Goal: Information Seeking & Learning: Learn about a topic

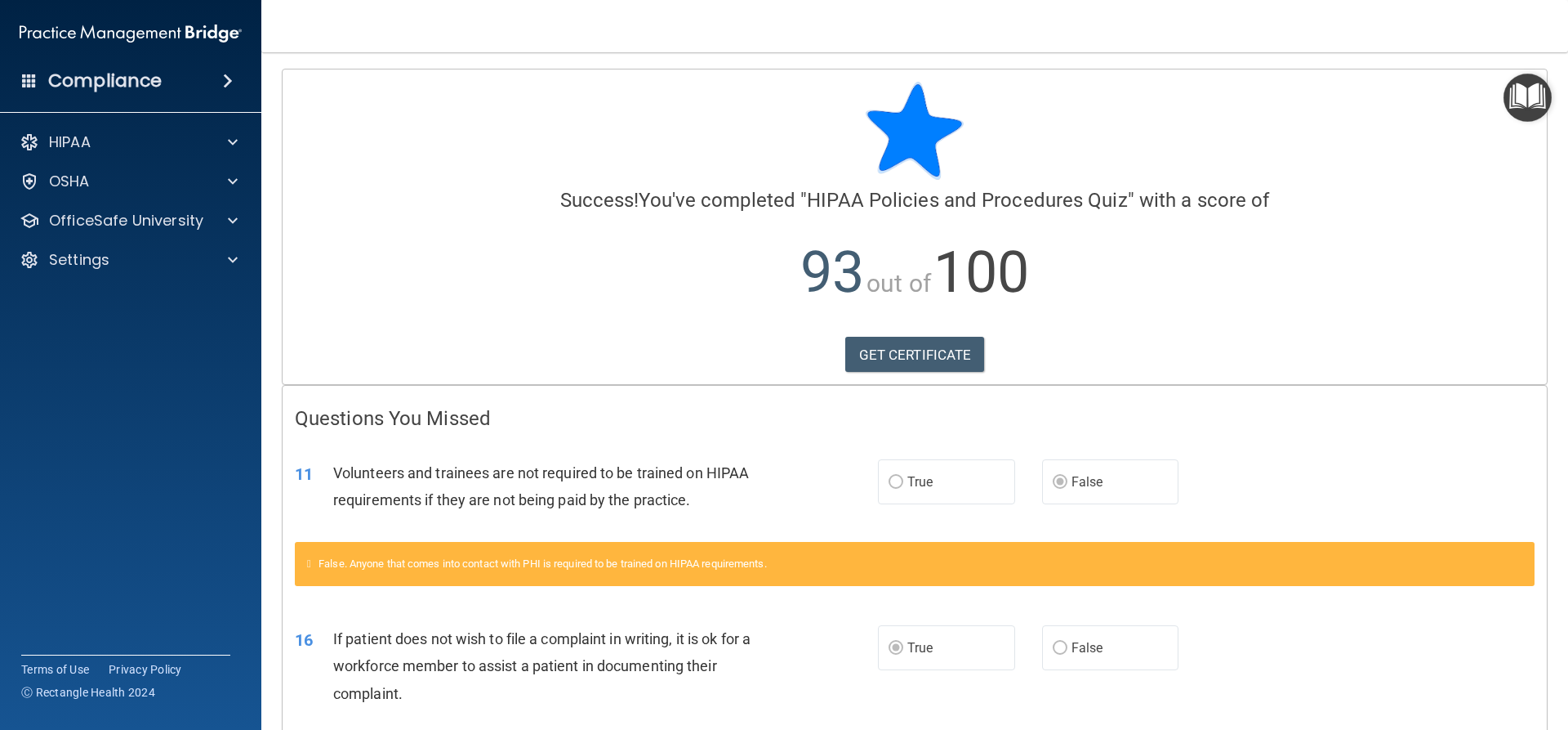
click at [229, 79] on span at bounding box center [227, 81] width 10 height 19
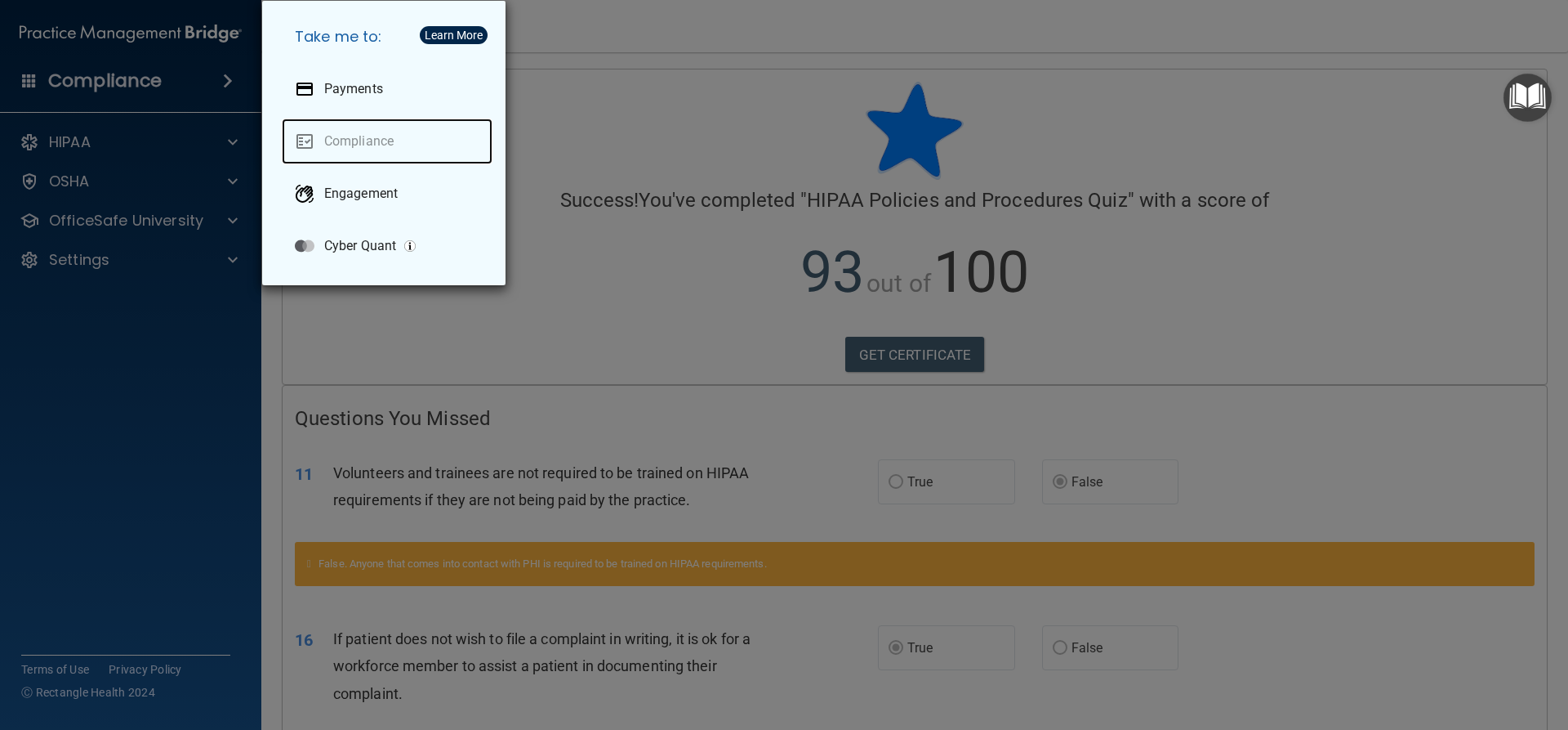
click at [312, 140] on link "Compliance" at bounding box center [387, 141] width 211 height 45
drag, startPoint x: 97, startPoint y: 91, endPoint x: 110, endPoint y: 97, distance: 14.3
click at [97, 91] on div "Take me to: Payments Compliance Engagement Cyber Quant" at bounding box center [784, 365] width 1568 height 730
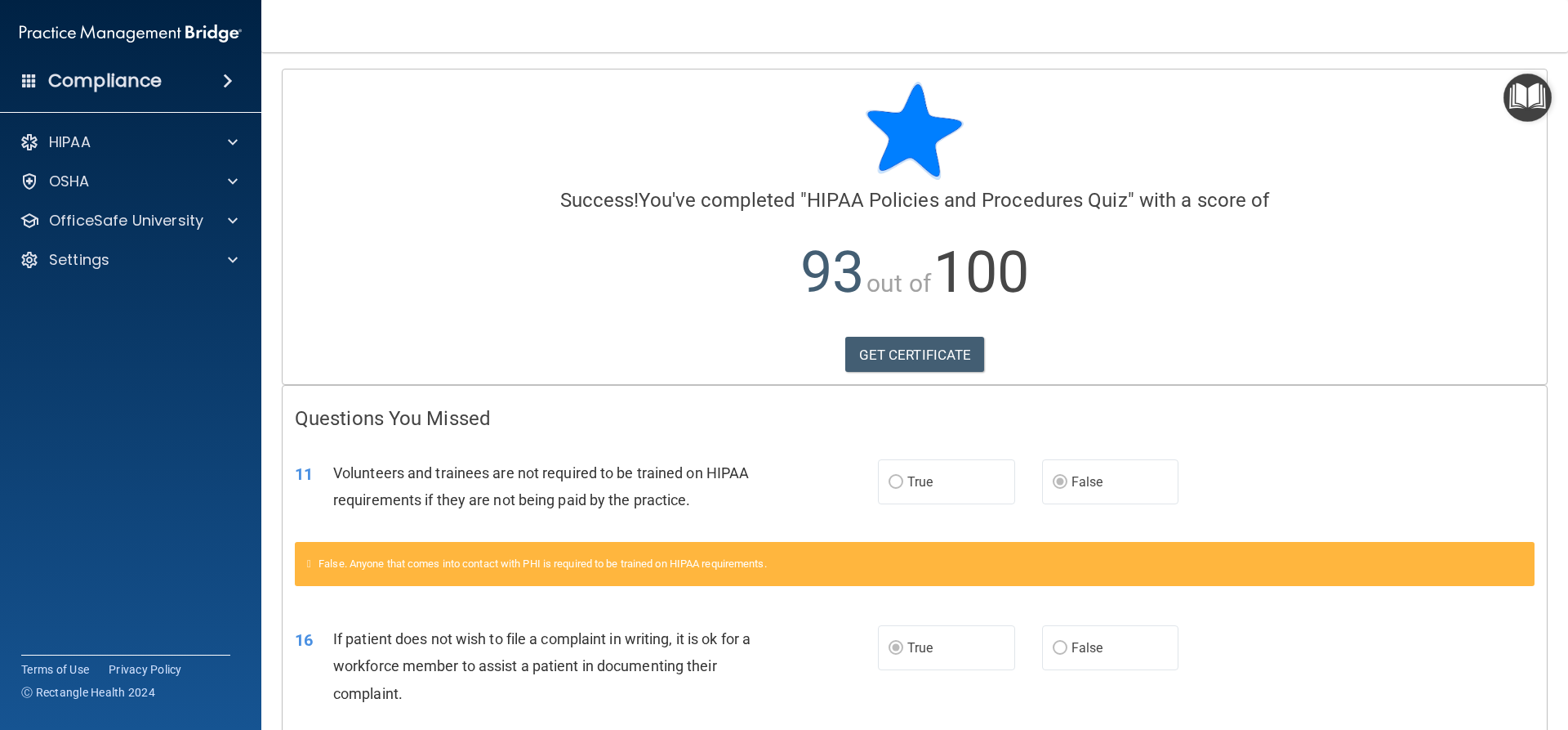
click at [1521, 101] on img "Open Resource Center" at bounding box center [1527, 97] width 48 height 48
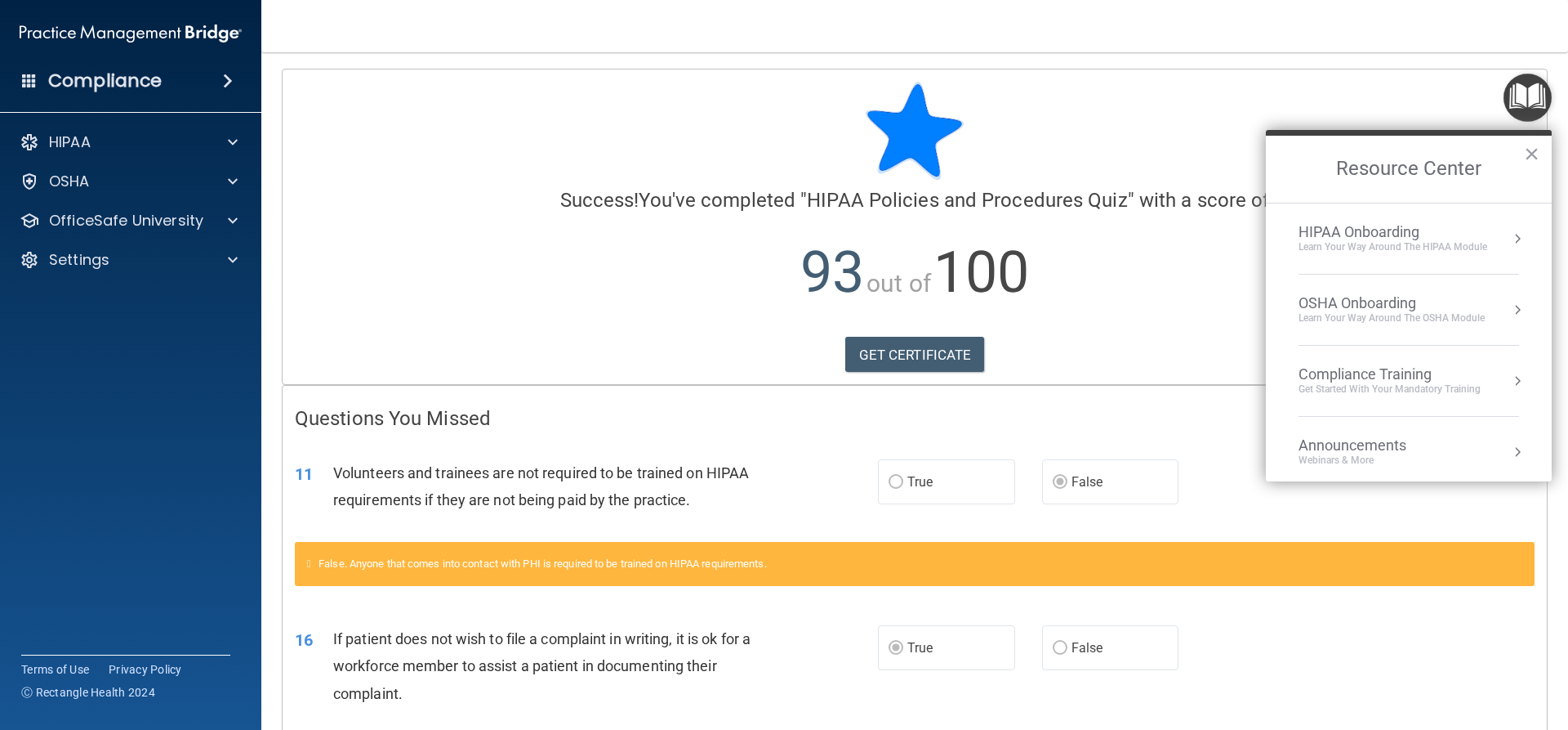
click at [1306, 370] on div "Compliance Training" at bounding box center [1389, 374] width 182 height 18
click at [1358, 229] on div "HIPAA Training for Members" at bounding box center [1369, 230] width 182 height 15
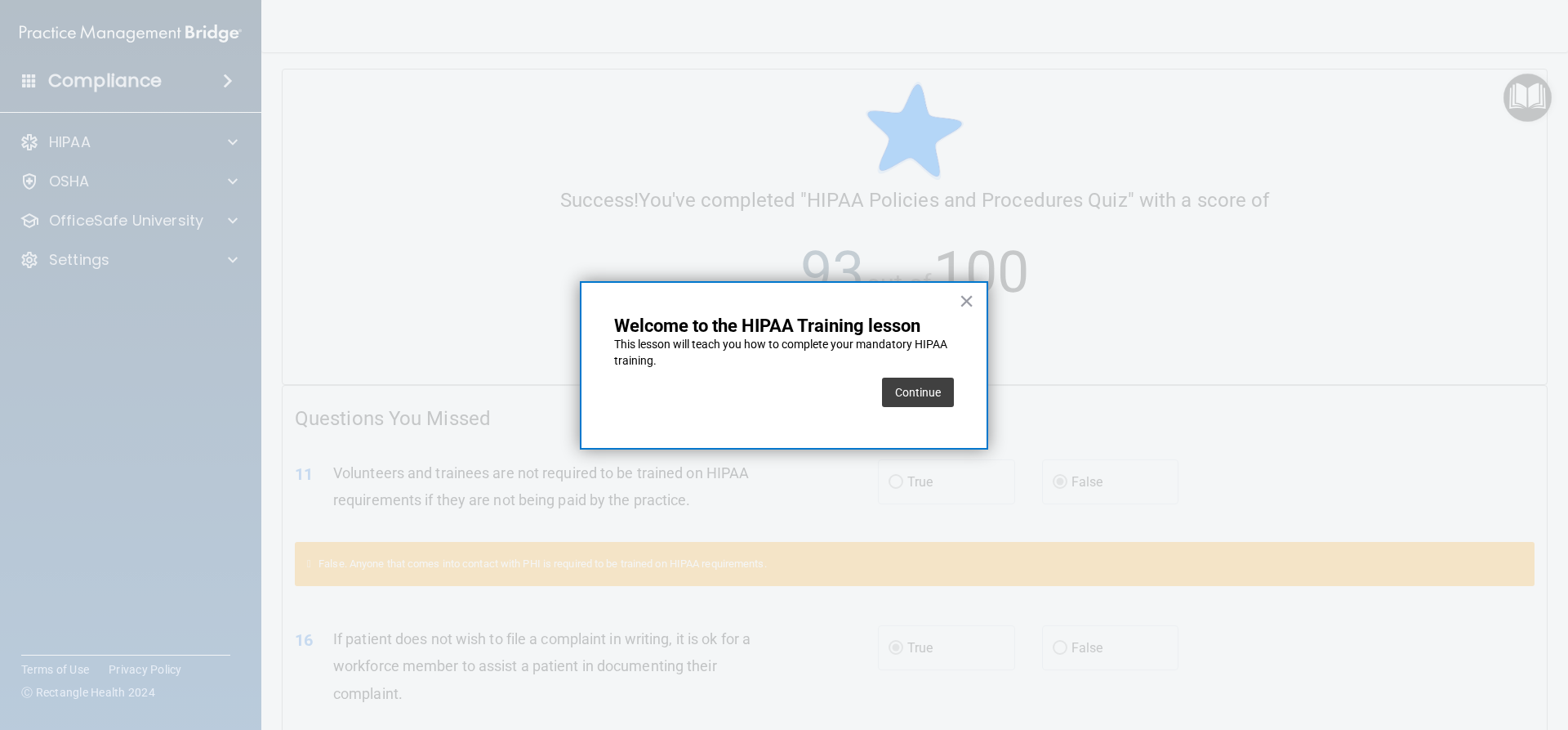
click at [906, 408] on div "Continue" at bounding box center [918, 392] width 71 height 45
click at [901, 392] on button "Continue" at bounding box center [918, 392] width 71 height 30
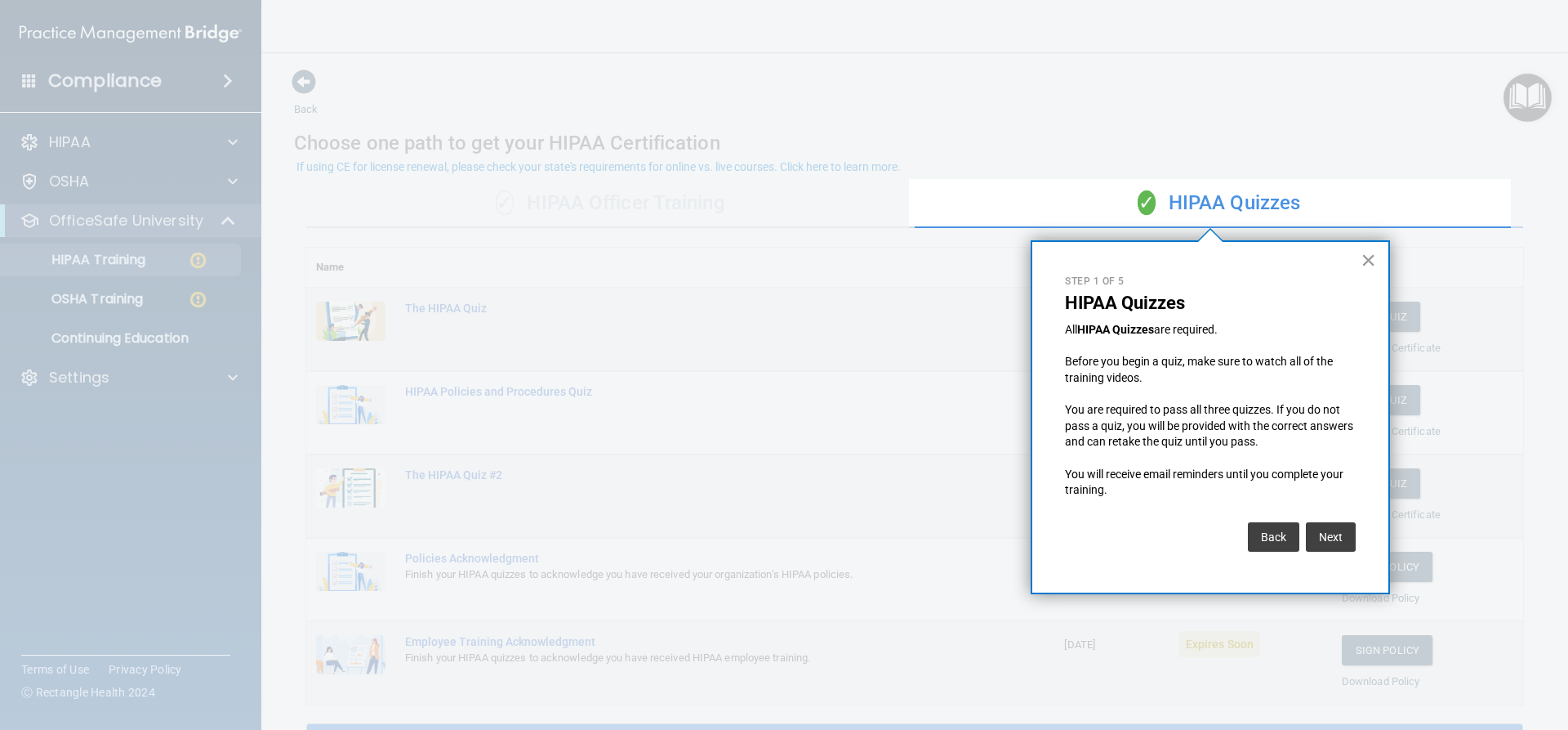
click at [1364, 256] on button "×" at bounding box center [1368, 260] width 16 height 26
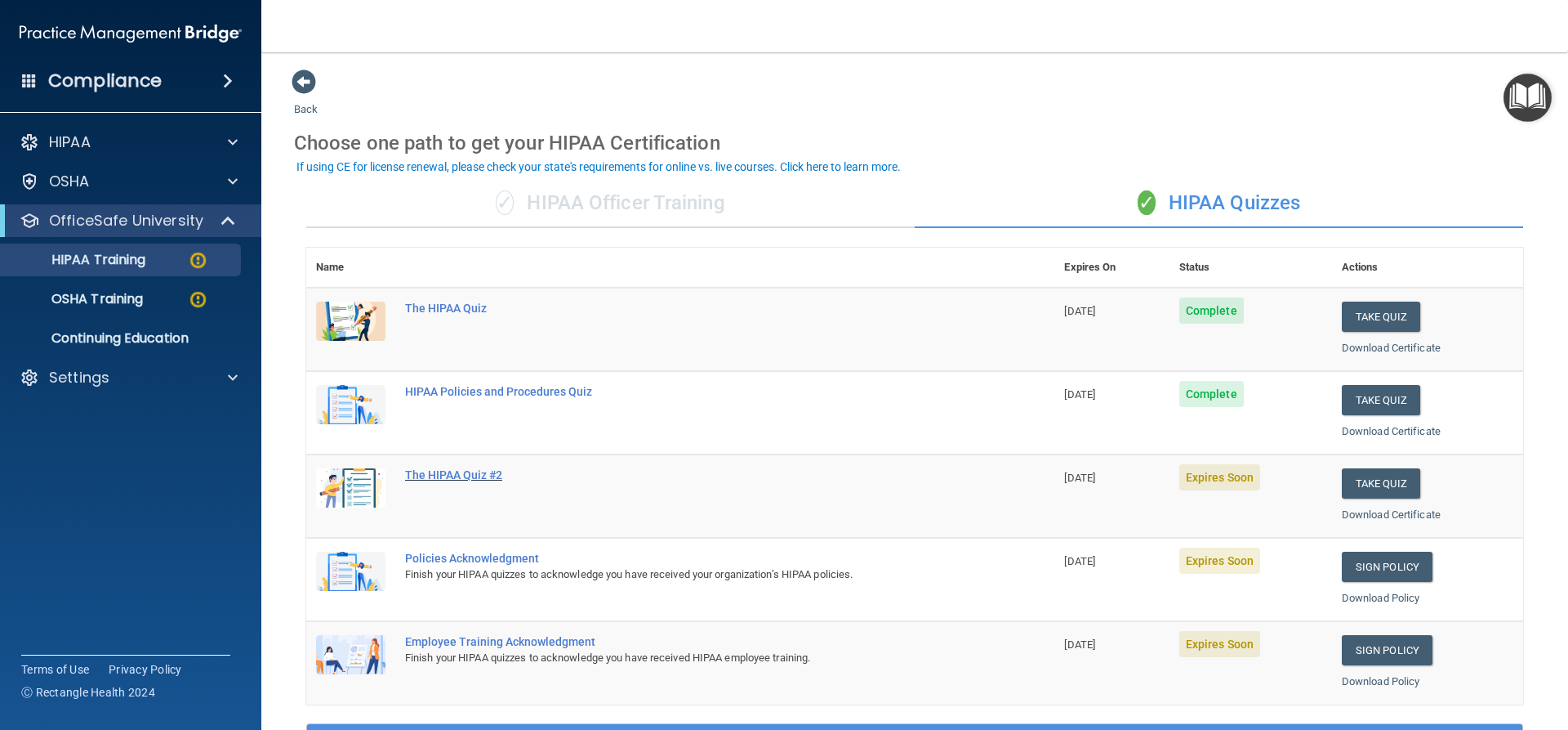
click at [426, 480] on div "The HIPAA Quiz #2" at bounding box center [689, 474] width 567 height 13
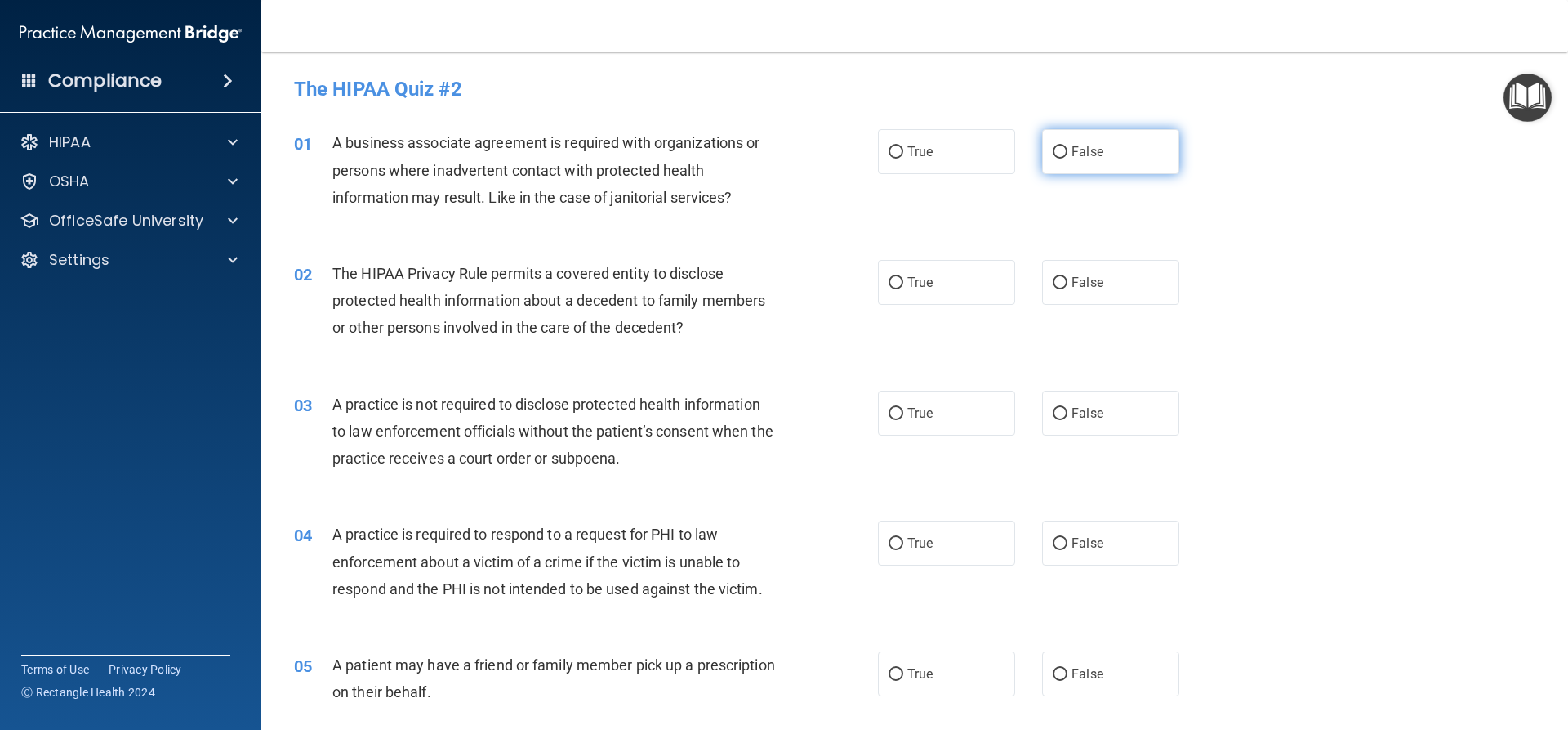
click at [1054, 154] on input "False" at bounding box center [1060, 153] width 15 height 12
radio input "true"
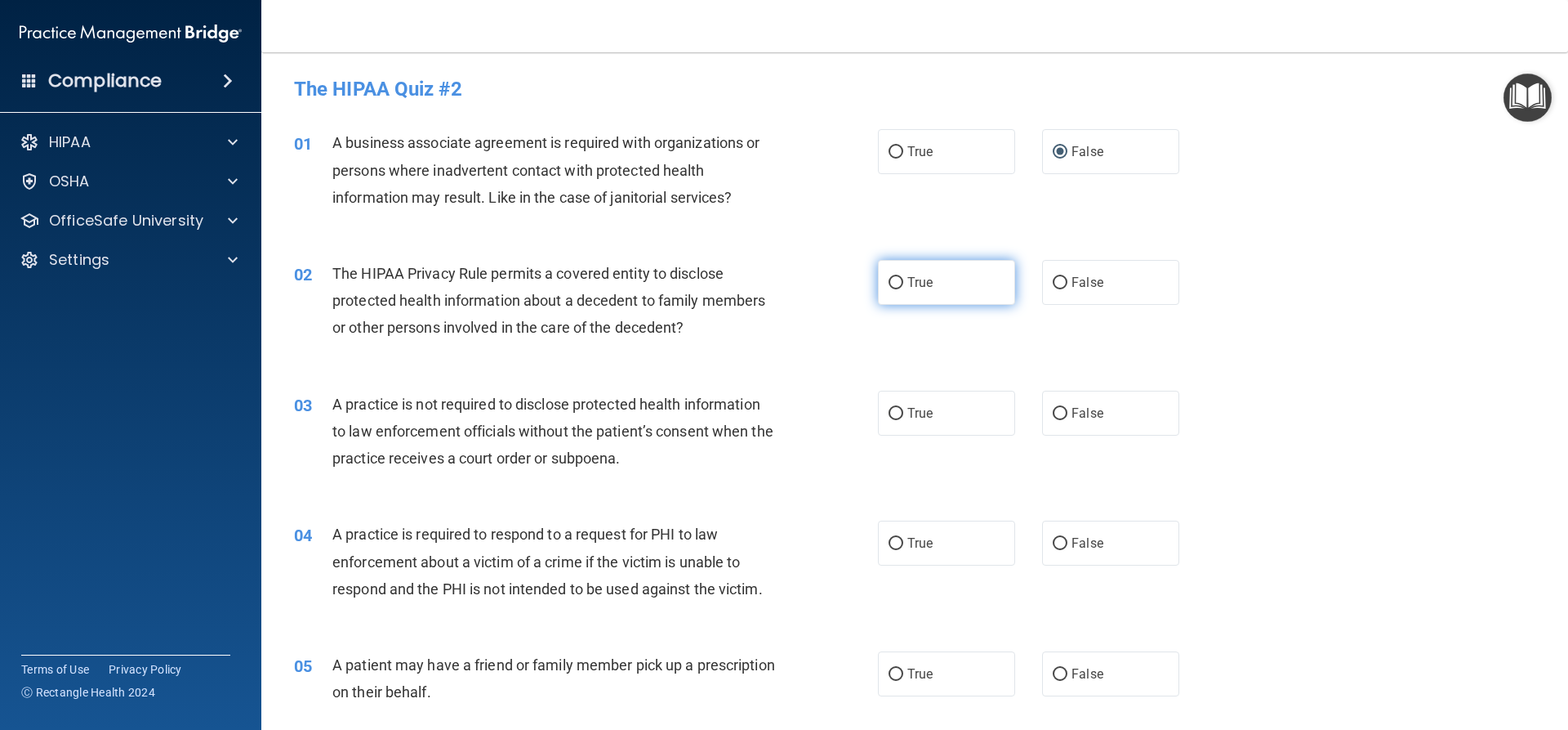
click at [879, 279] on label "True" at bounding box center [946, 283] width 137 height 45
click at [888, 279] on input "True" at bounding box center [895, 283] width 15 height 12
radio input "true"
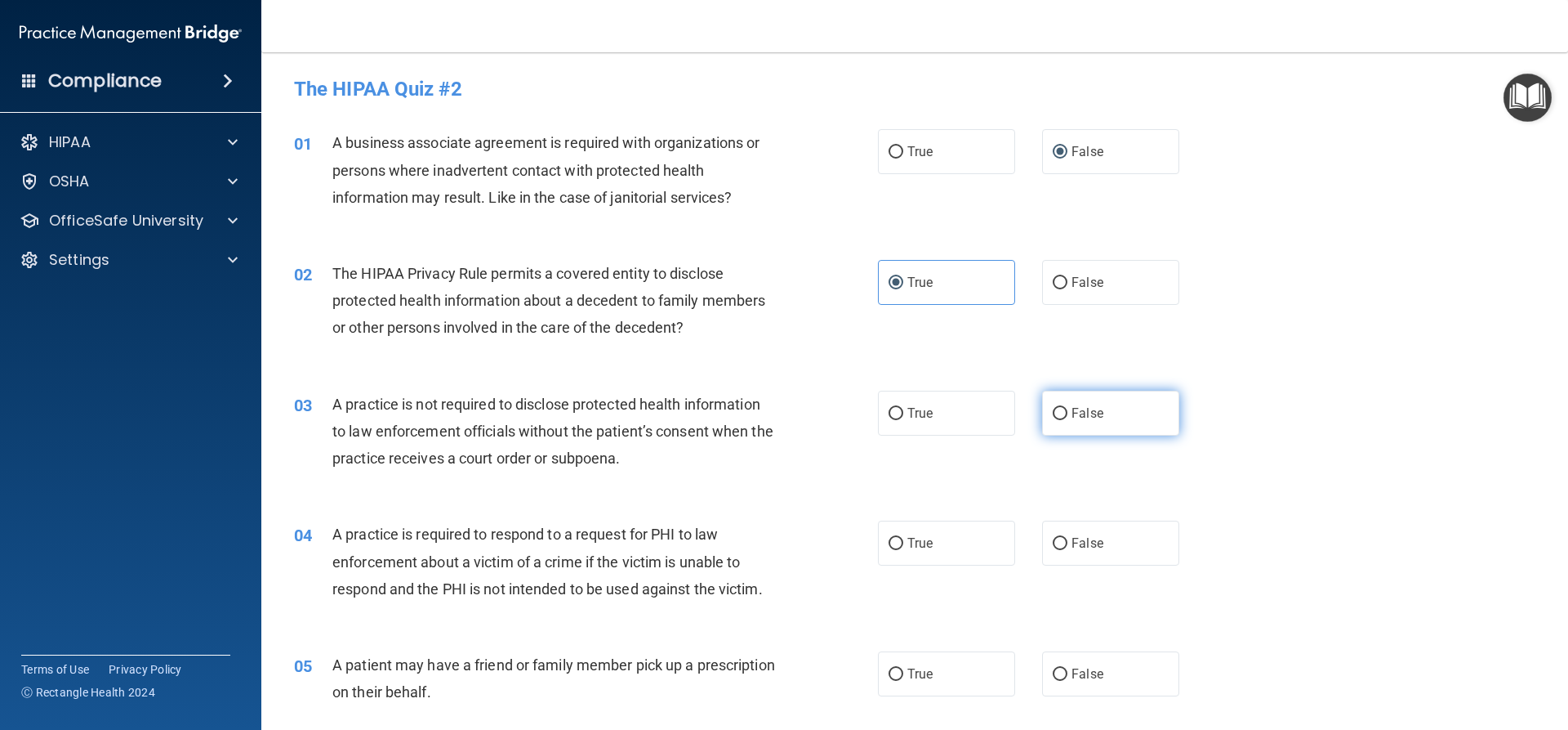
click at [1055, 416] on input "False" at bounding box center [1060, 413] width 15 height 12
radio input "true"
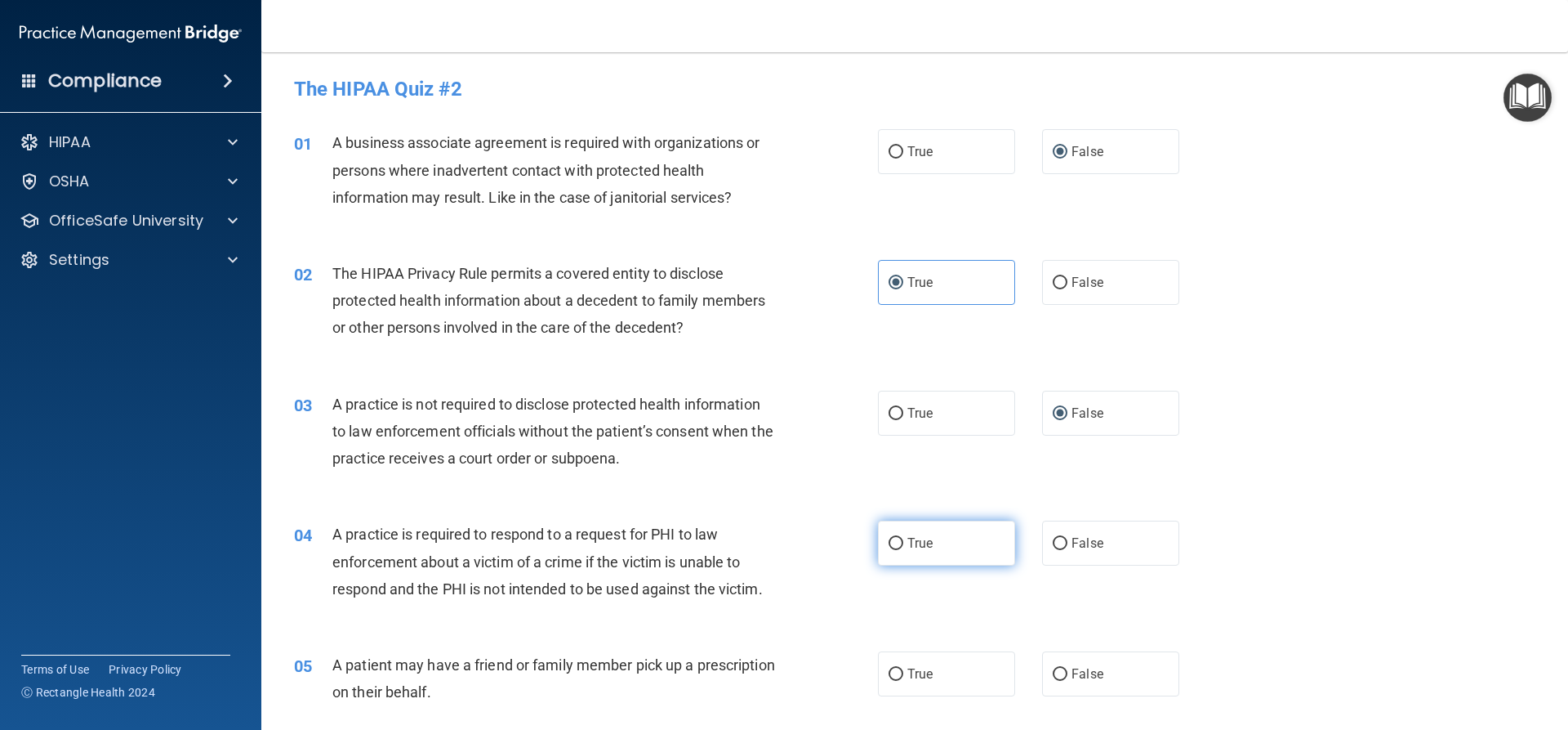
click at [887, 552] on label "True" at bounding box center [946, 543] width 137 height 45
click at [888, 550] on input "True" at bounding box center [895, 543] width 15 height 12
radio input "true"
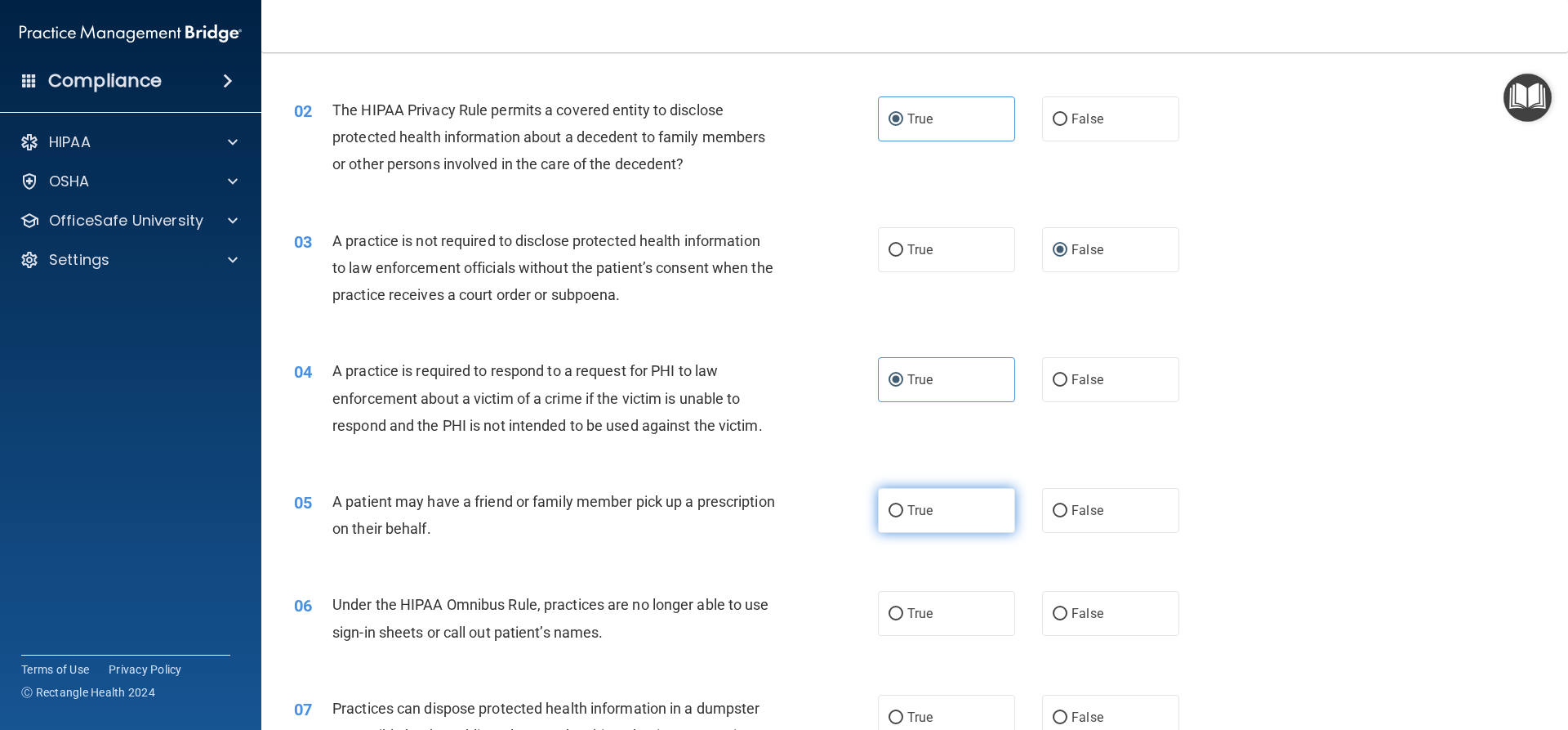
click at [892, 513] on input "True" at bounding box center [895, 511] width 15 height 12
radio input "true"
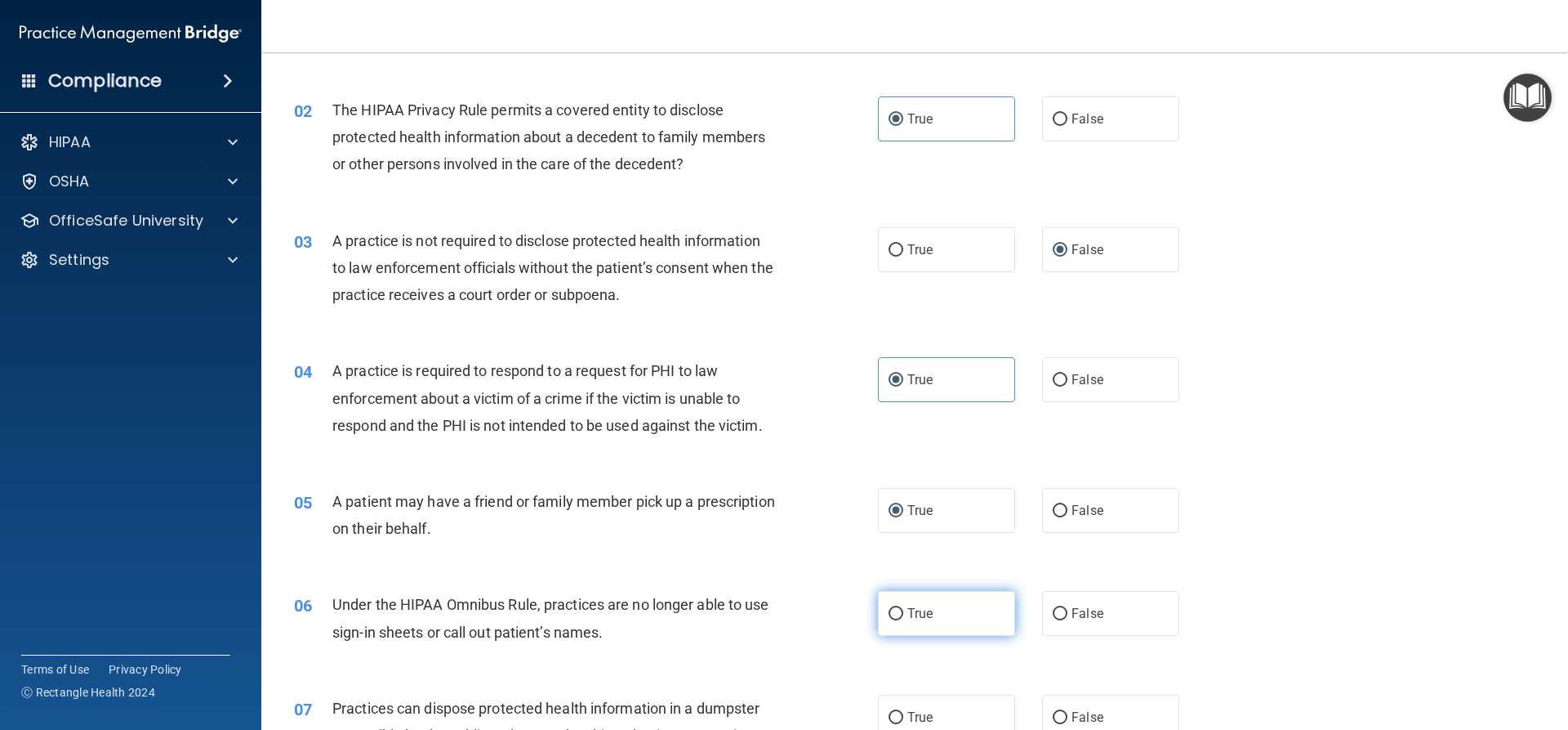
click at [888, 610] on input "True" at bounding box center [895, 614] width 15 height 12
radio input "true"
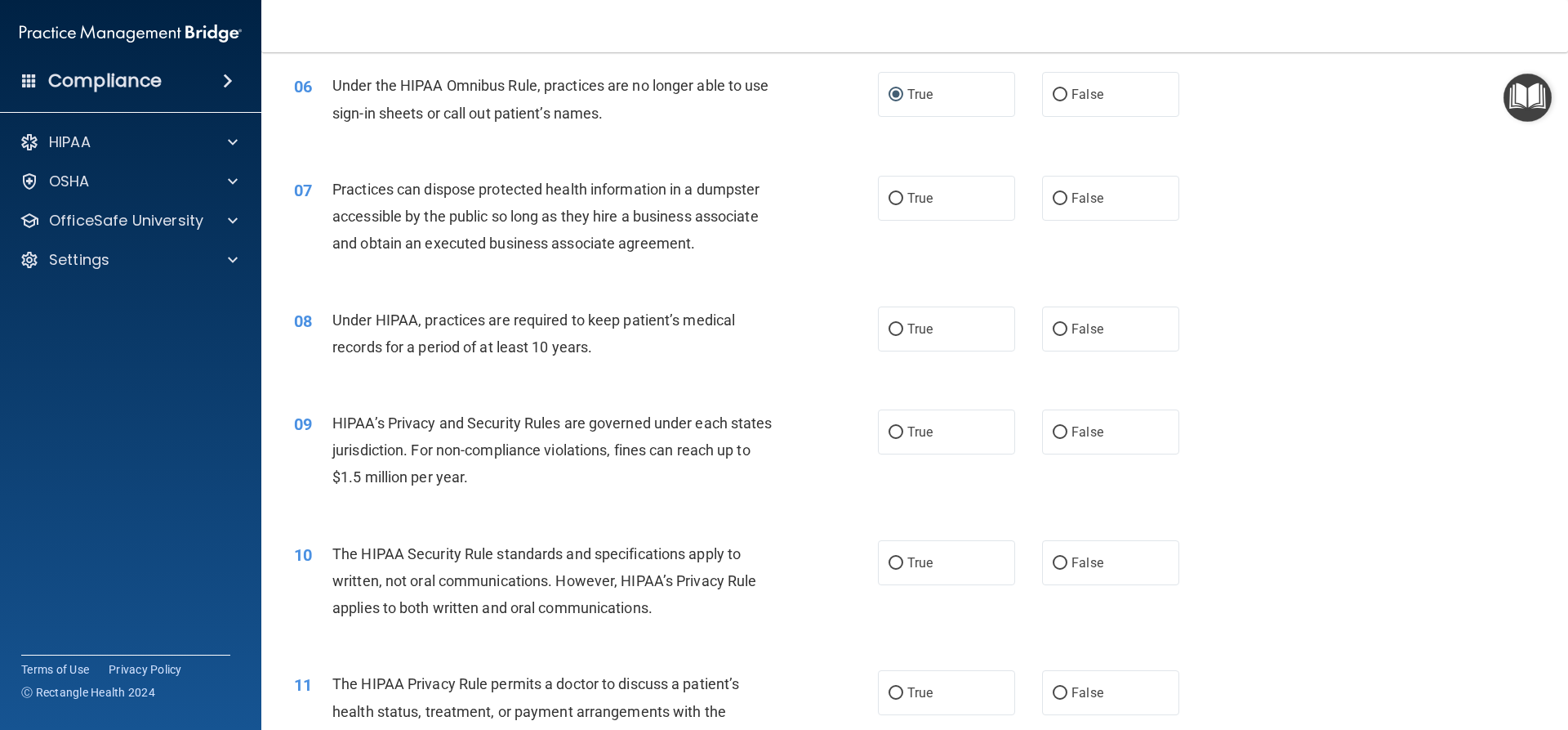
scroll to position [653, 0]
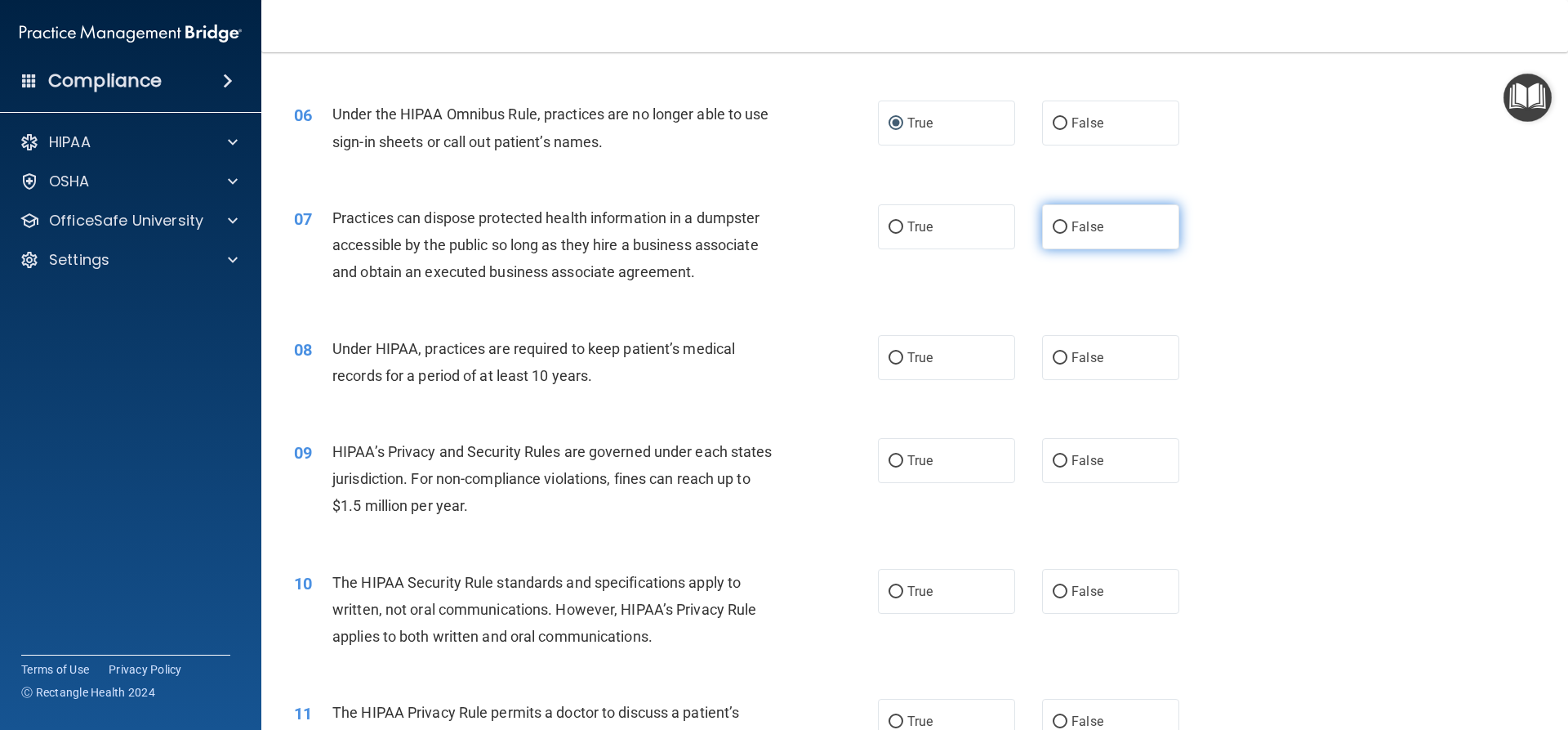
click at [1053, 230] on input "False" at bounding box center [1060, 228] width 15 height 12
radio input "true"
click at [890, 360] on input "True" at bounding box center [895, 358] width 15 height 12
radio input "true"
click at [888, 457] on input "True" at bounding box center [895, 461] width 15 height 12
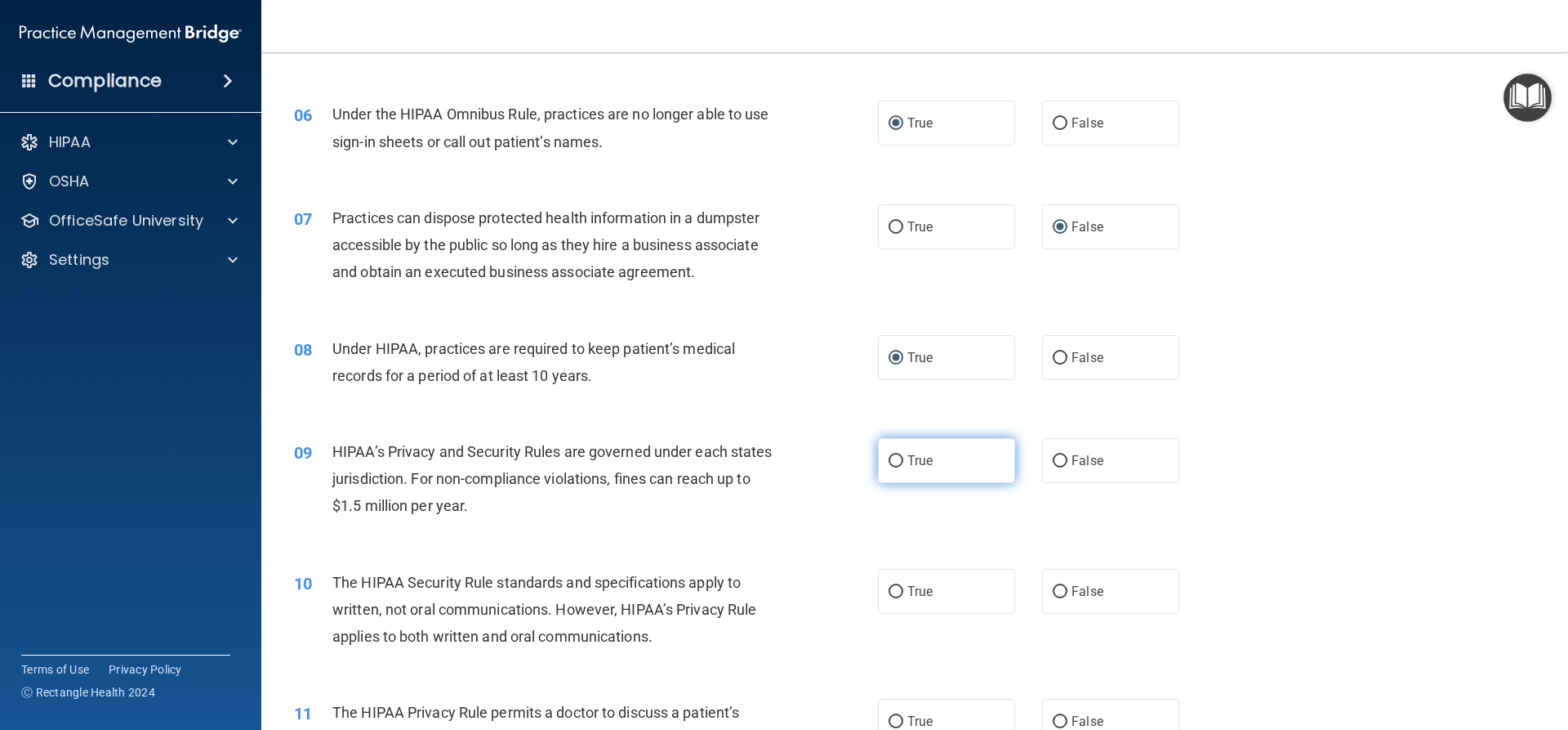
radio input "true"
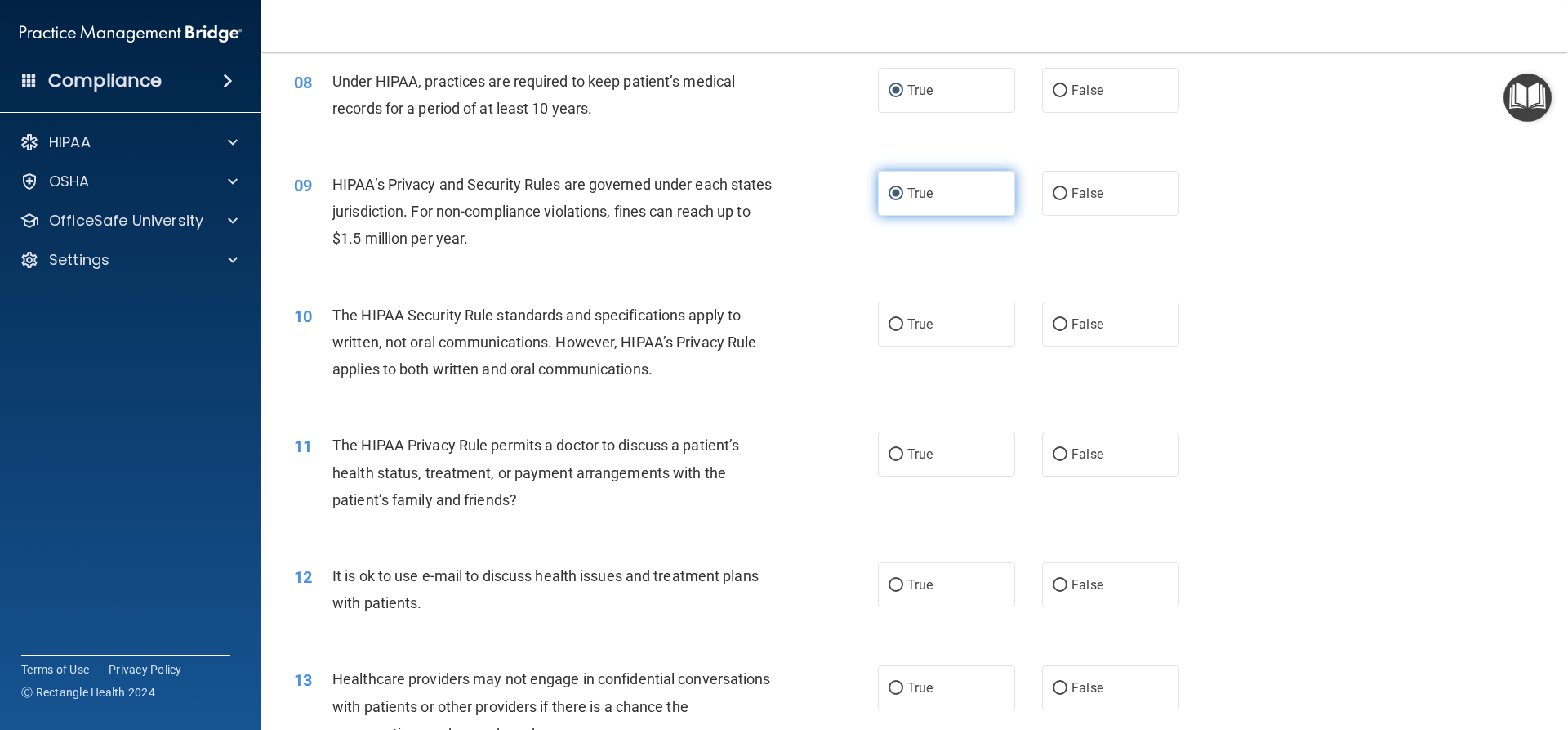
scroll to position [980, 0]
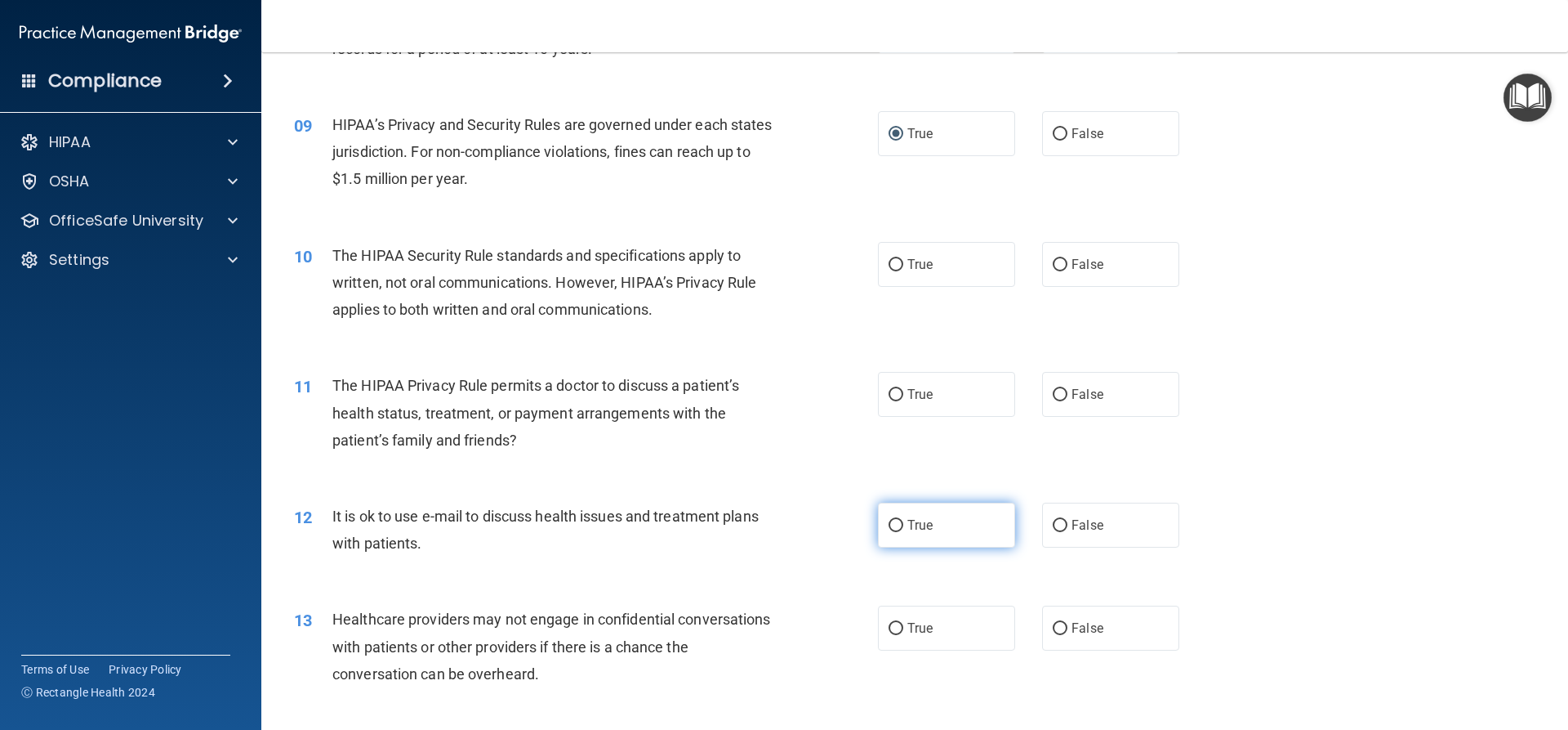
click at [889, 537] on label "True" at bounding box center [946, 525] width 137 height 45
click at [889, 532] on input "True" at bounding box center [895, 526] width 15 height 12
radio input "true"
click at [881, 619] on label "True" at bounding box center [946, 628] width 137 height 45
click at [888, 623] on input "True" at bounding box center [895, 629] width 15 height 12
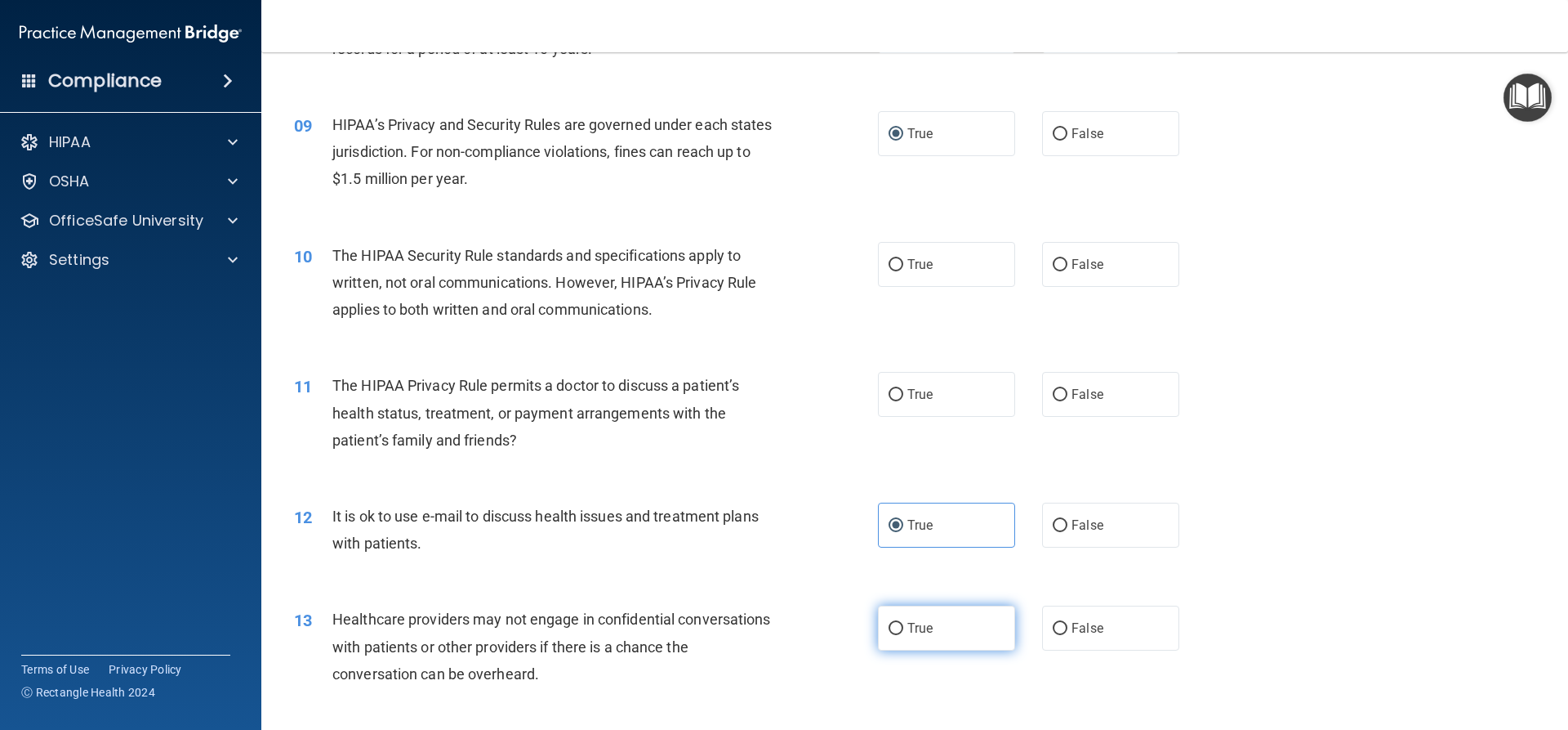
radio input "true"
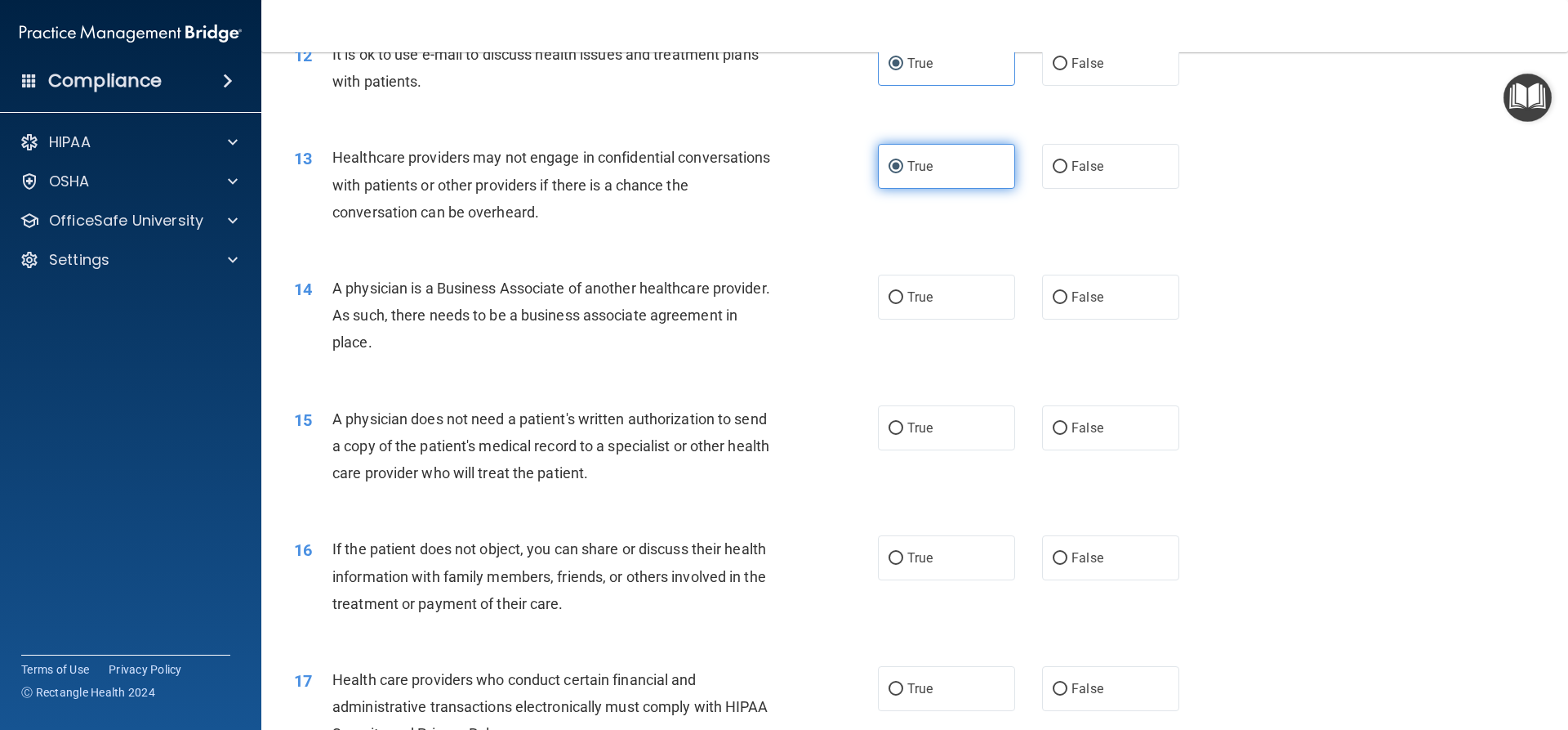
scroll to position [1470, 0]
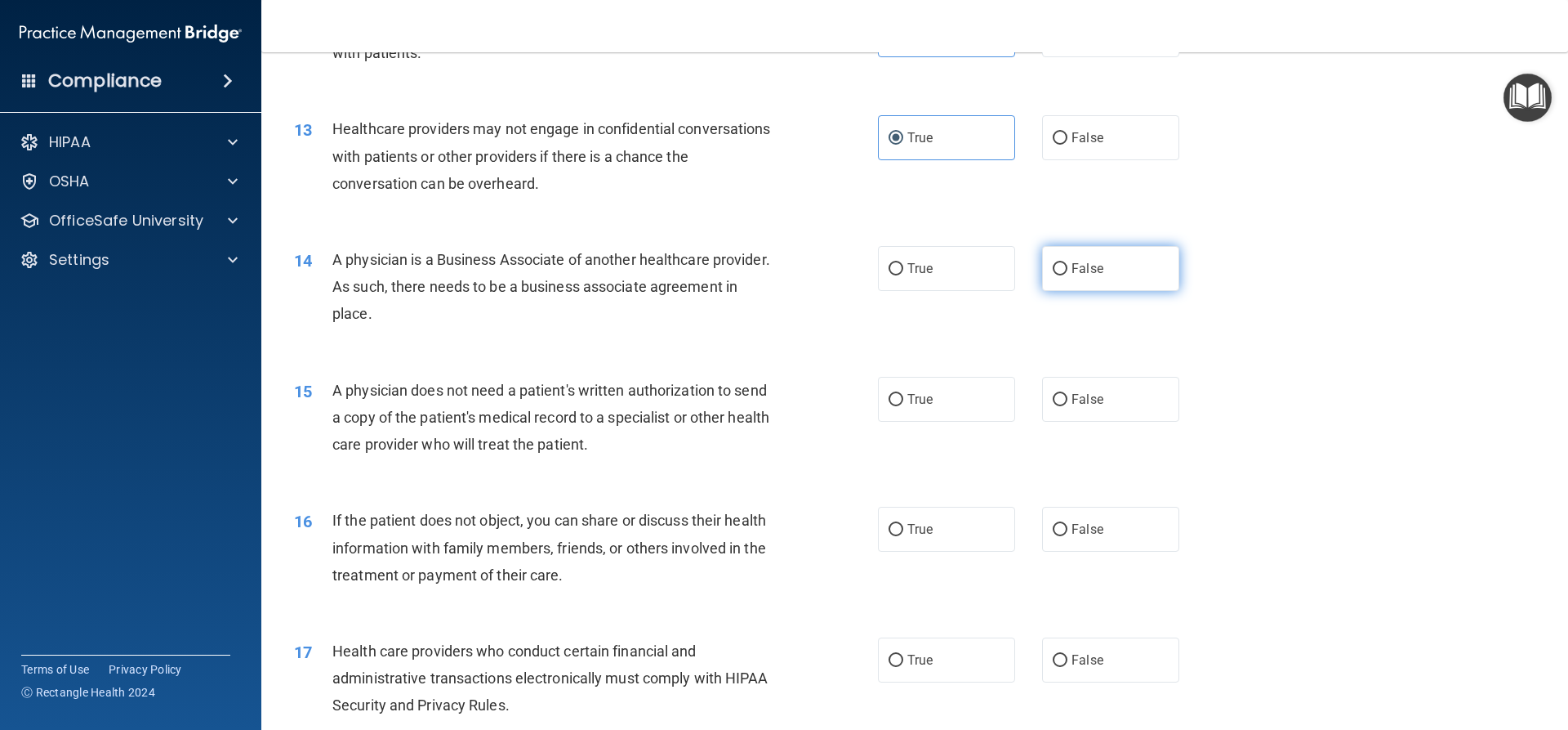
click at [1056, 265] on input "False" at bounding box center [1060, 269] width 15 height 12
radio input "true"
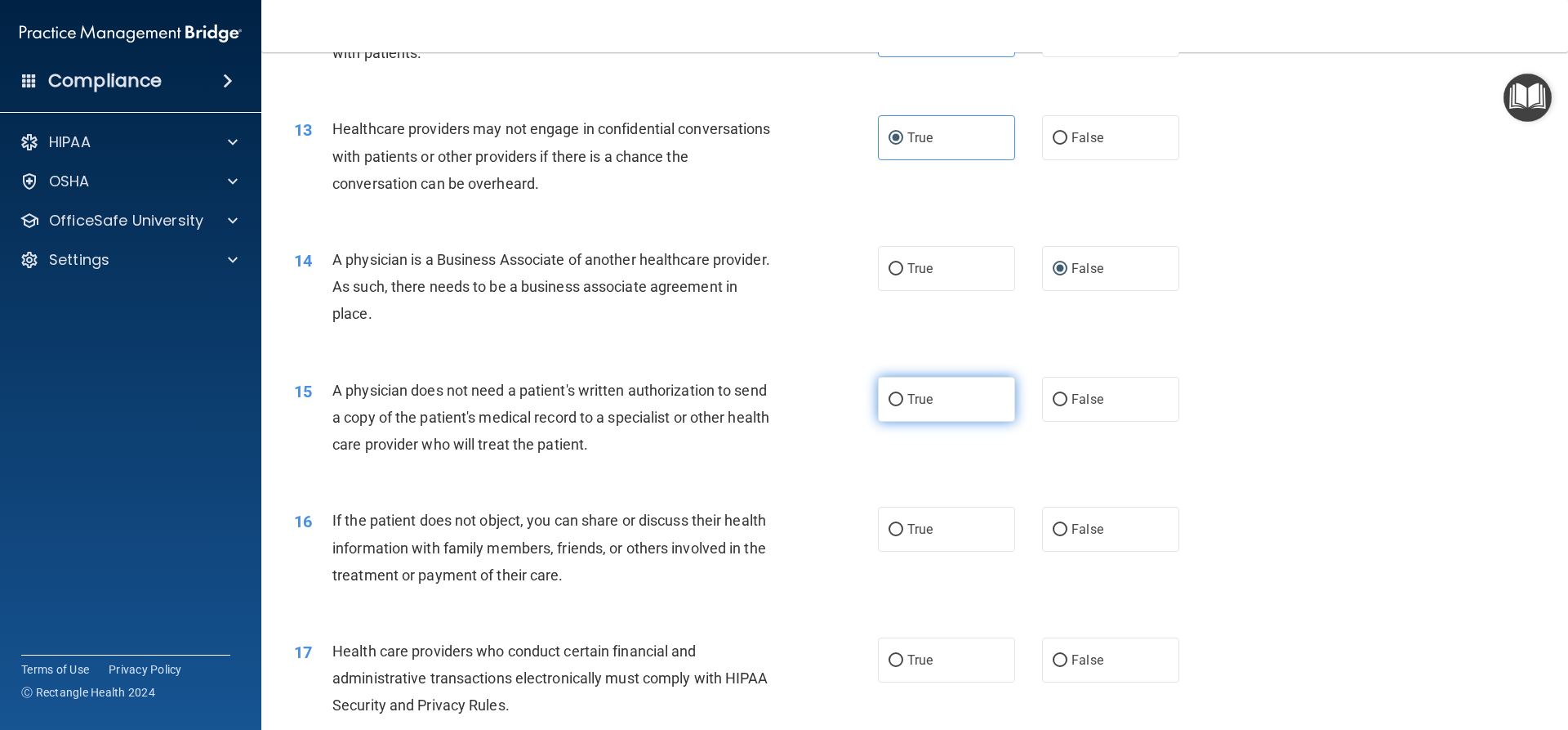
click at [878, 397] on label "True" at bounding box center [946, 399] width 137 height 45
click at [888, 397] on input "True" at bounding box center [895, 400] width 15 height 12
radio input "true"
click at [888, 524] on input "True" at bounding box center [895, 530] width 15 height 12
radio input "true"
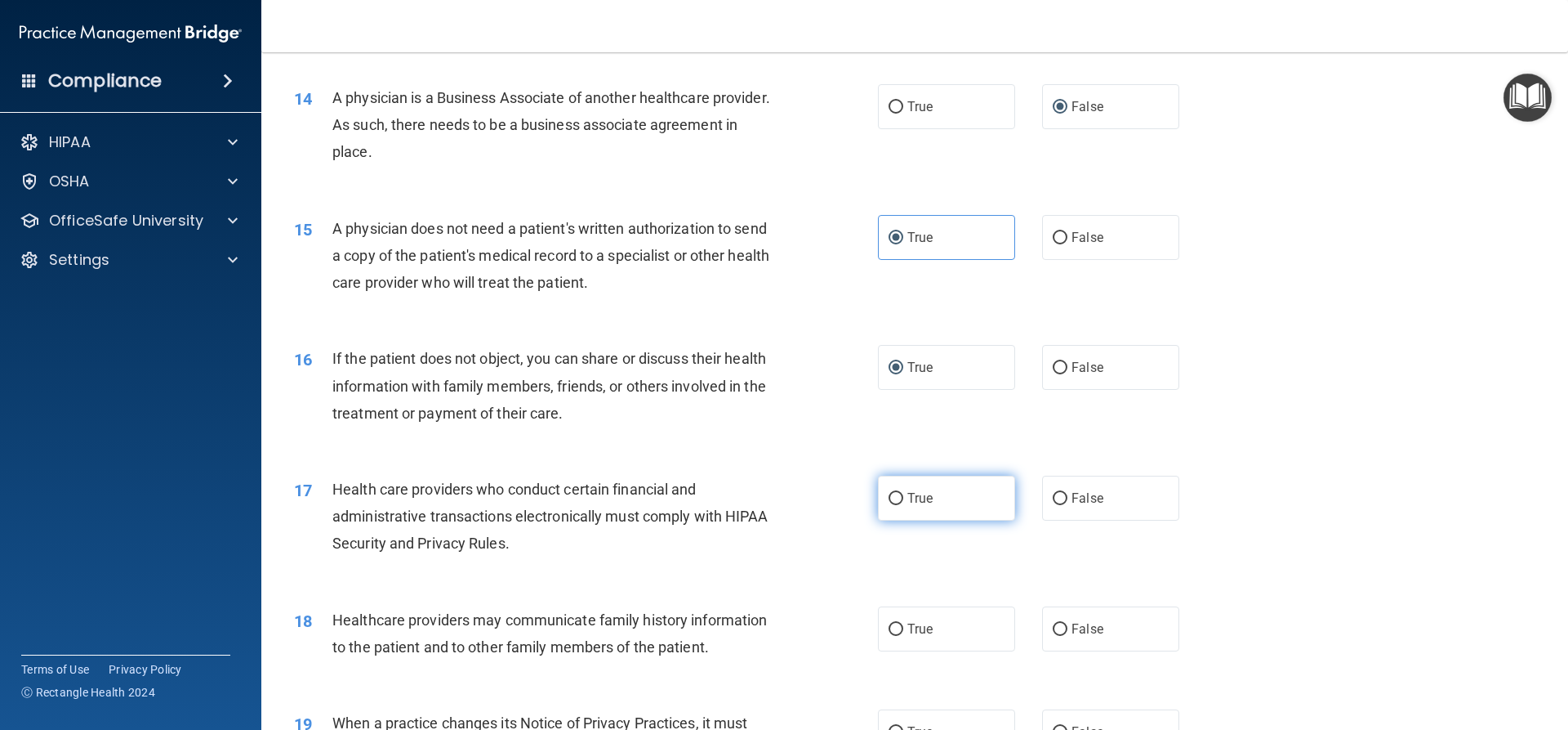
scroll to position [1634, 0]
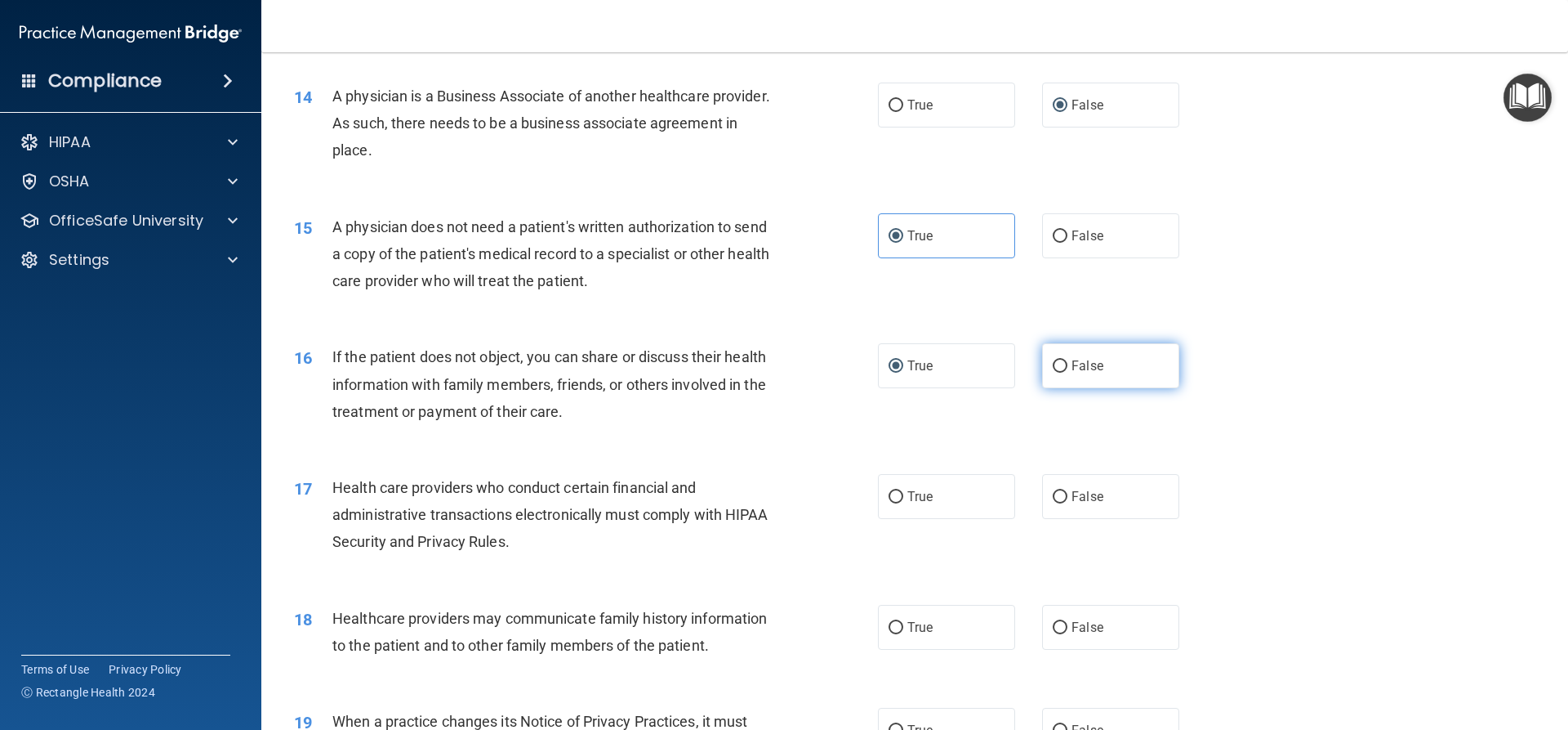
click at [1055, 371] on input "False" at bounding box center [1060, 366] width 15 height 12
radio input "true"
radio input "false"
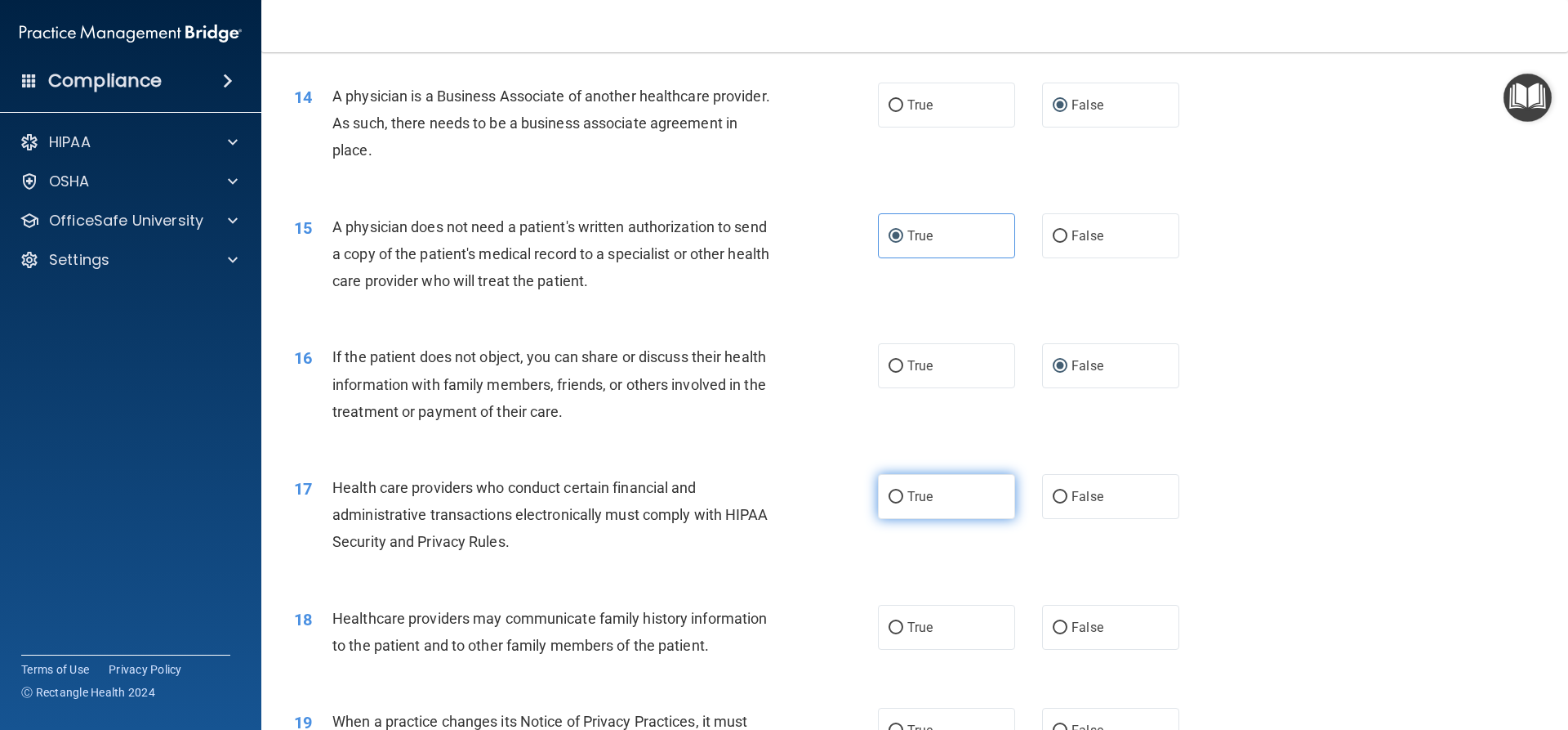
click at [889, 493] on input "True" at bounding box center [895, 497] width 15 height 12
radio input "true"
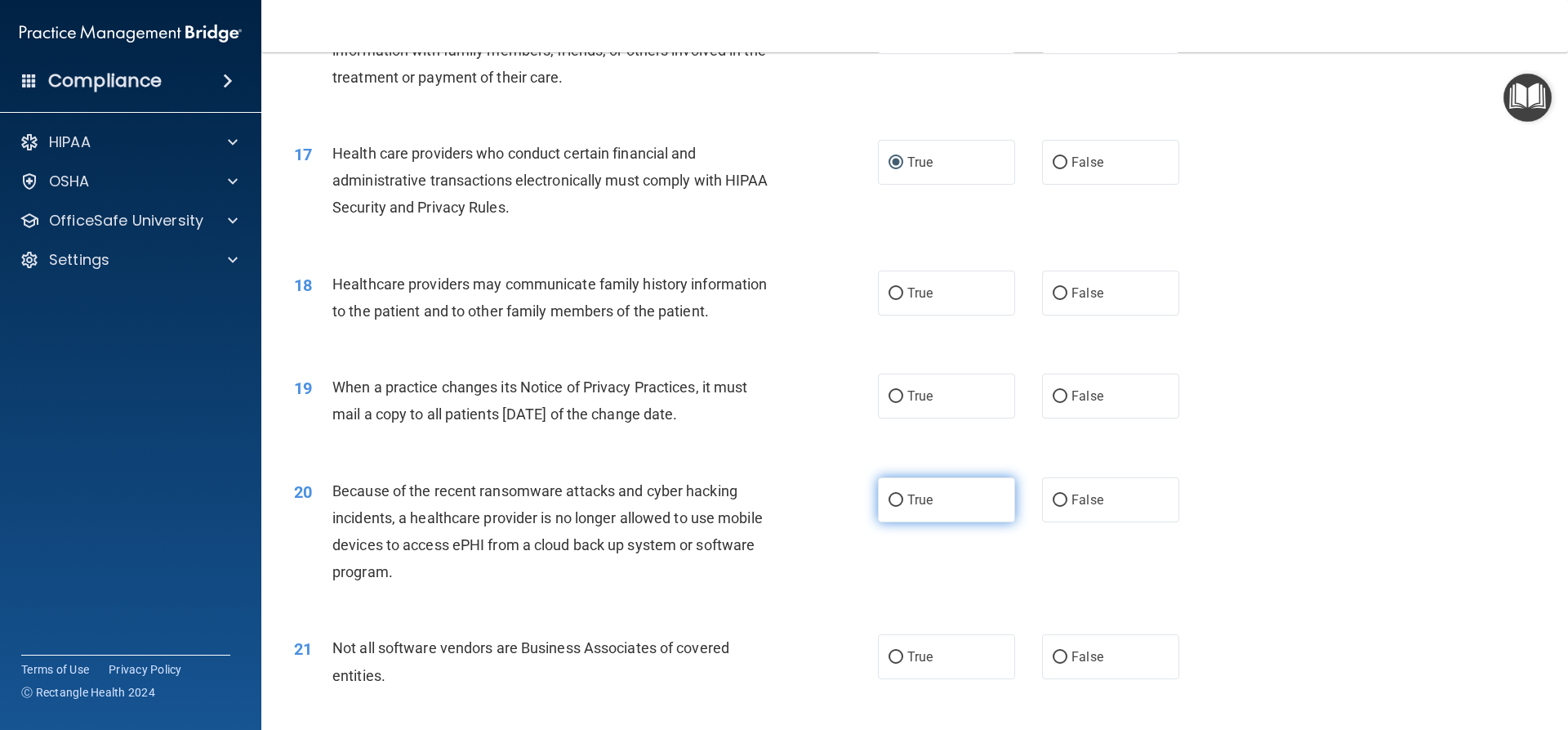
scroll to position [1961, 0]
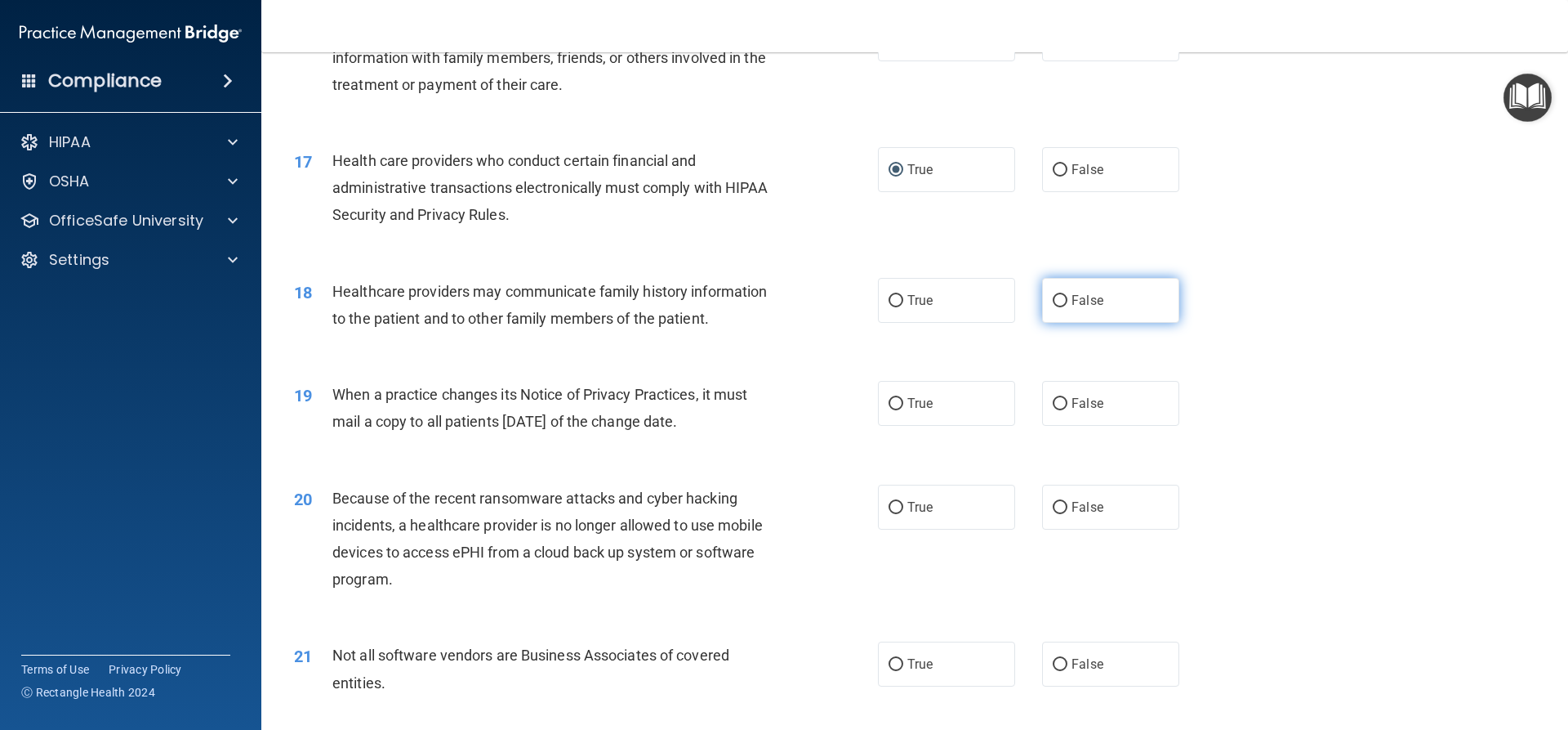
click at [1056, 298] on input "False" at bounding box center [1060, 301] width 15 height 12
radio input "true"
click at [890, 413] on label "True" at bounding box center [946, 404] width 137 height 45
click at [890, 410] on input "True" at bounding box center [895, 404] width 15 height 12
radio input "true"
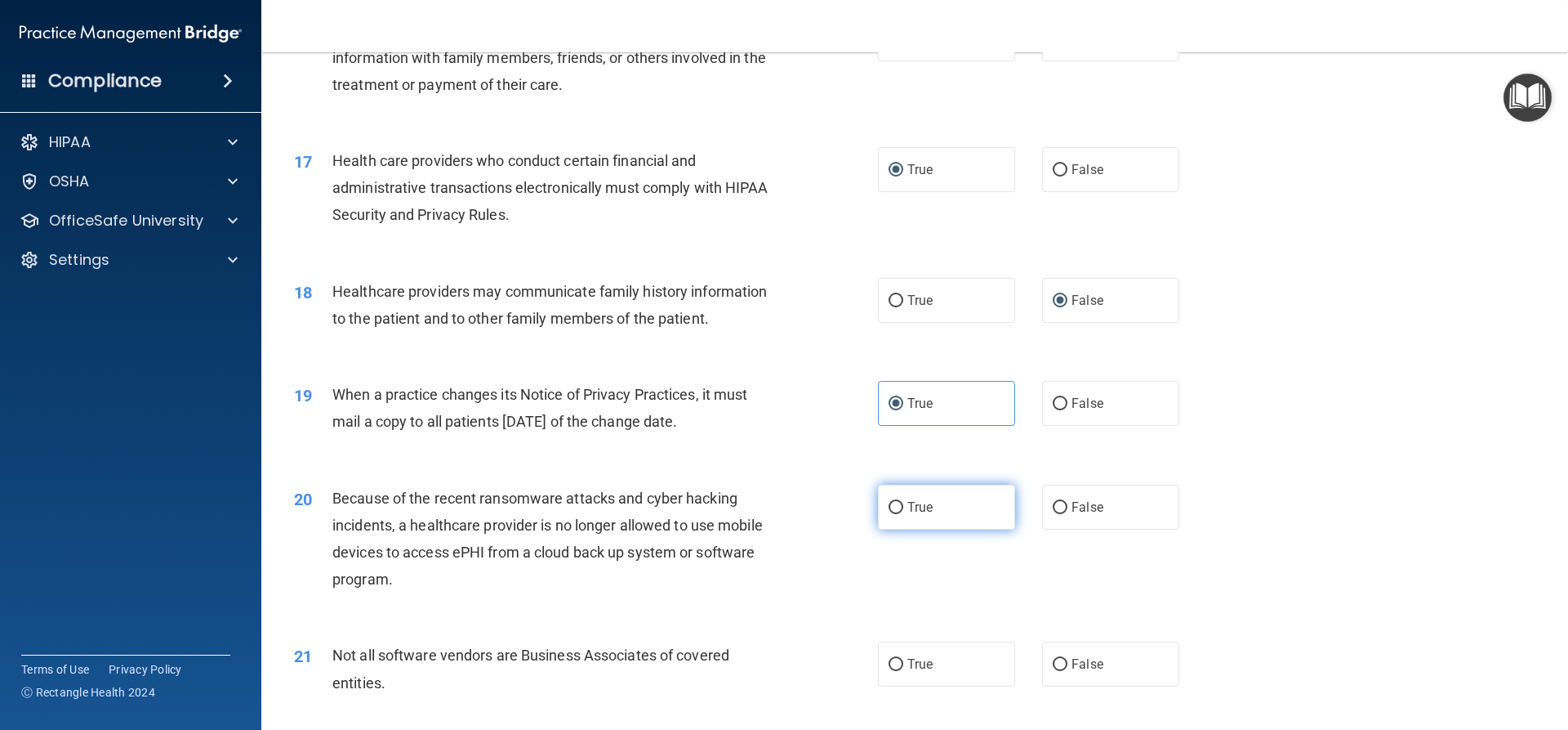
click at [888, 513] on input "True" at bounding box center [895, 508] width 15 height 12
radio input "true"
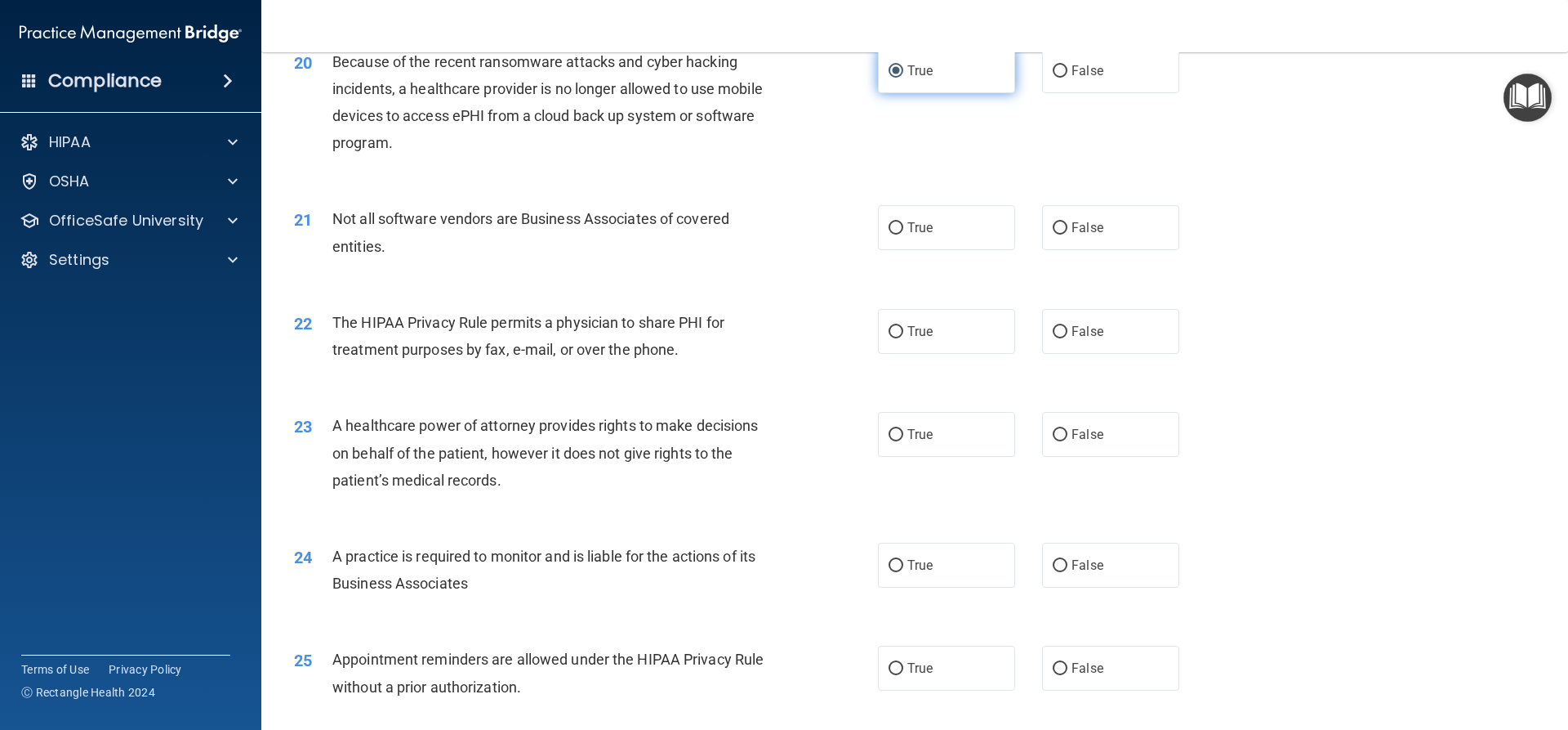
scroll to position [2452, 0]
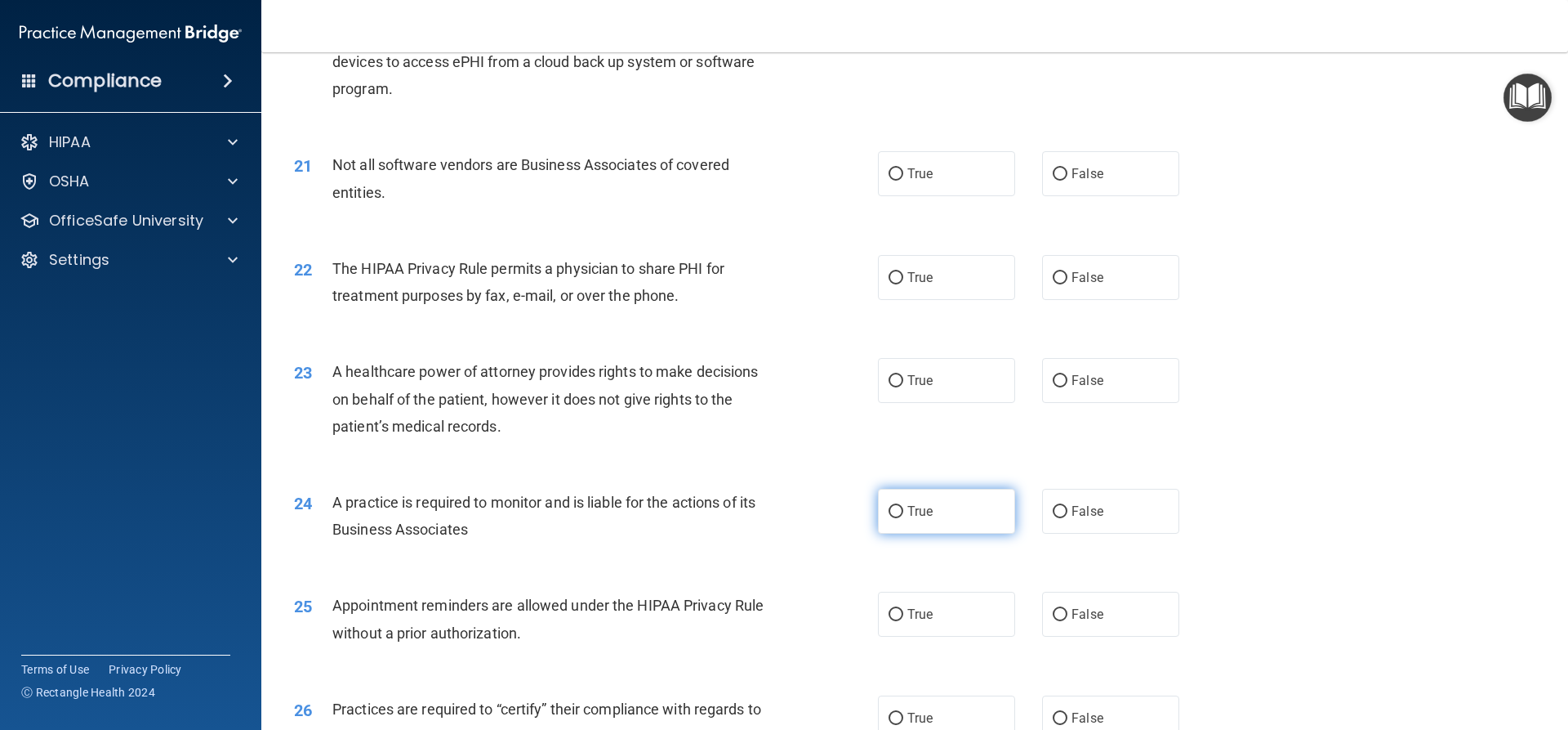
click at [893, 517] on input "True" at bounding box center [895, 512] width 15 height 12
radio input "true"
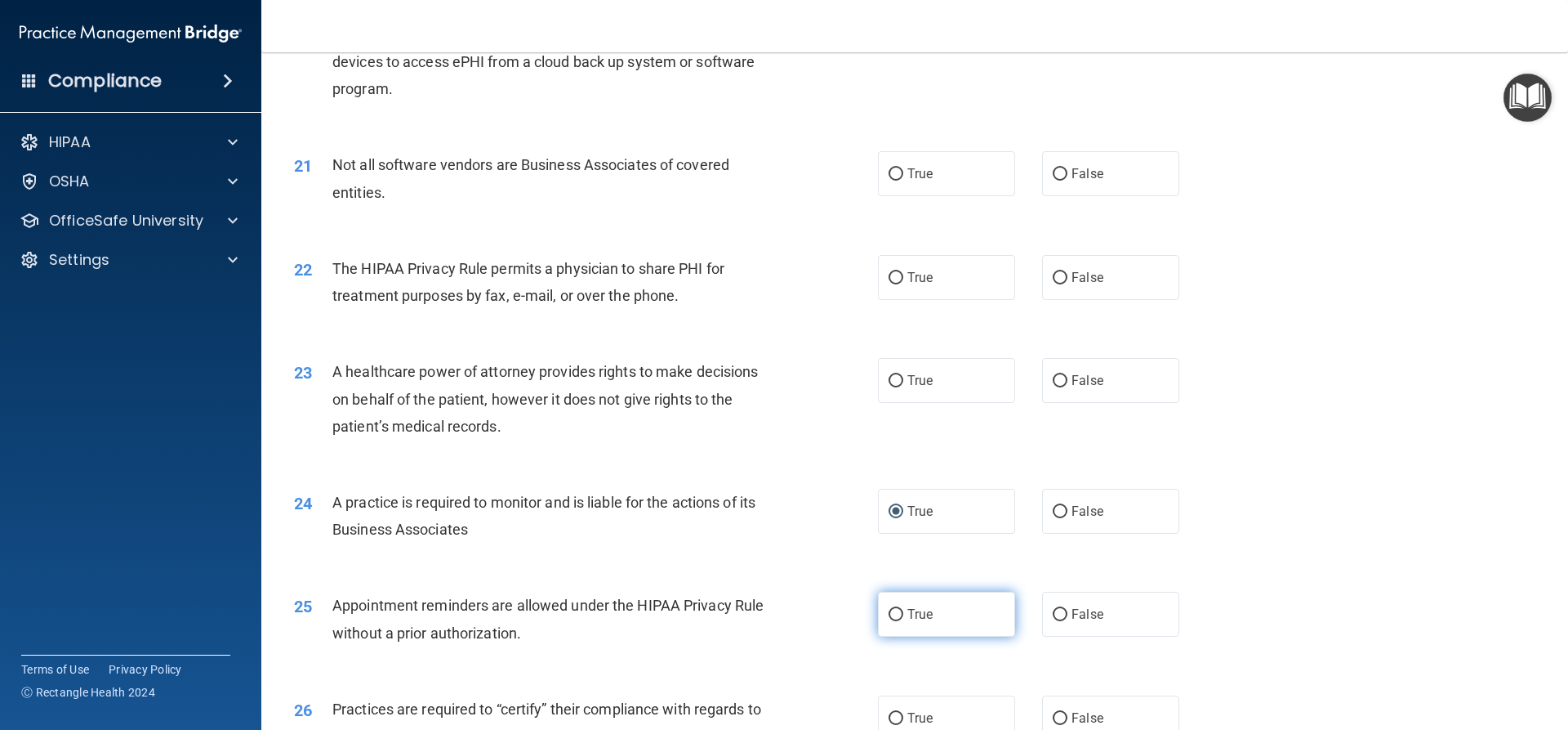
click at [893, 614] on input "True" at bounding box center [895, 615] width 15 height 12
radio input "true"
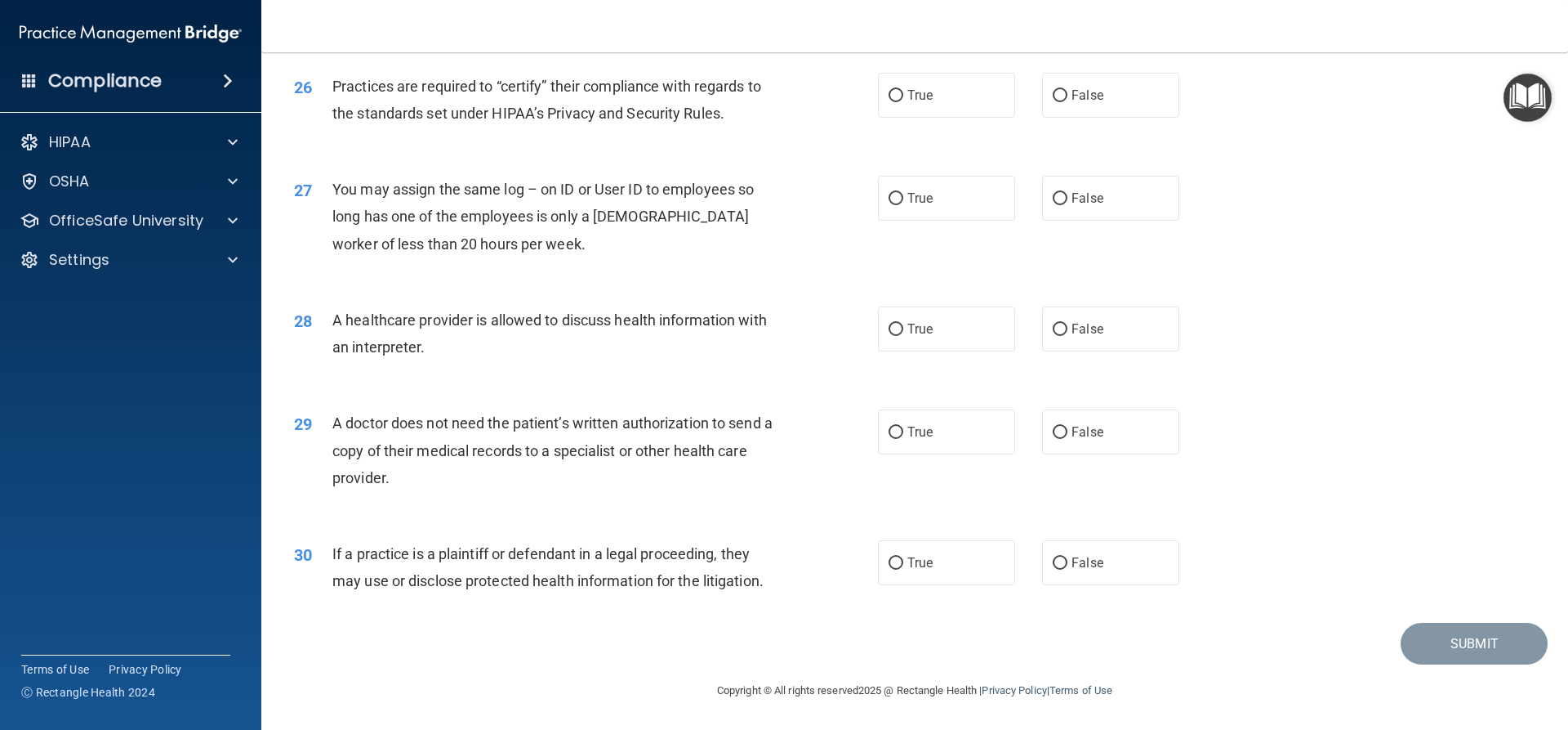
scroll to position [2992, 0]
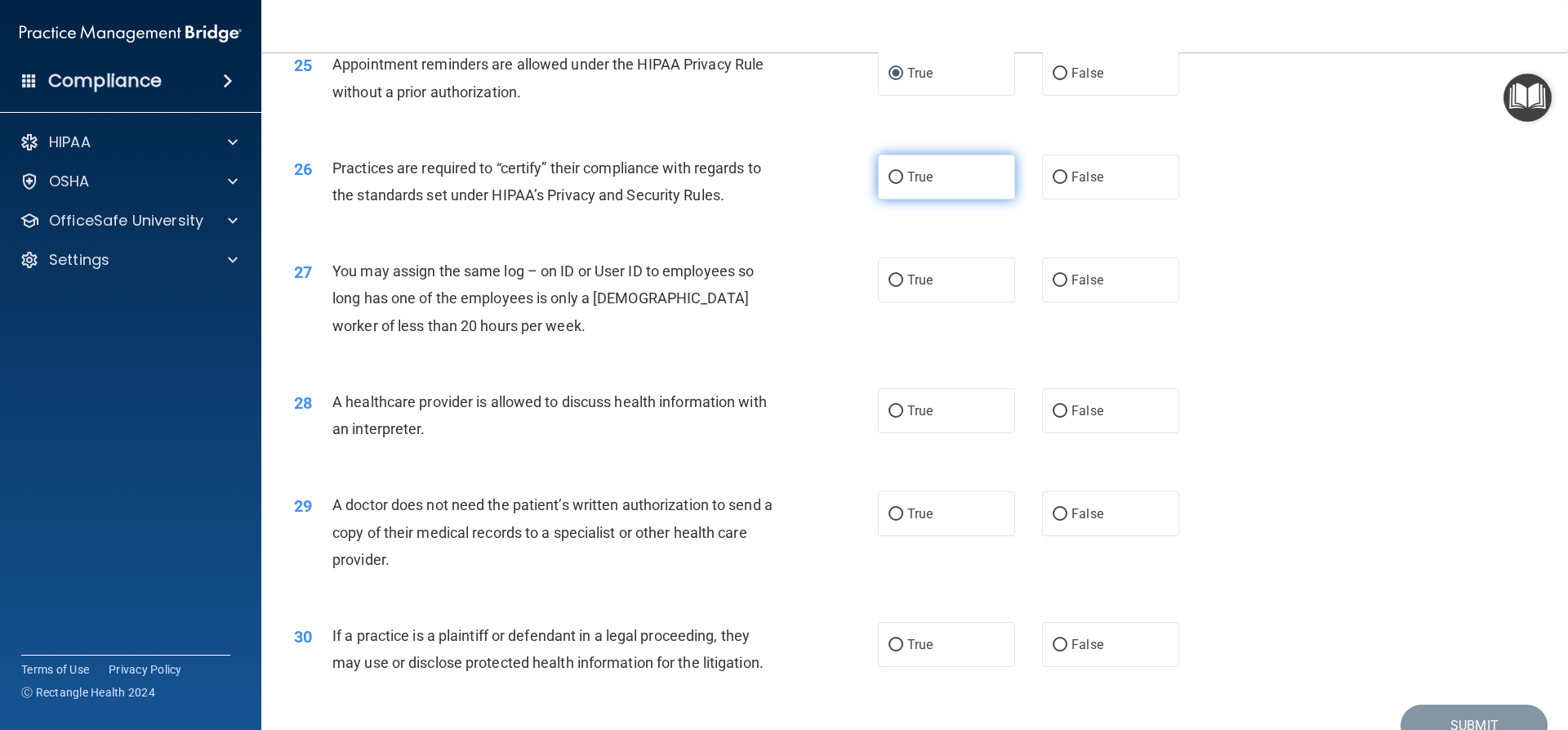
click at [888, 181] on input "True" at bounding box center [895, 178] width 15 height 12
radio input "true"
click at [1053, 278] on input "False" at bounding box center [1060, 281] width 15 height 12
radio input "true"
click at [889, 408] on input "True" at bounding box center [895, 412] width 15 height 12
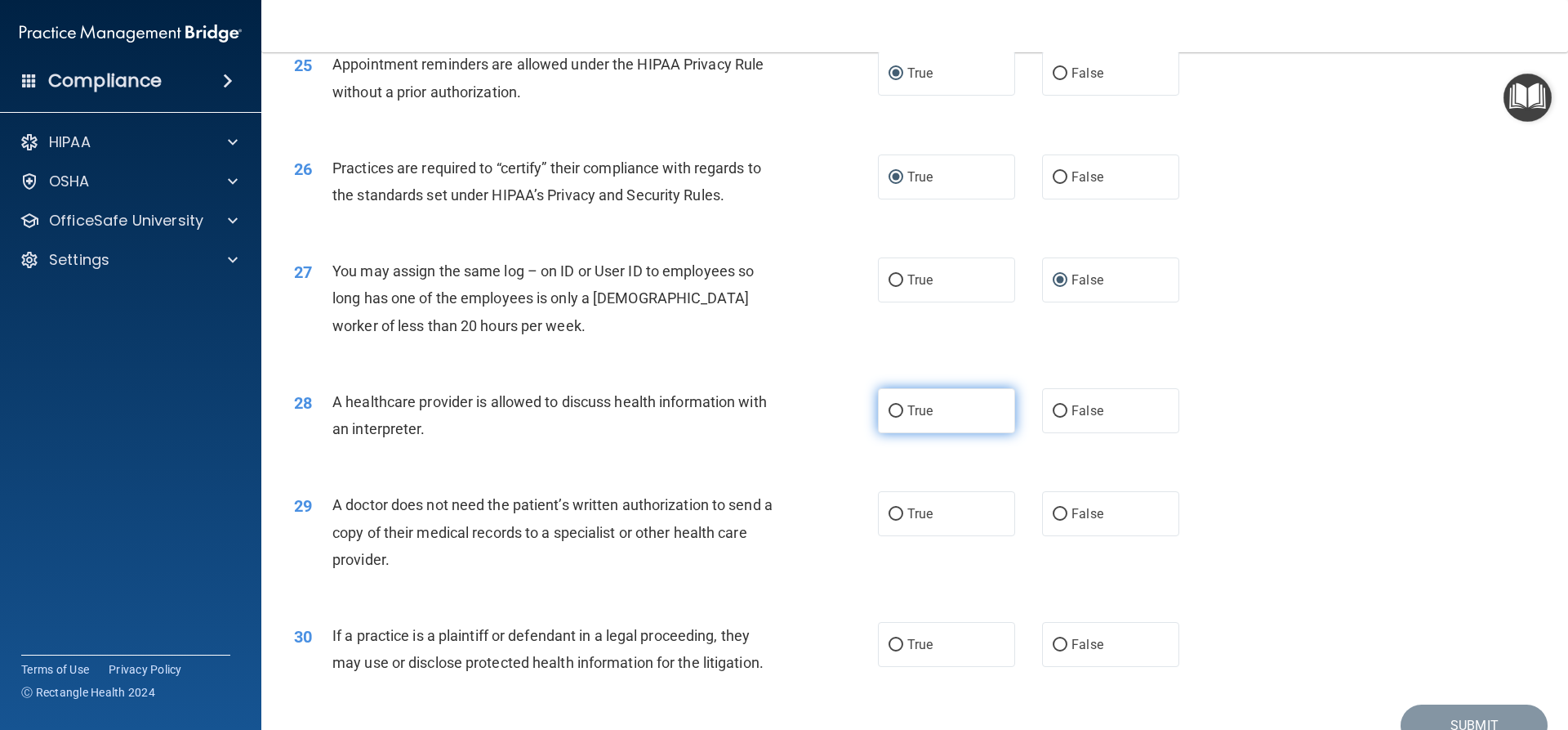
radio input "true"
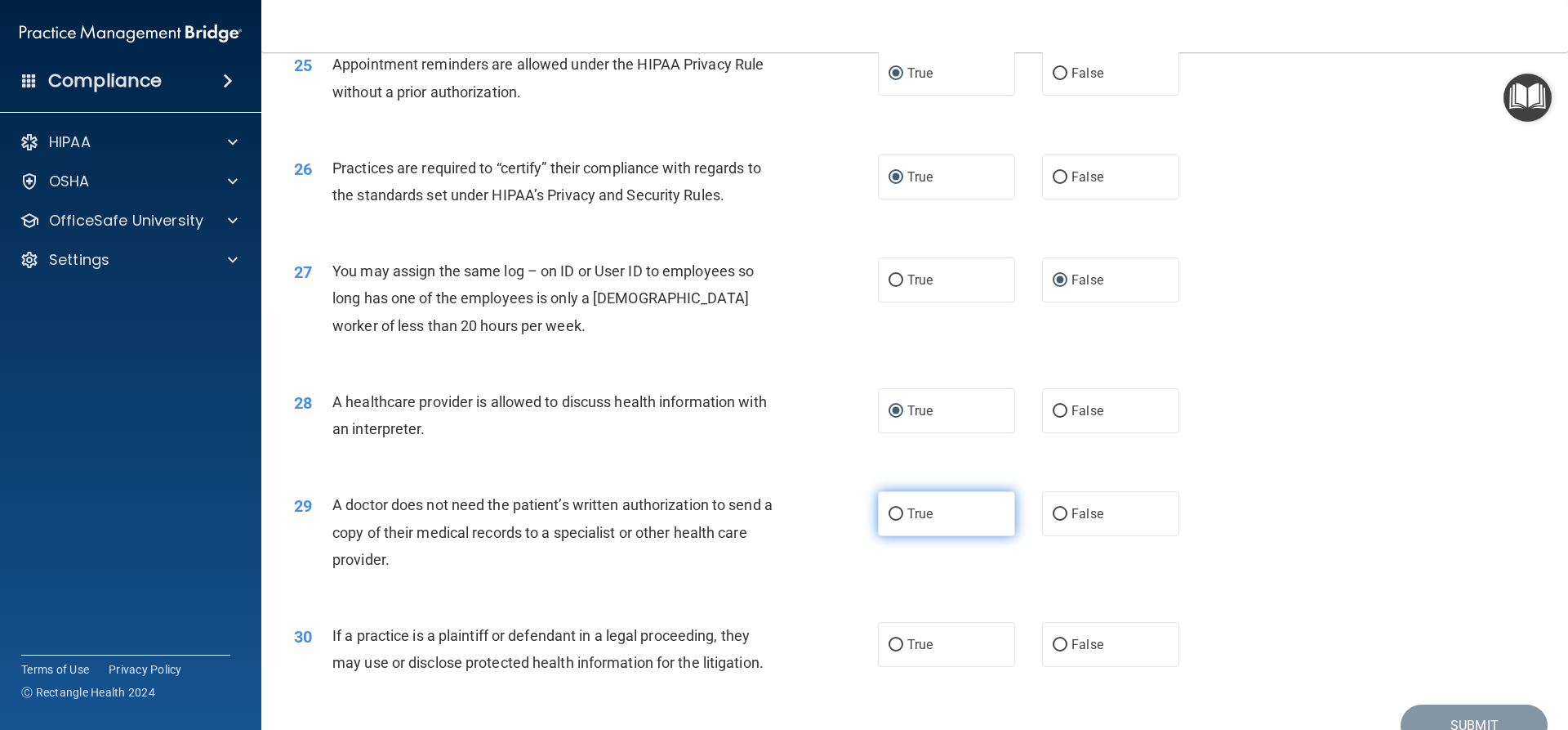
click at [891, 520] on input "True" at bounding box center [895, 515] width 15 height 12
radio input "true"
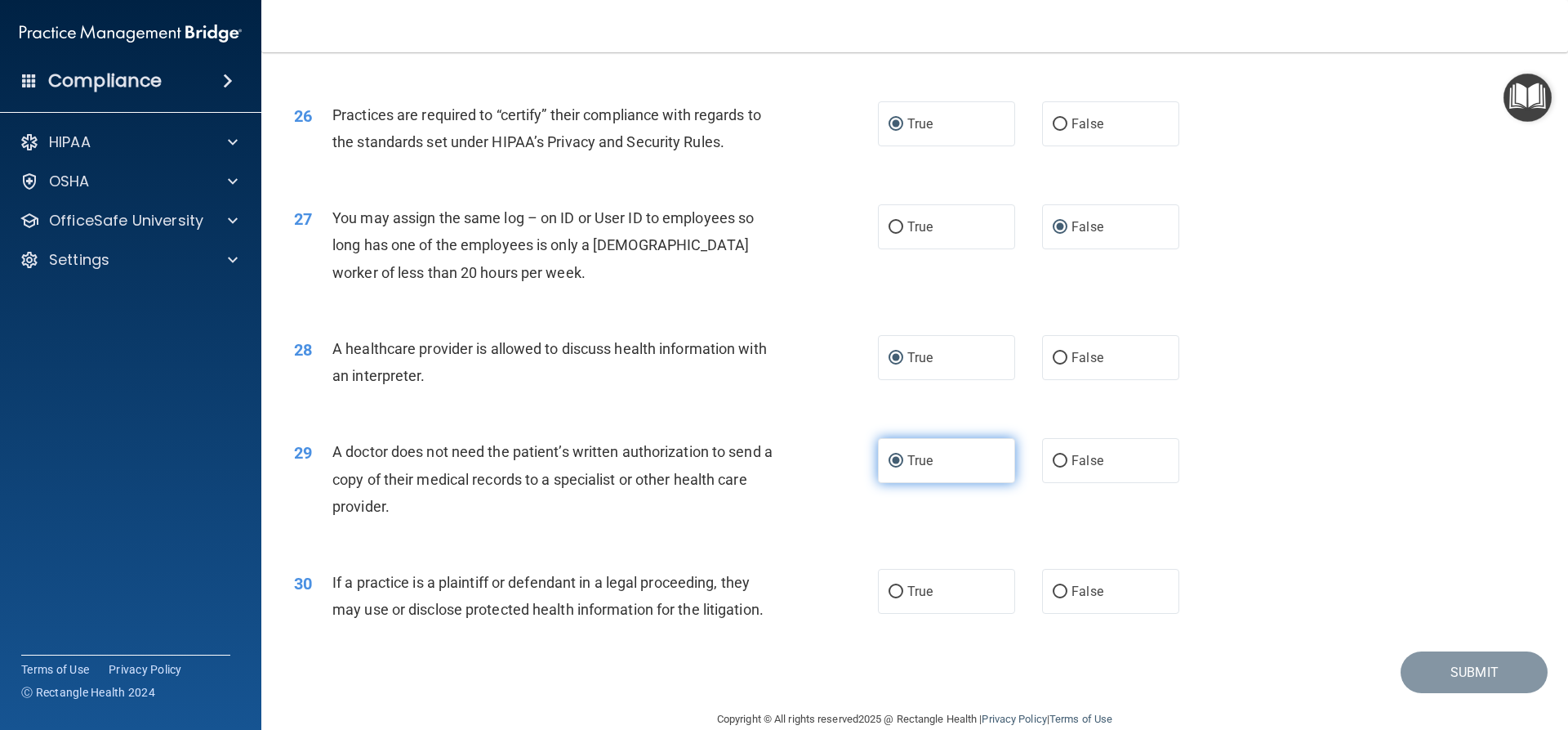
scroll to position [3074, 0]
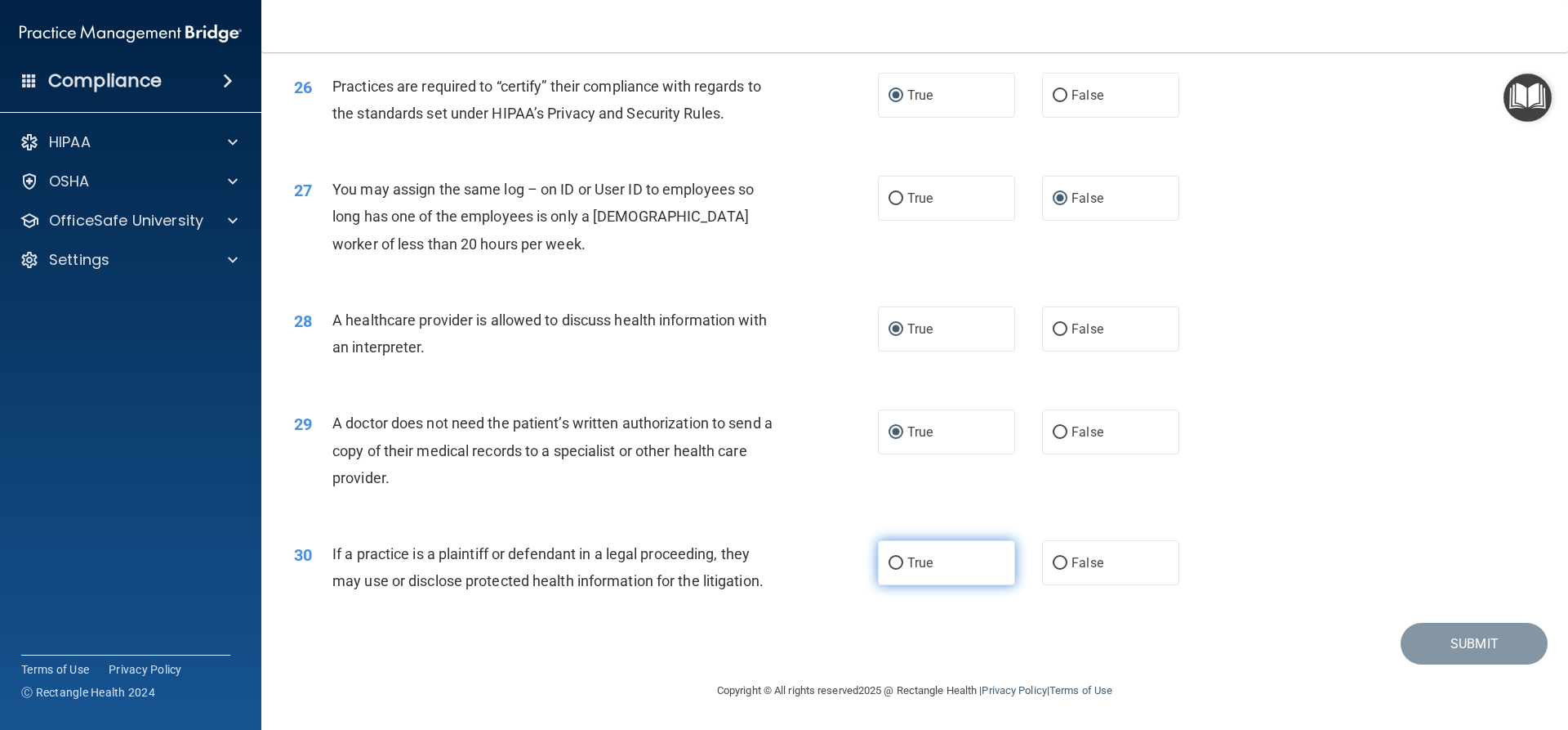
click at [888, 563] on input "True" at bounding box center [895, 563] width 15 height 12
radio input "true"
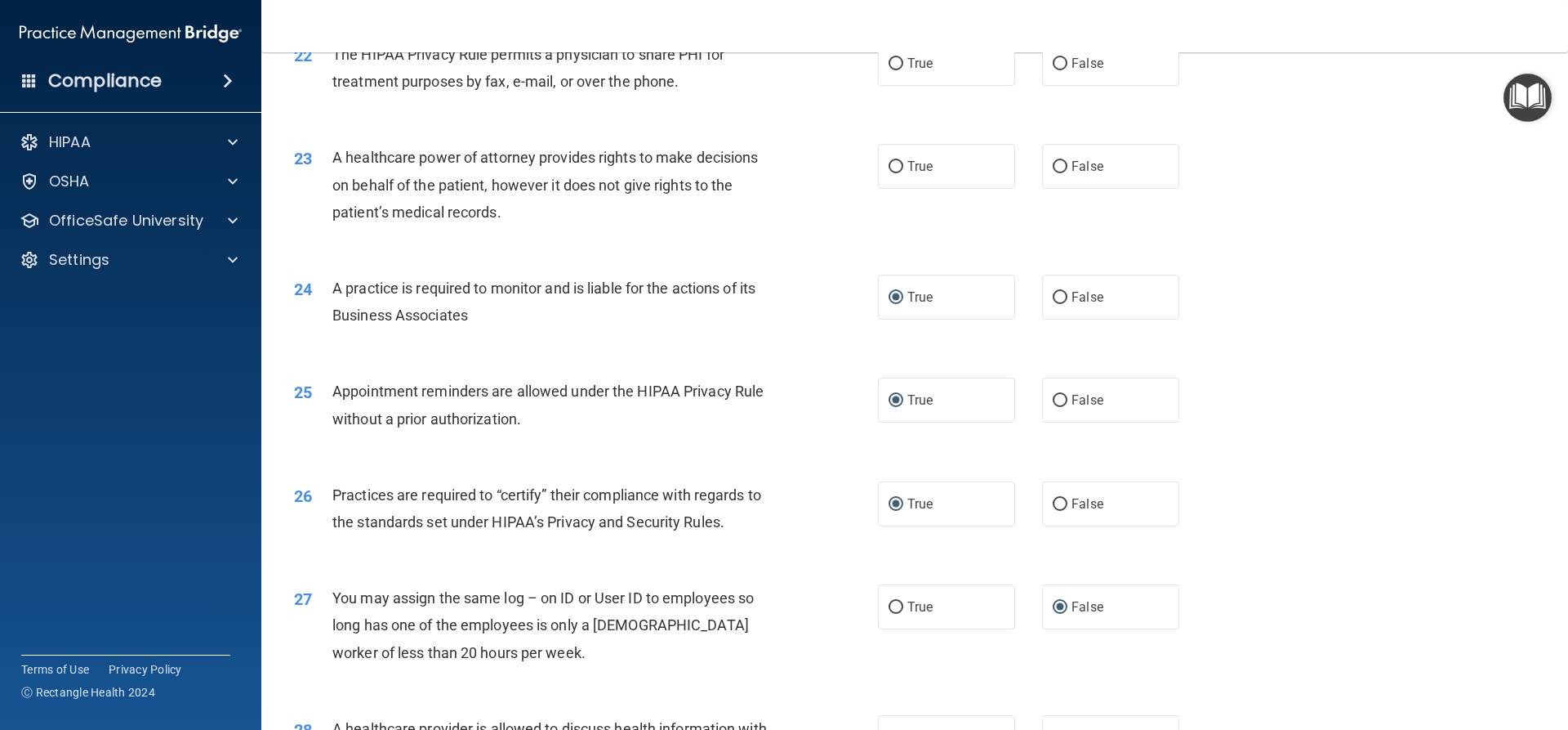
scroll to position [2257, 0]
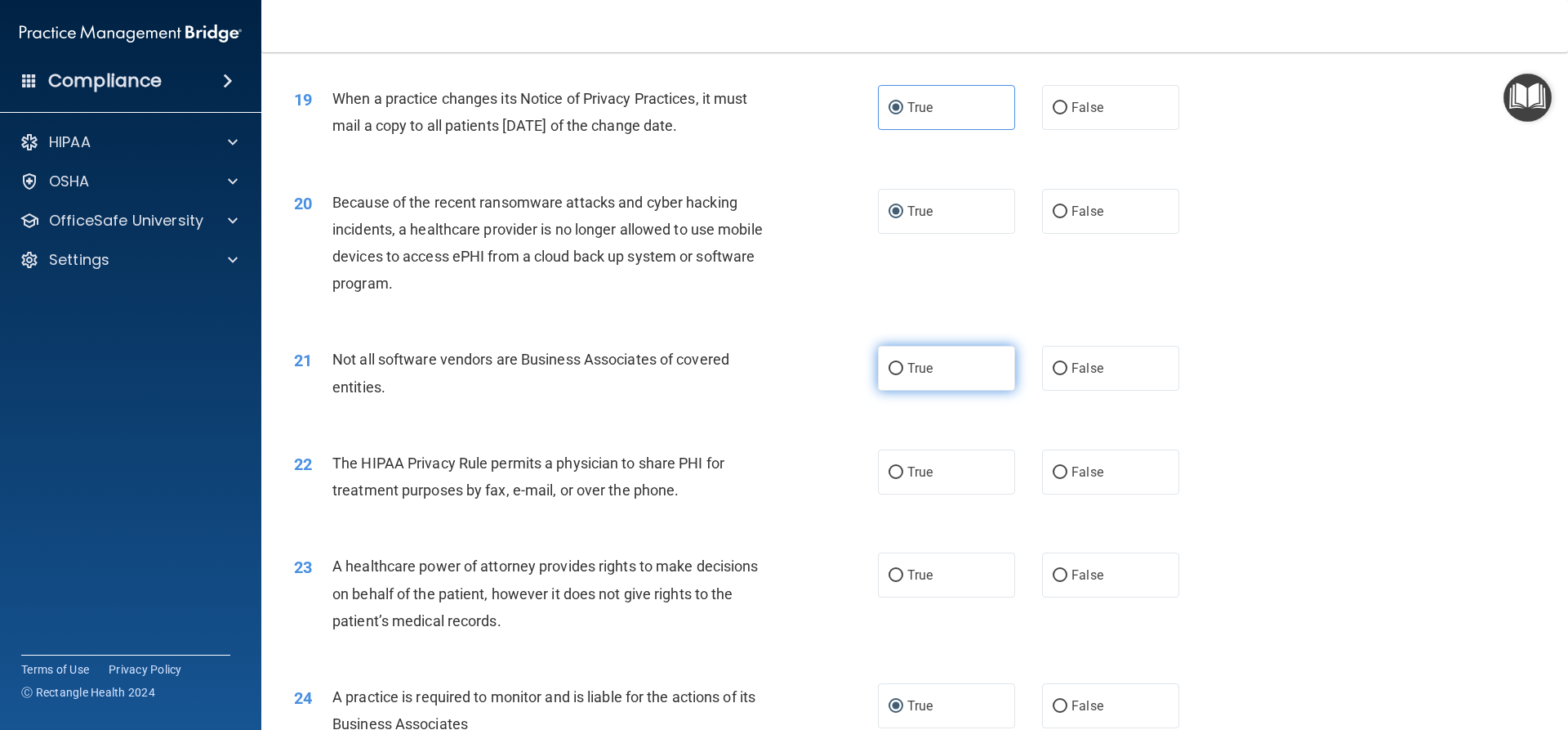
click at [888, 368] on input "True" at bounding box center [895, 369] width 15 height 12
radio input "true"
click at [892, 475] on input "True" at bounding box center [895, 473] width 15 height 12
radio input "true"
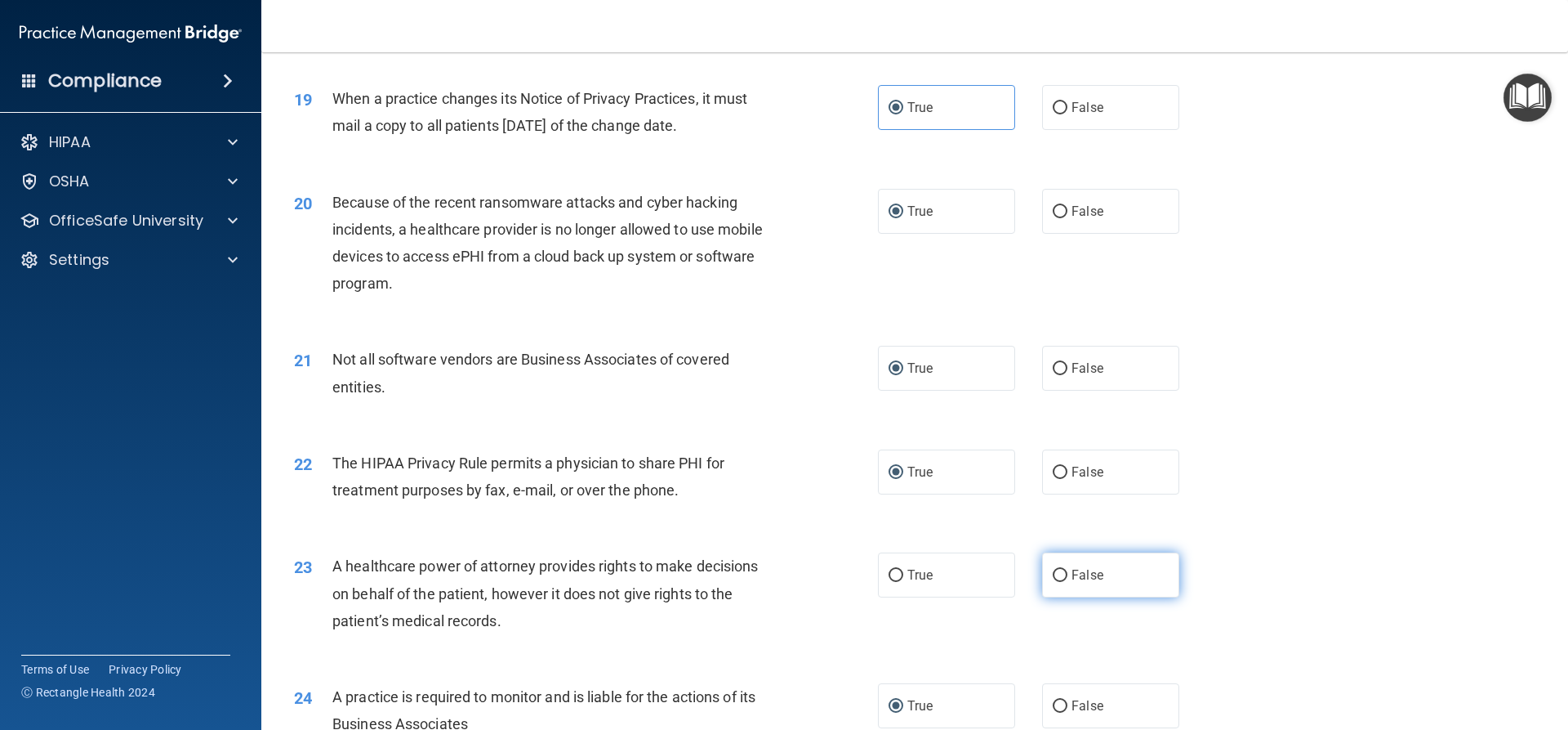
click at [1055, 576] on input "False" at bounding box center [1060, 576] width 15 height 12
radio input "true"
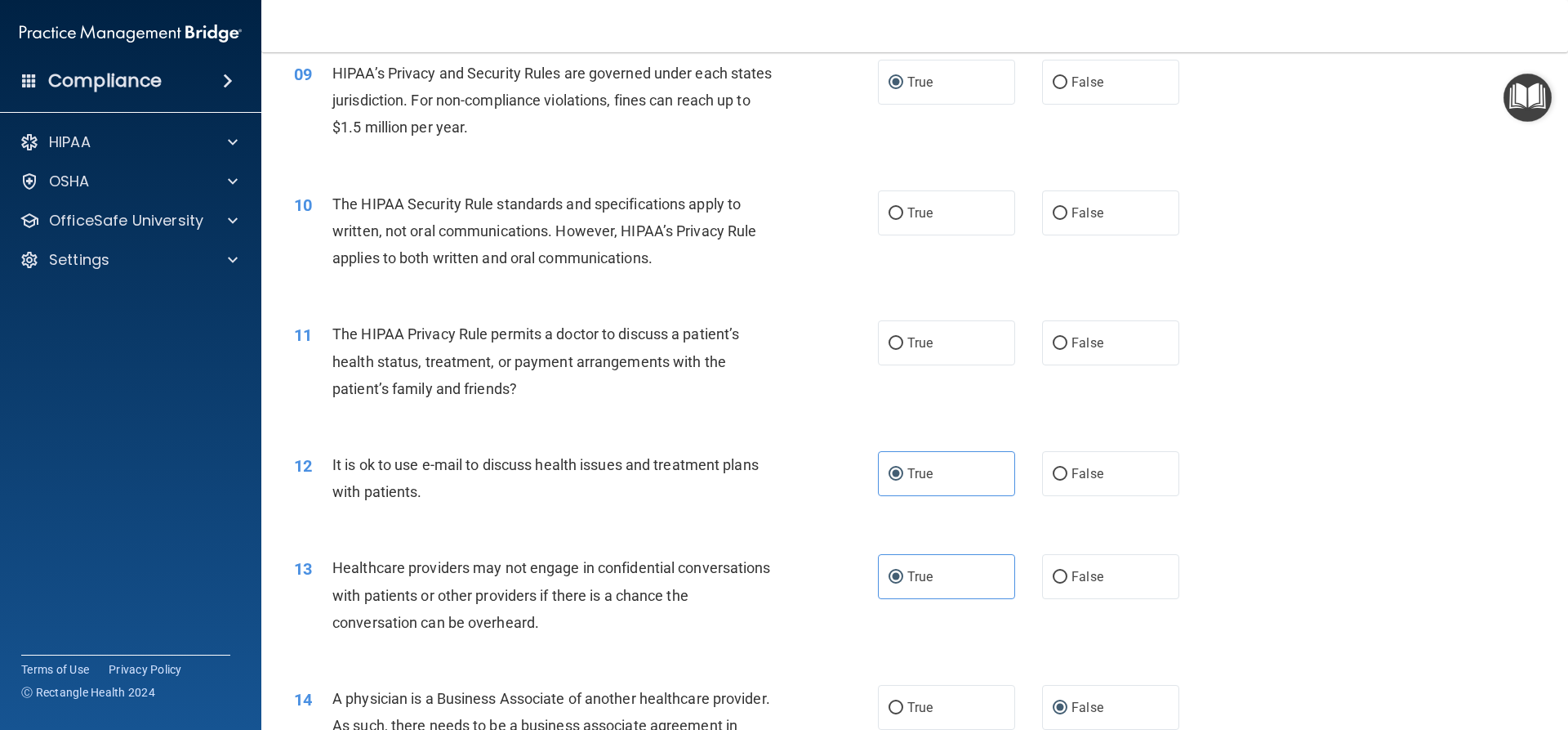
scroll to position [950, 0]
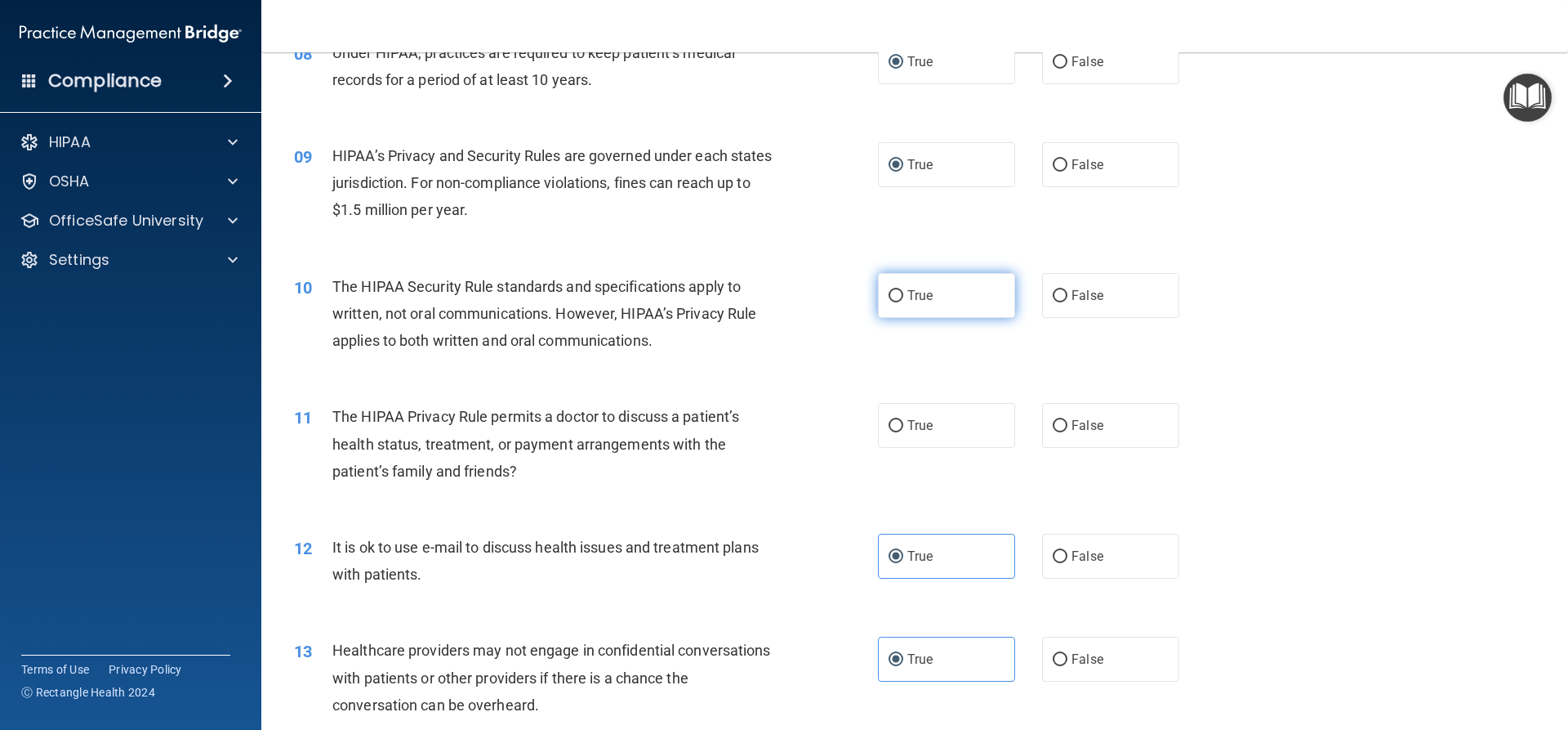
click at [888, 296] on input "True" at bounding box center [895, 297] width 15 height 12
radio input "true"
click at [1058, 429] on input "False" at bounding box center [1060, 426] width 15 height 12
radio input "true"
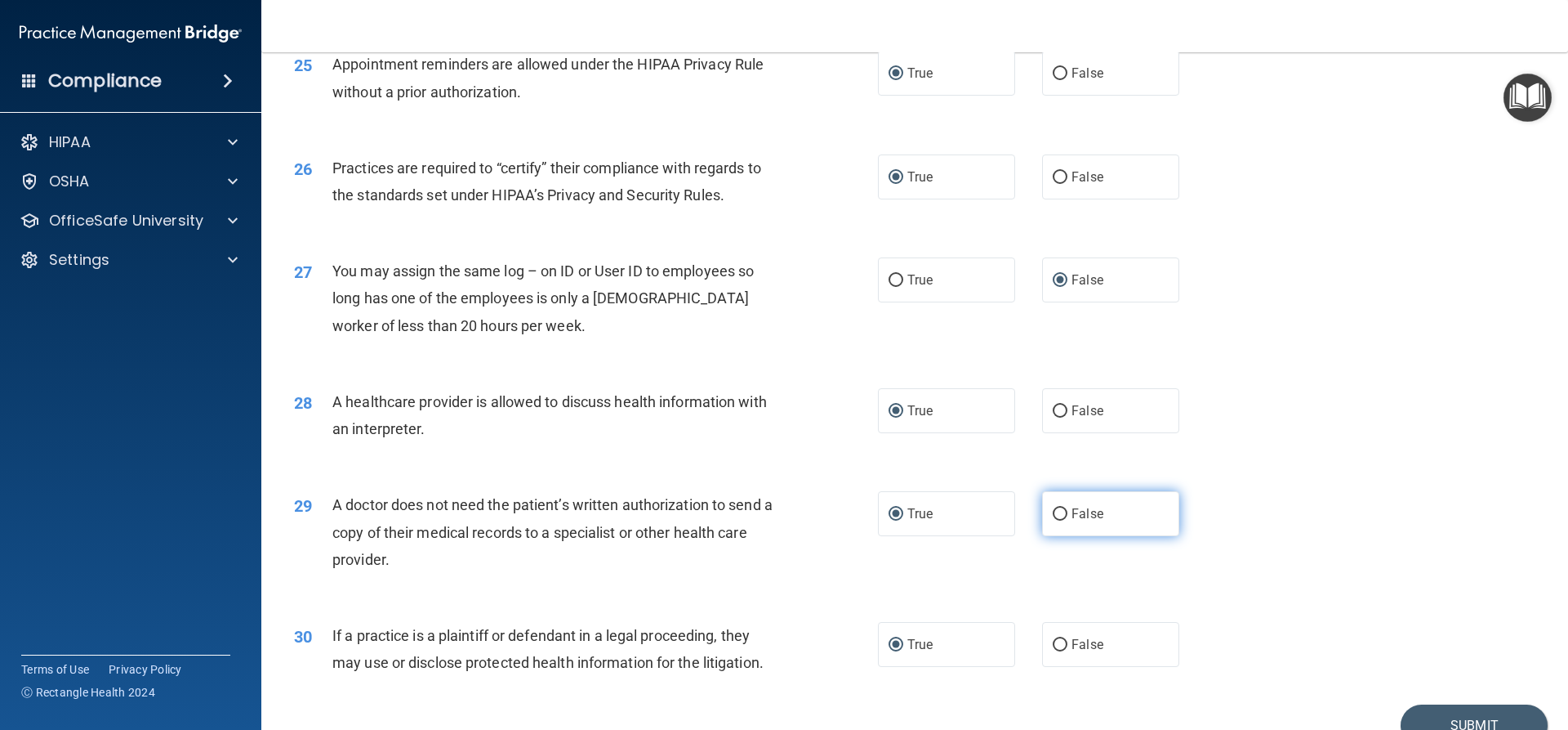
scroll to position [3074, 0]
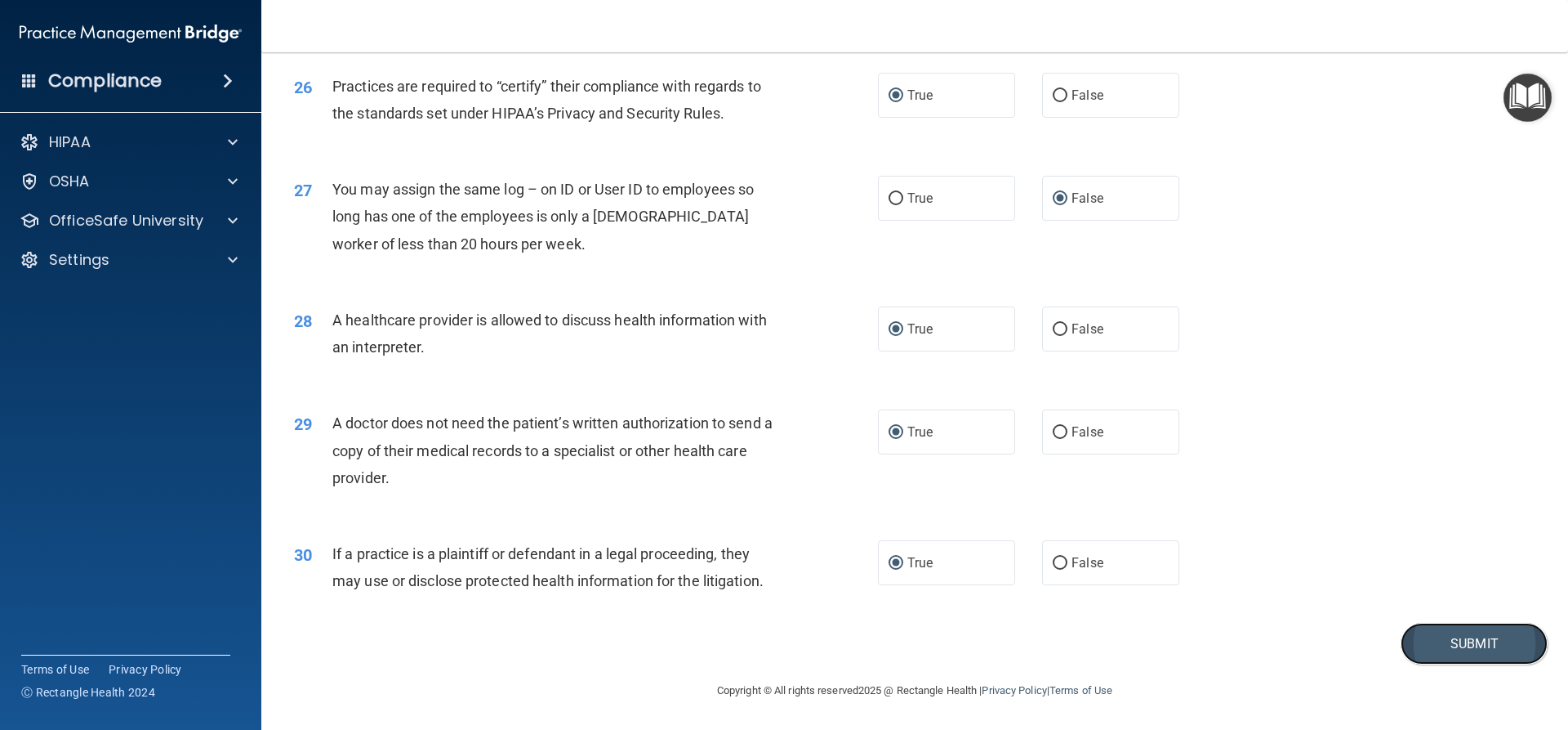
click at [1448, 641] on button "Submit" at bounding box center [1474, 644] width 147 height 42
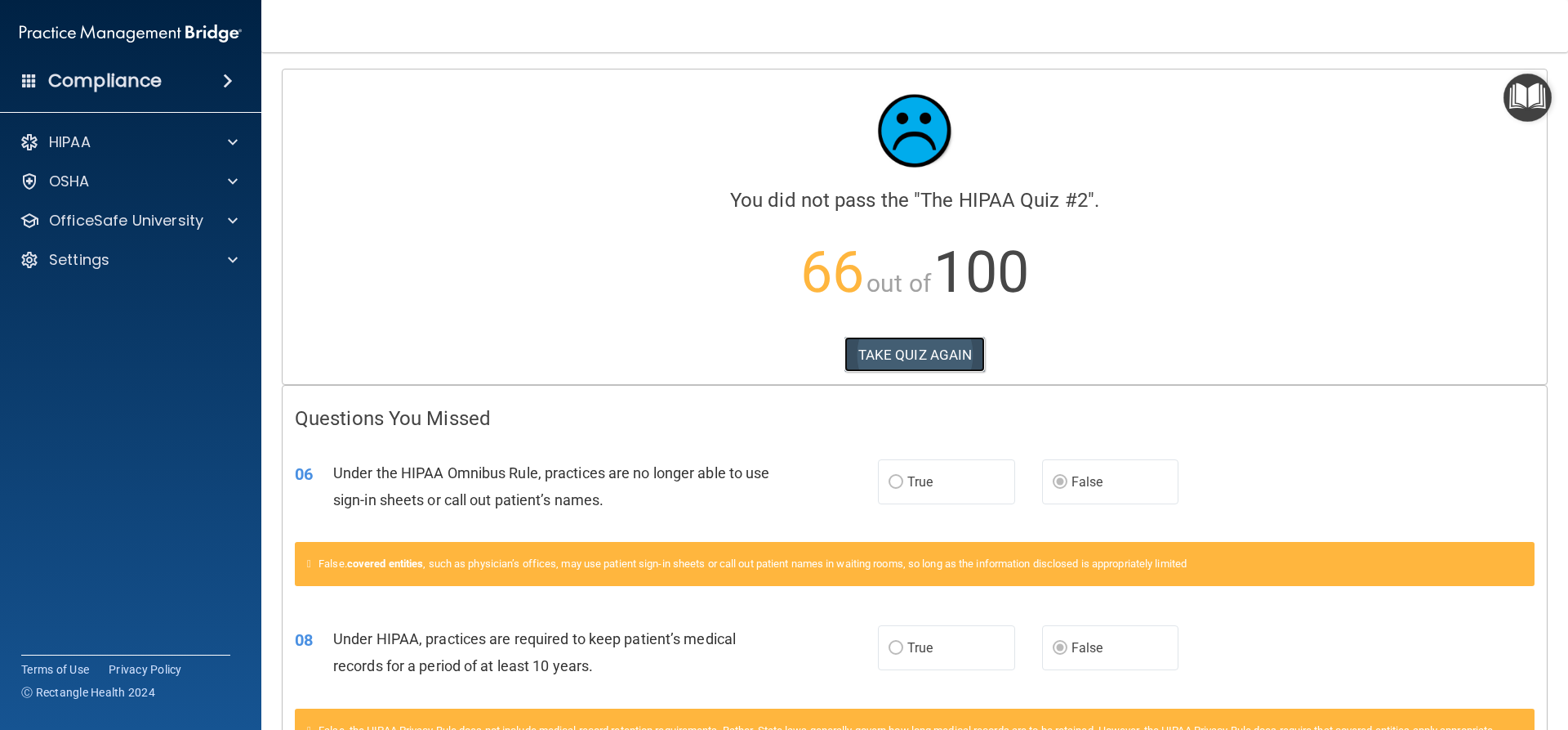
click at [953, 356] on button "TAKE QUIZ AGAIN" at bounding box center [915, 354] width 141 height 36
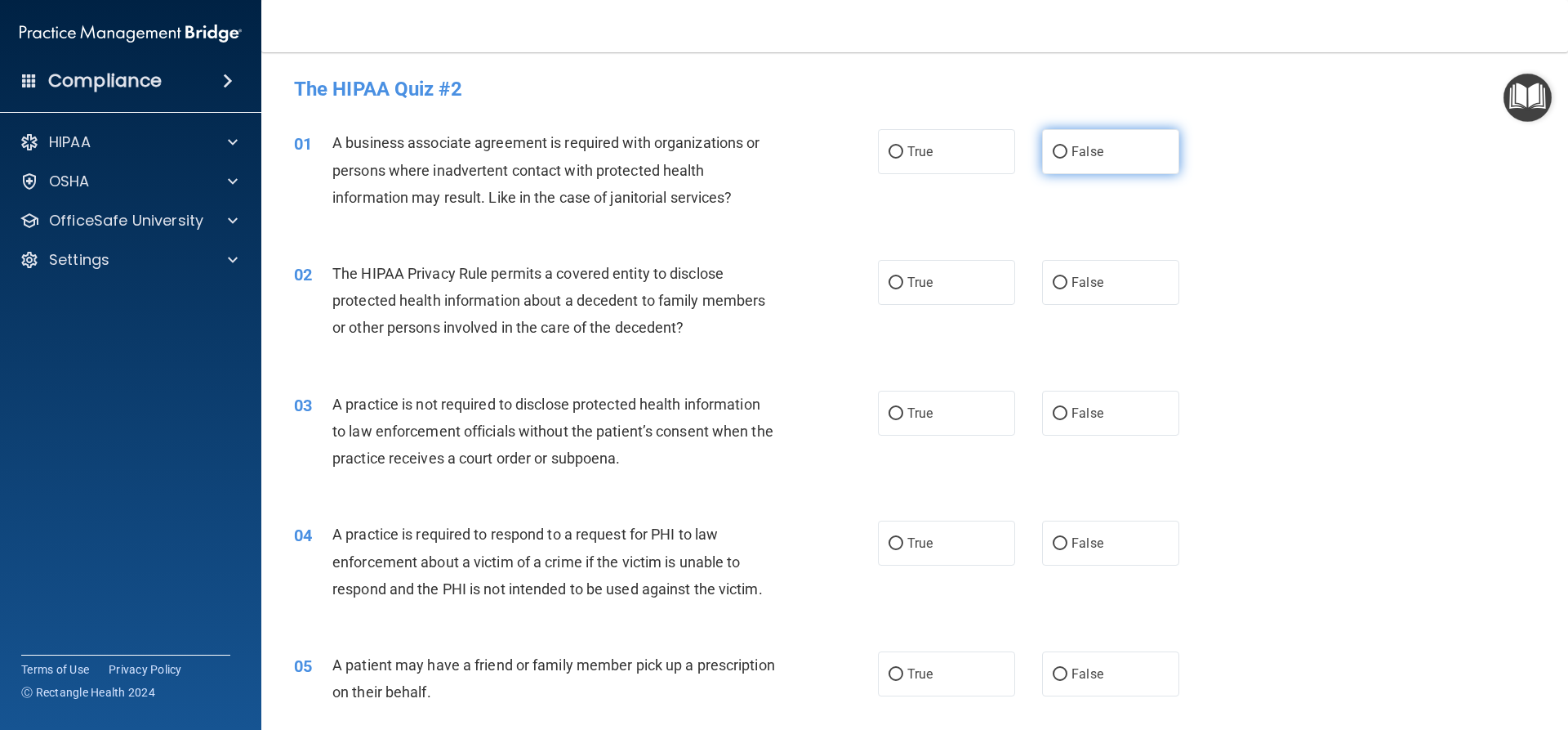
click at [1055, 152] on input "False" at bounding box center [1060, 153] width 15 height 12
radio input "true"
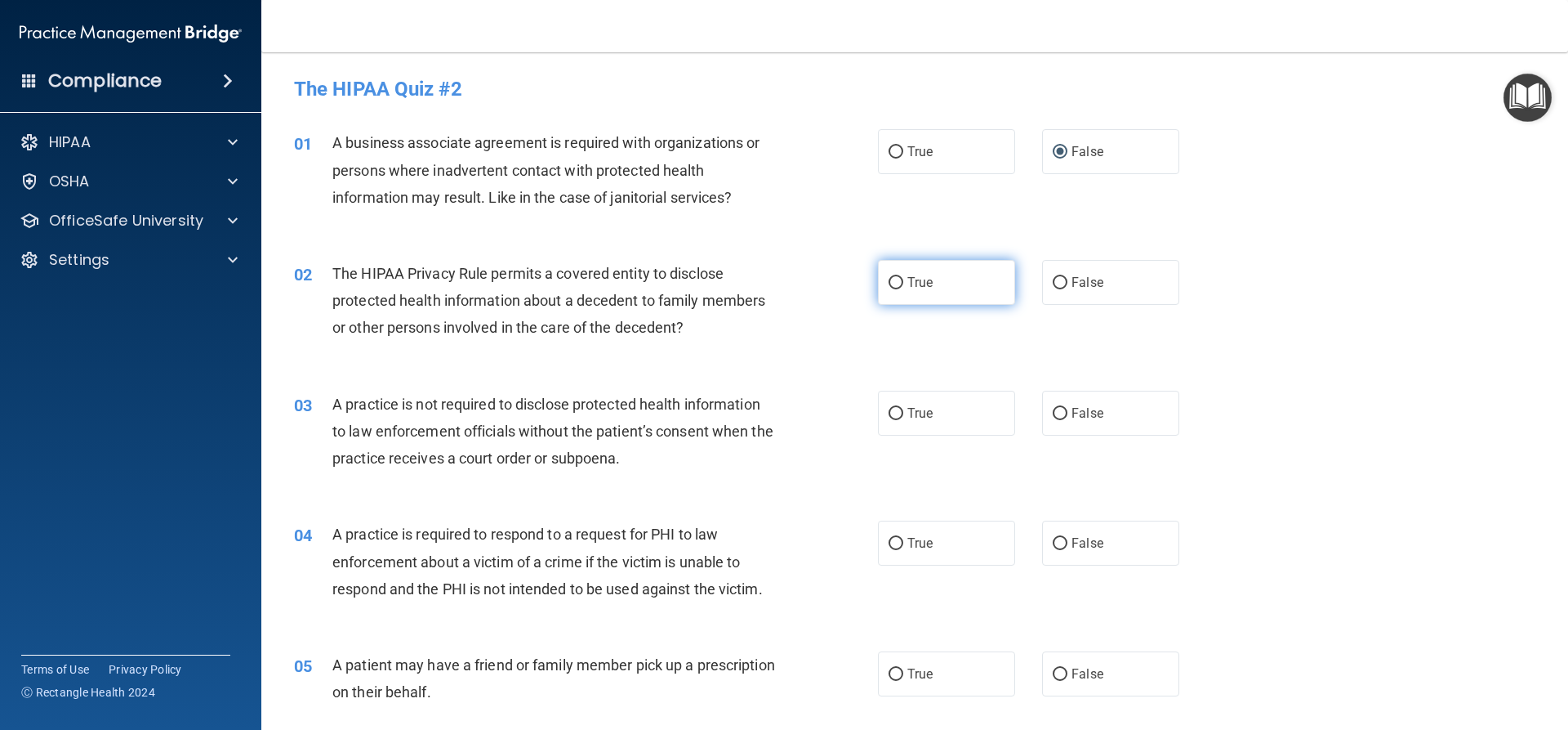
click at [893, 278] on input "True" at bounding box center [895, 283] width 15 height 12
radio input "true"
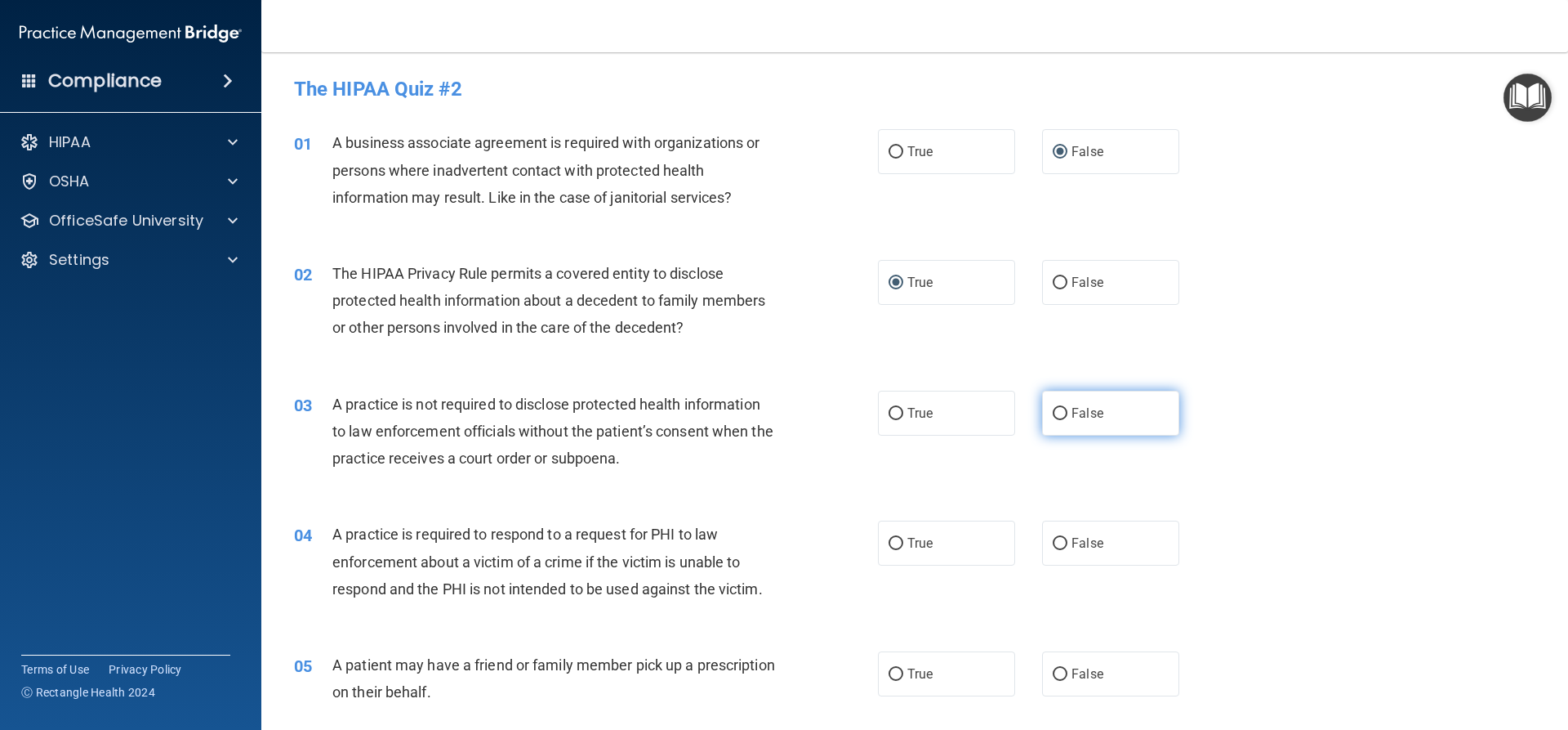
click at [1053, 421] on label "False" at bounding box center [1110, 413] width 137 height 45
click at [1053, 420] on input "False" at bounding box center [1060, 413] width 15 height 12
radio input "true"
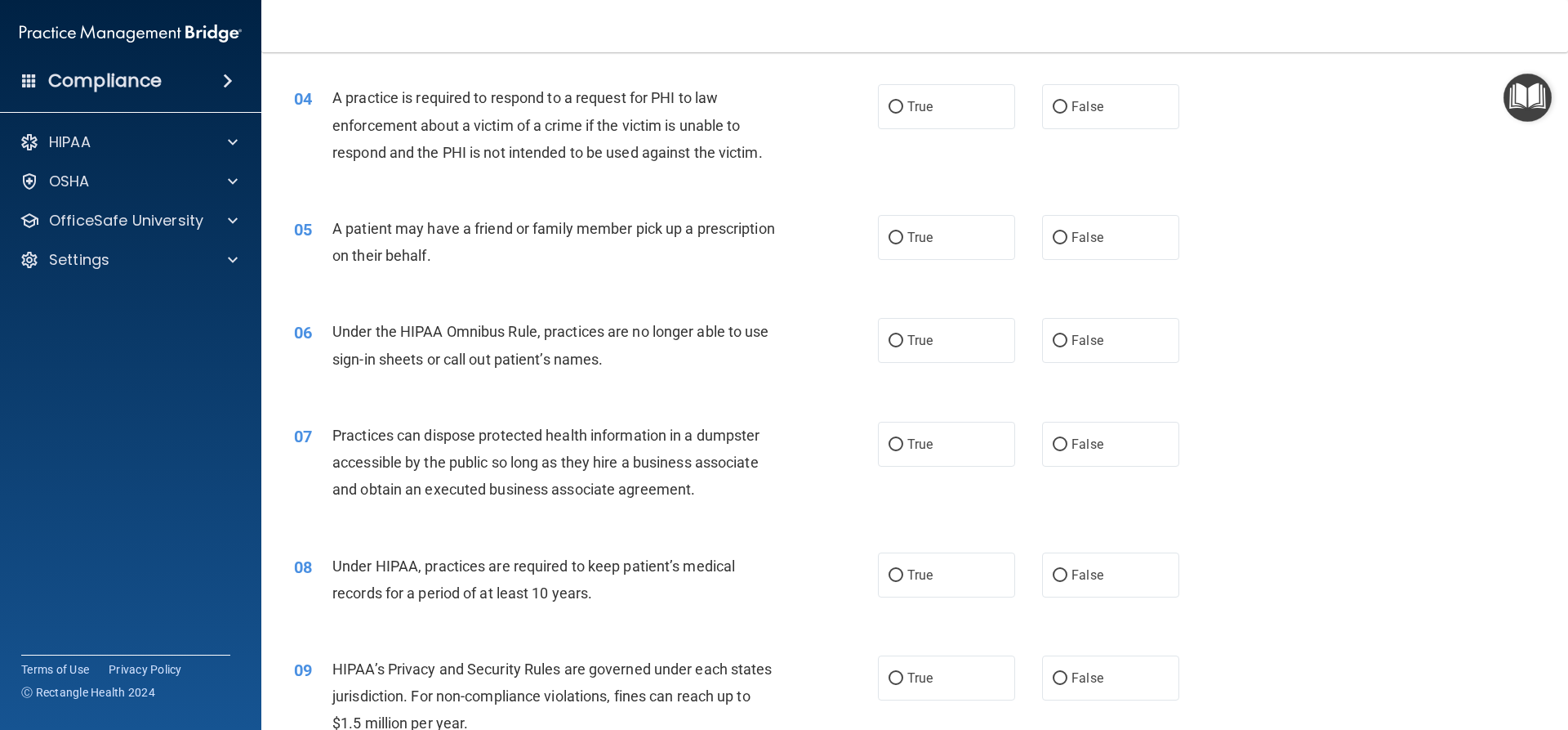
scroll to position [408, 0]
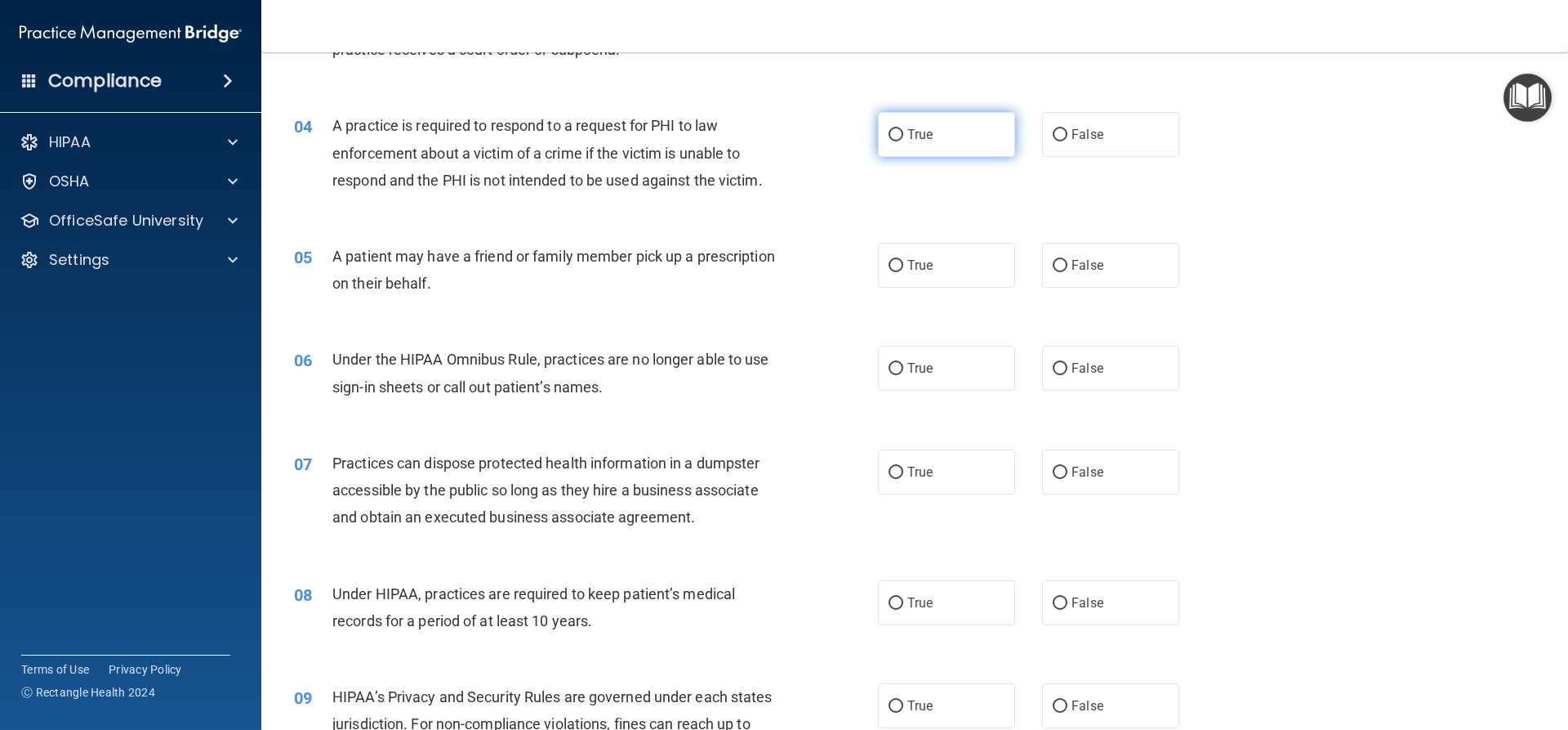
click at [893, 136] on input "True" at bounding box center [895, 135] width 15 height 12
radio input "true"
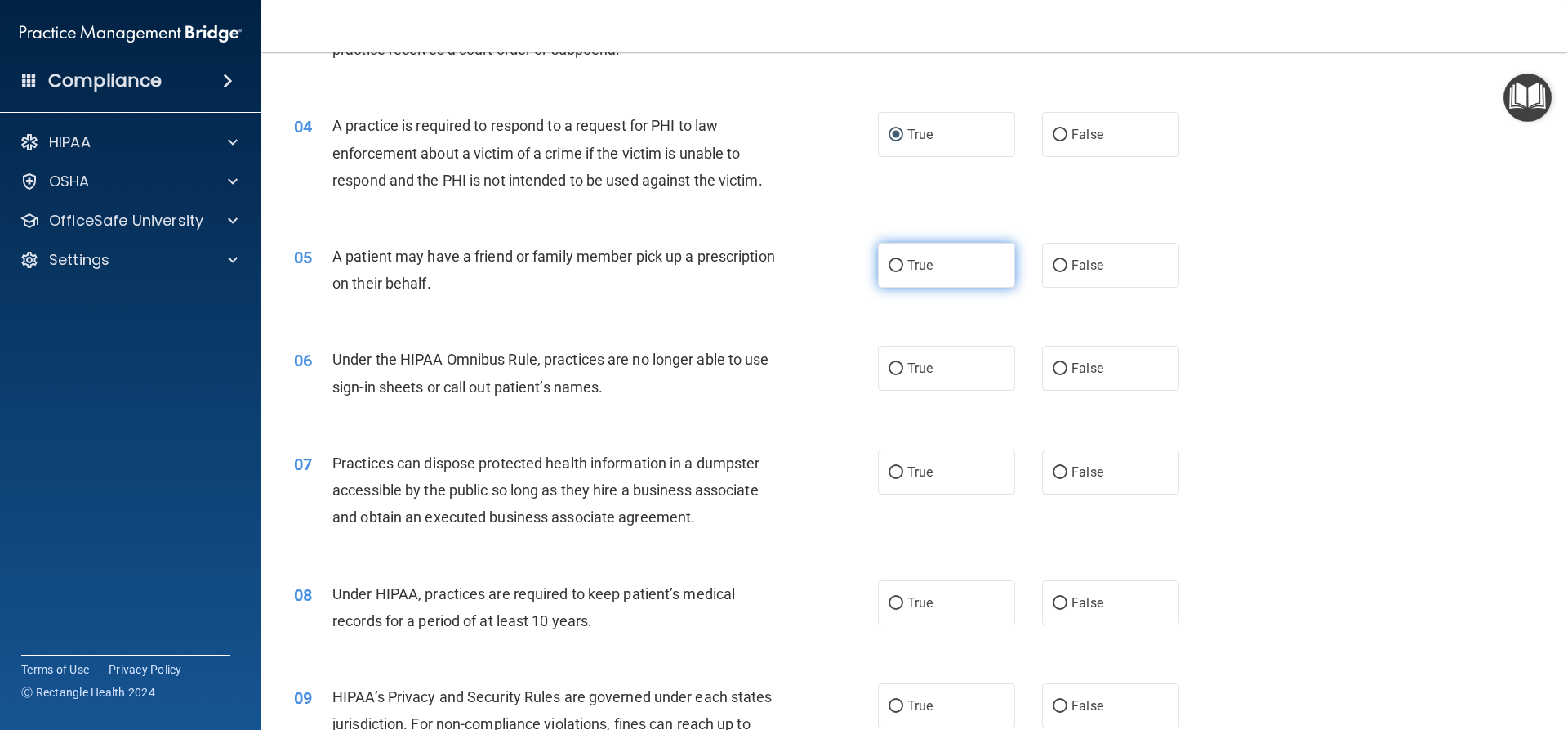
click at [888, 268] on input "True" at bounding box center [895, 266] width 15 height 12
radio input "true"
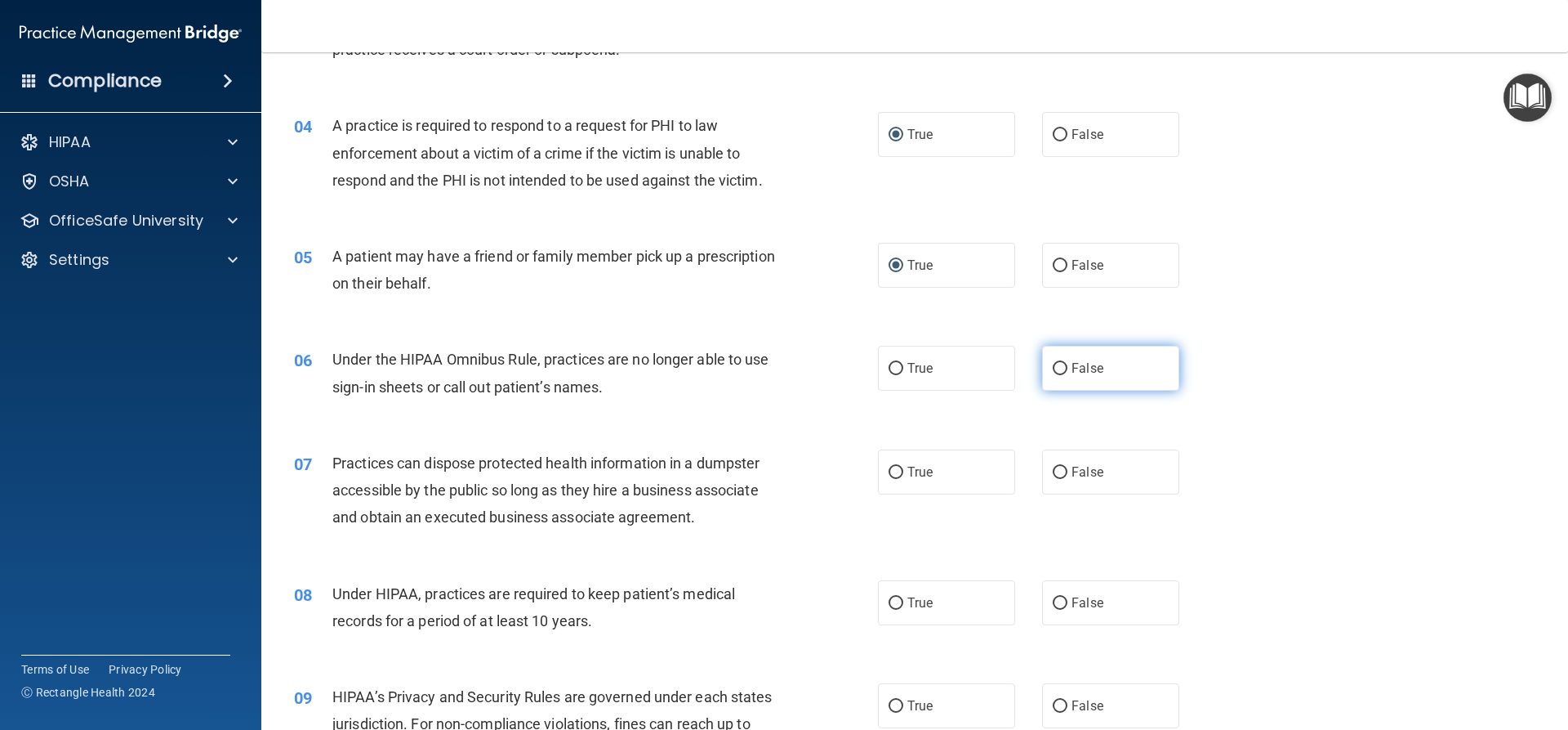
click at [1053, 372] on input "False" at bounding box center [1060, 369] width 15 height 12
radio input "true"
click at [1053, 474] on input "False" at bounding box center [1060, 473] width 15 height 12
radio input "true"
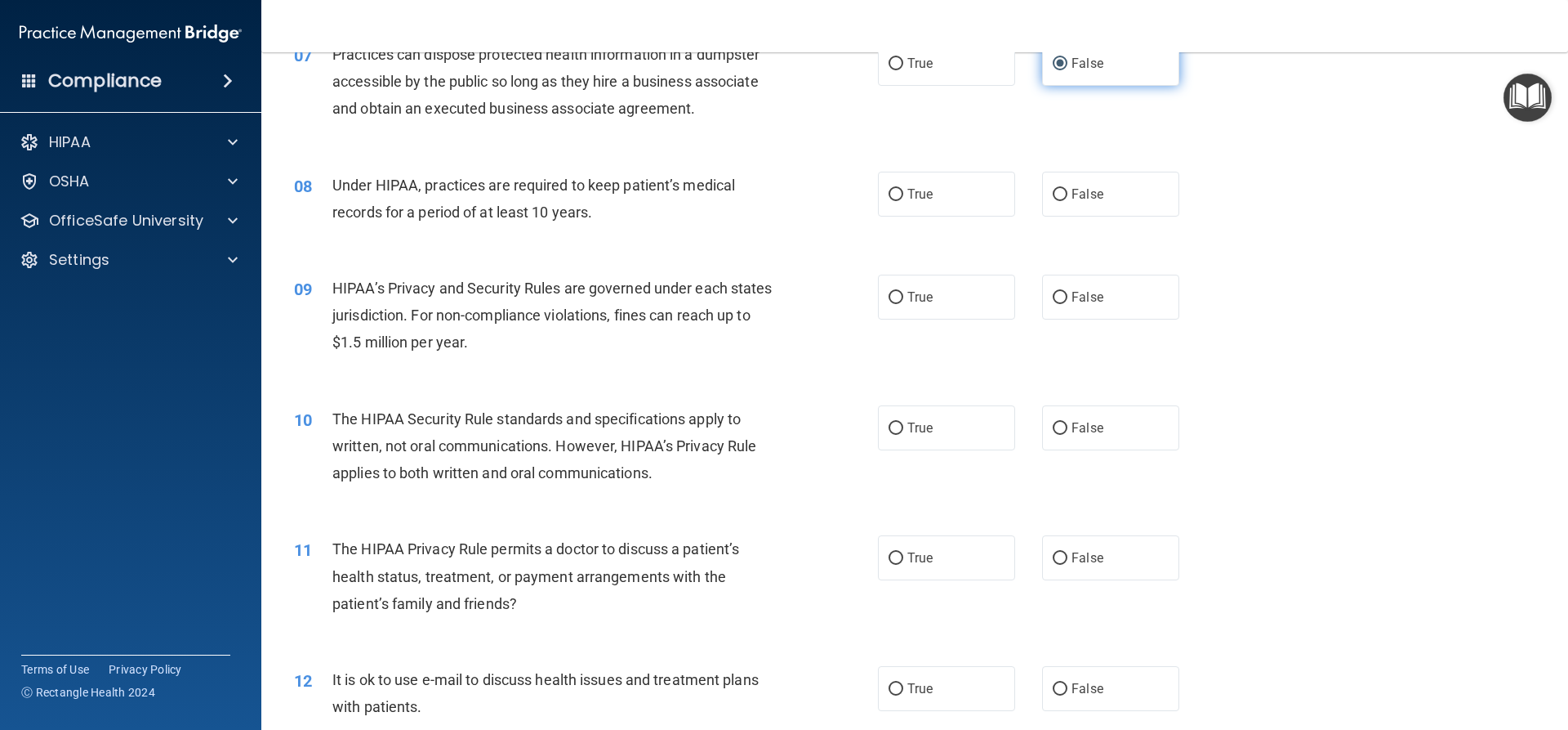
scroll to position [899, 0]
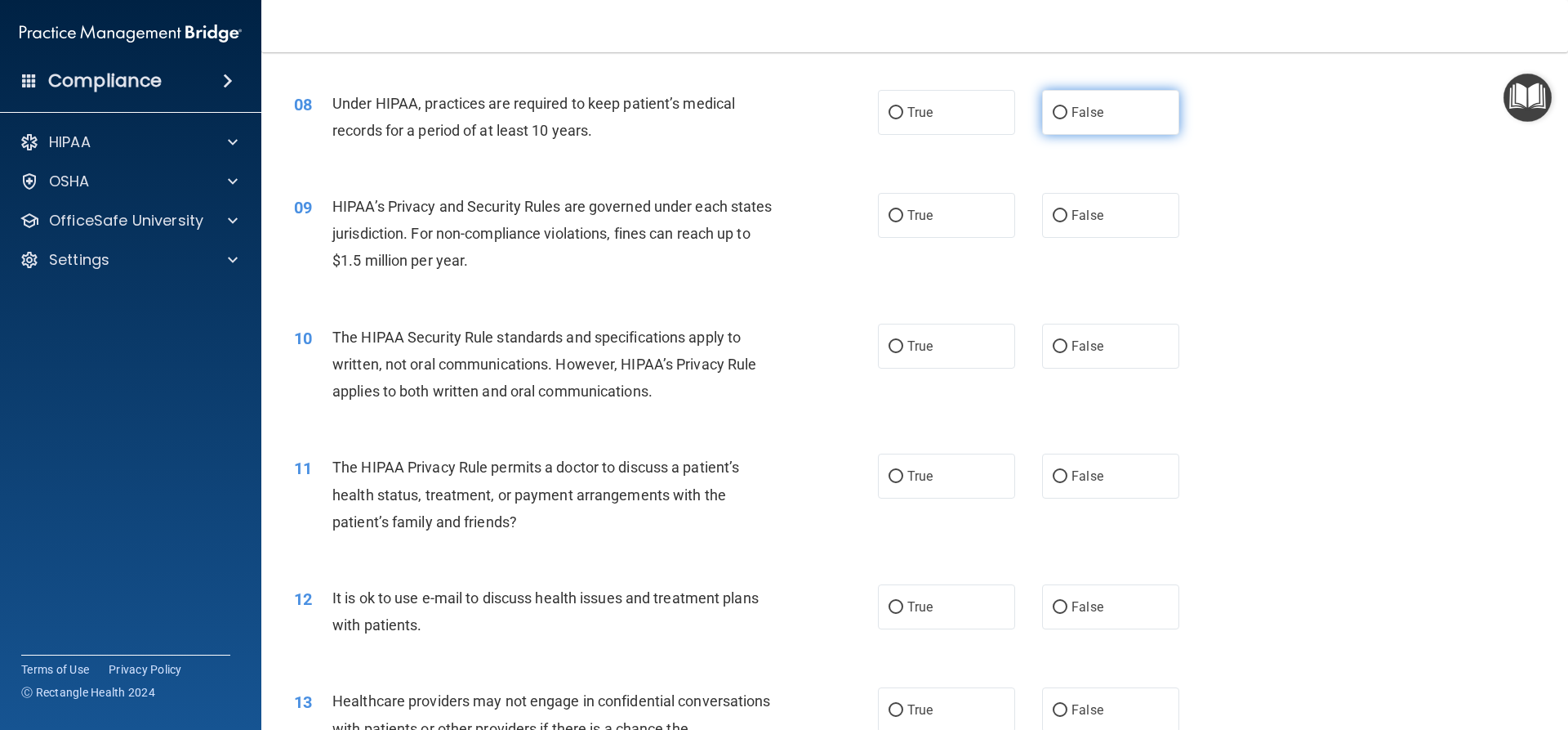
click at [1053, 114] on input "False" at bounding box center [1060, 113] width 15 height 12
radio input "true"
click at [1053, 217] on input "False" at bounding box center [1060, 216] width 15 height 12
radio input "true"
click at [885, 343] on label "True" at bounding box center [946, 346] width 137 height 45
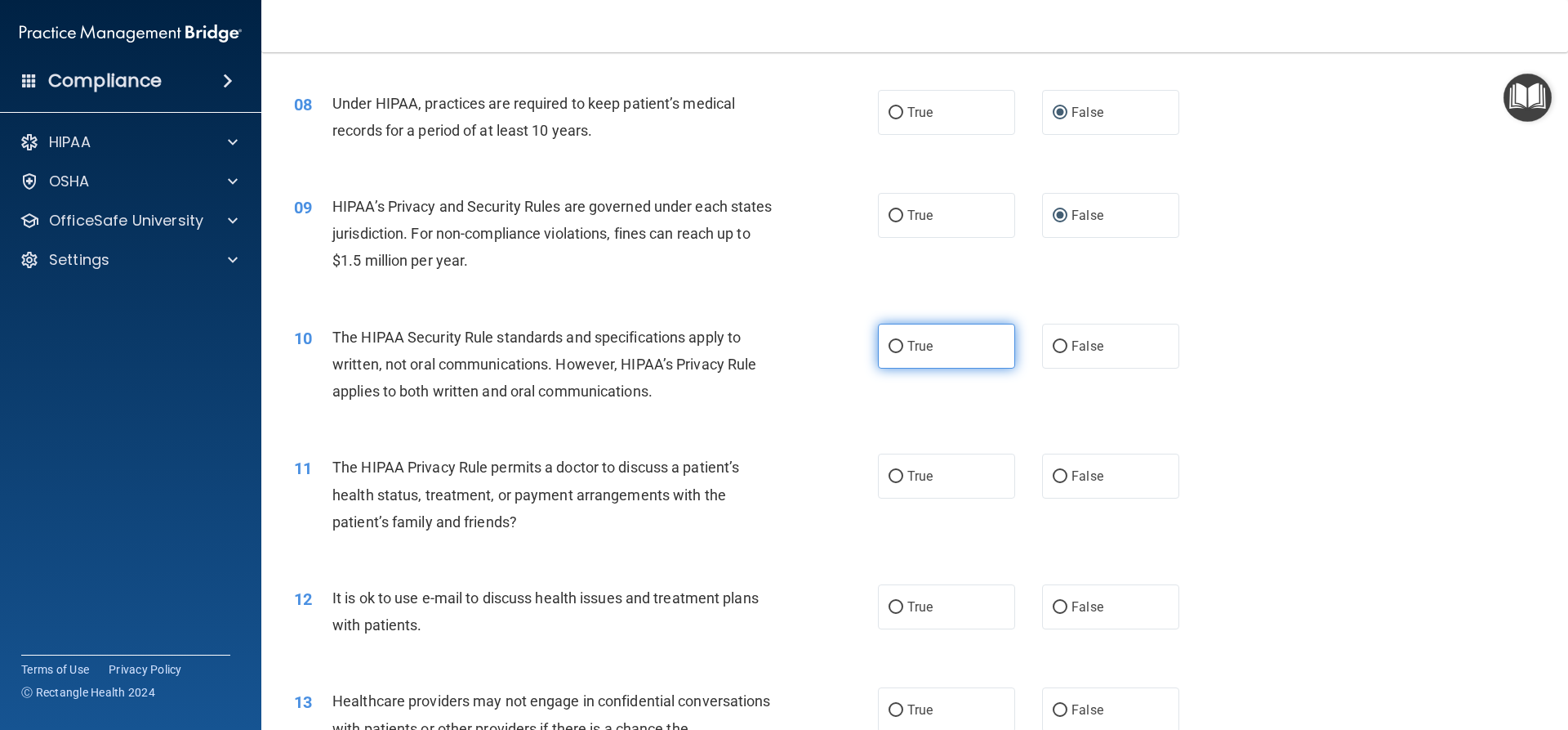
click at [892, 347] on input "True" at bounding box center [895, 347] width 15 height 12
radio input "true"
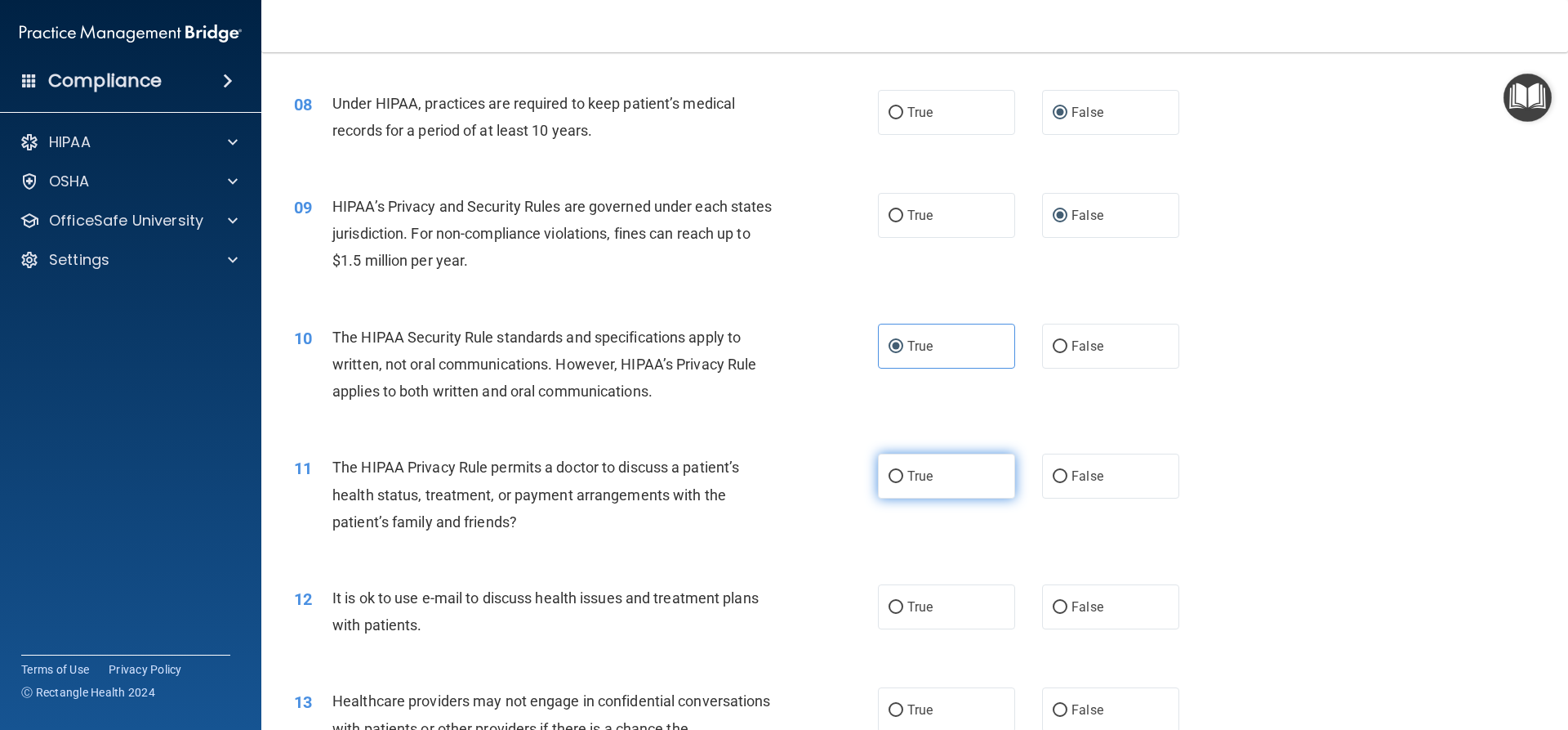
click at [890, 472] on input "True" at bounding box center [895, 477] width 15 height 12
radio input "true"
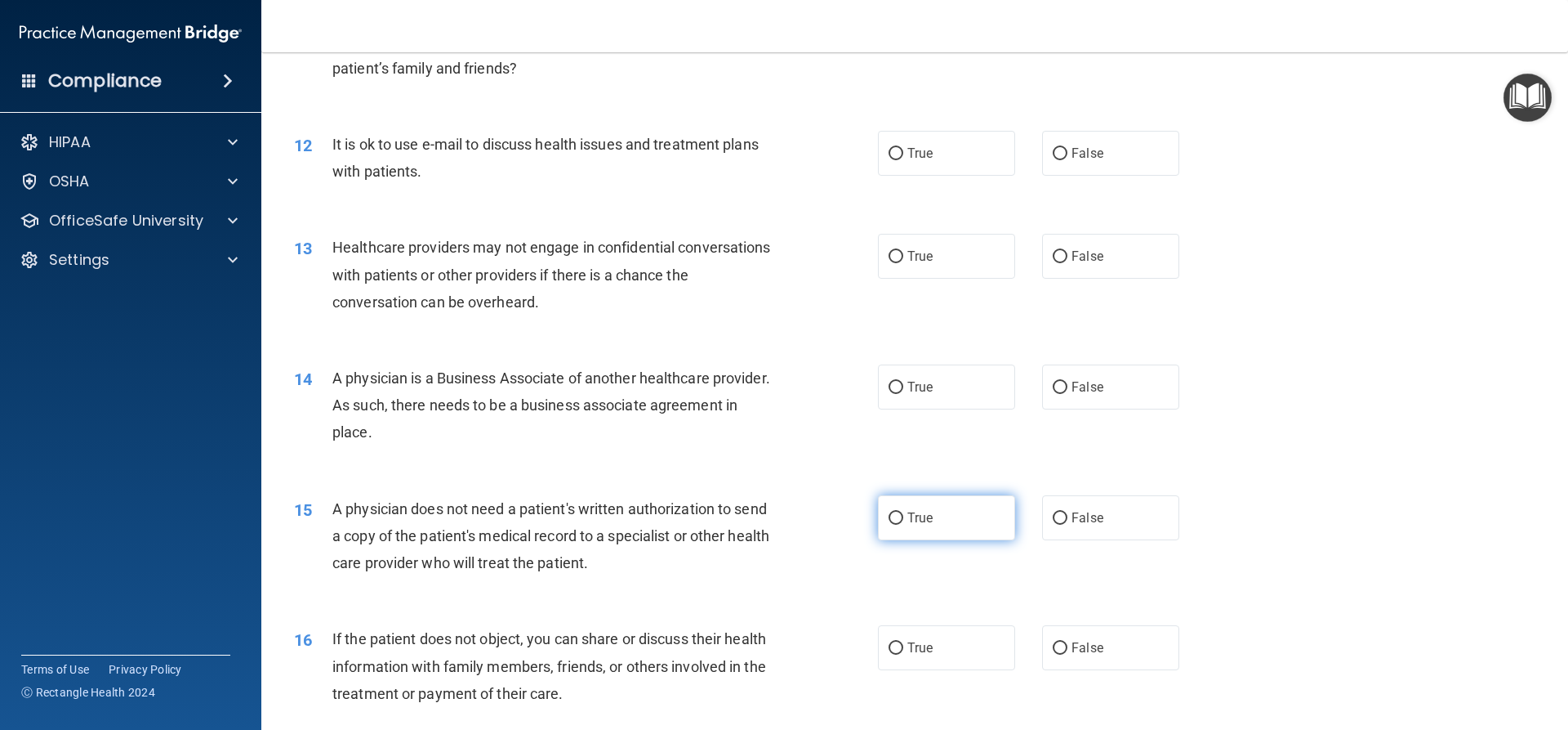
scroll to position [1389, 0]
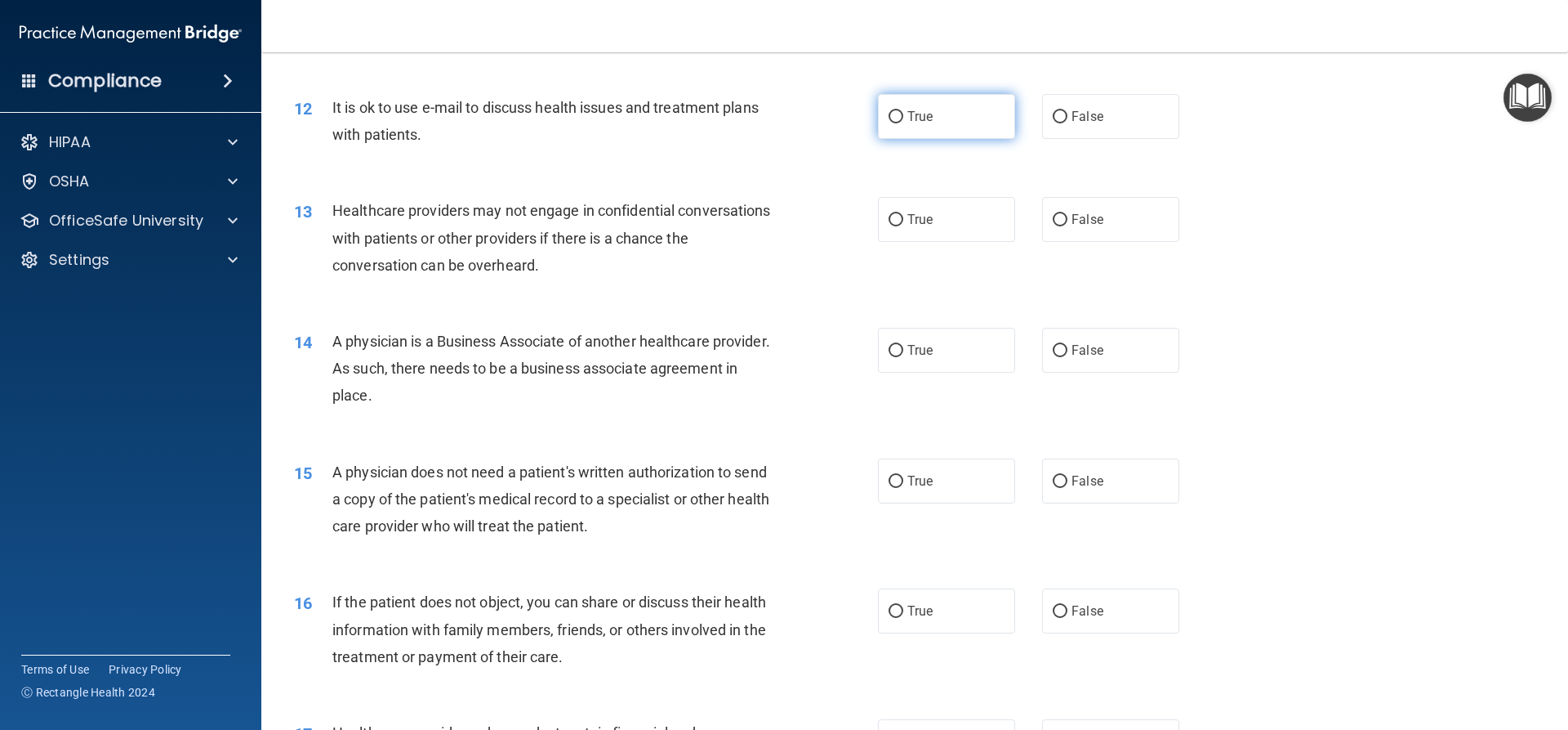
click at [888, 117] on input "True" at bounding box center [895, 117] width 15 height 12
radio input "true"
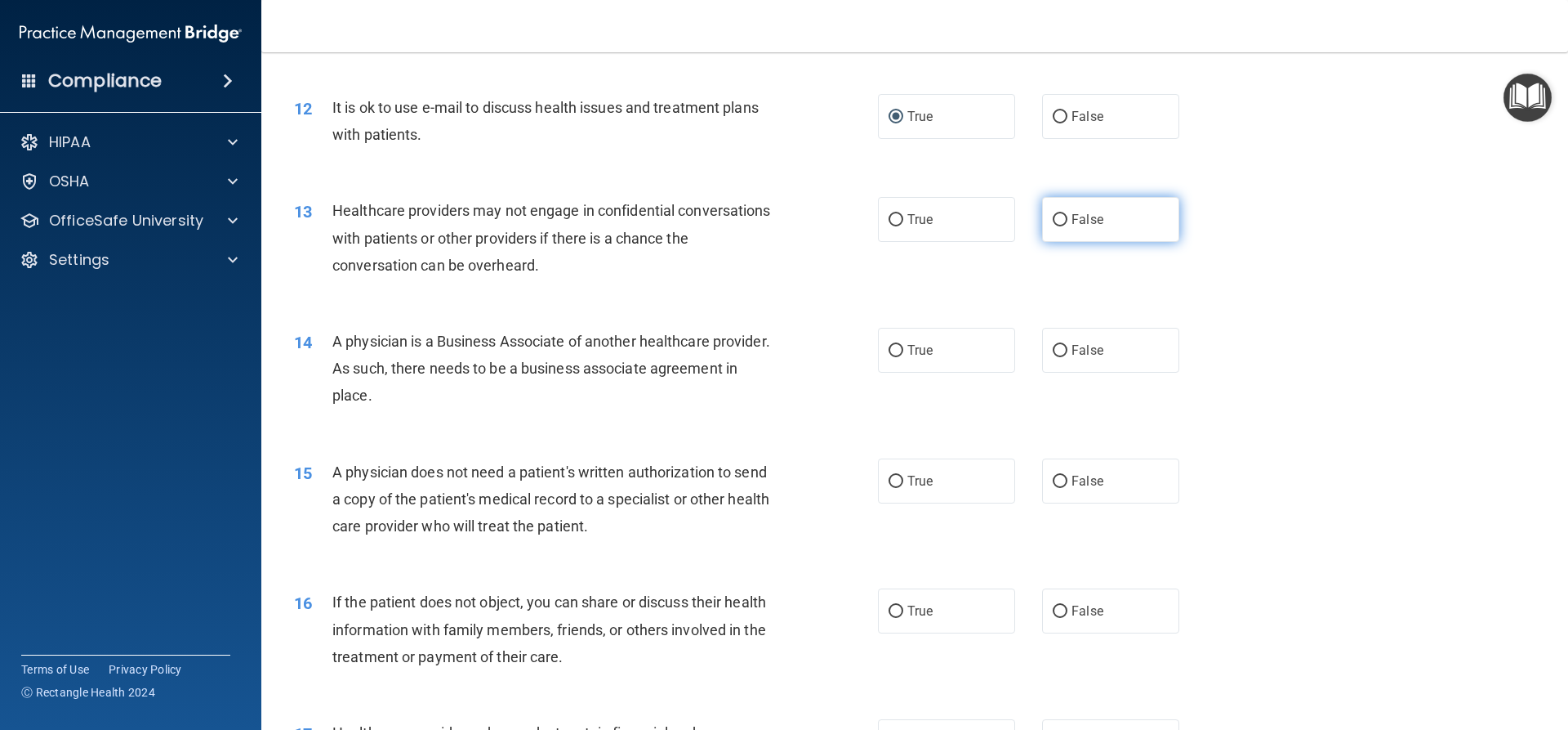
click at [1053, 219] on input "False" at bounding box center [1060, 220] width 15 height 12
radio input "true"
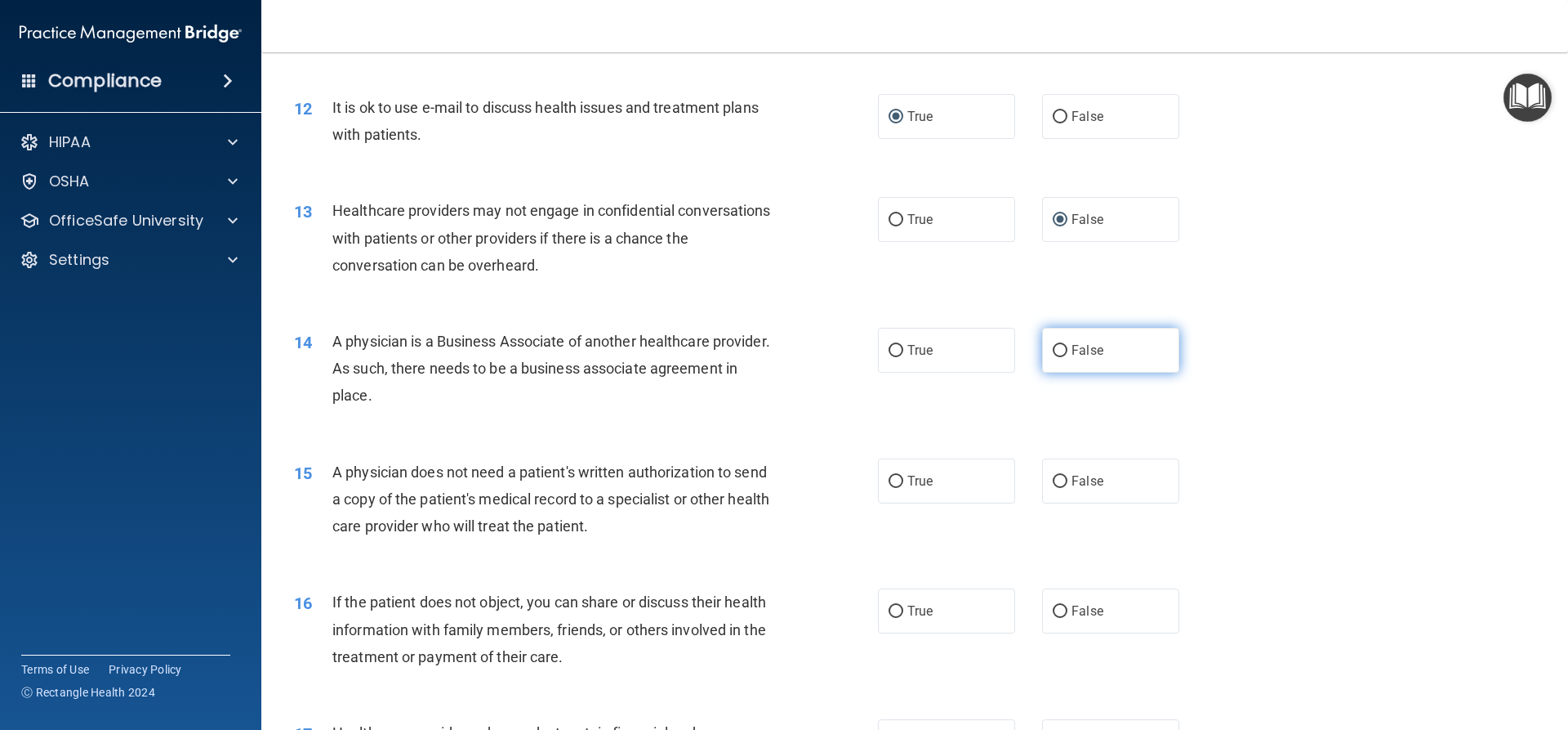
click at [1054, 354] on input "False" at bounding box center [1060, 351] width 15 height 12
radio input "true"
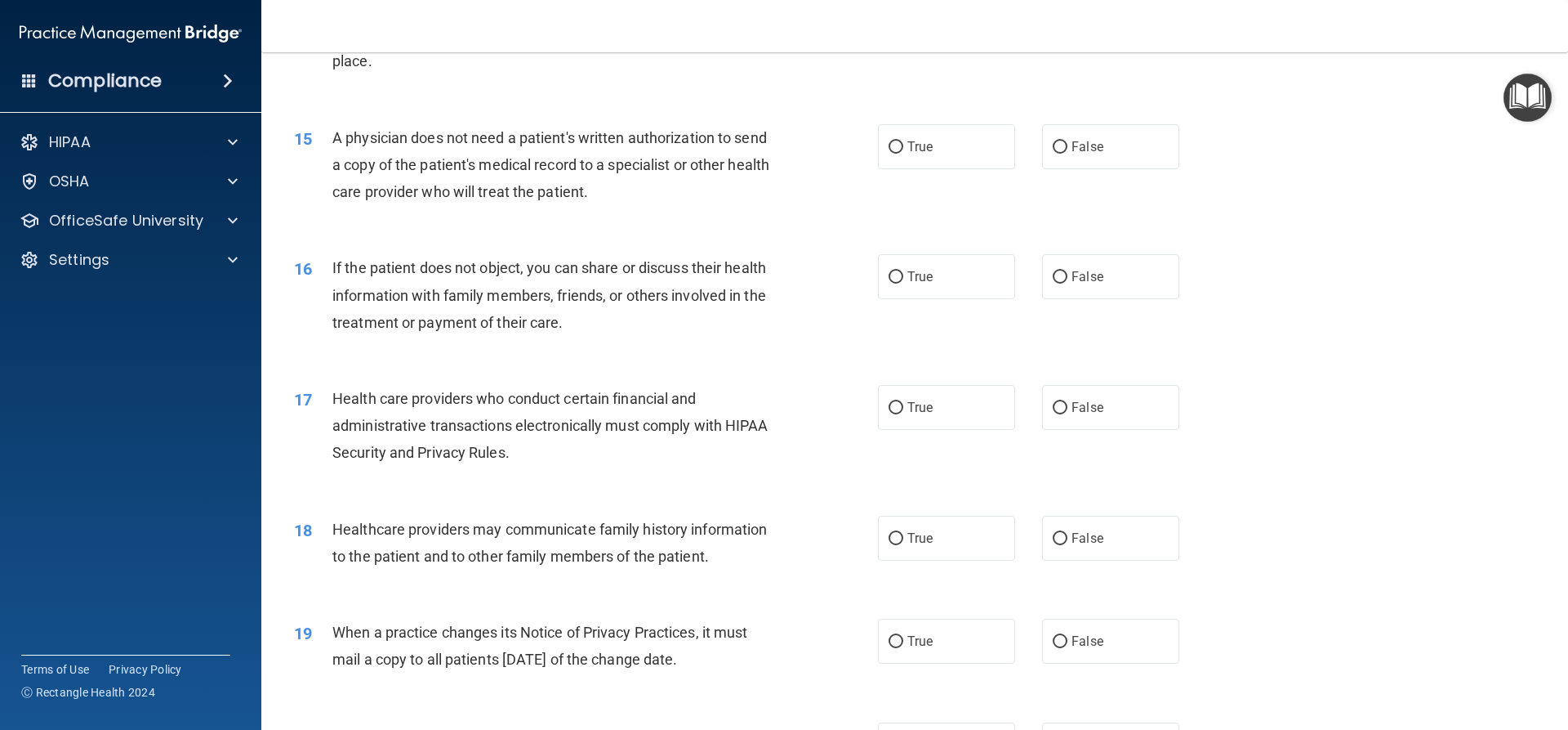
scroll to position [1798, 0]
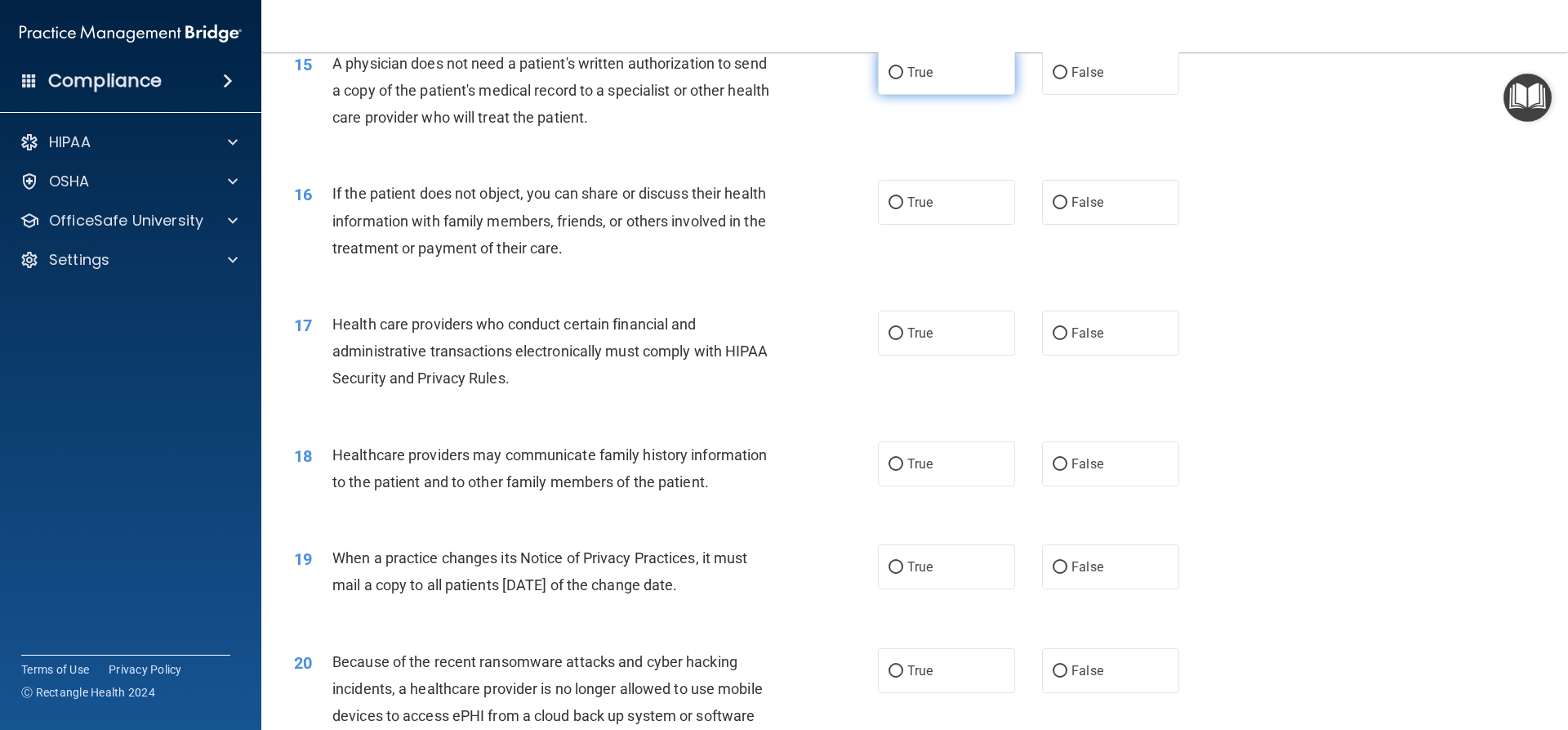
click at [888, 74] on input "True" at bounding box center [895, 73] width 15 height 12
radio input "true"
click at [892, 205] on input "True" at bounding box center [895, 203] width 15 height 12
radio input "true"
click at [888, 330] on input "True" at bounding box center [895, 334] width 15 height 12
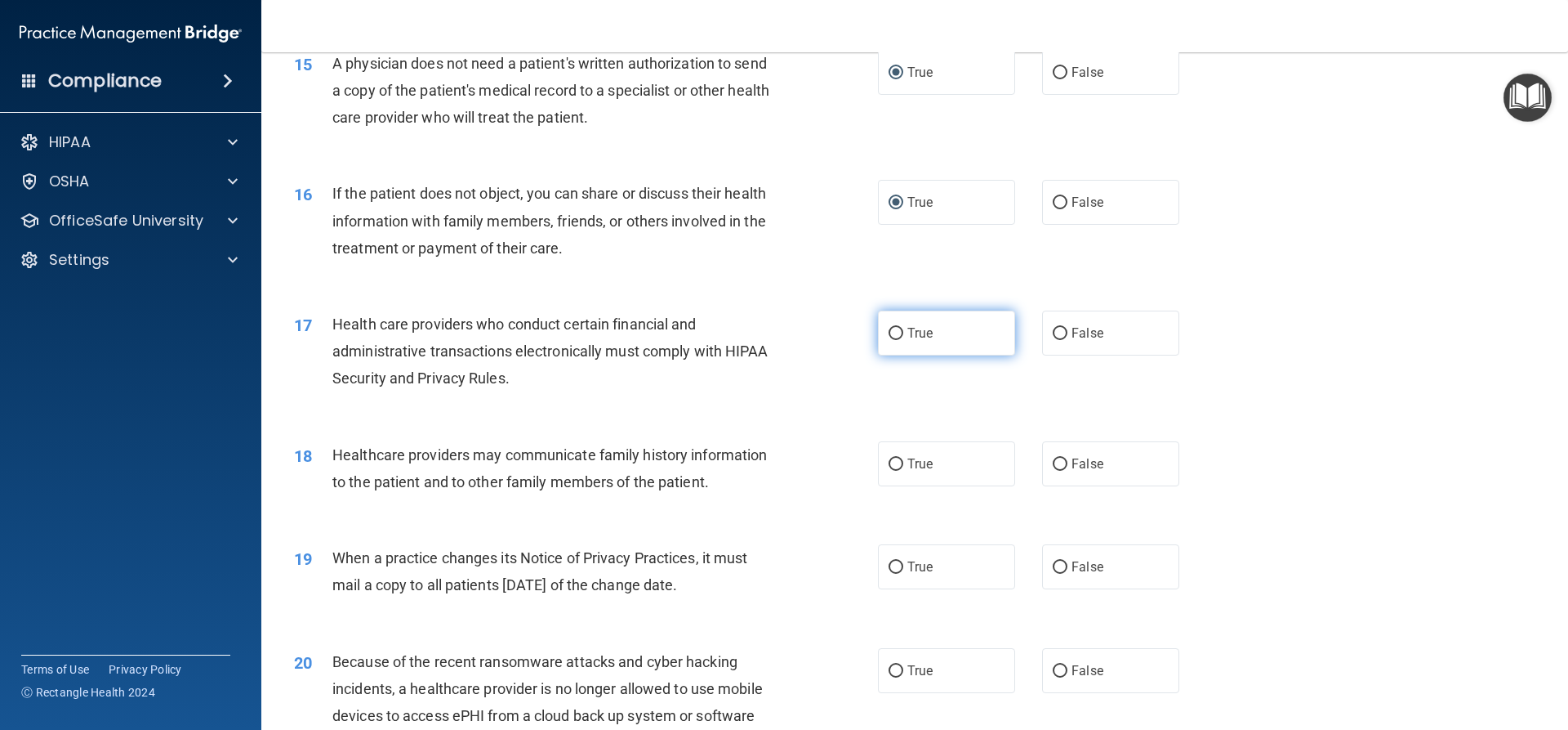
radio input "true"
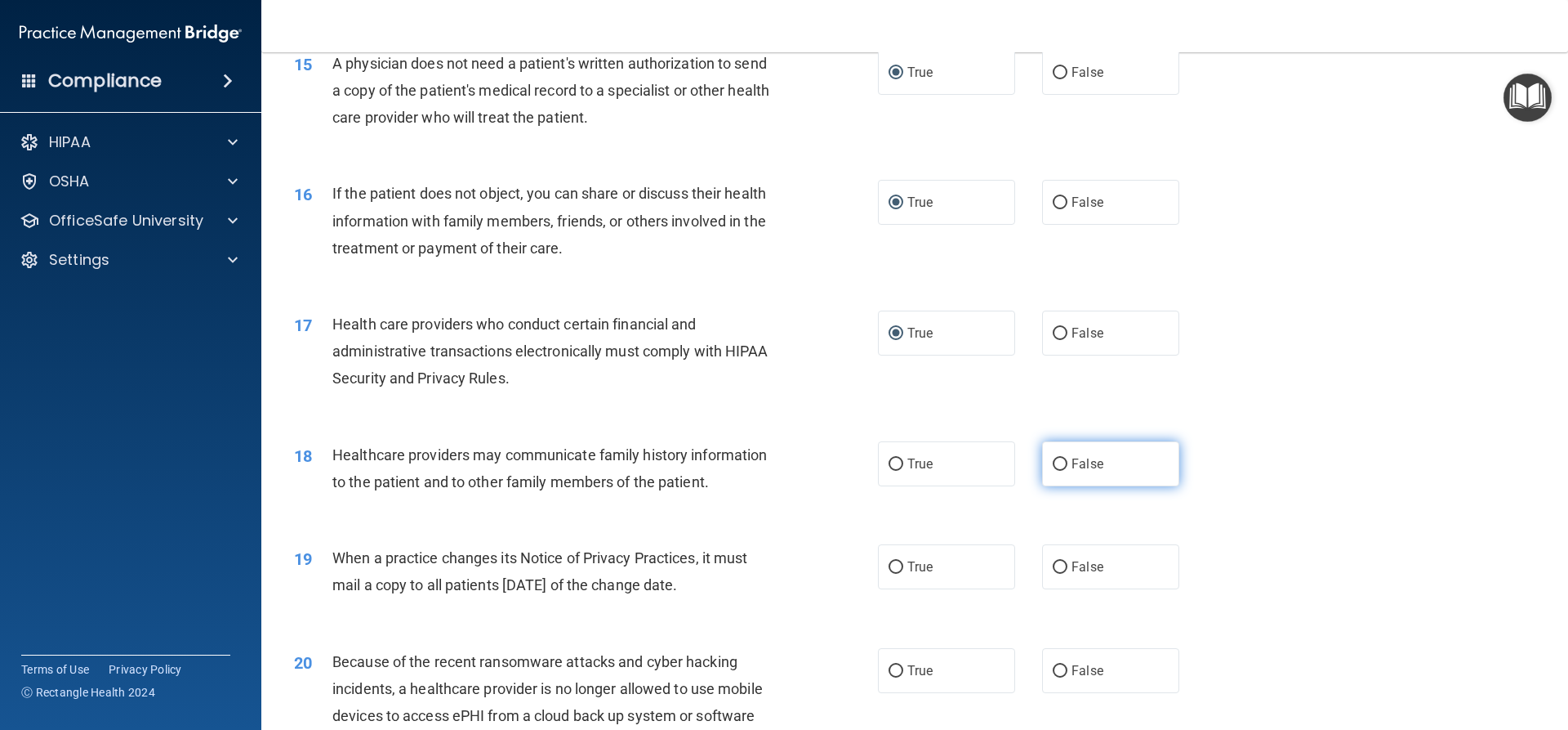
click at [1053, 460] on input "False" at bounding box center [1060, 465] width 15 height 12
radio input "true"
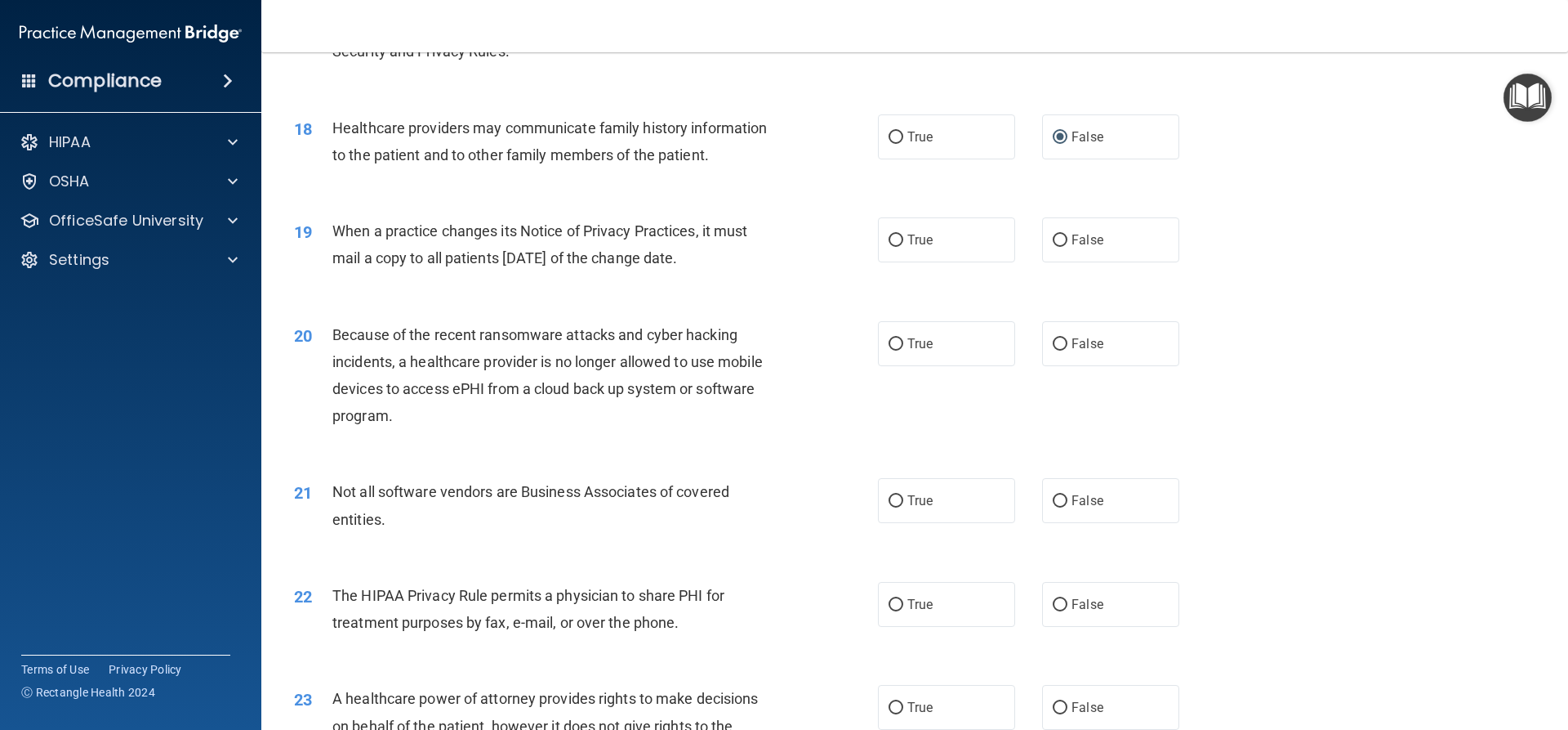
scroll to position [2207, 0]
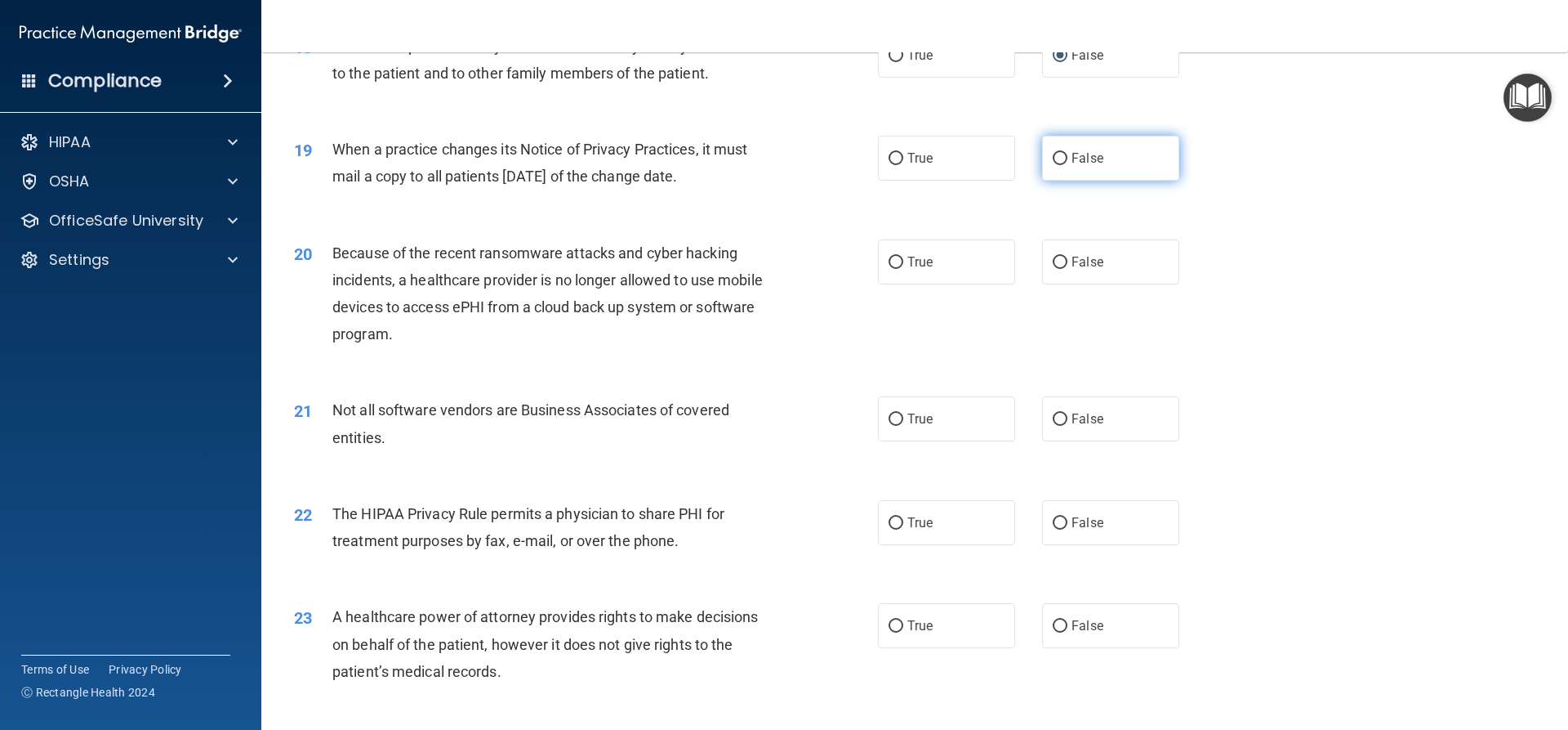
click at [1053, 166] on label "False" at bounding box center [1110, 159] width 137 height 45
click at [1053, 165] on input "False" at bounding box center [1060, 159] width 15 height 12
radio input "true"
click at [1055, 265] on input "False" at bounding box center [1060, 263] width 15 height 12
radio input "true"
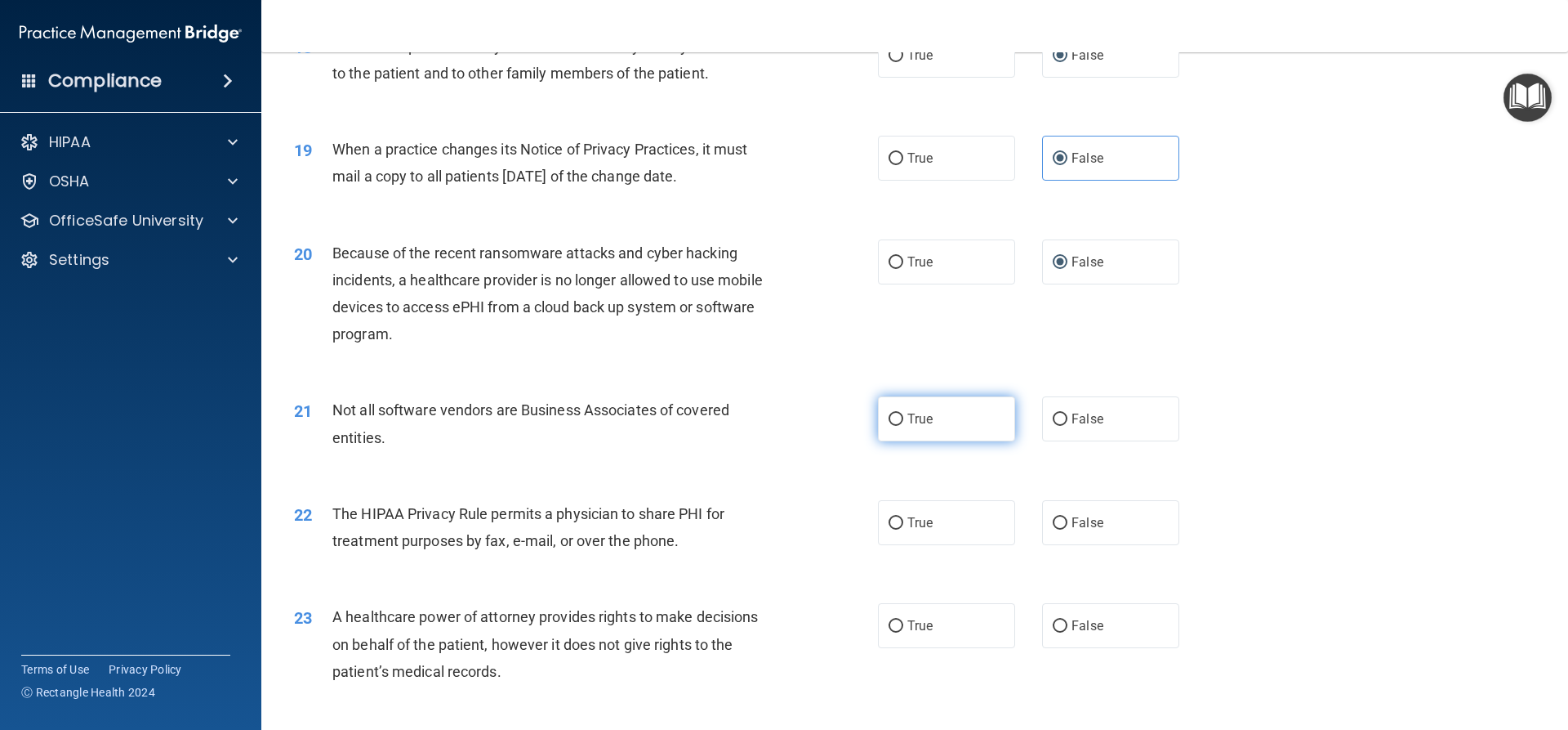
click at [888, 422] on input "True" at bounding box center [895, 420] width 15 height 12
radio input "true"
click at [888, 529] on label "True" at bounding box center [946, 522] width 137 height 45
click at [888, 529] on input "True" at bounding box center [895, 523] width 15 height 12
radio input "true"
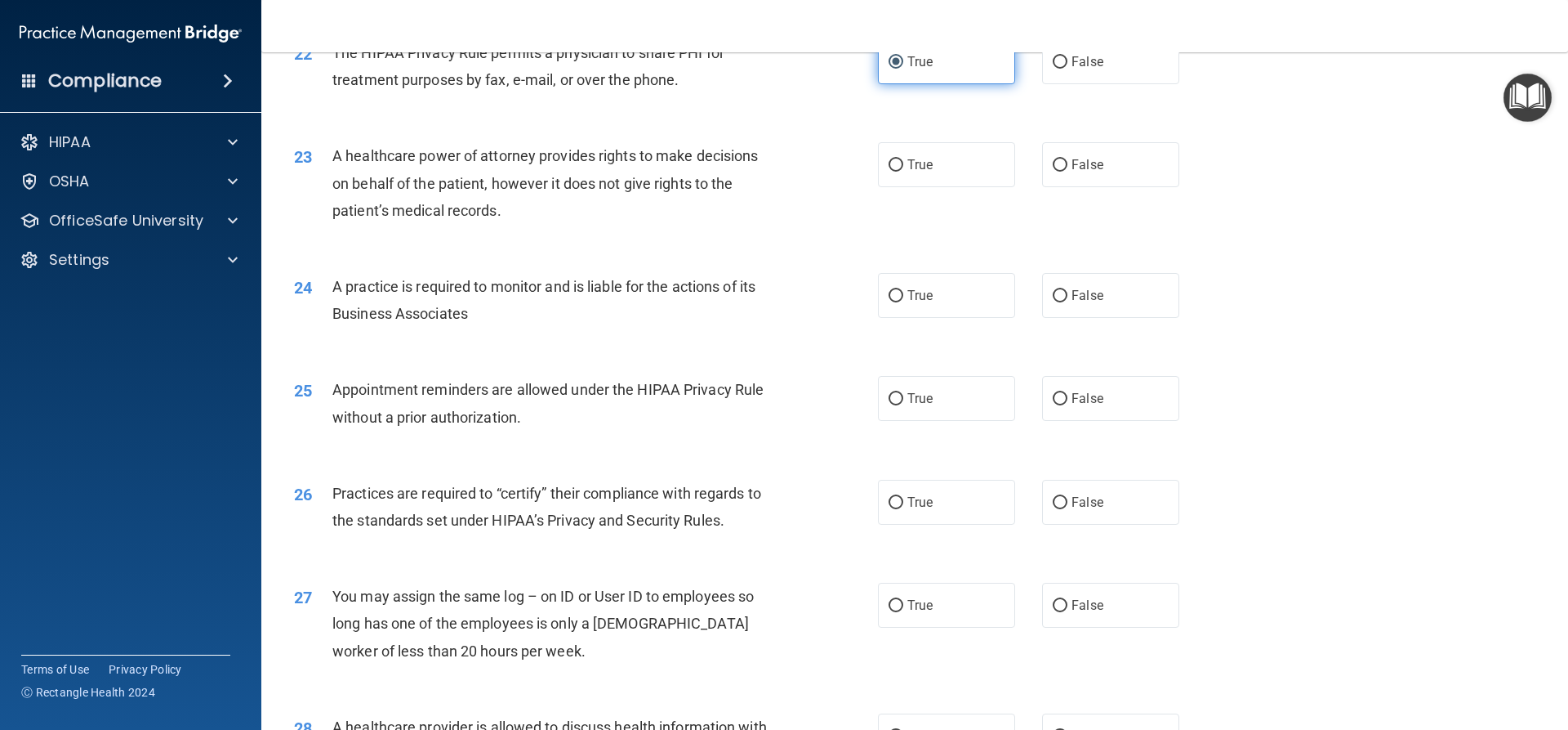
scroll to position [2697, 0]
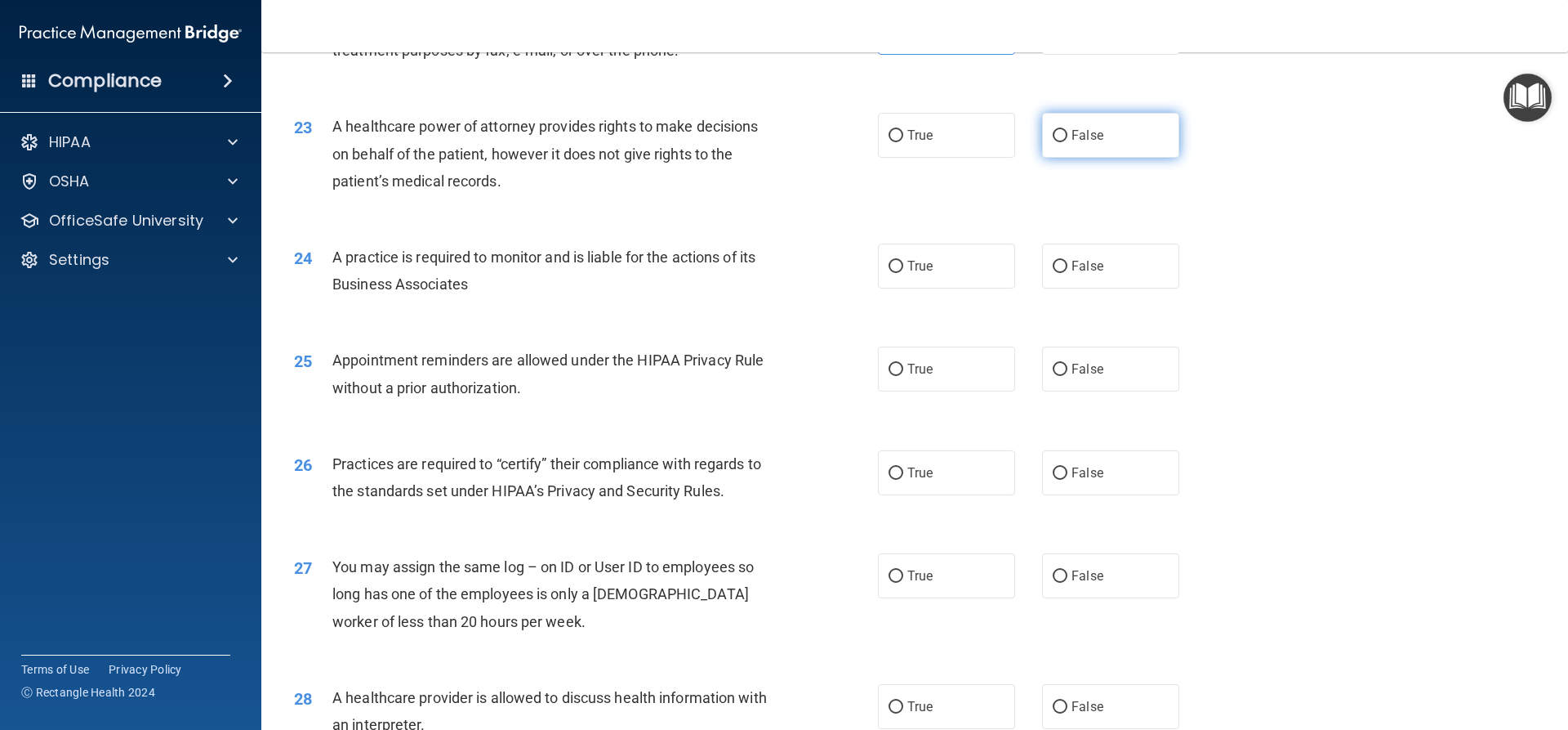
click at [1053, 140] on input "False" at bounding box center [1060, 136] width 15 height 12
radio input "true"
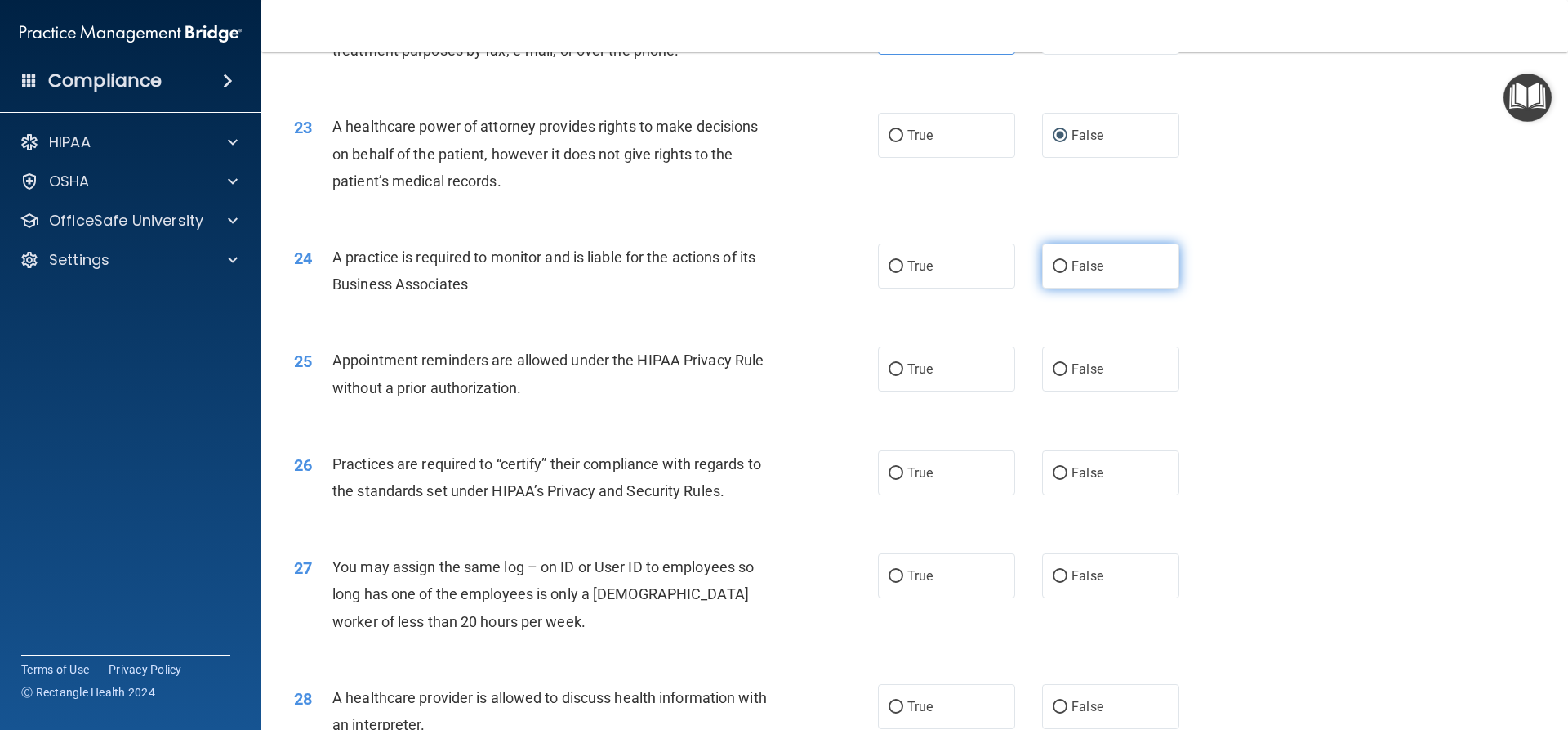
click at [1059, 271] on input "False" at bounding box center [1060, 267] width 15 height 12
radio input "true"
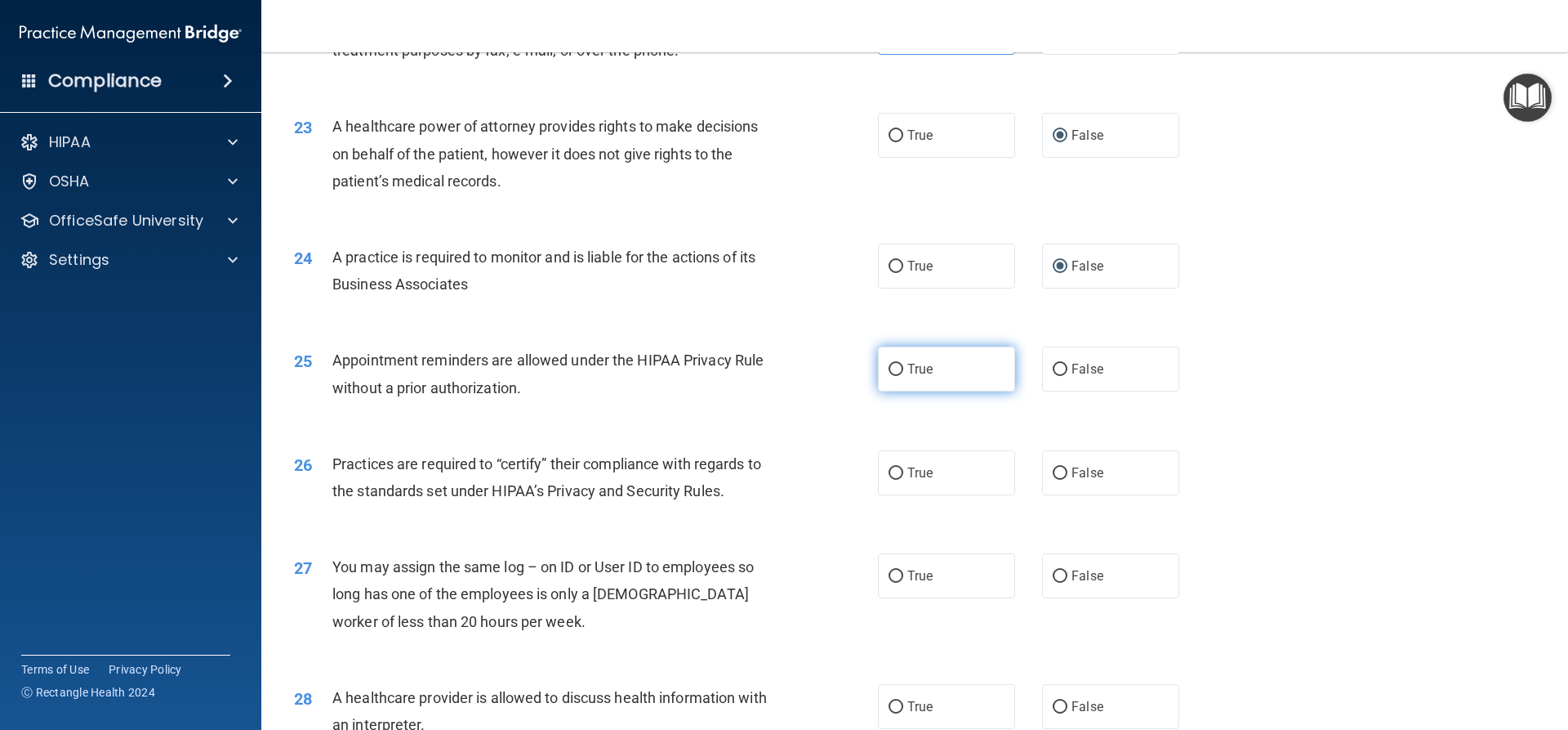
click at [893, 375] on input "True" at bounding box center [895, 370] width 15 height 12
radio input "true"
click at [1059, 476] on input "False" at bounding box center [1060, 474] width 15 height 12
radio input "true"
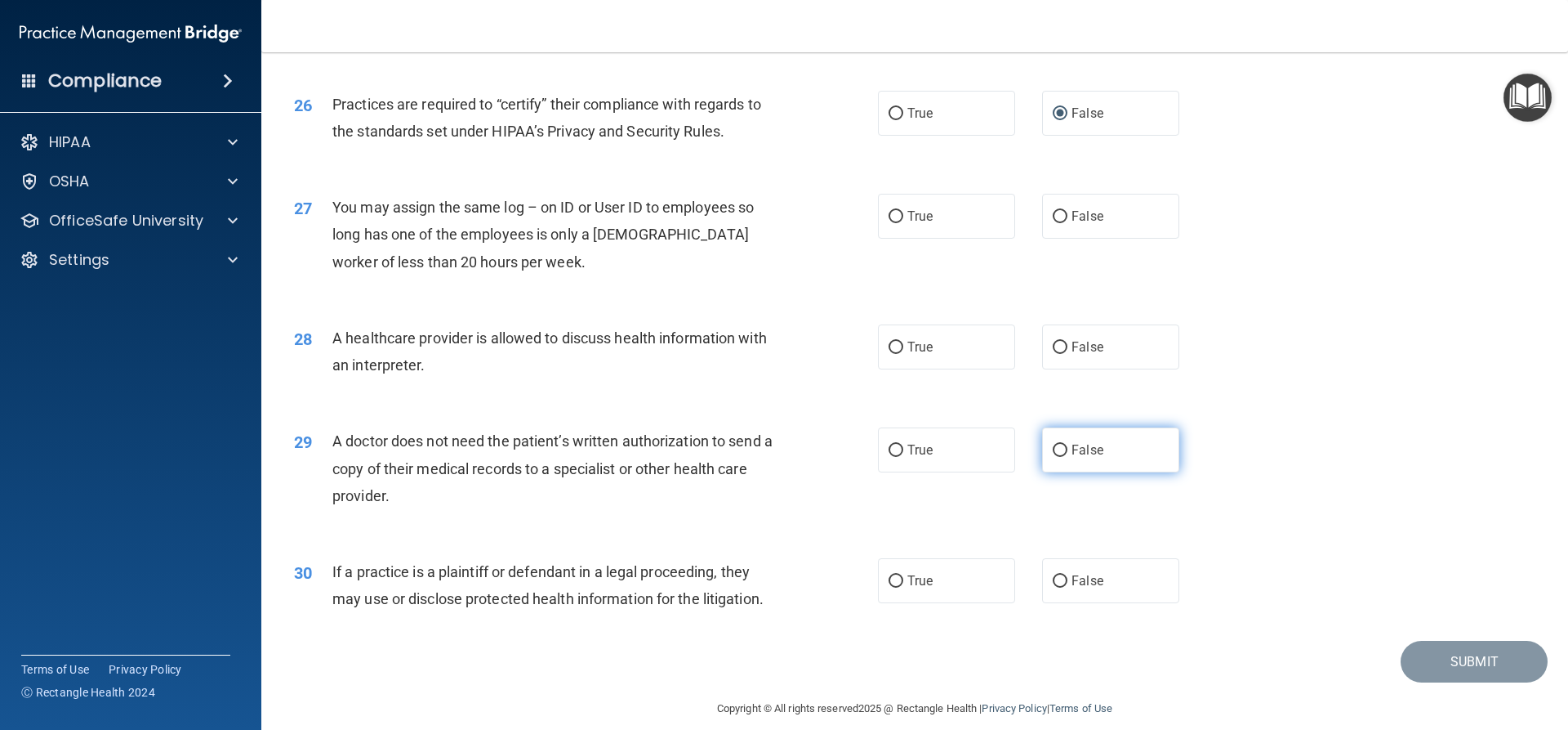
scroll to position [3074, 0]
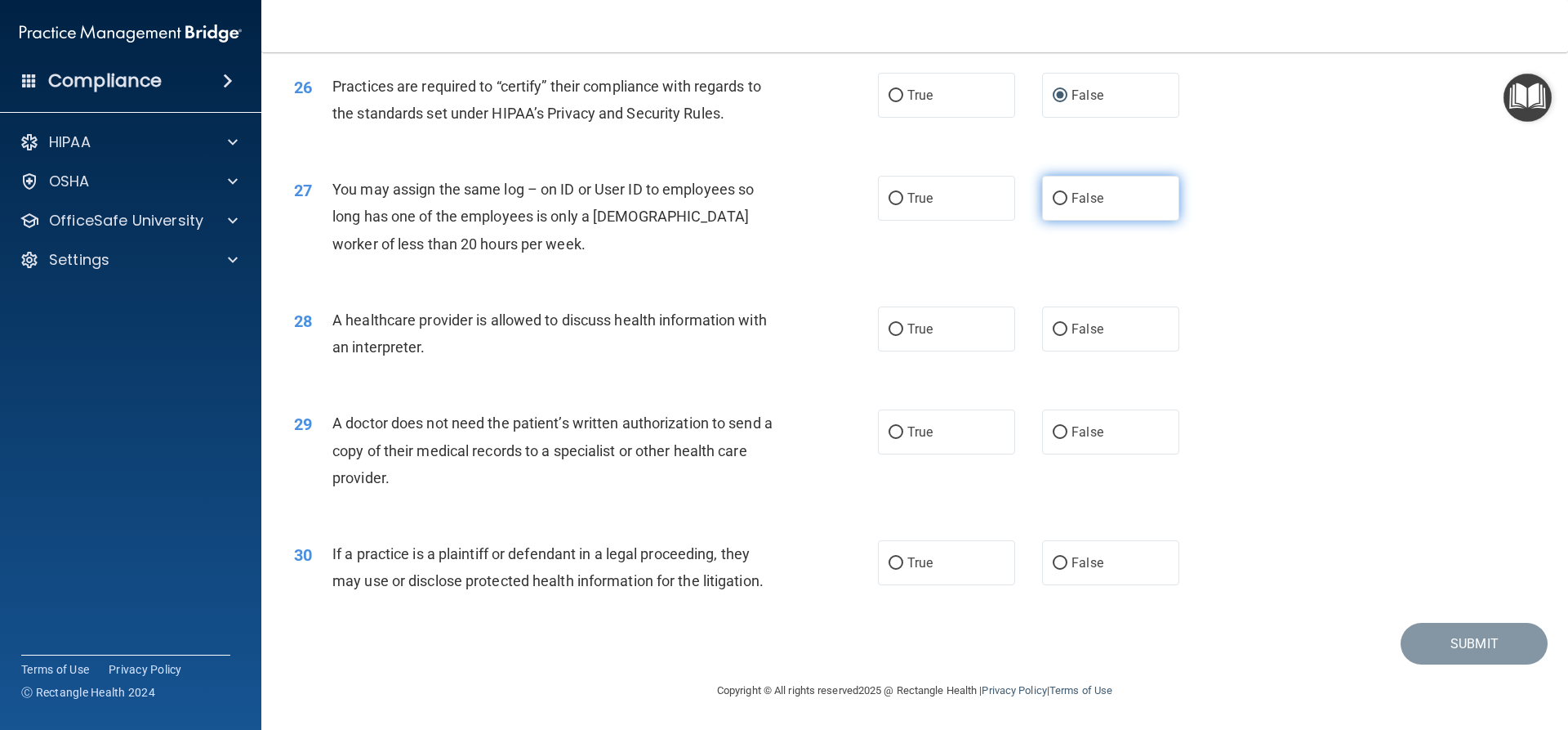
click at [1053, 201] on input "False" at bounding box center [1060, 199] width 15 height 12
radio input "true"
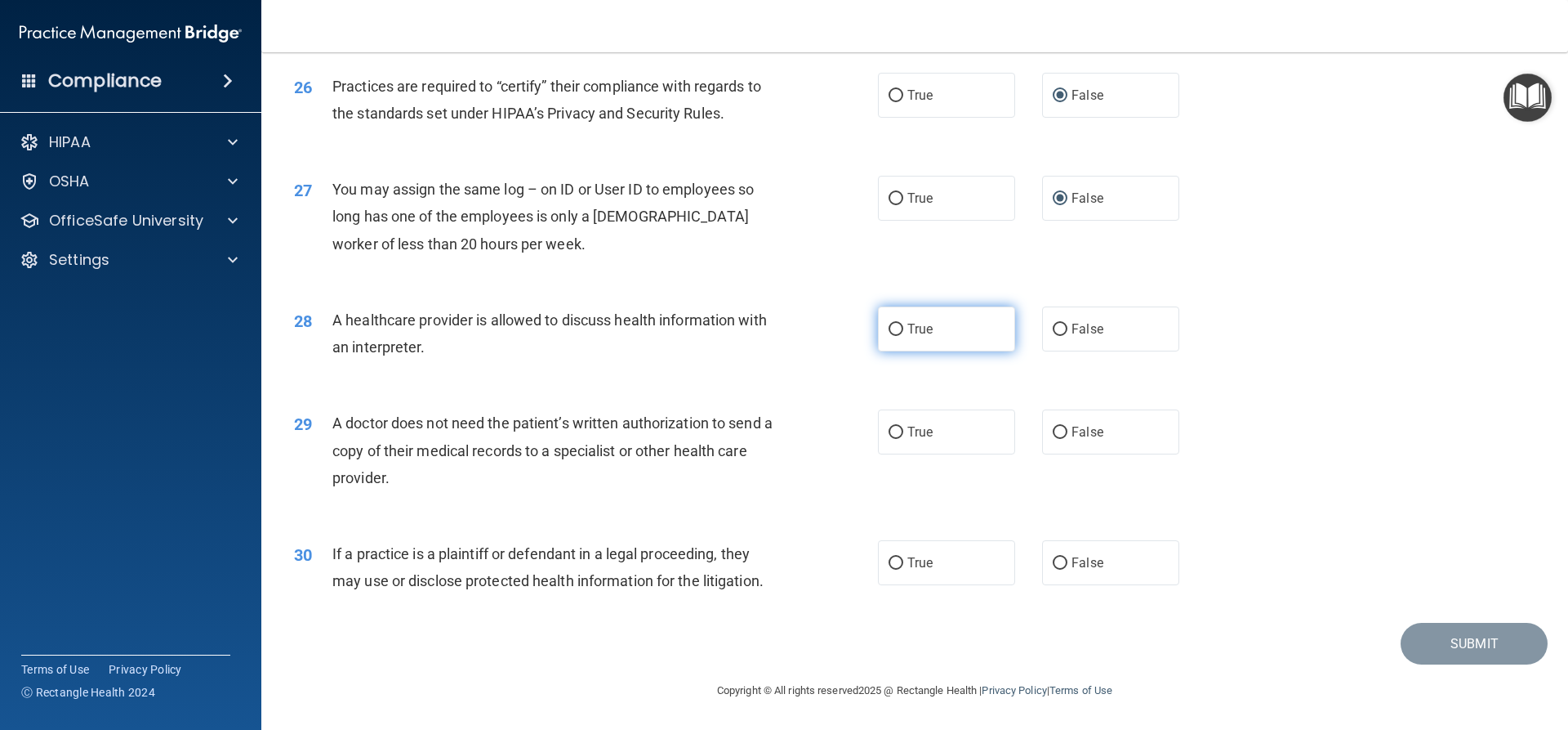
click at [893, 331] on input "True" at bounding box center [895, 330] width 15 height 12
radio input "true"
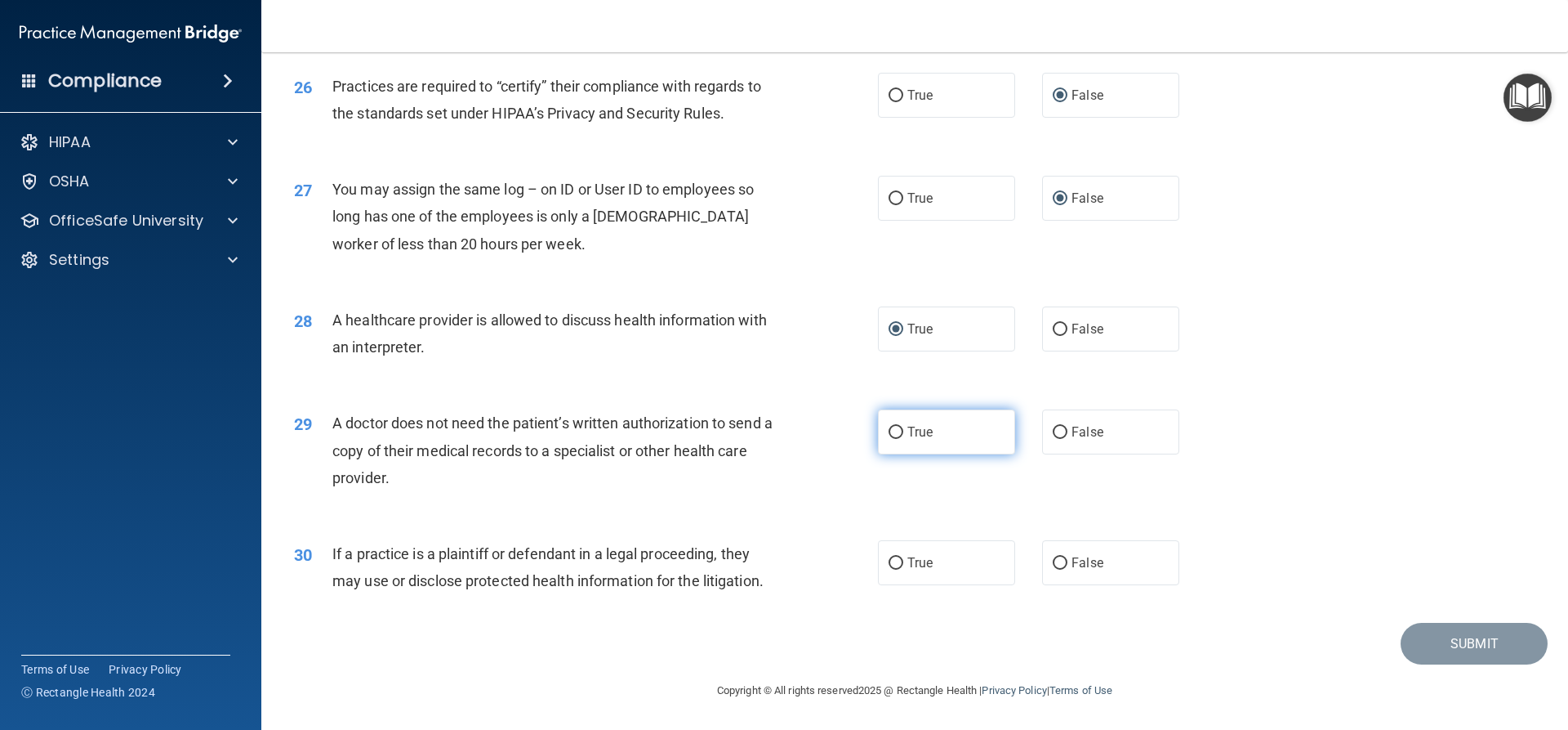
click at [891, 436] on input "True" at bounding box center [895, 433] width 15 height 12
radio input "true"
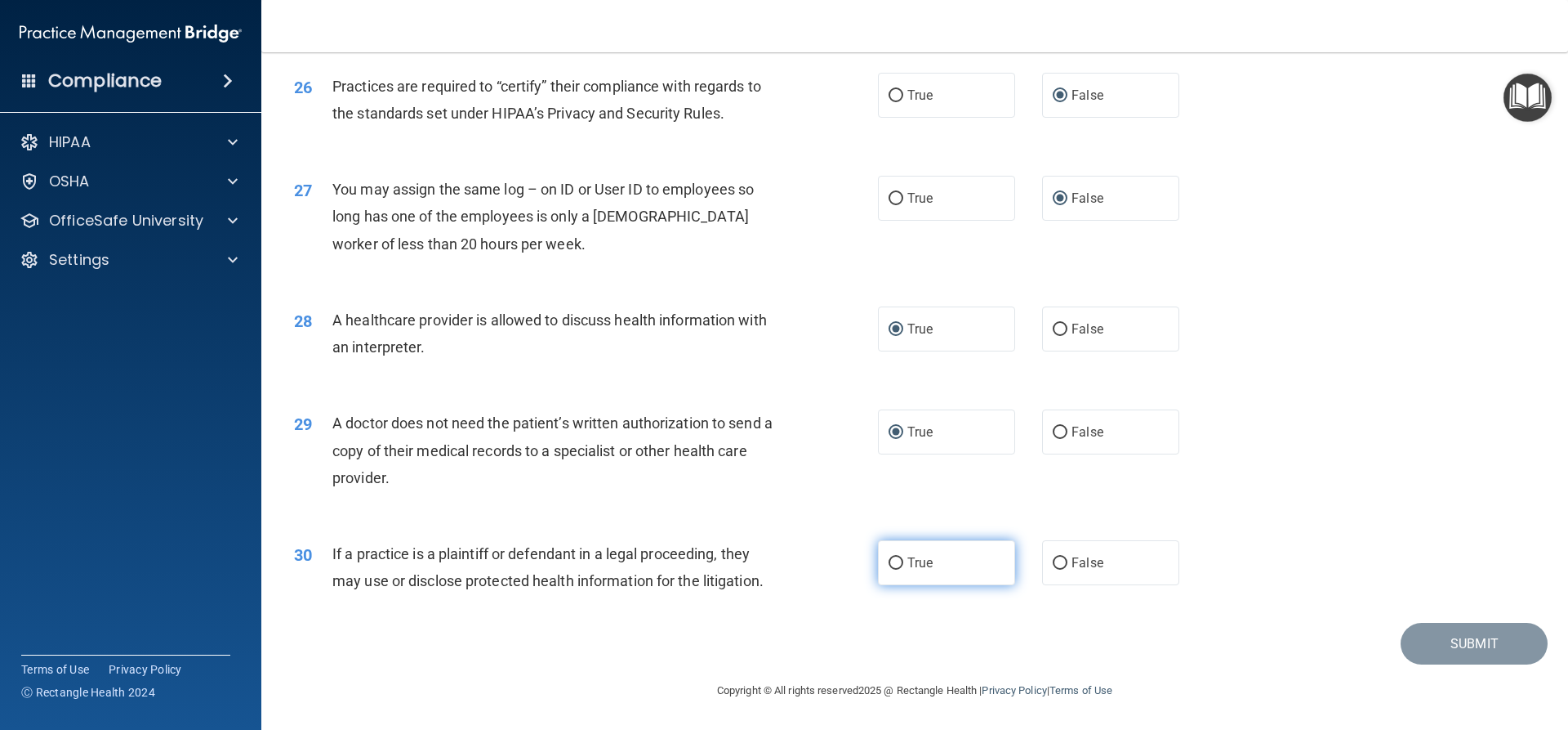
click at [888, 563] on input "True" at bounding box center [895, 563] width 15 height 12
radio input "true"
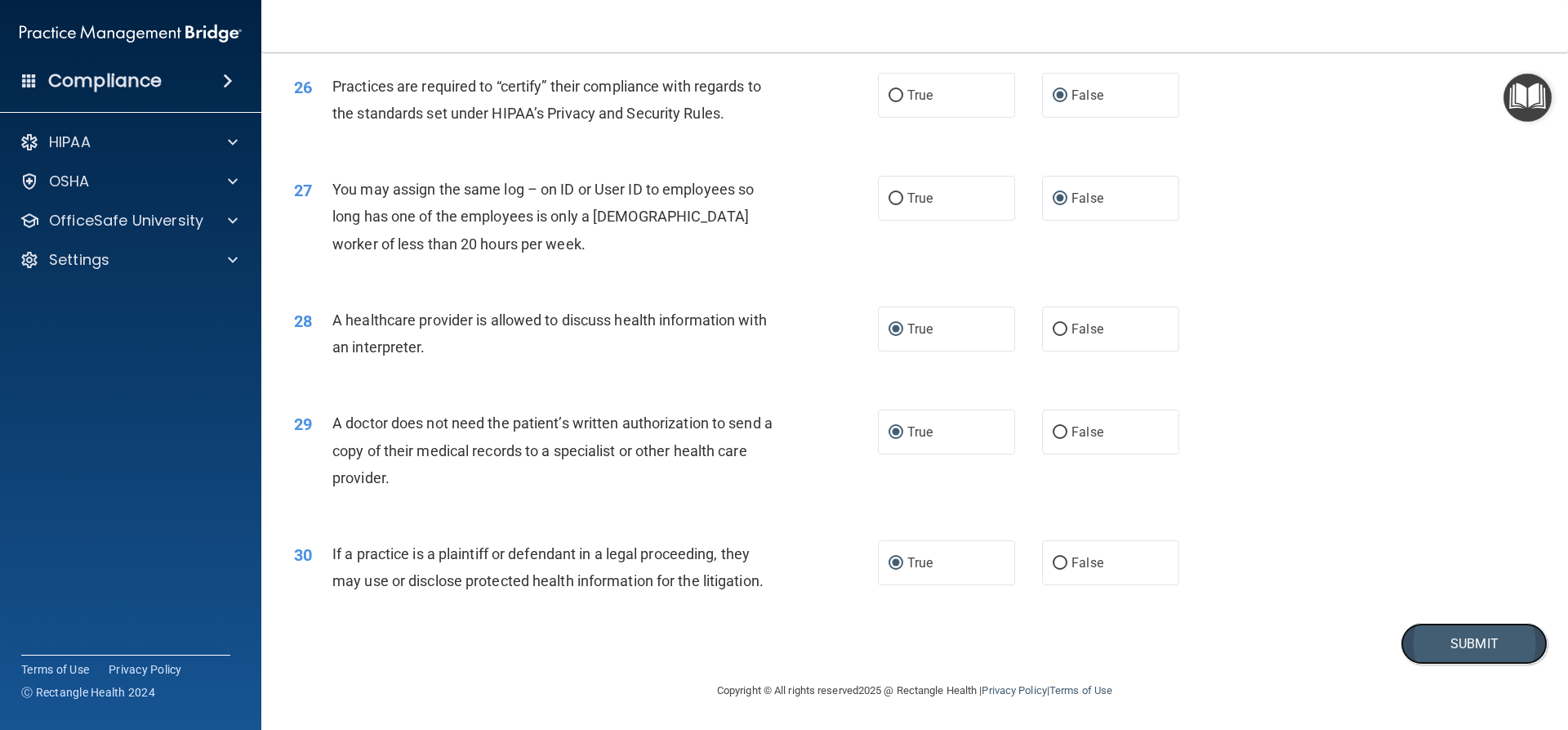
click at [1470, 640] on button "Submit" at bounding box center [1474, 644] width 147 height 42
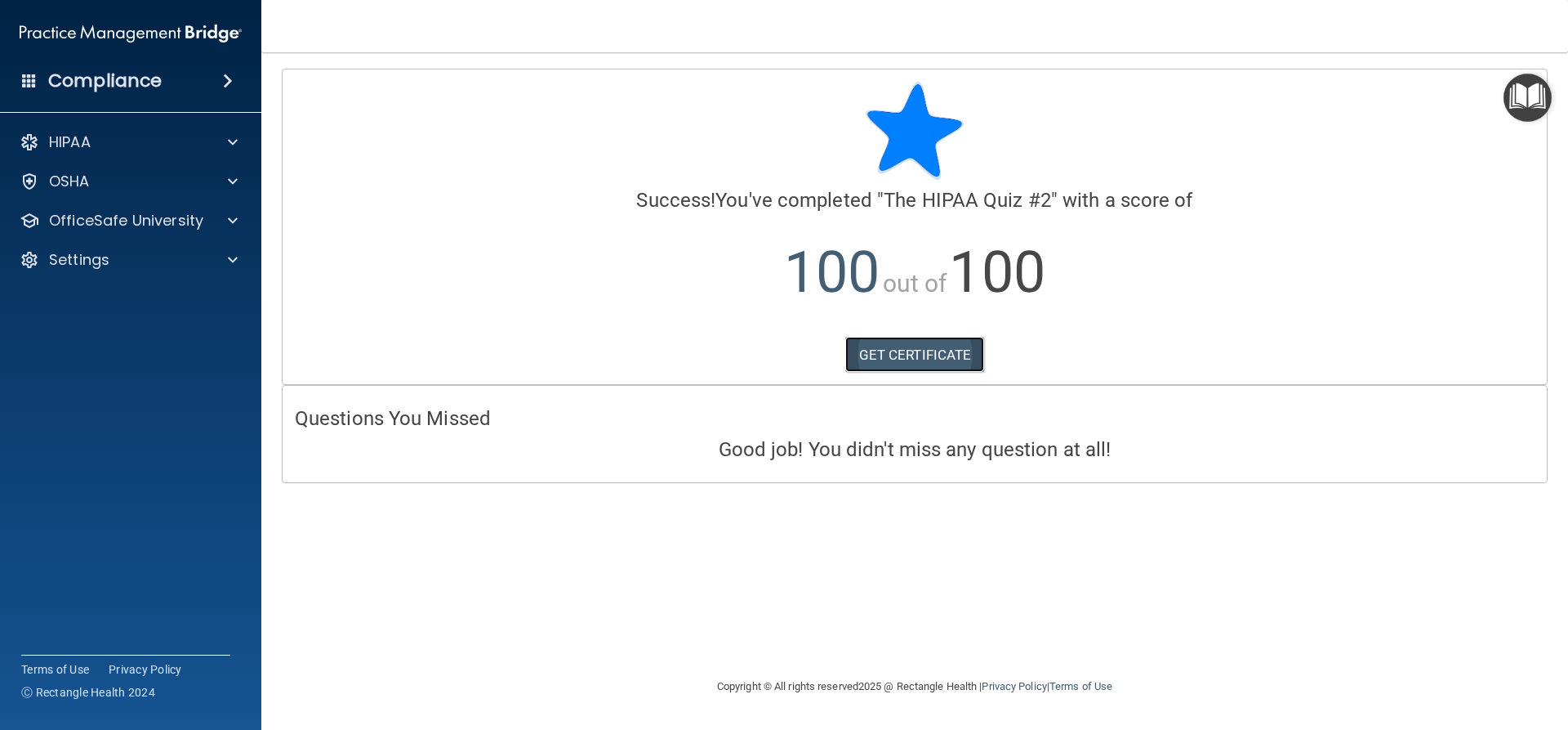
click at [933, 351] on link "GET CERTIFICATE" at bounding box center [915, 354] width 139 height 36
click at [1524, 95] on img "Open Resource Center" at bounding box center [1527, 97] width 48 height 48
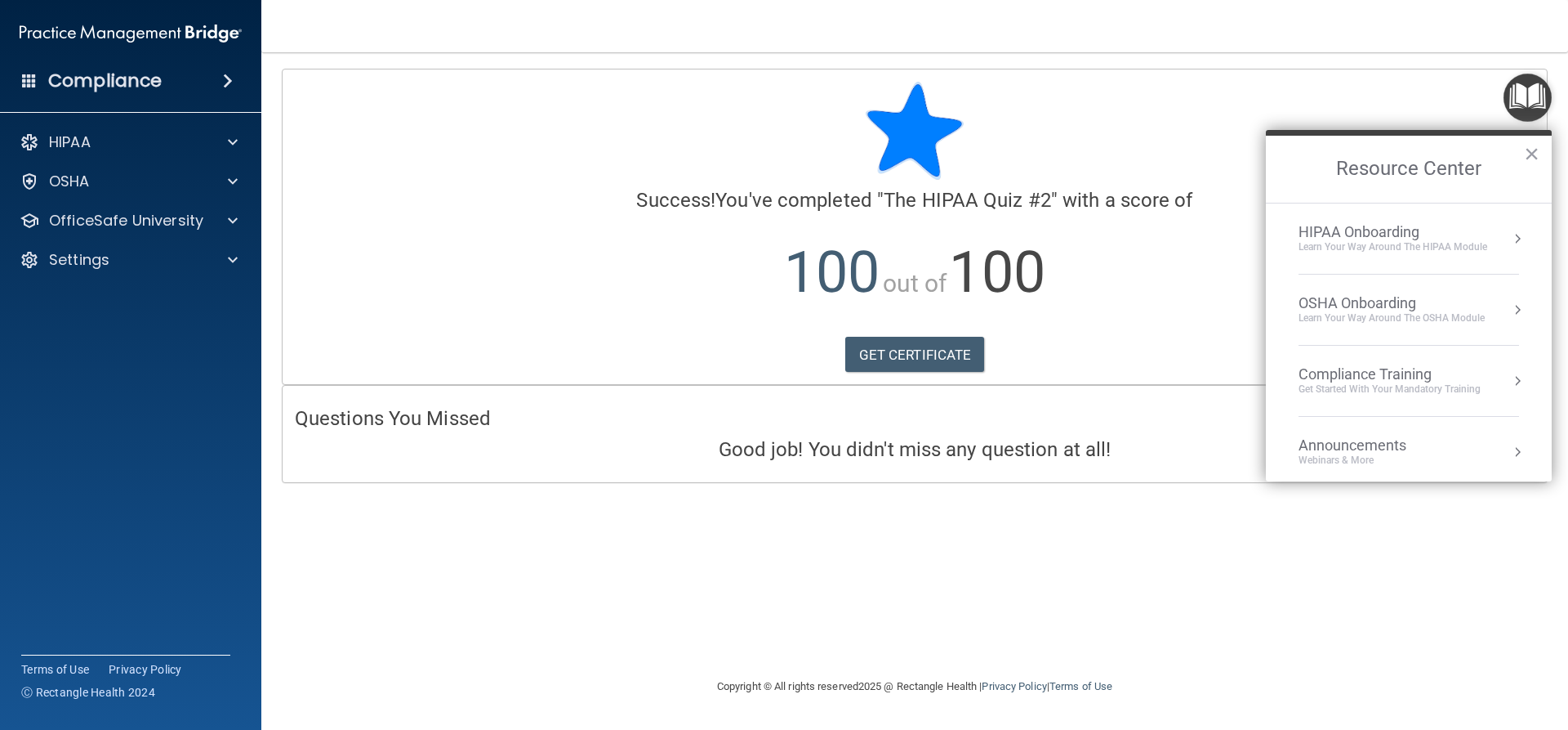
click at [1381, 372] on div "Compliance Training" at bounding box center [1389, 374] width 182 height 18
click at [1346, 237] on div "HIPAA Training for Members" at bounding box center [1369, 230] width 182 height 15
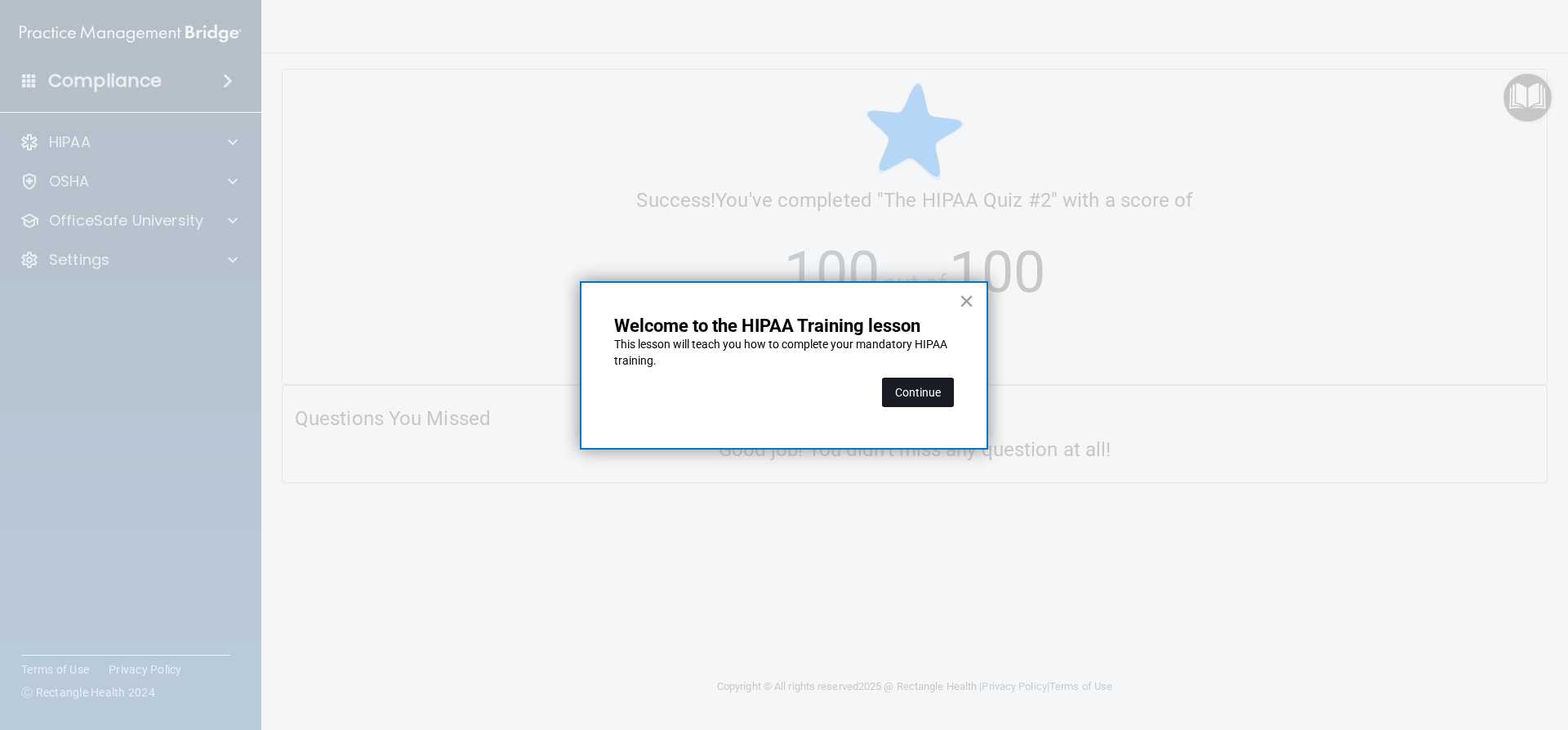
click at [903, 394] on button "Continue" at bounding box center [918, 392] width 71 height 30
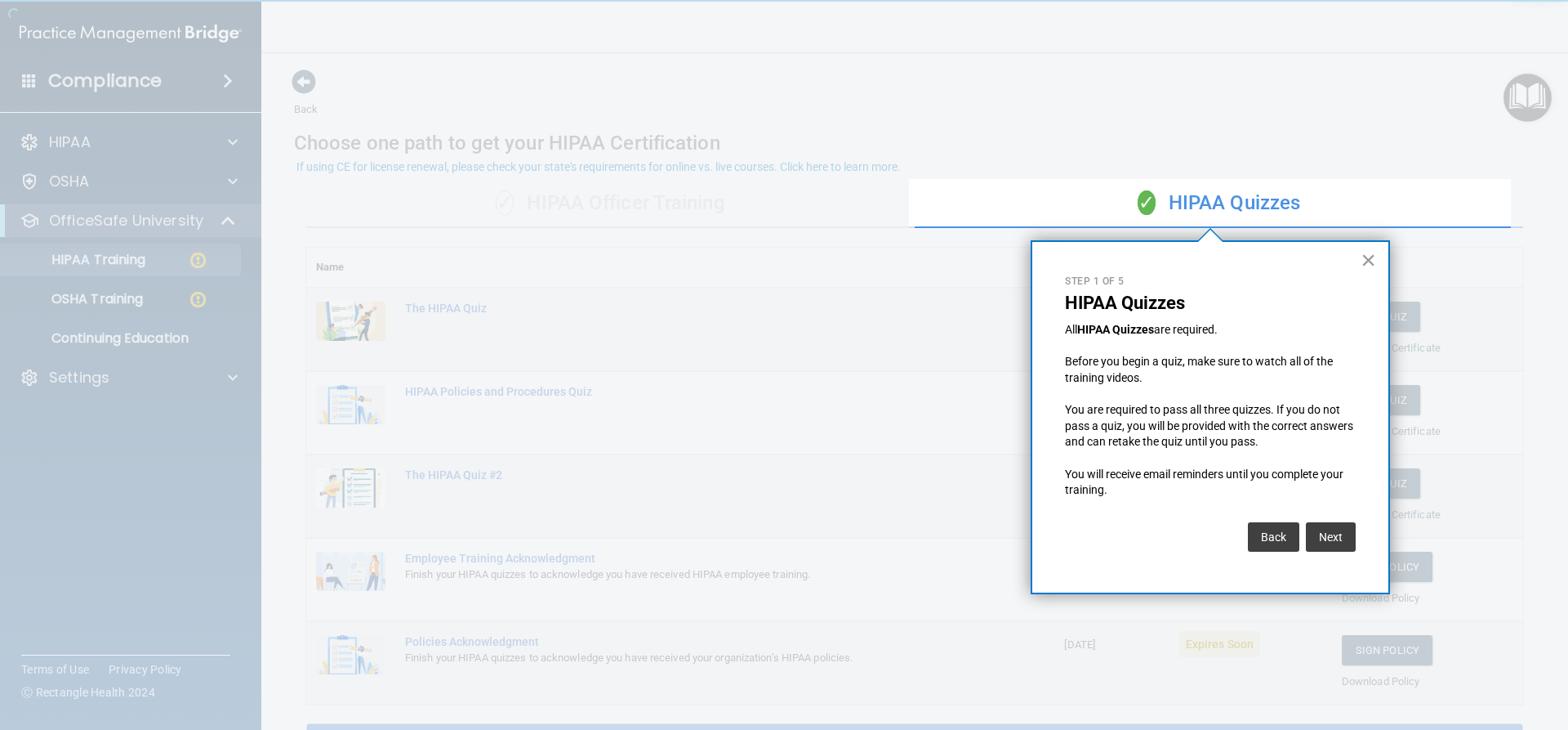
click at [1372, 258] on button "×" at bounding box center [1368, 260] width 16 height 26
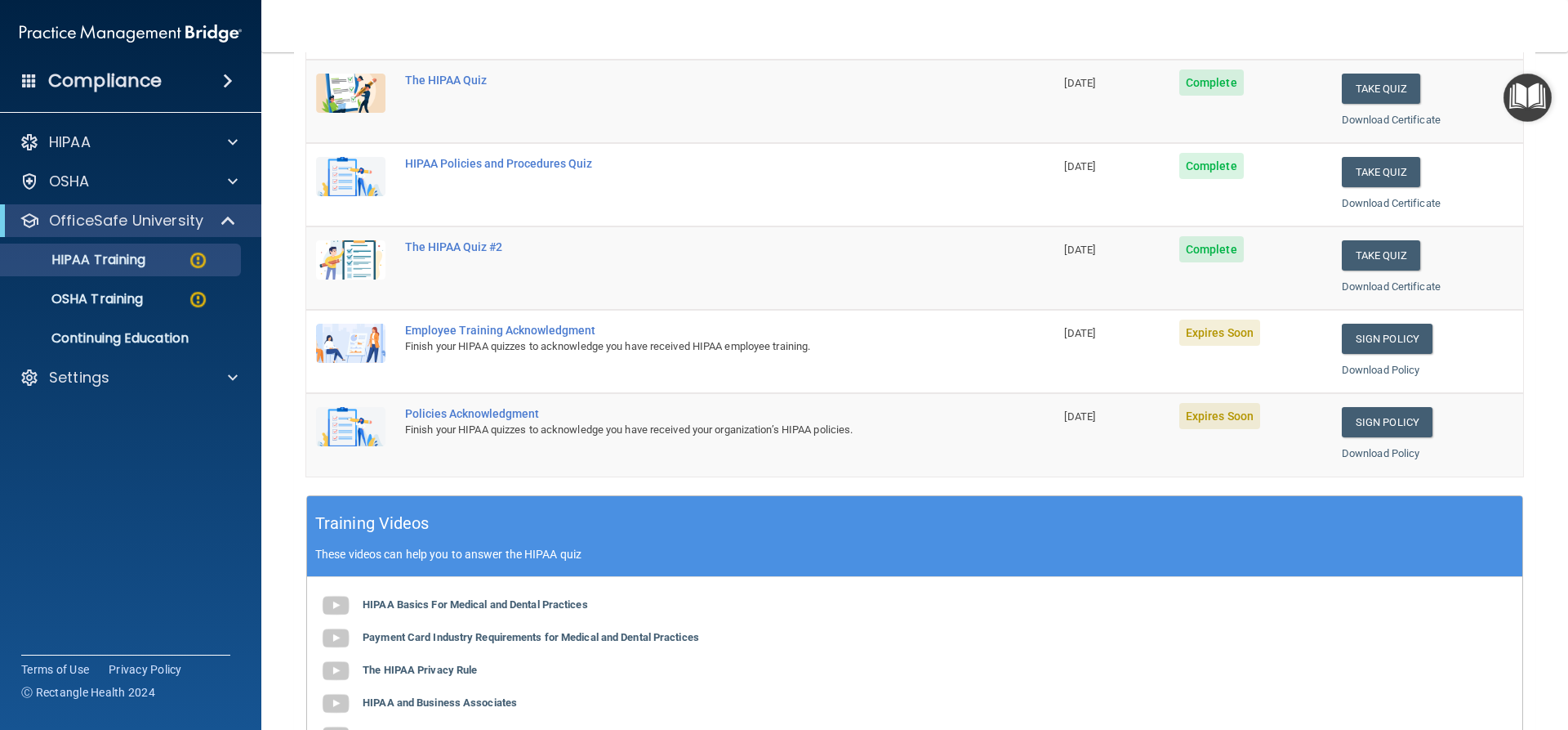
scroll to position [245, 0]
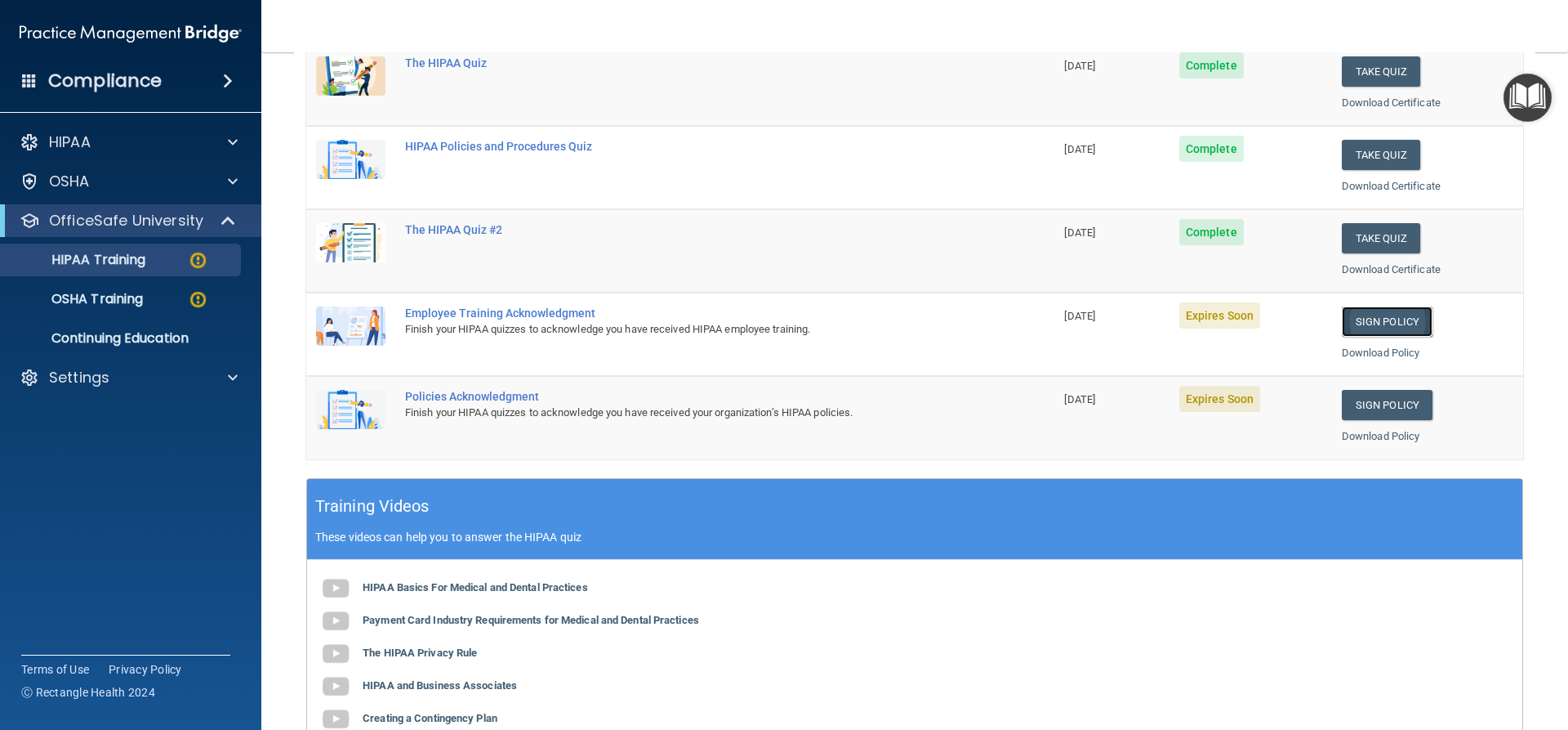
click at [1376, 328] on link "Sign Policy" at bounding box center [1387, 321] width 91 height 31
click at [1372, 406] on link "Sign Policy" at bounding box center [1387, 405] width 91 height 31
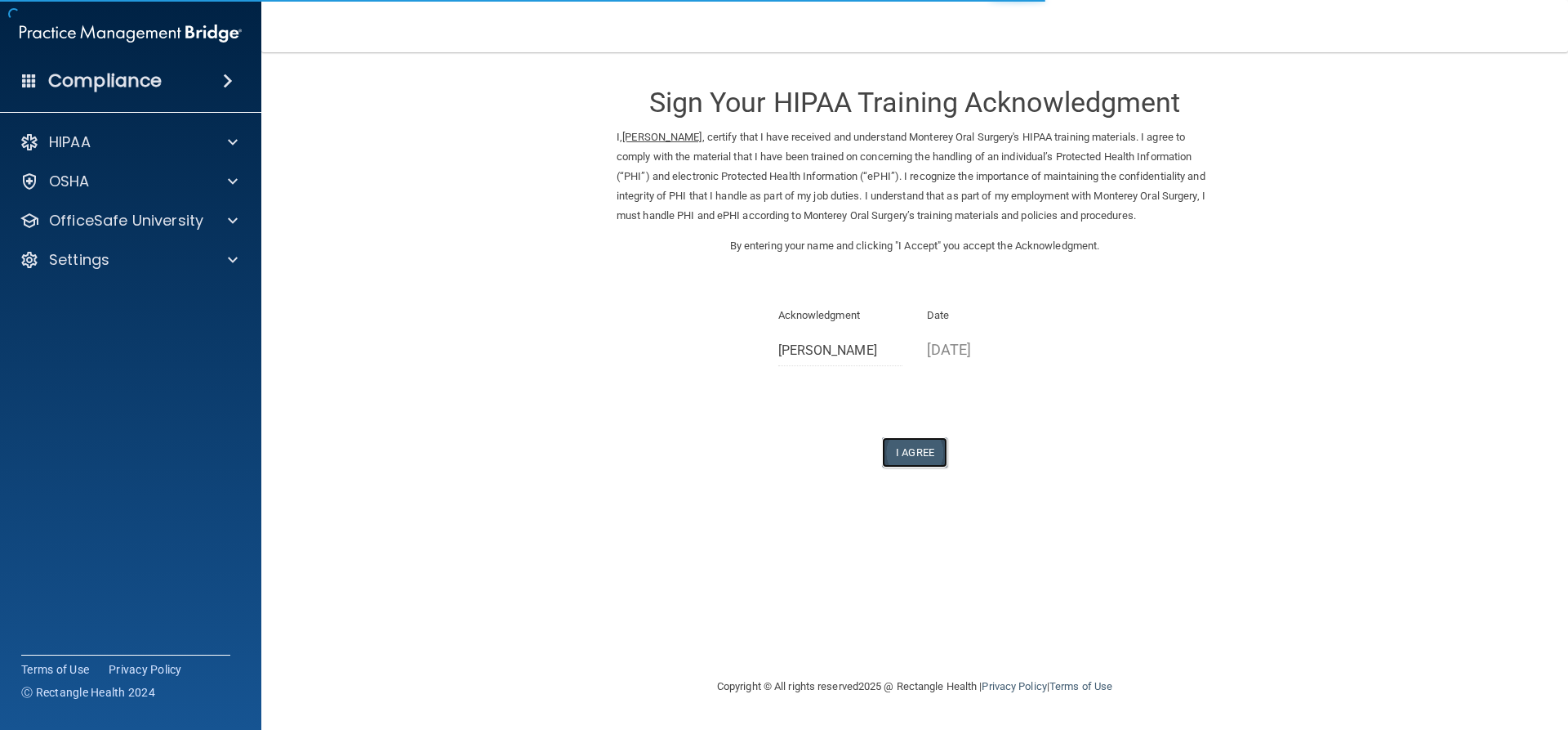
click at [897, 450] on button "I Agree" at bounding box center [914, 452] width 65 height 31
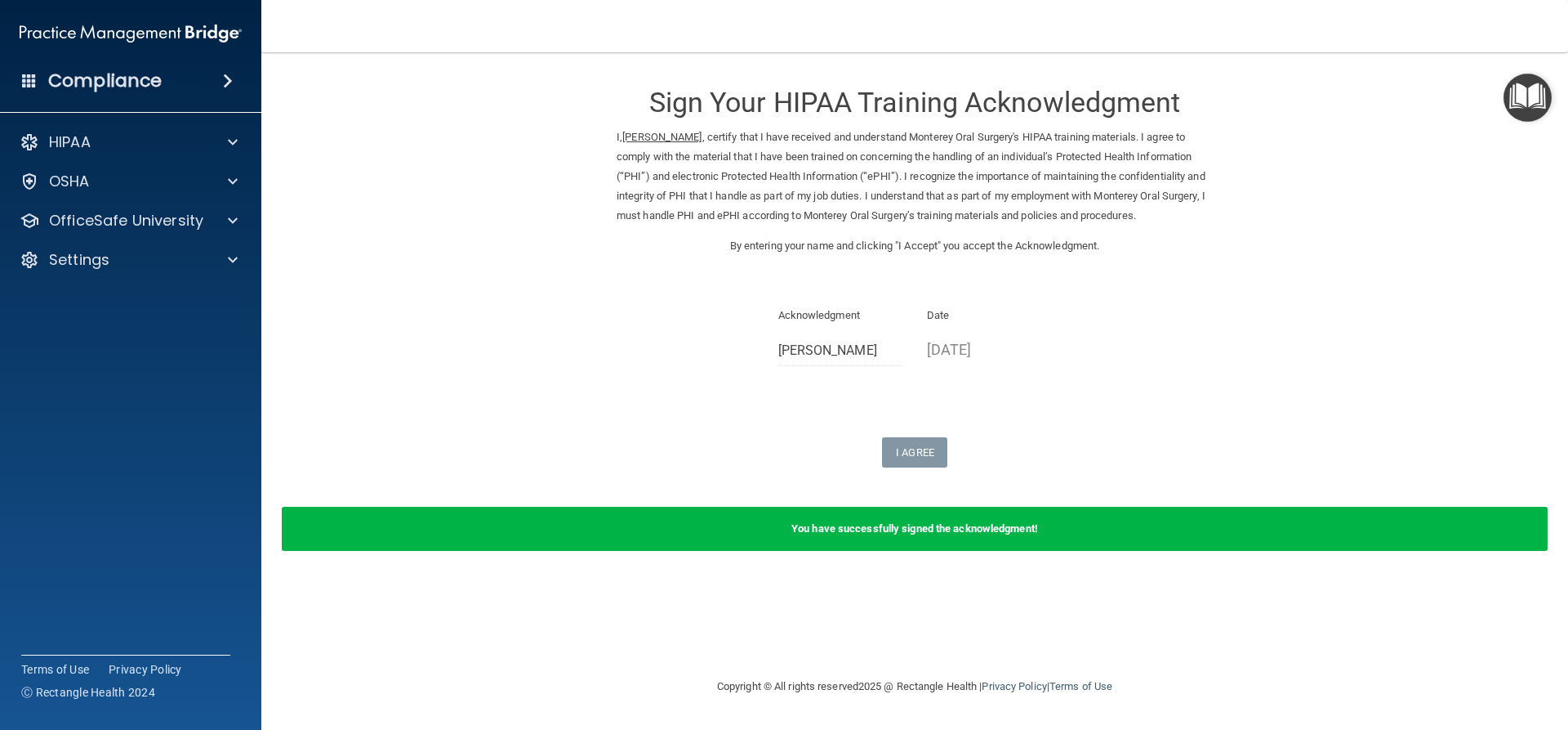
click at [1534, 84] on img "Open Resource Center" at bounding box center [1527, 97] width 48 height 48
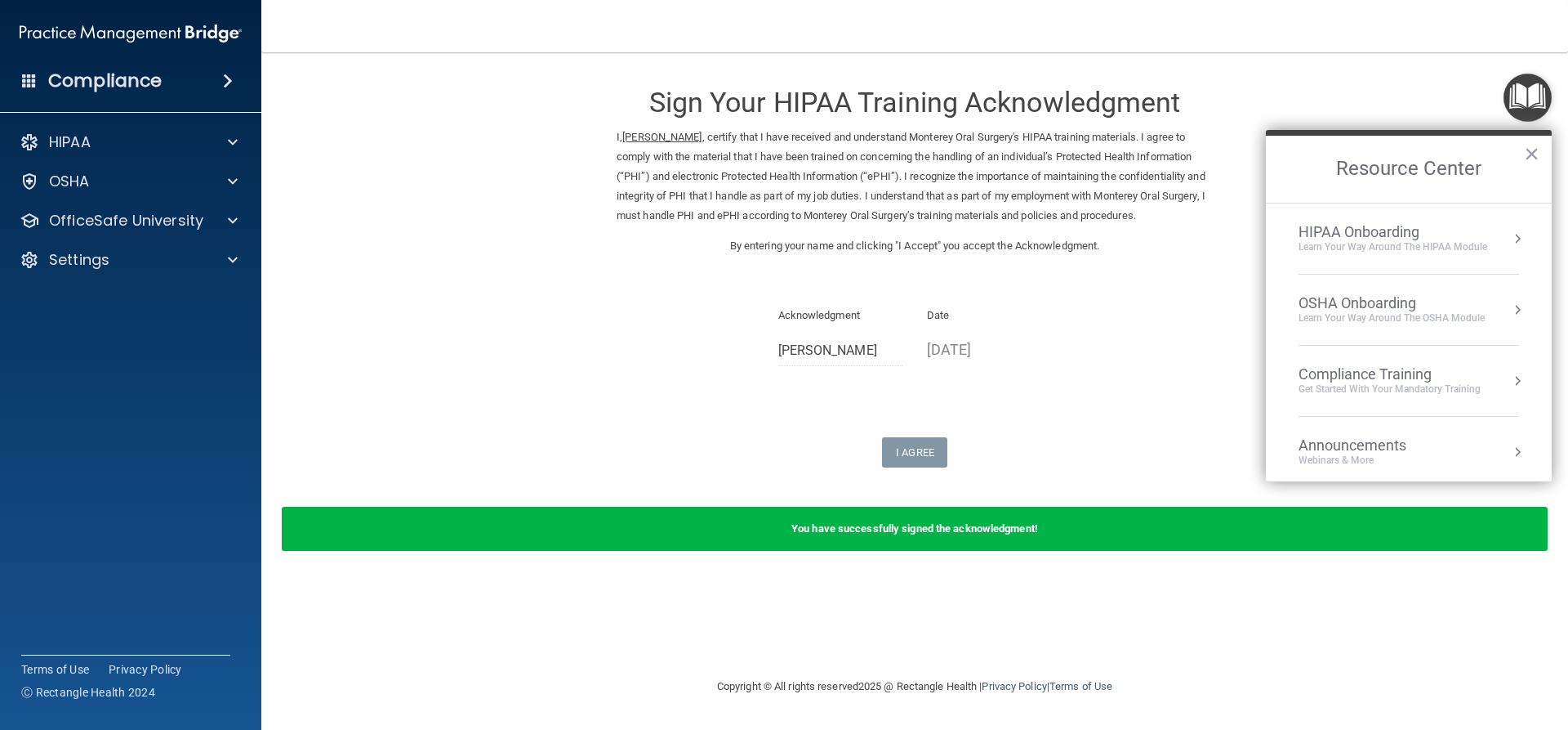
click at [1359, 372] on div "Compliance Training" at bounding box center [1389, 374] width 182 height 18
click at [1368, 229] on div "HIPAA Training for Members" at bounding box center [1369, 230] width 182 height 15
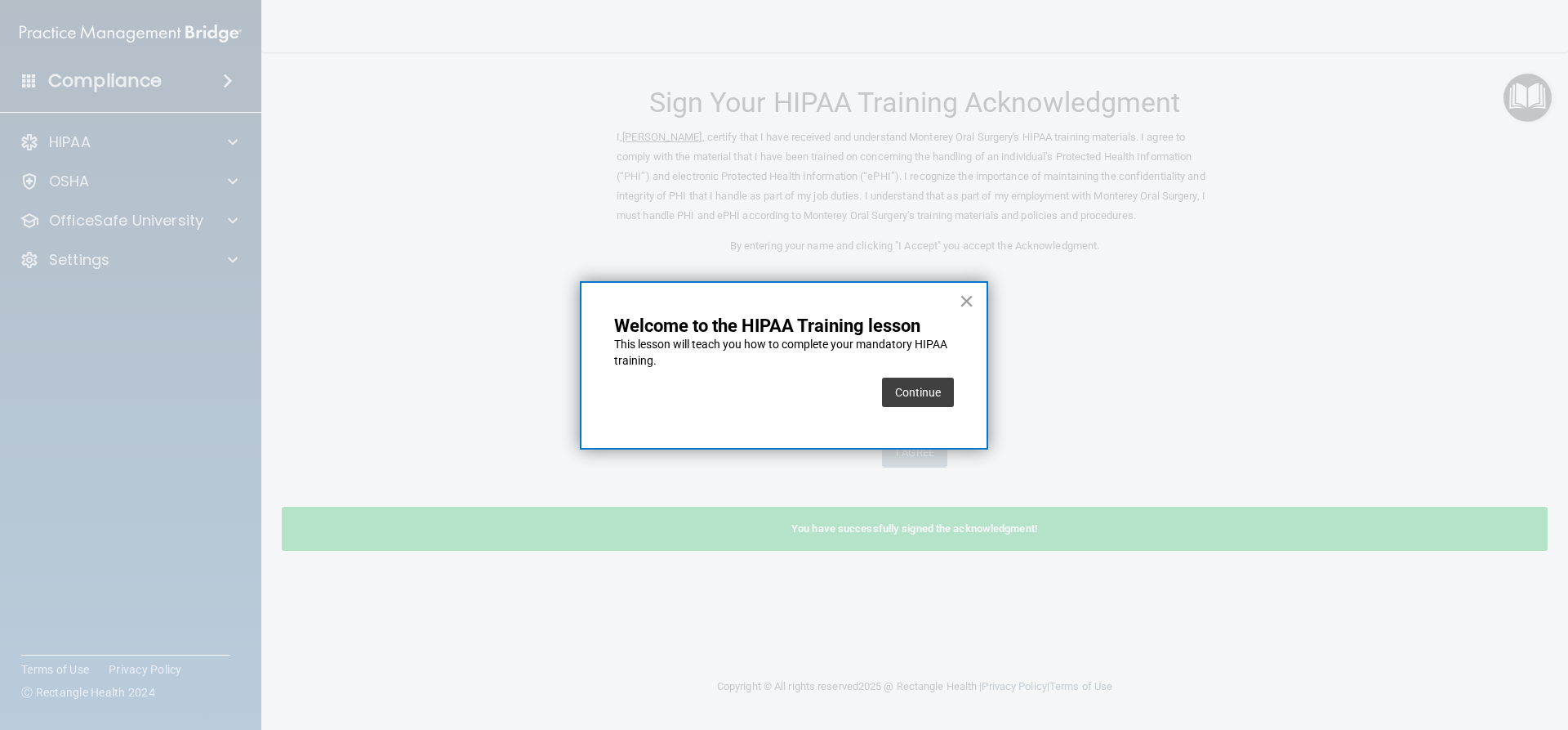
click at [967, 302] on button "×" at bounding box center [967, 301] width 16 height 26
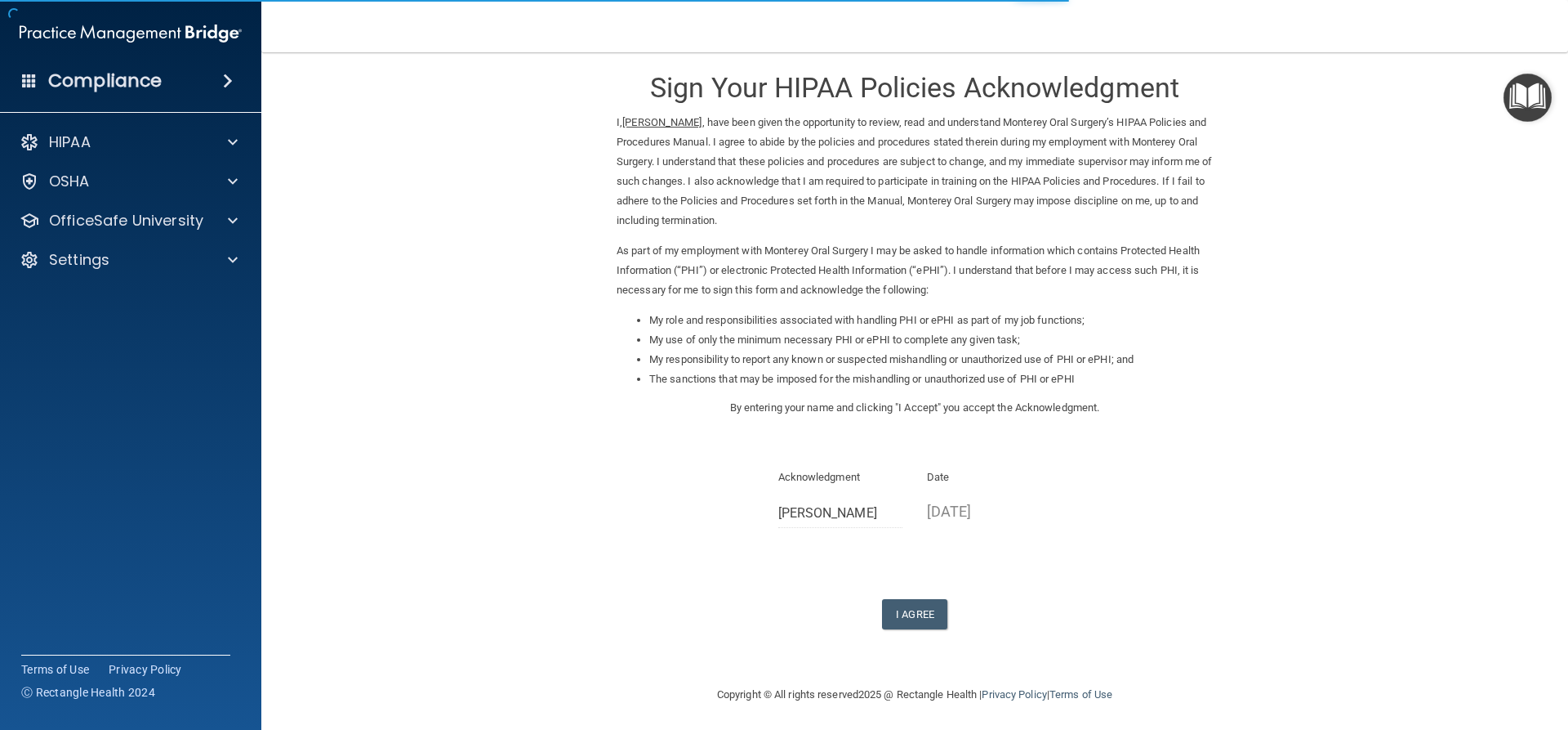
scroll to position [19, 0]
click at [906, 611] on button "I Agree" at bounding box center [914, 610] width 65 height 31
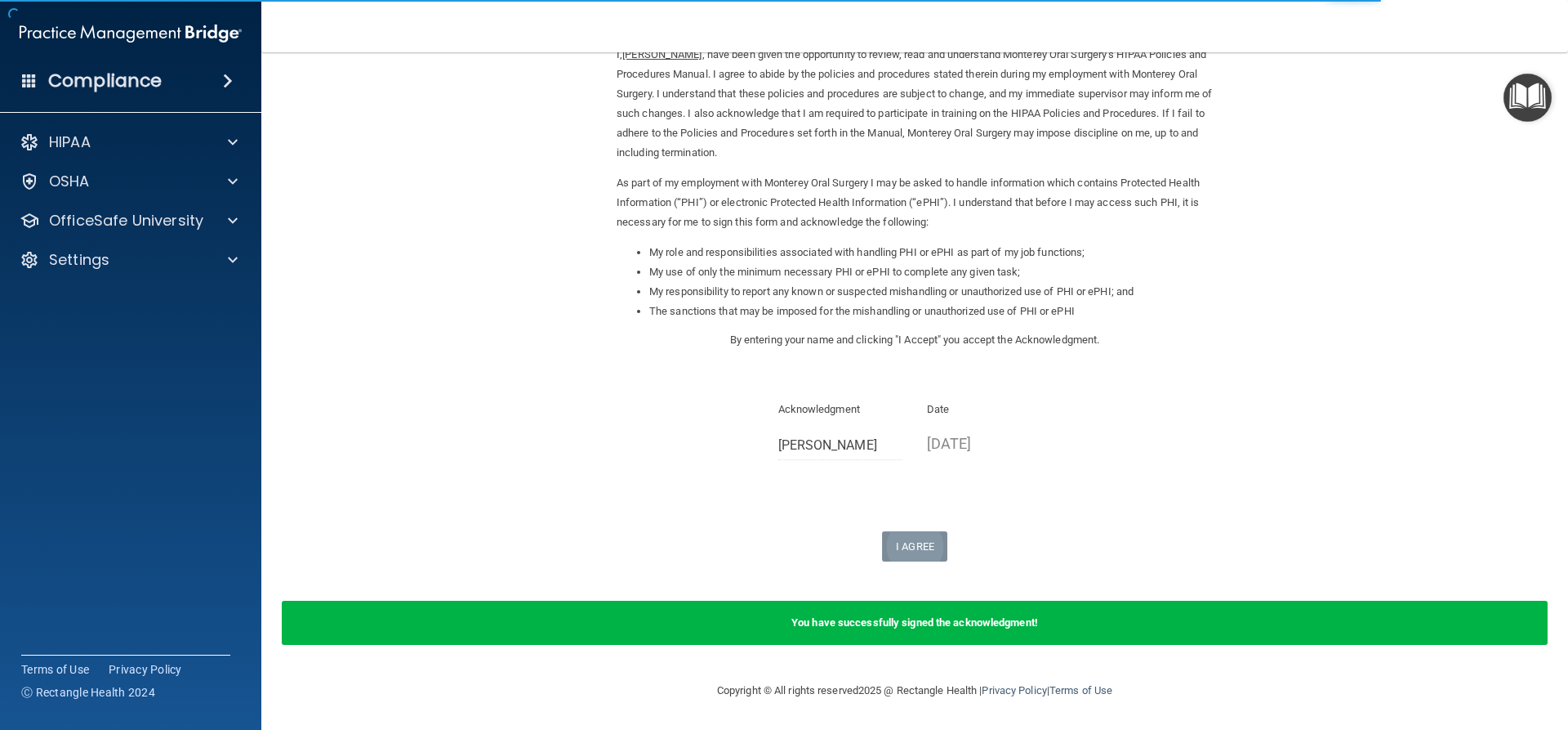
scroll to position [0, 0]
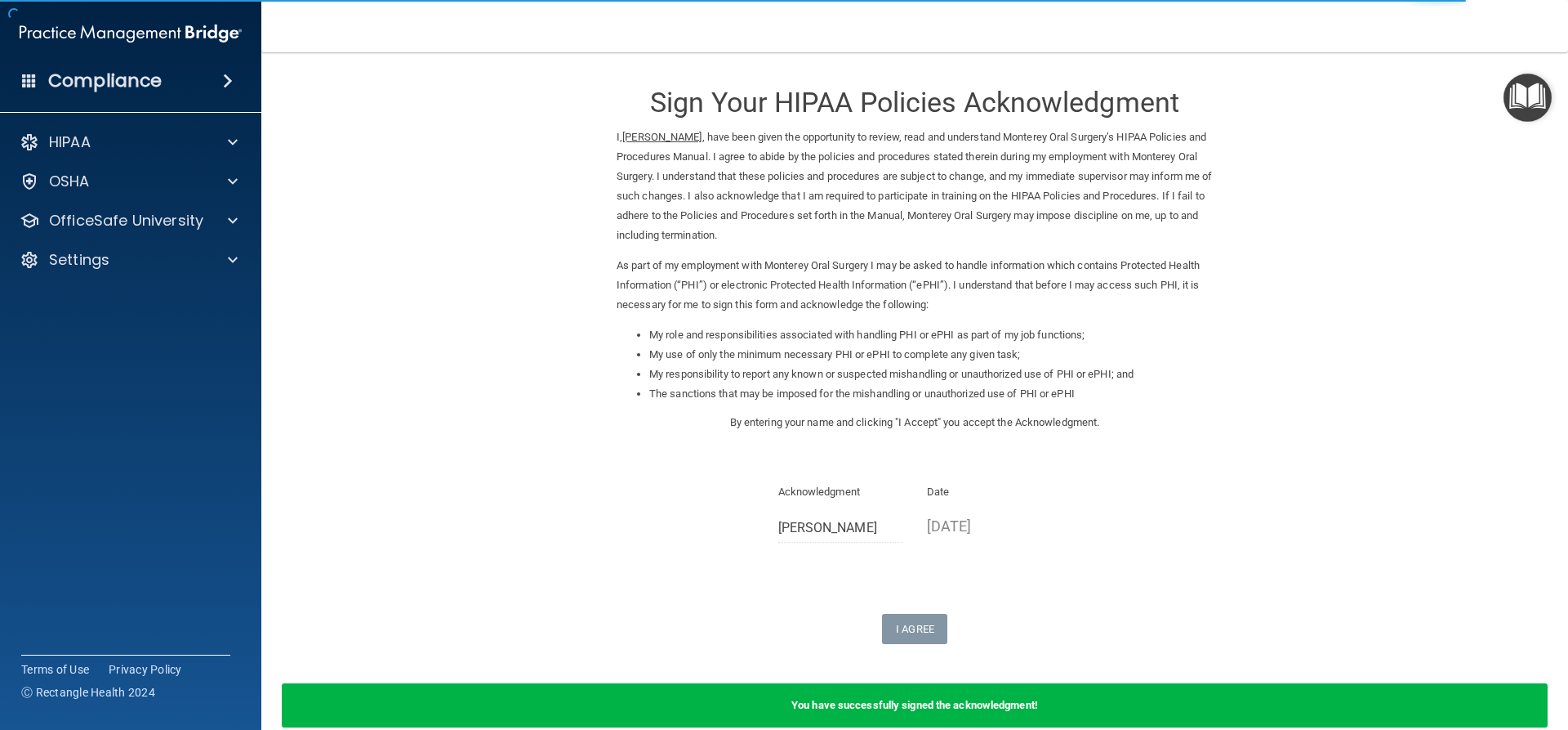
click at [1511, 107] on img "Open Resource Center" at bounding box center [1527, 97] width 48 height 48
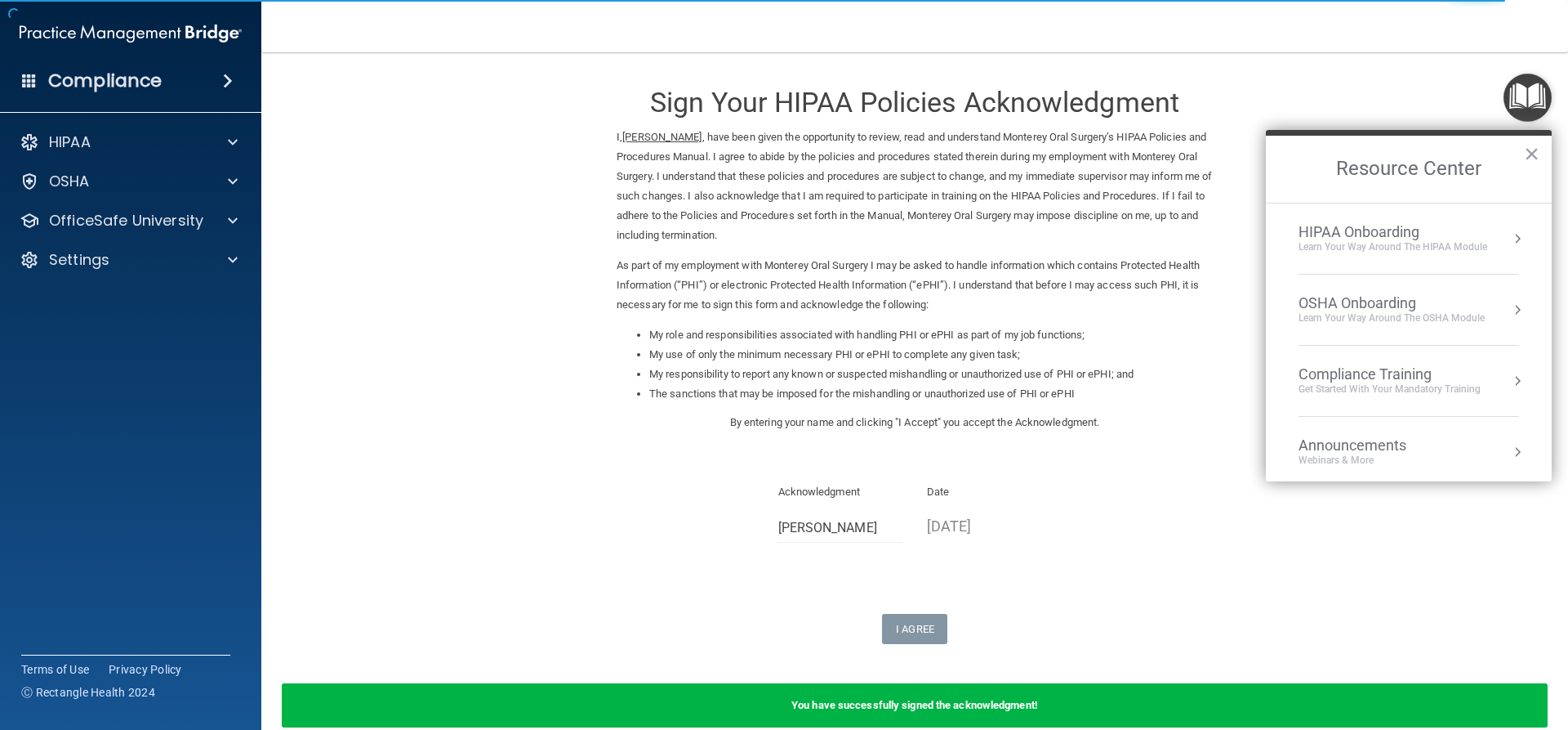
click at [1392, 375] on div "Compliance Training" at bounding box center [1389, 374] width 182 height 18
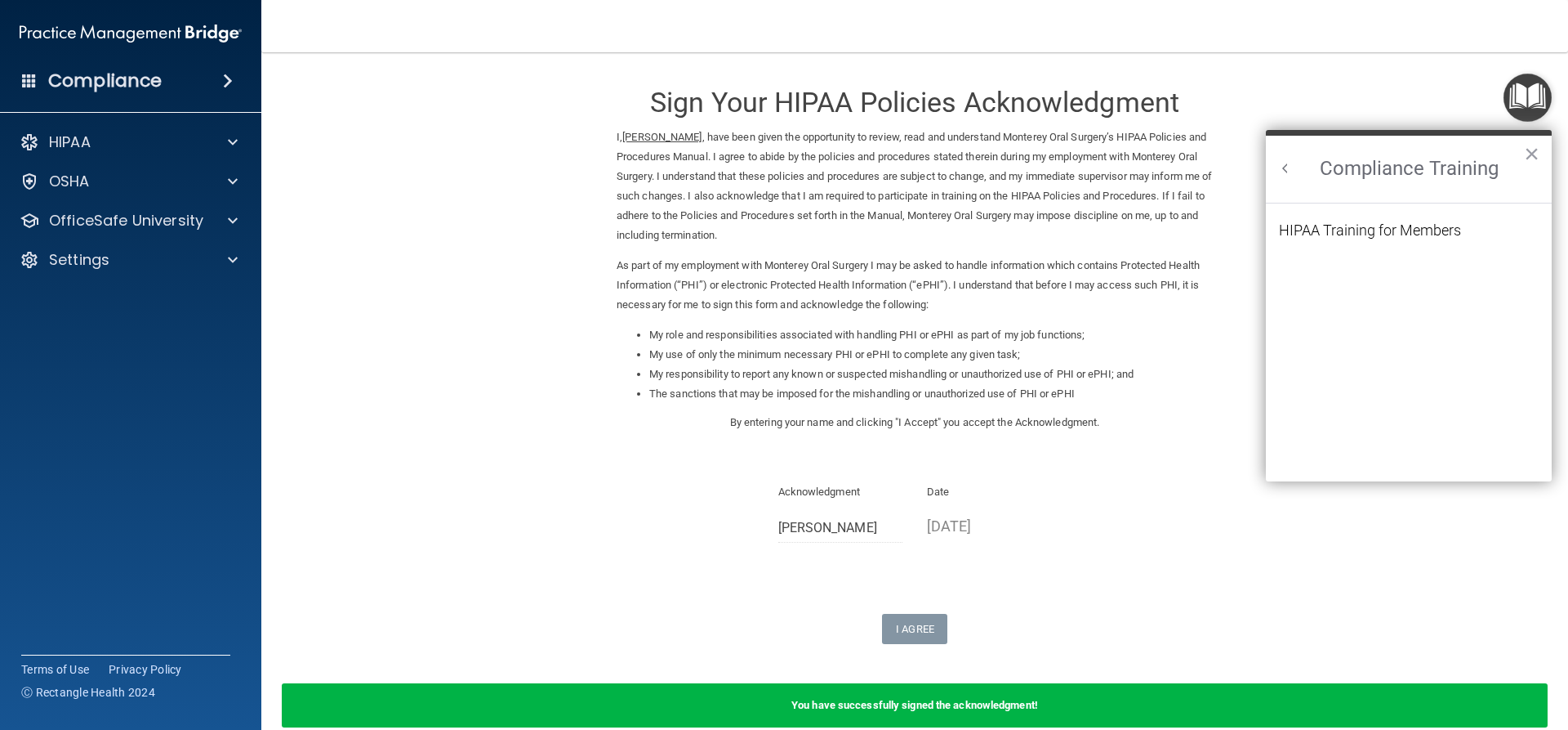
click at [1304, 240] on li "HIPAA Training for Members" at bounding box center [1408, 240] width 260 height 34
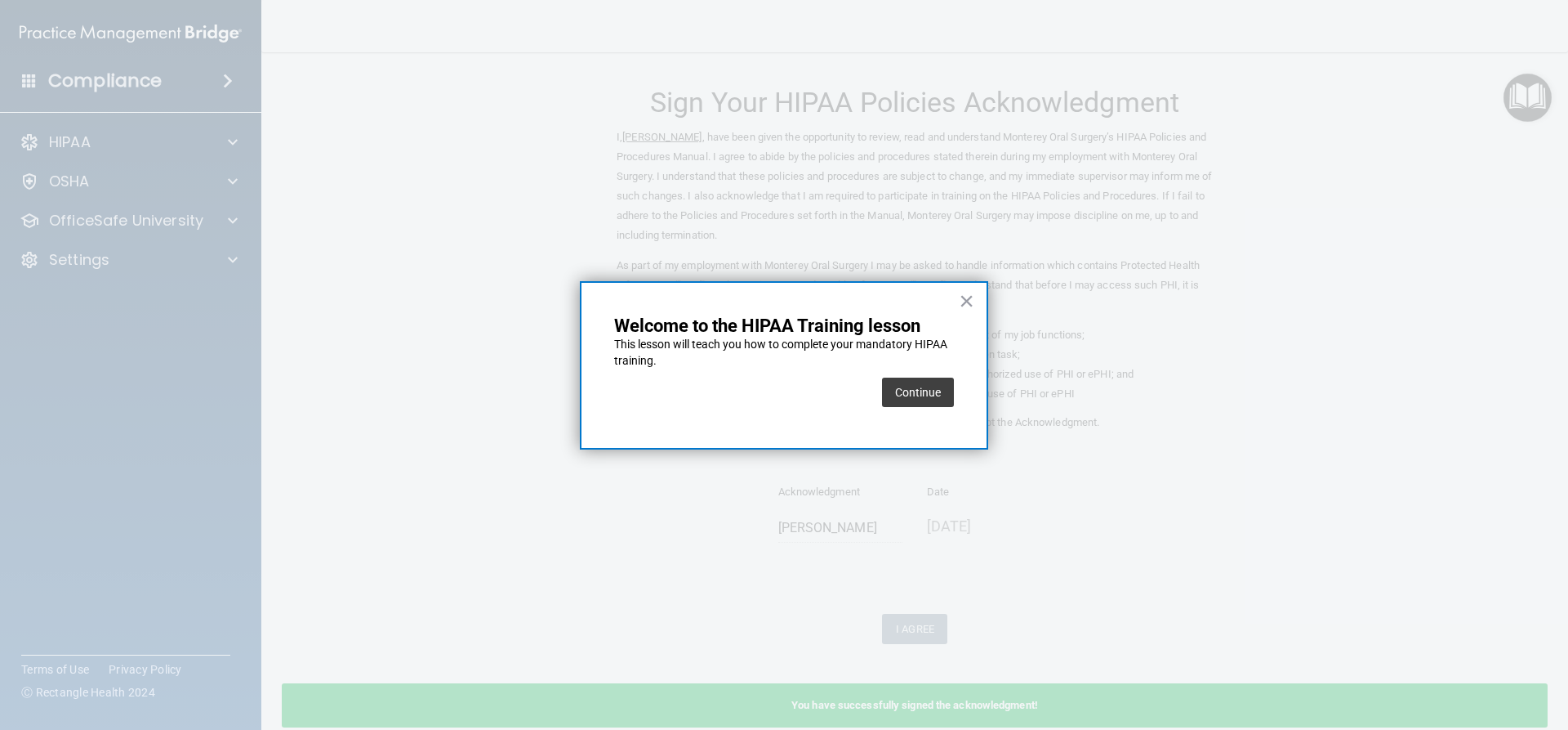
click at [1305, 231] on div at bounding box center [784, 365] width 1568 height 730
click at [967, 304] on button "×" at bounding box center [967, 301] width 16 height 26
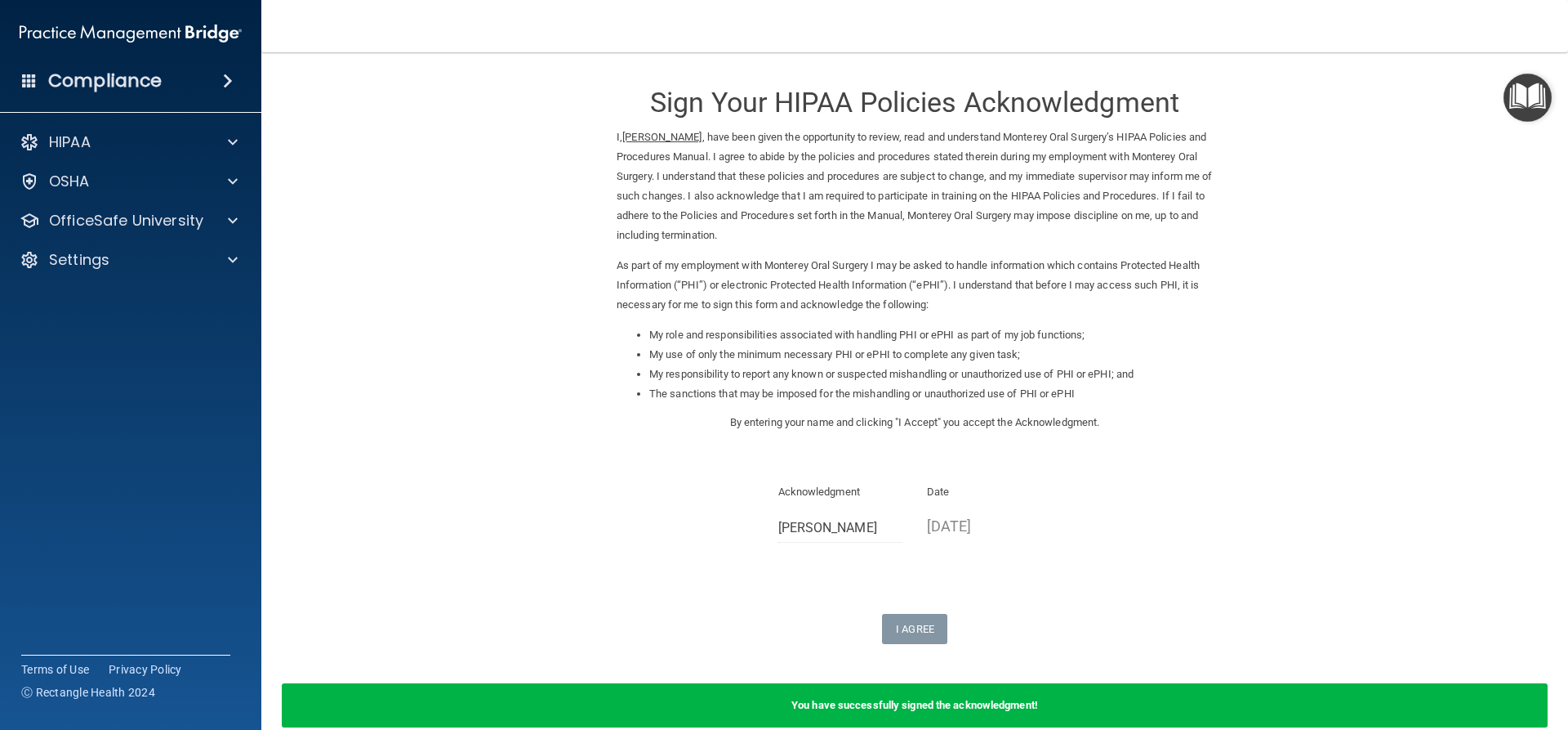
click at [1520, 97] on img "Open Resource Center" at bounding box center [1527, 97] width 48 height 48
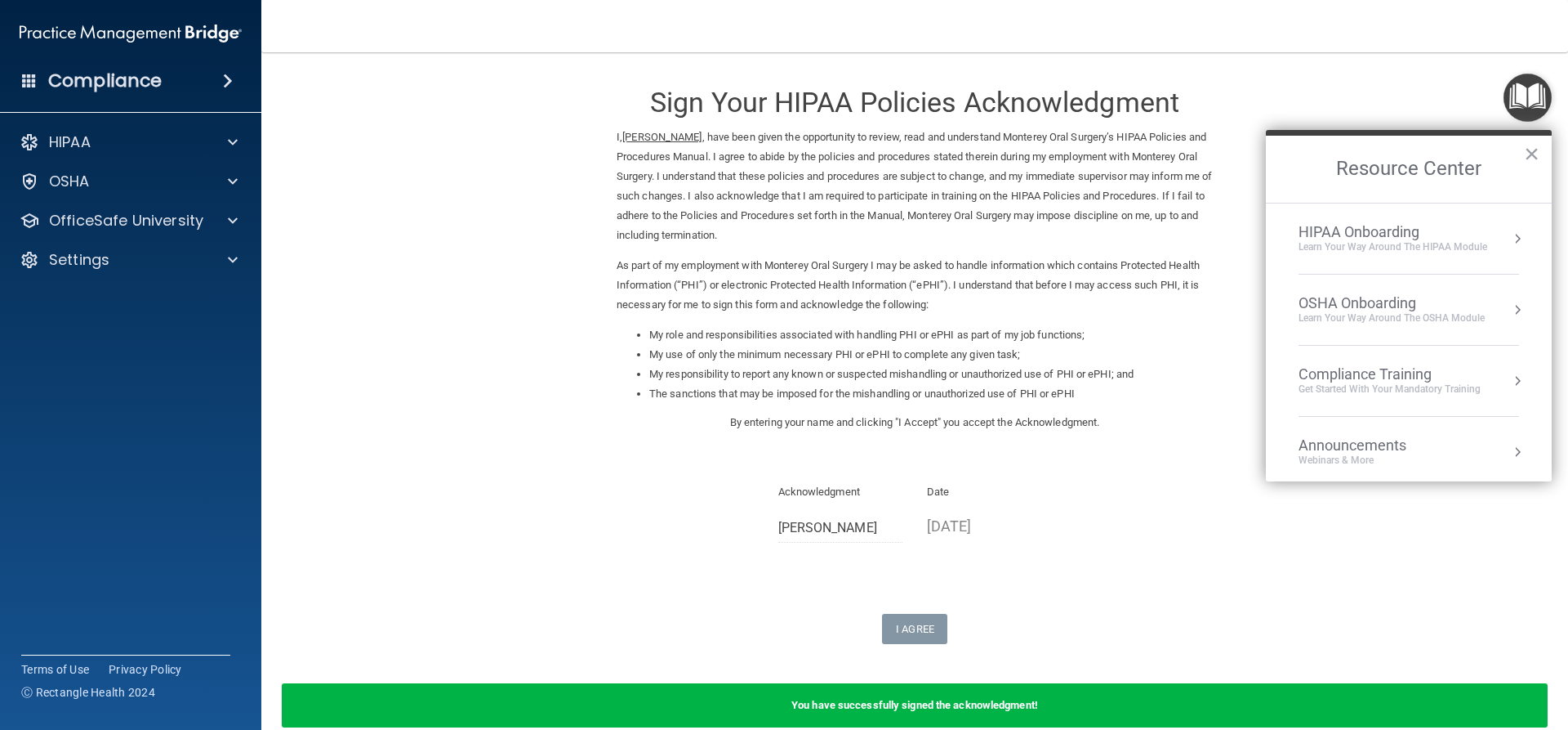
click at [1359, 379] on div "Compliance Training" at bounding box center [1389, 374] width 182 height 18
click at [1352, 227] on div "HIPAA Training for Members" at bounding box center [1369, 230] width 182 height 15
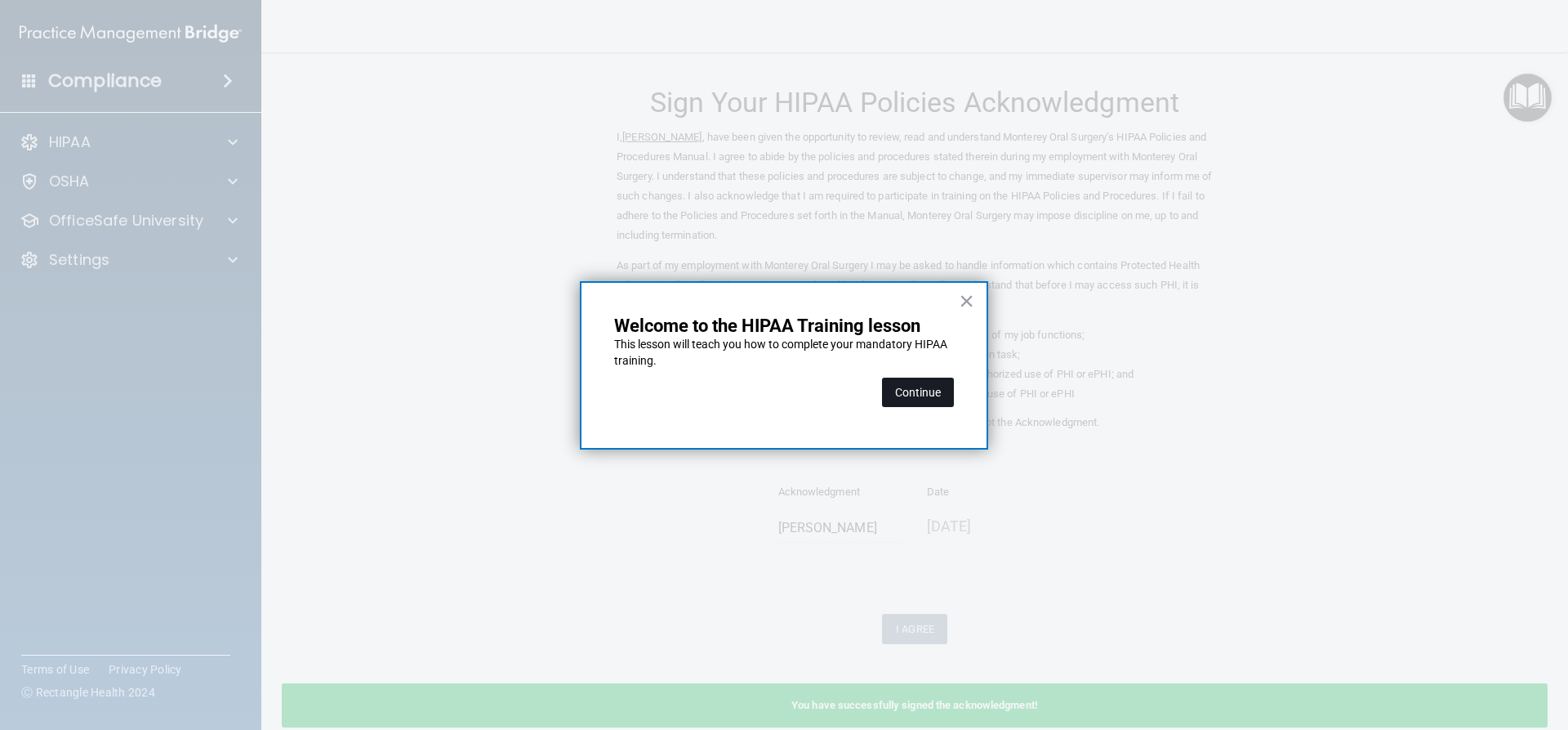
click at [933, 391] on button "Continue" at bounding box center [918, 392] width 71 height 30
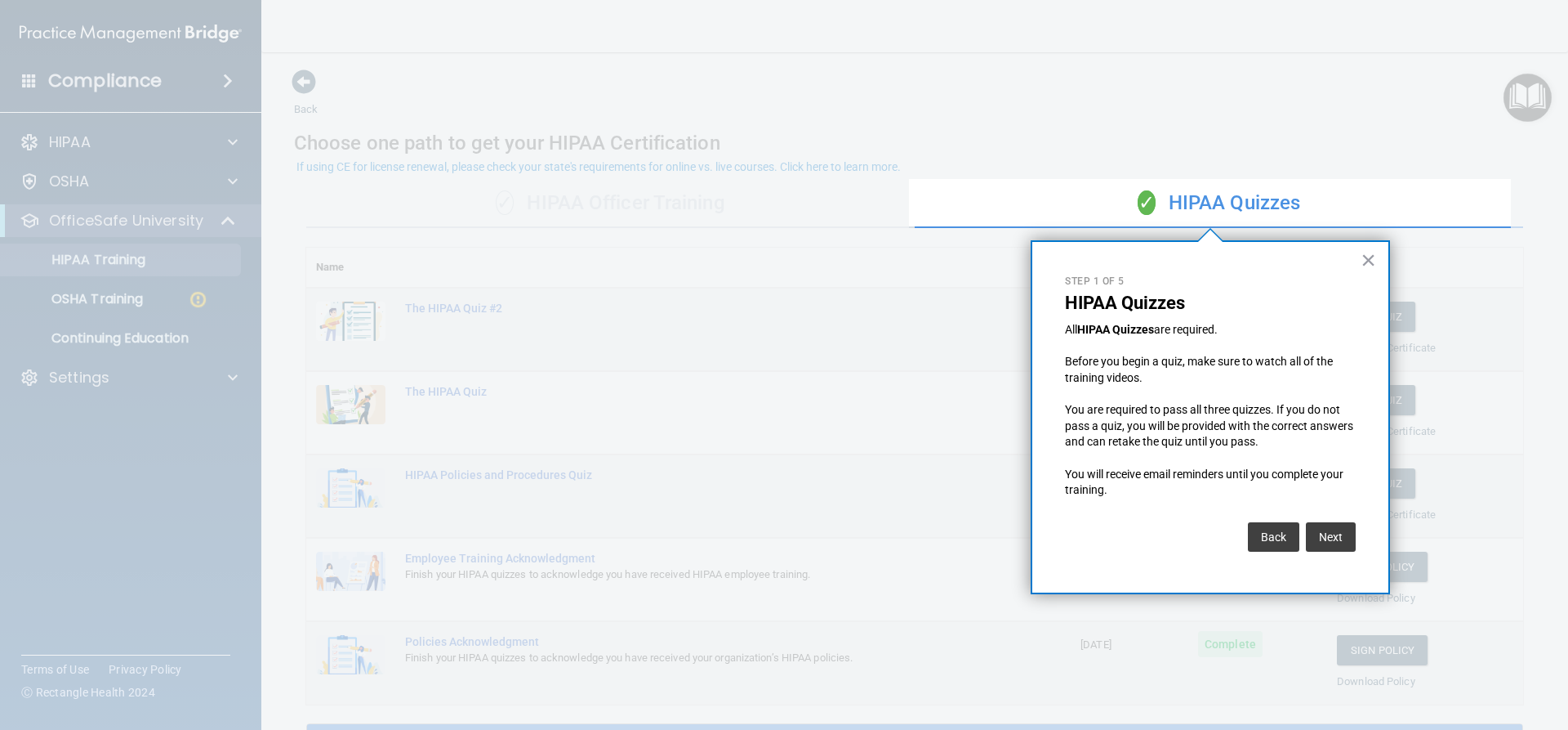
click at [1359, 260] on div "× Step 1 of 5 HIPAA Quizzes All HIPAA Quizzes are required. Before you begin a …" at bounding box center [1210, 417] width 359 height 354
click at [1368, 263] on button "×" at bounding box center [1368, 260] width 16 height 26
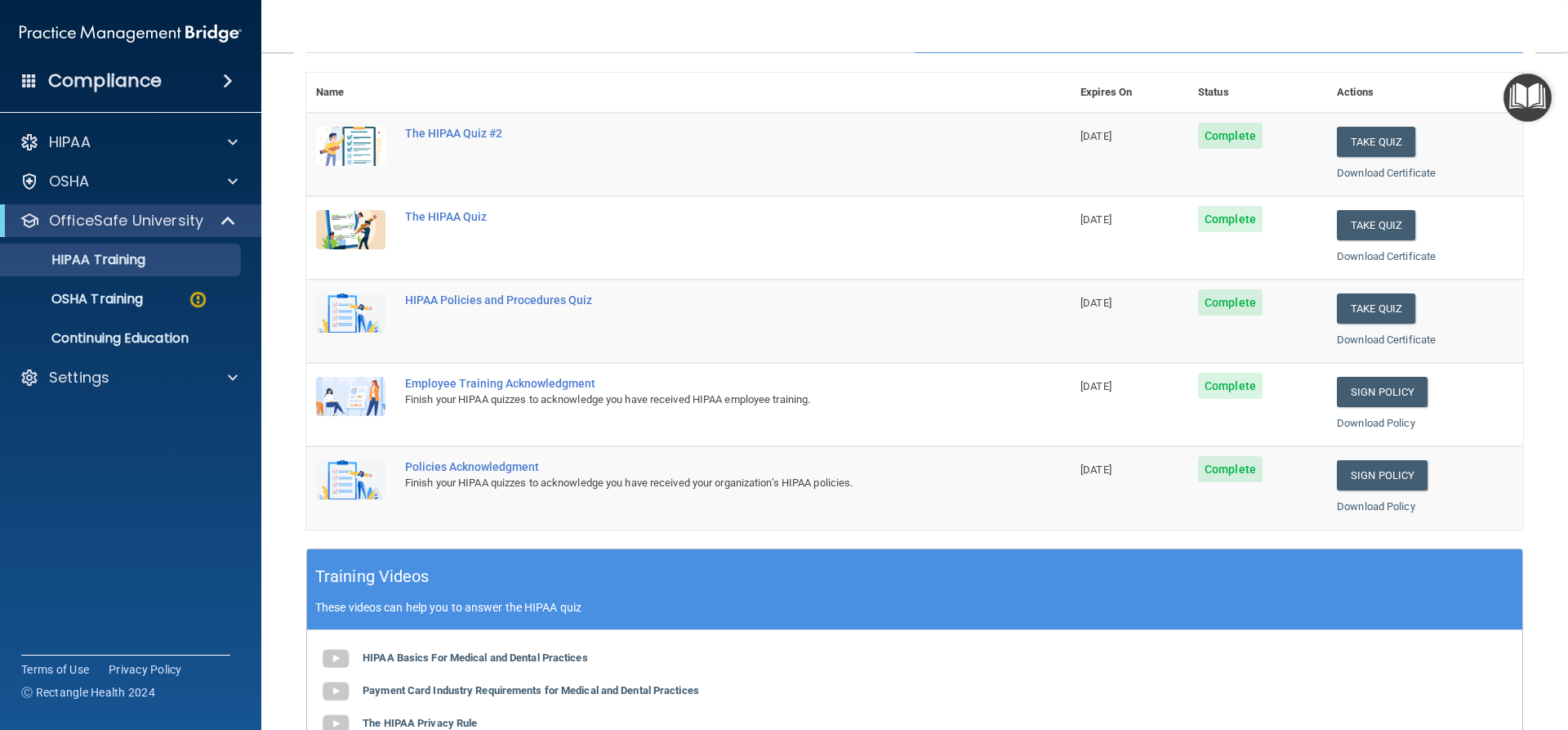
scroll to position [174, 0]
click at [1349, 392] on link "Sign Policy" at bounding box center [1382, 392] width 91 height 31
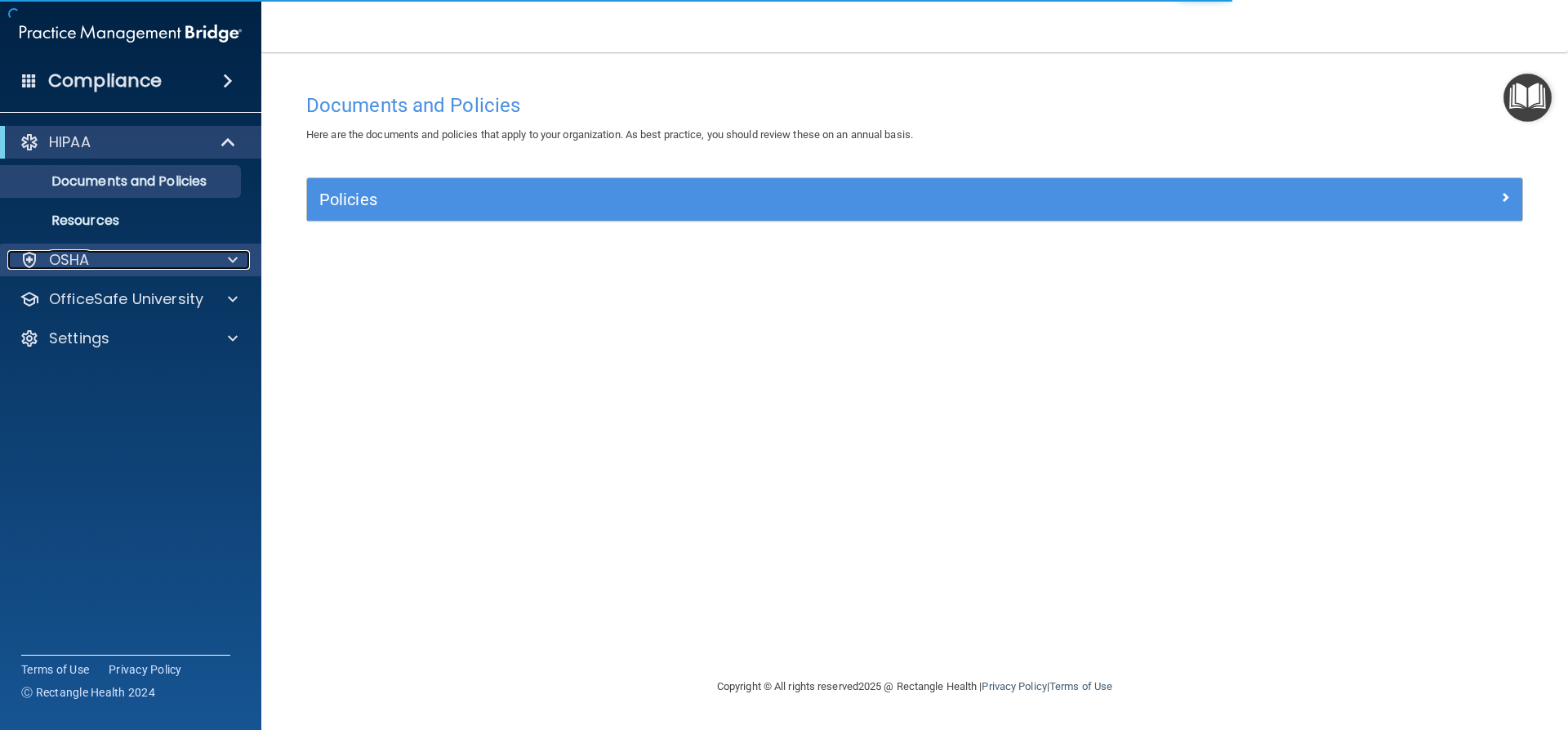
click at [68, 256] on p "OSHA" at bounding box center [69, 260] width 41 height 19
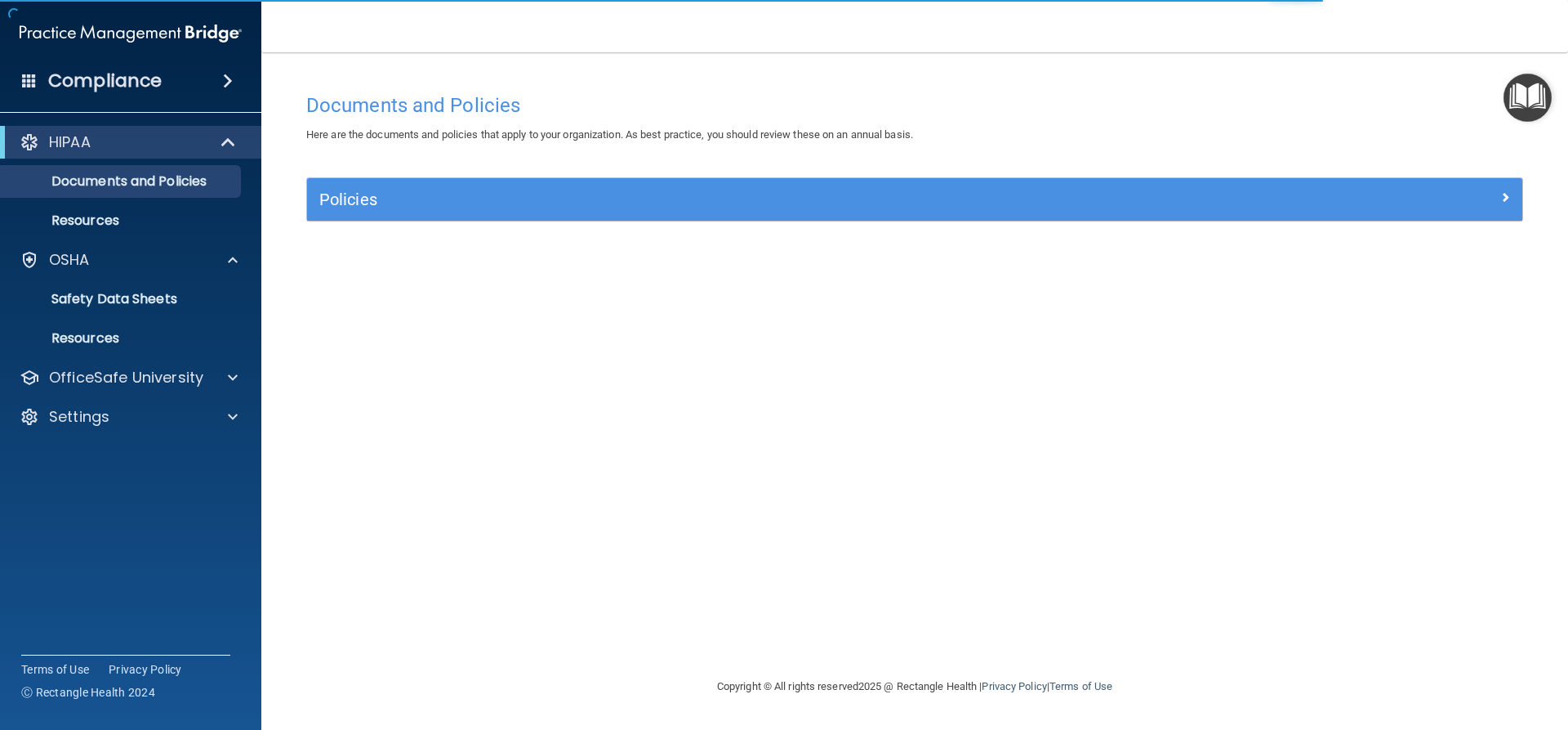
click at [1531, 87] on img "Open Resource Center" at bounding box center [1527, 97] width 48 height 48
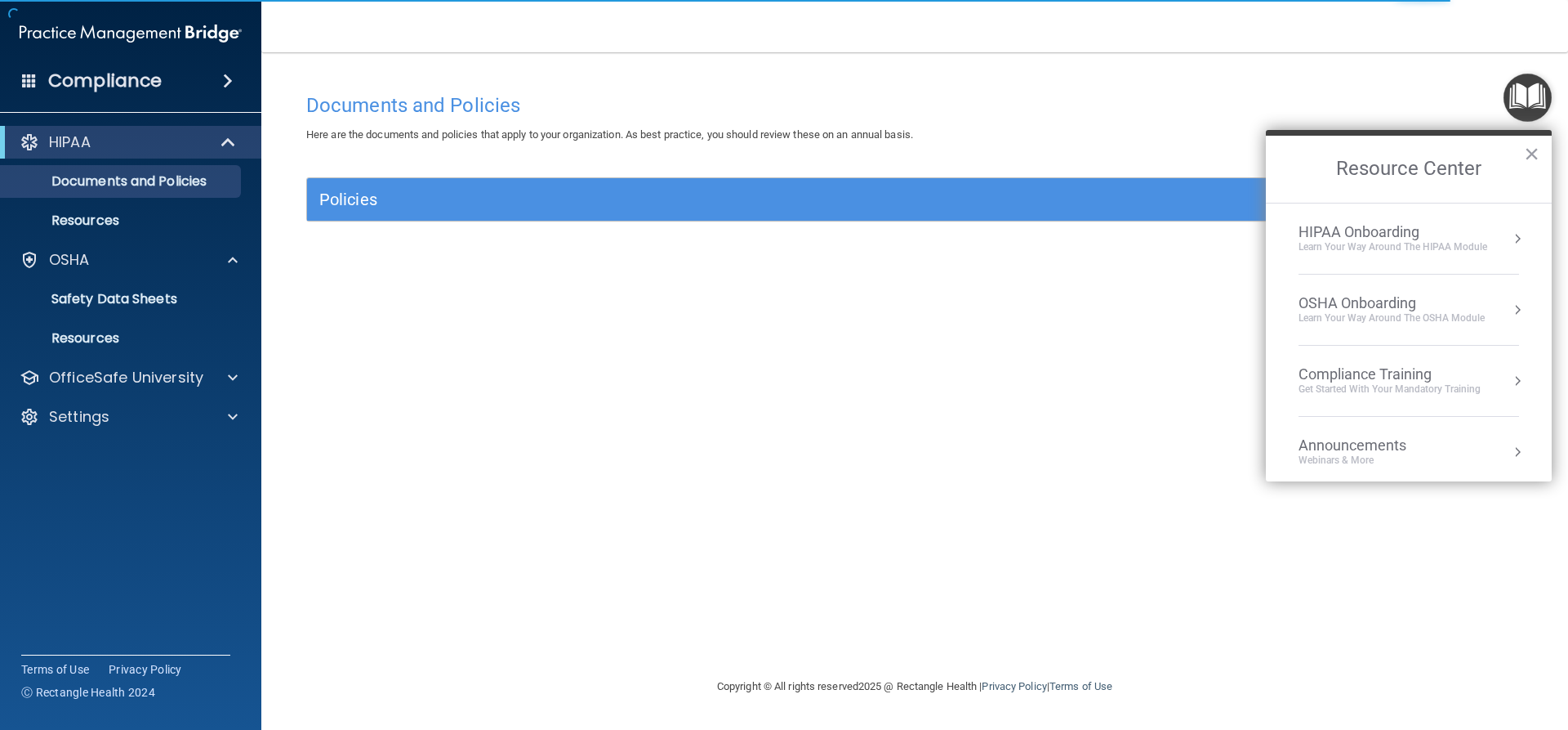
click at [1390, 297] on div "OSHA Onboarding" at bounding box center [1392, 303] width 187 height 18
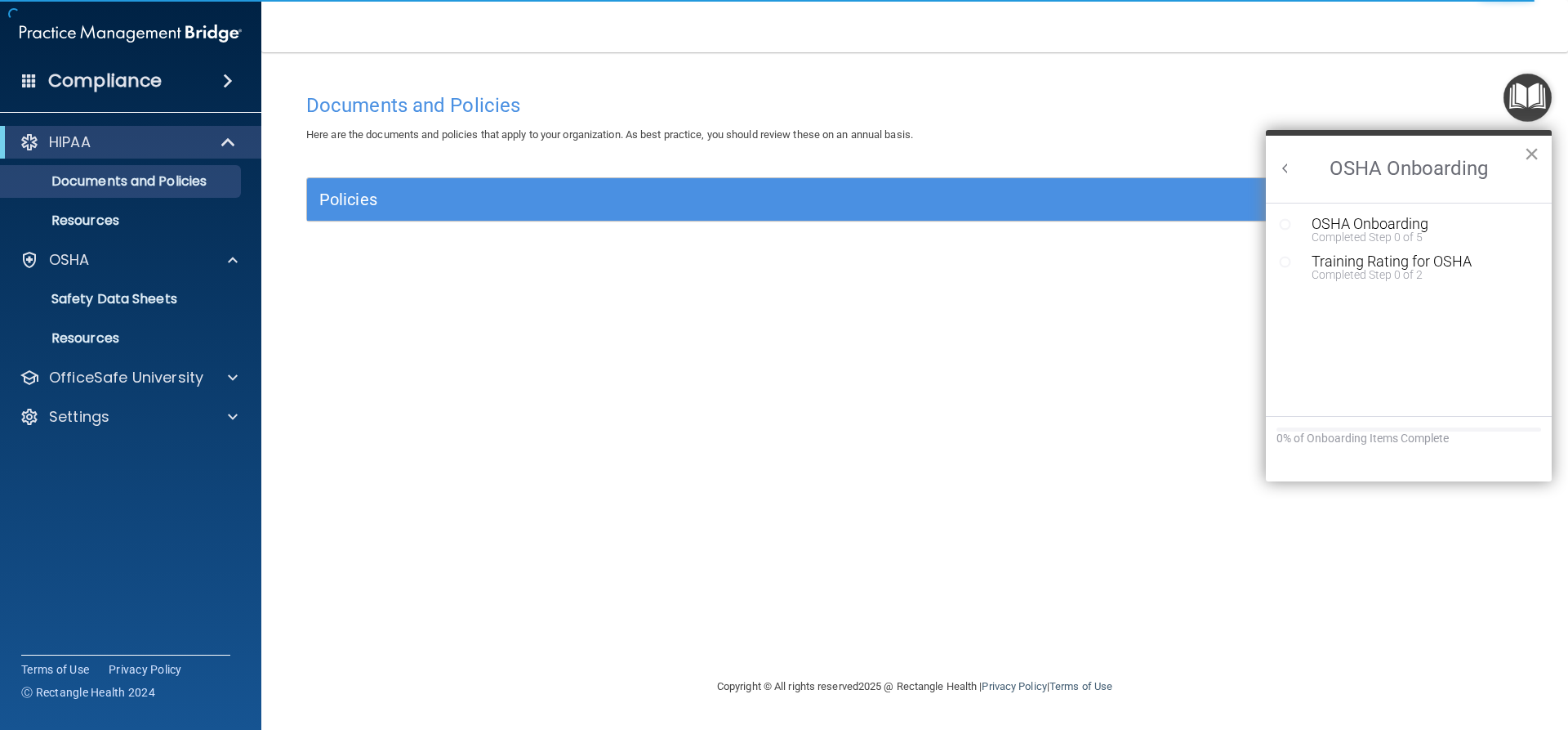
click at [1526, 153] on button "×" at bounding box center [1531, 154] width 16 height 26
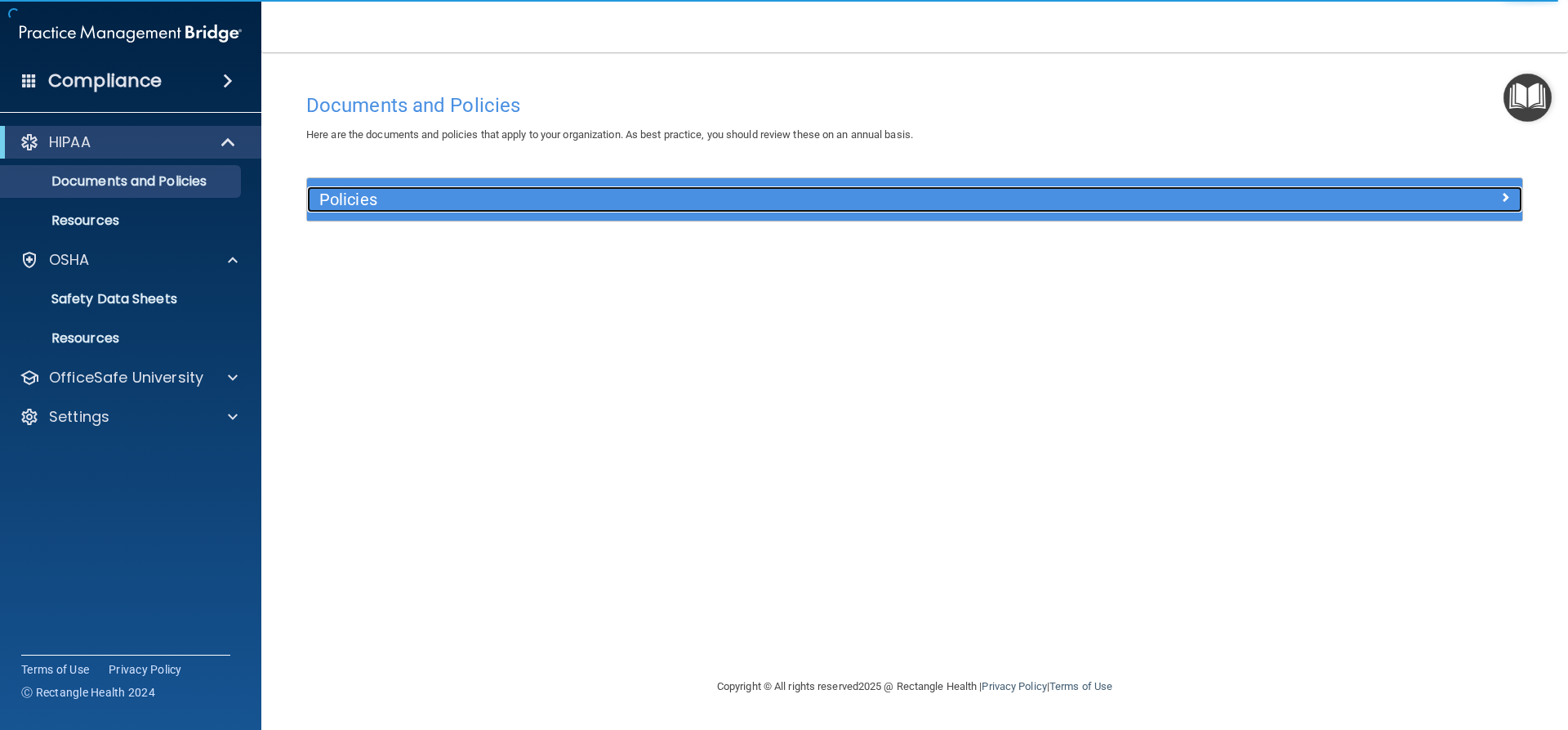
click at [1497, 194] on div at bounding box center [1370, 196] width 304 height 19
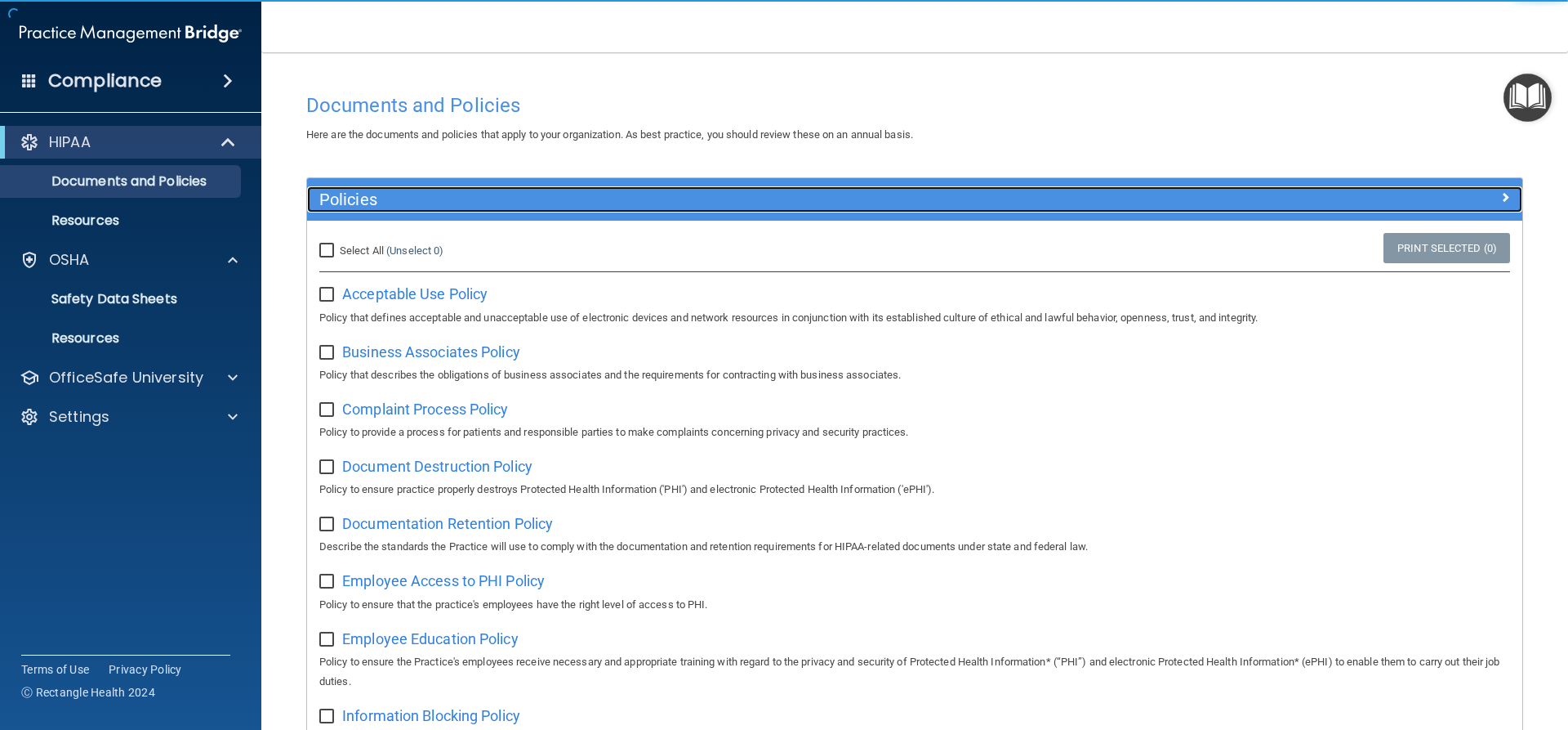
click at [1497, 194] on div at bounding box center [1370, 196] width 304 height 19
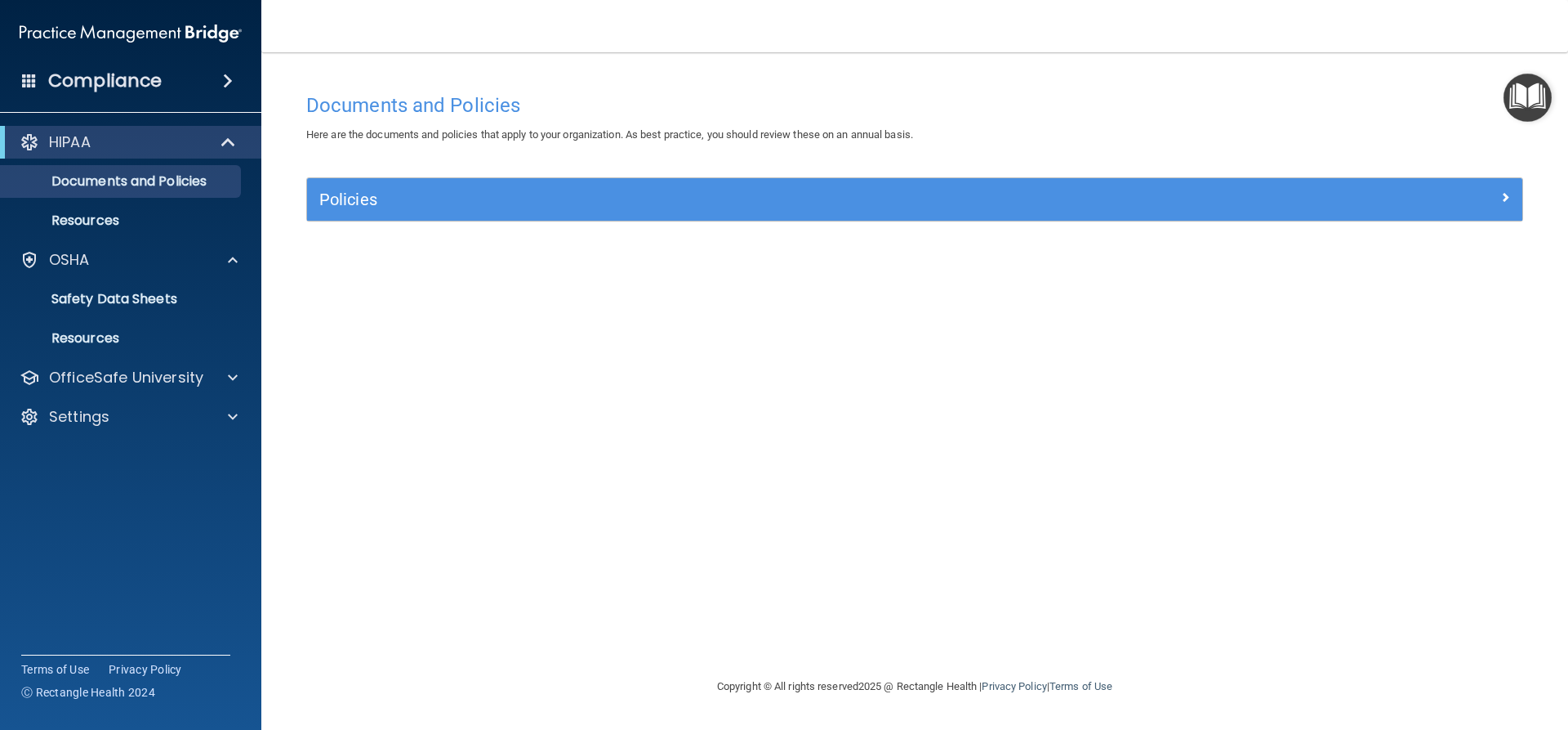
click at [1522, 93] on img "Open Resource Center" at bounding box center [1527, 97] width 48 height 48
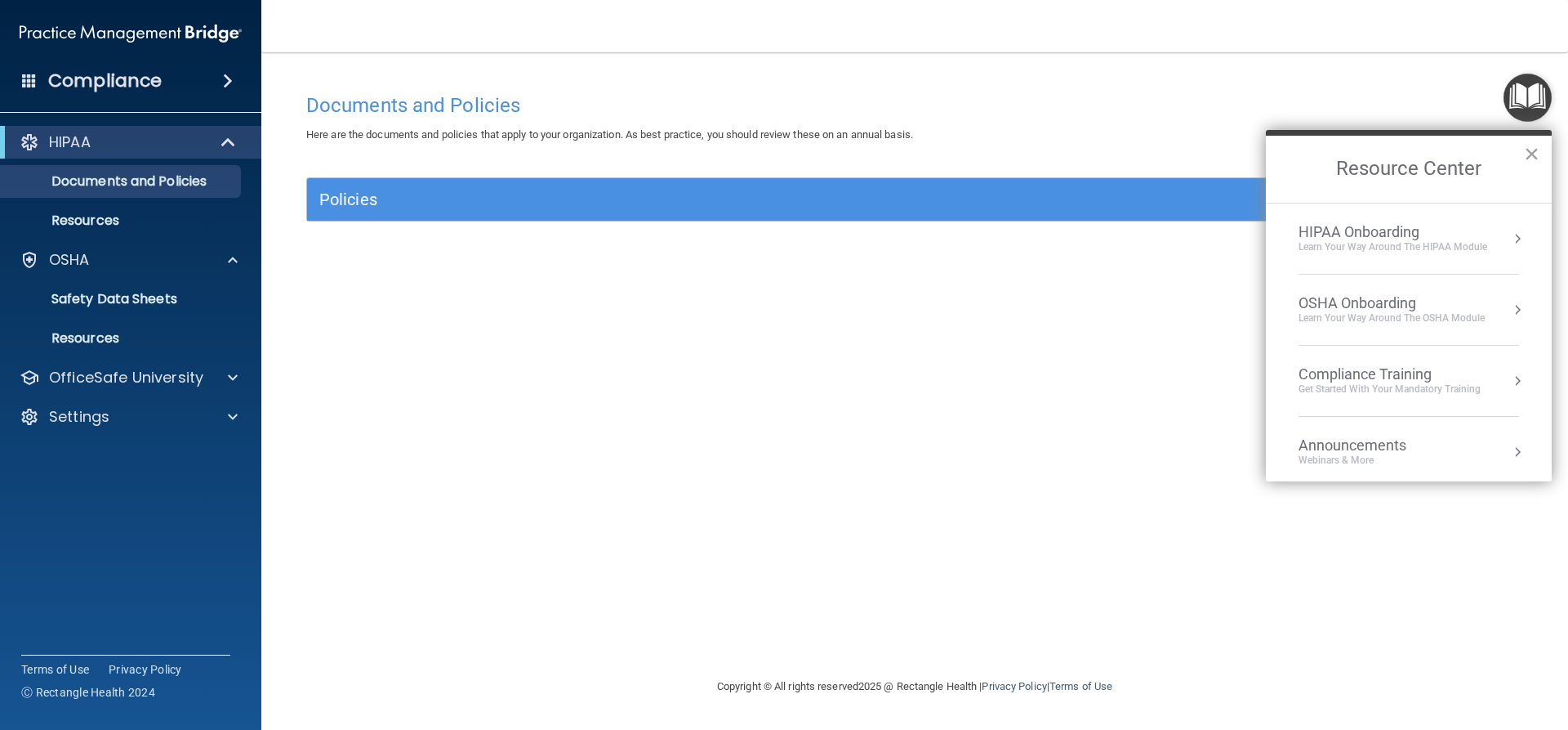
click at [1365, 237] on div "HIPAA Onboarding" at bounding box center [1393, 232] width 188 height 18
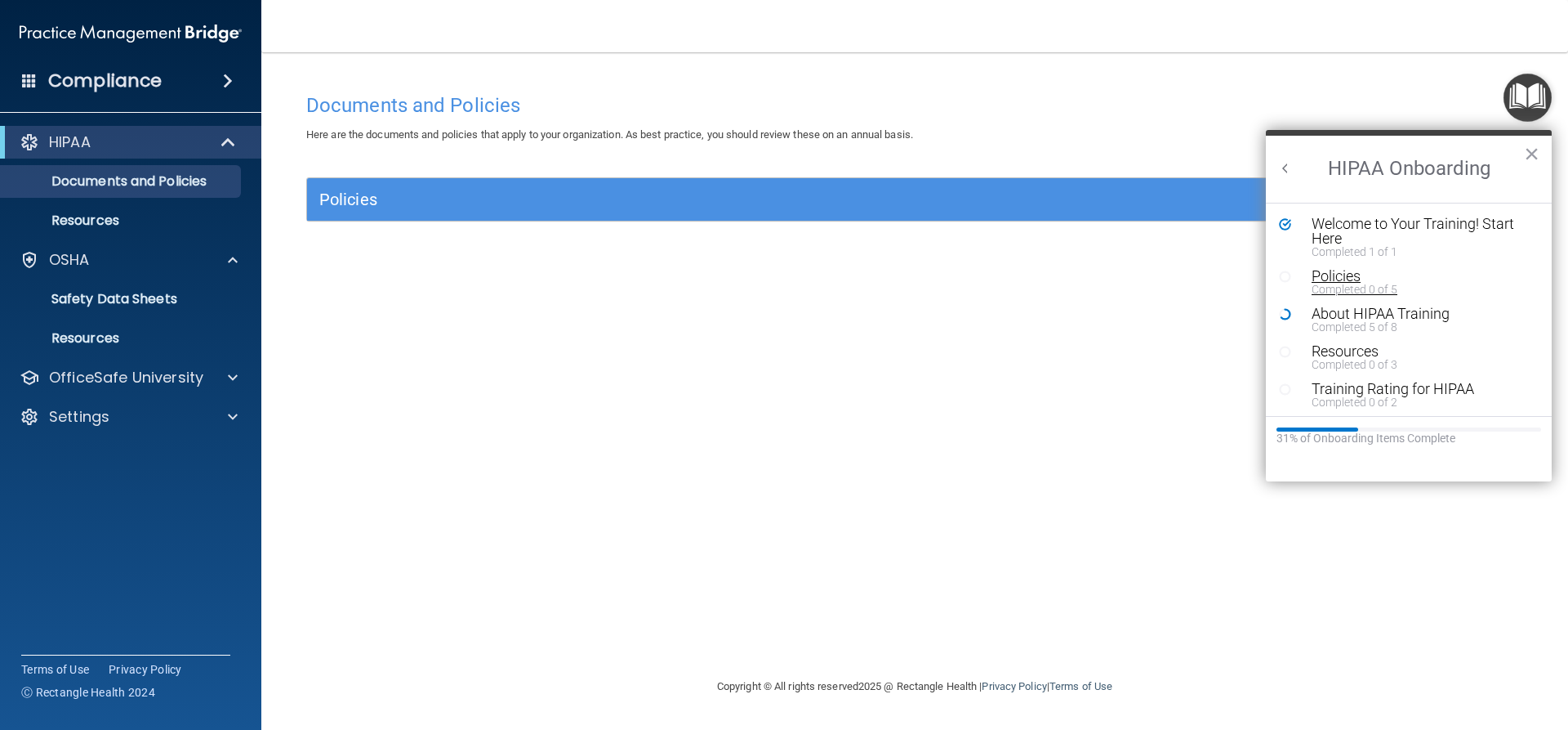
click at [1331, 290] on div "Completed 0 of 5" at bounding box center [1415, 289] width 207 height 11
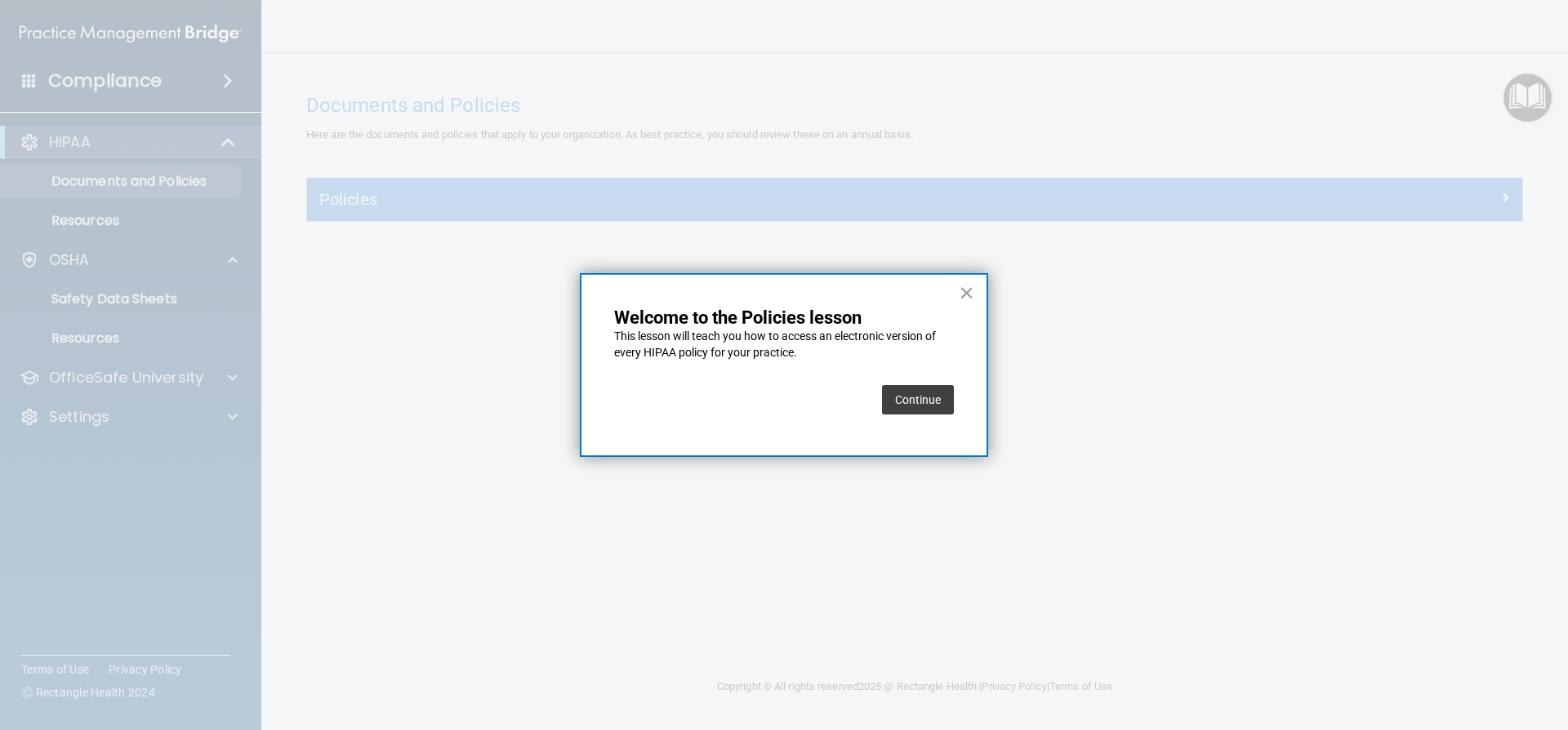
click at [939, 405] on button "Continue" at bounding box center [918, 399] width 71 height 30
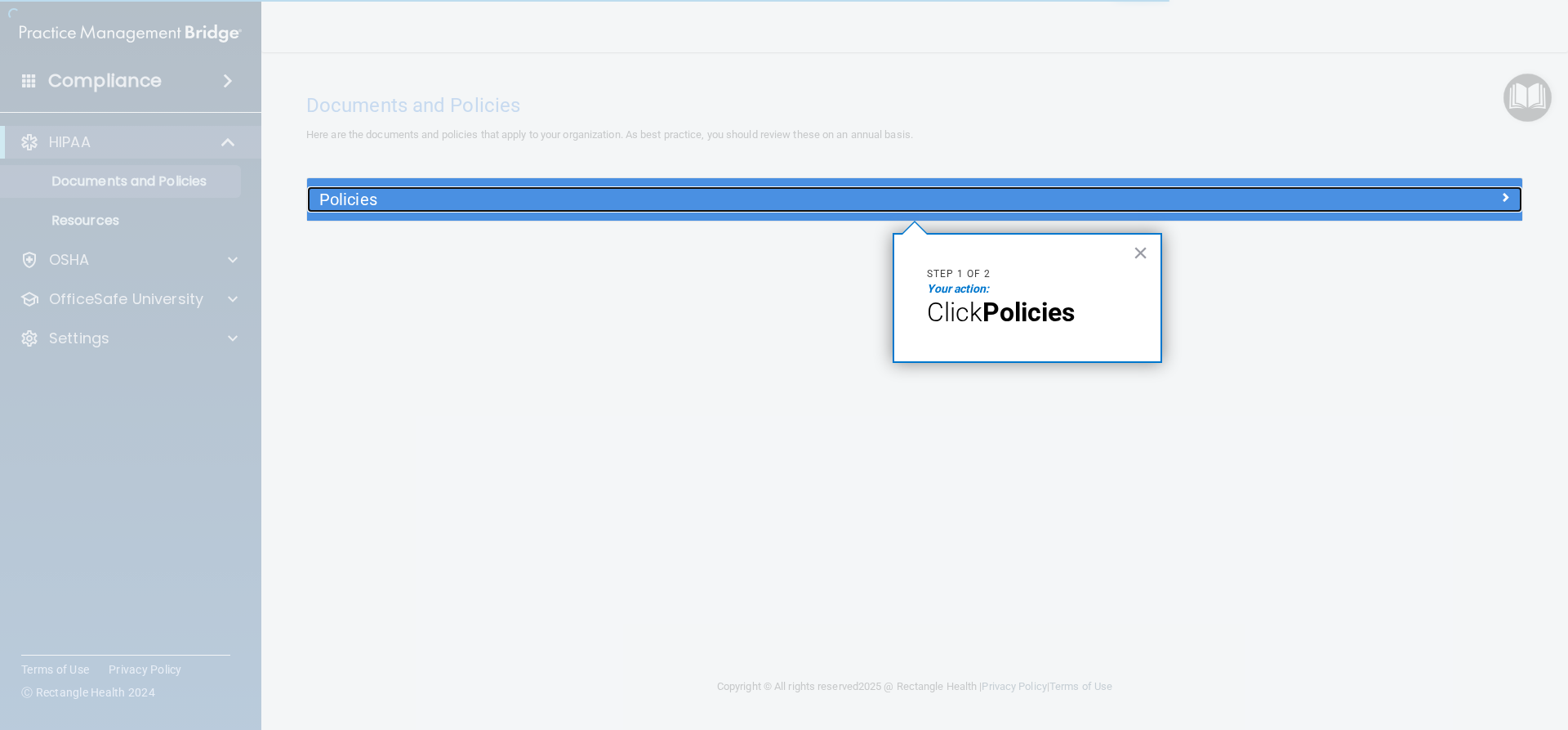
click at [374, 200] on h5 "Policies" at bounding box center [762, 199] width 886 height 18
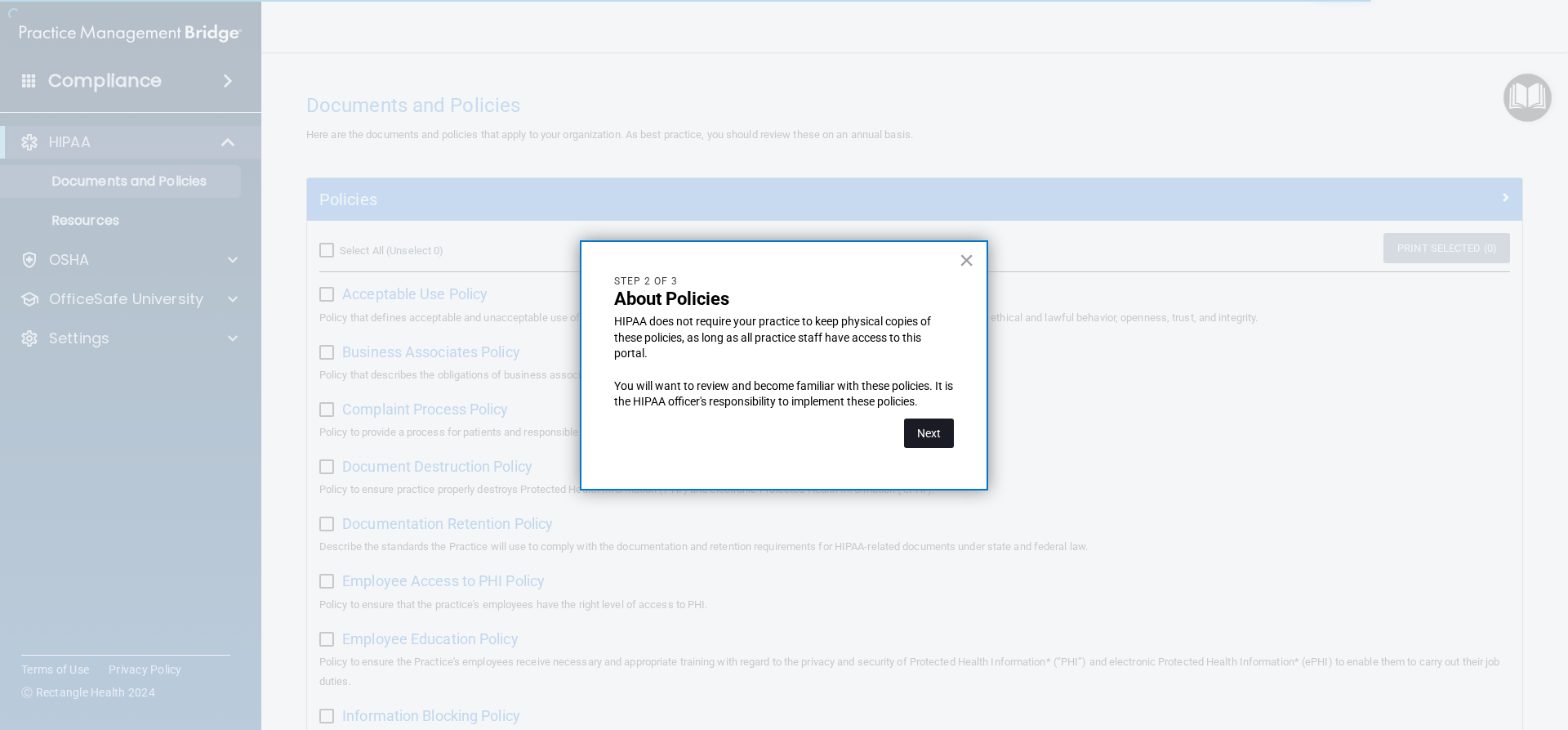
click at [928, 441] on button "Next" at bounding box center [928, 433] width 50 height 30
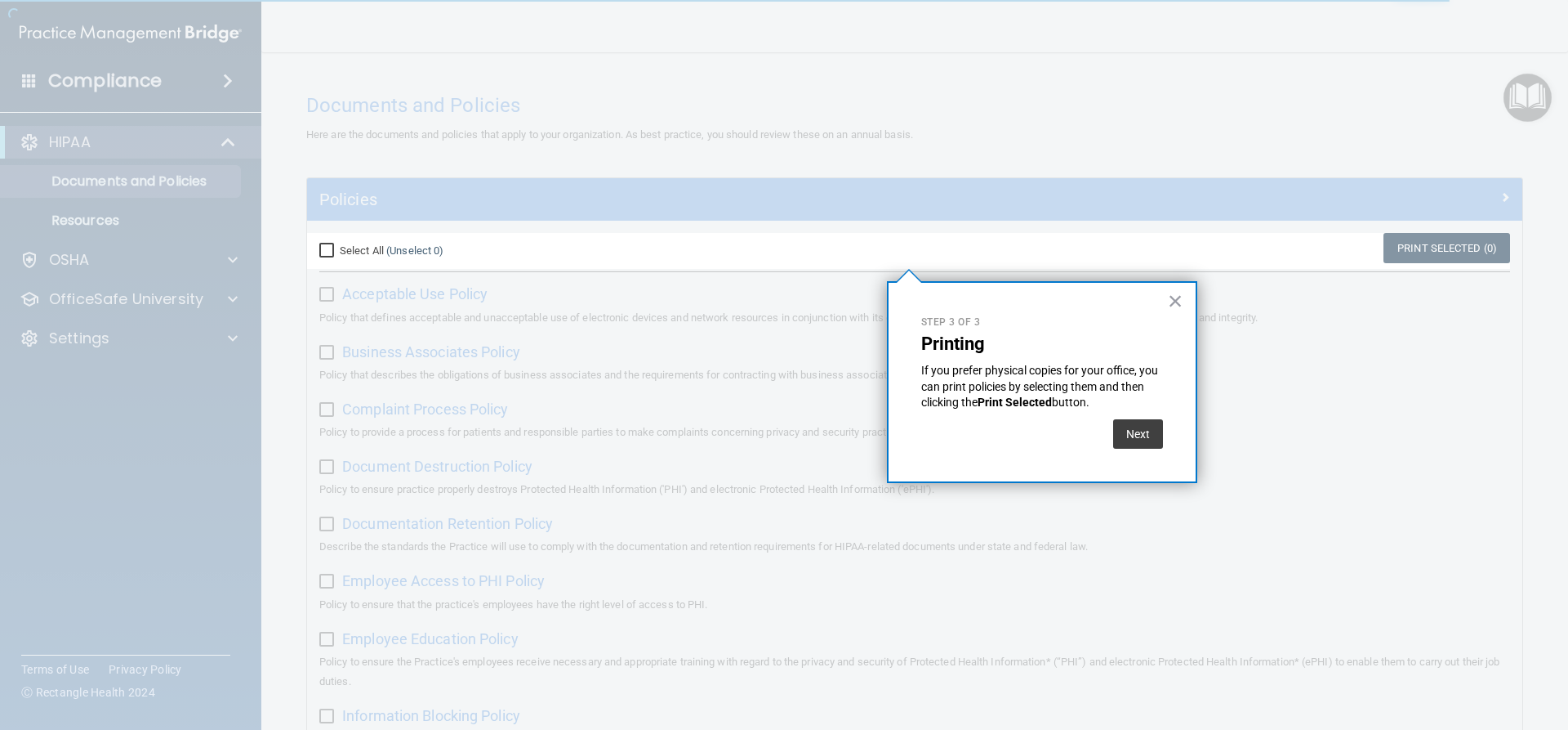
click at [1151, 449] on div "Step 3 of 3 Printing If you prefer physical copies for your office, you can pri…" at bounding box center [1042, 381] width 310 height 201
click at [1144, 439] on button "Next" at bounding box center [1137, 434] width 50 height 30
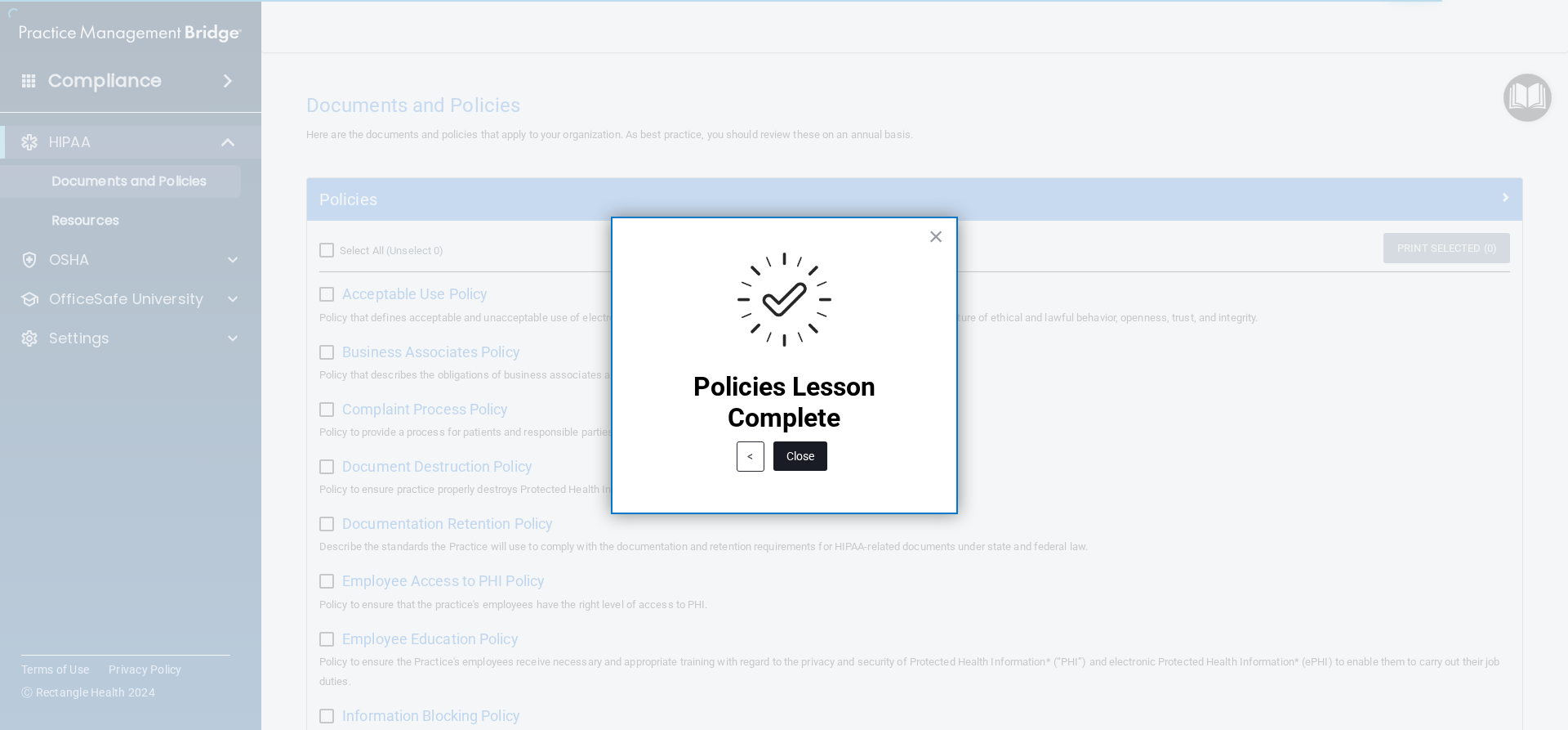
click at [799, 449] on button "Close" at bounding box center [800, 456] width 54 height 30
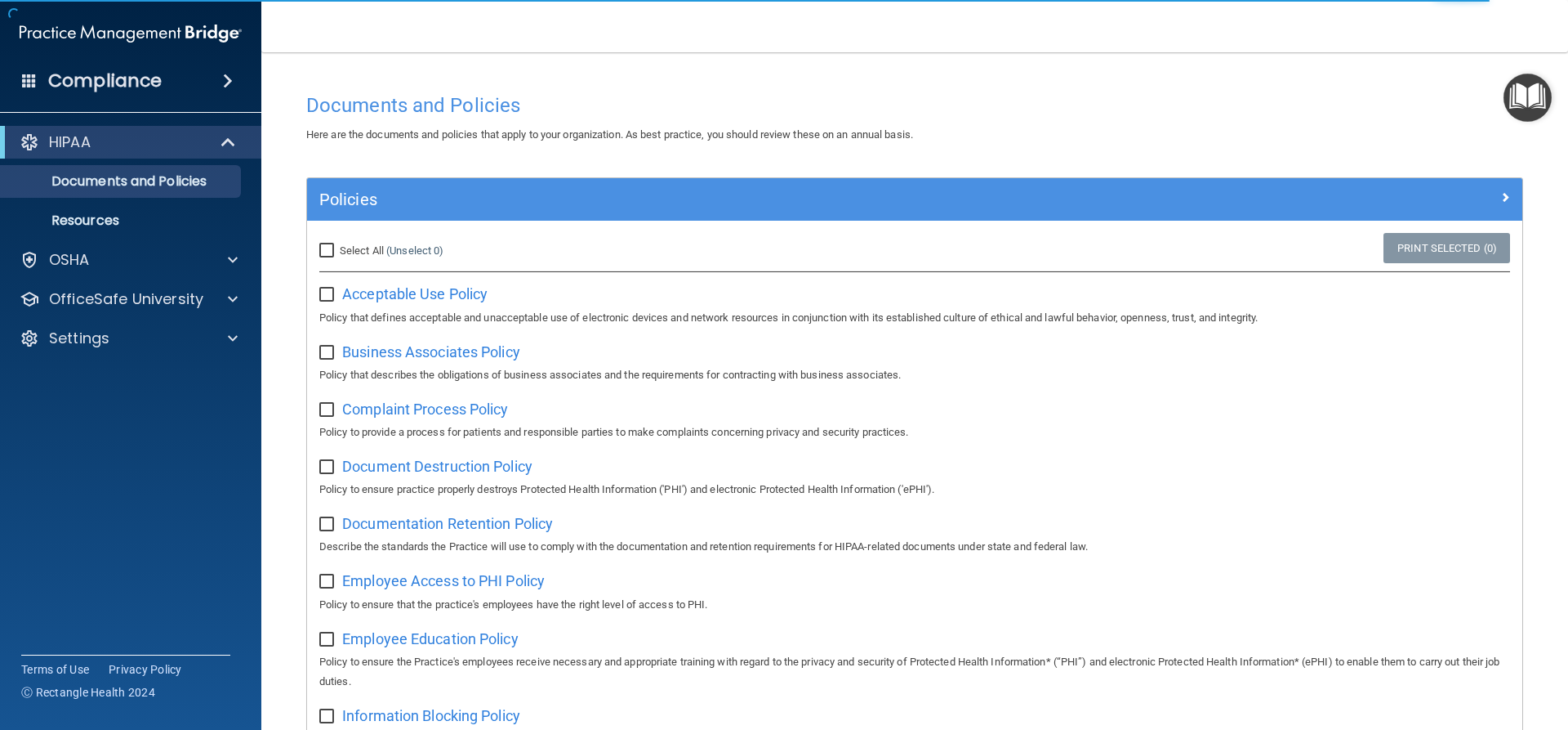
click at [1517, 109] on img "Open Resource Center" at bounding box center [1527, 97] width 48 height 48
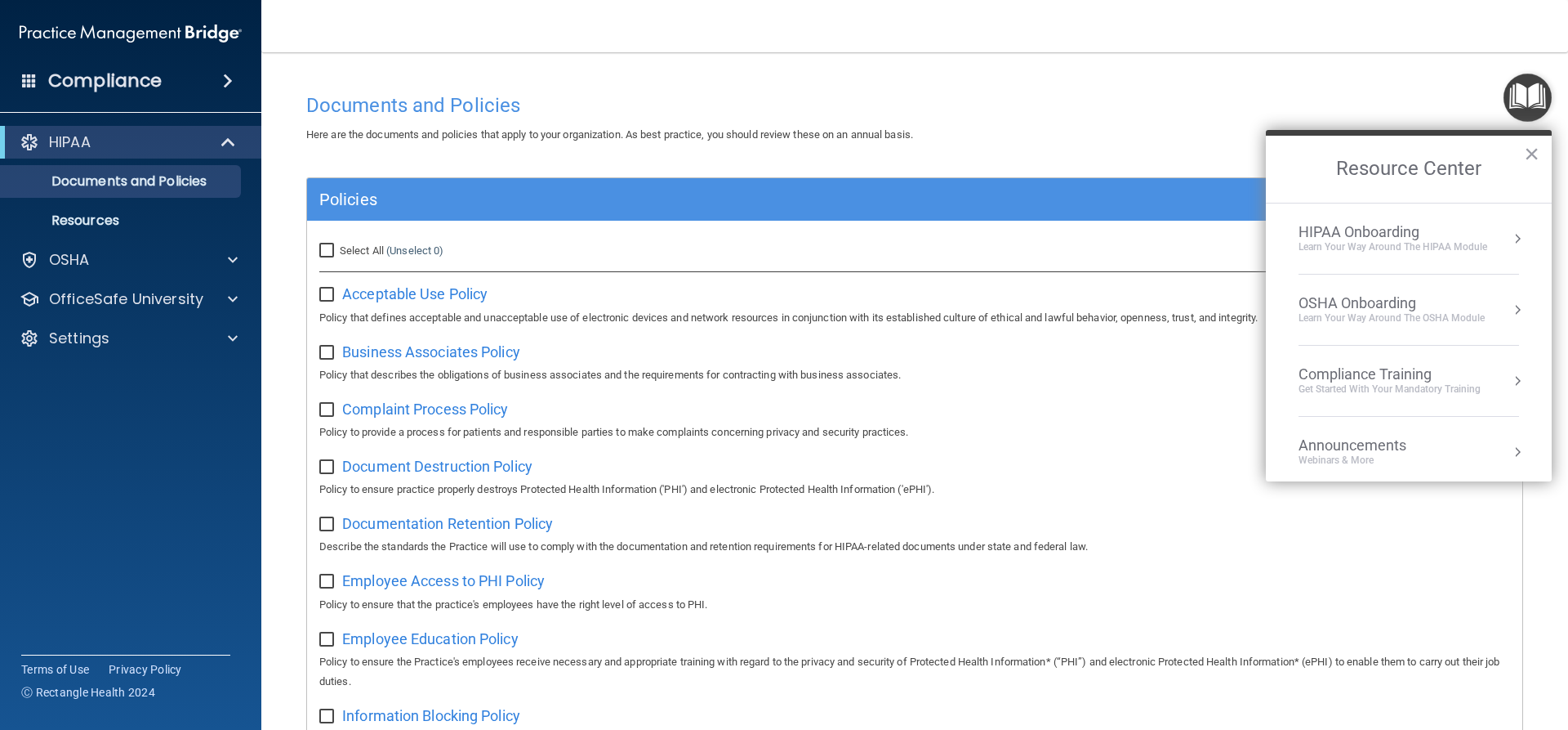
click at [1361, 254] on li "HIPAA Onboarding Learn Your Way around the HIPAA module" at bounding box center [1408, 239] width 221 height 72
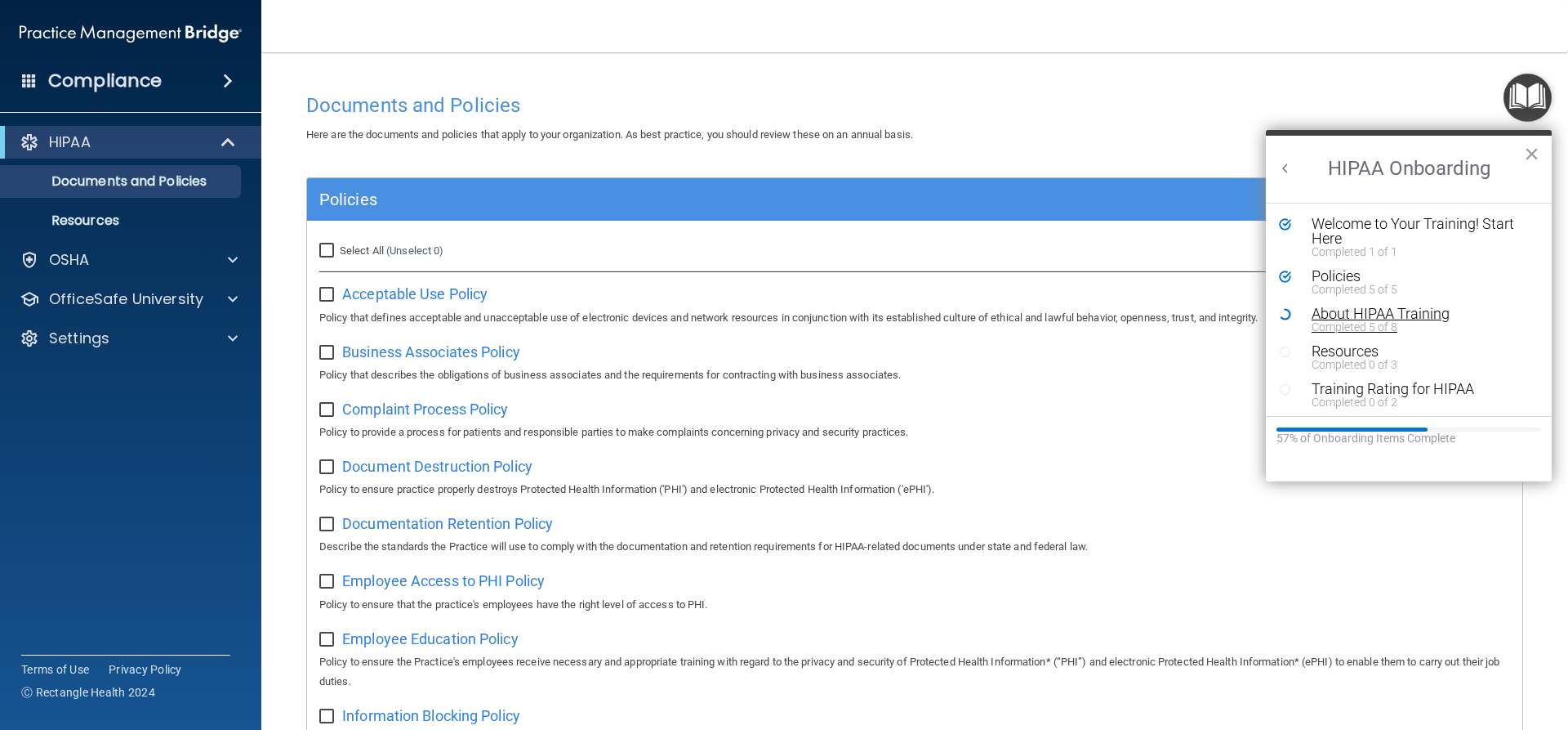
click at [1322, 321] on div "Completed 5 of 8" at bounding box center [1415, 326] width 207 height 11
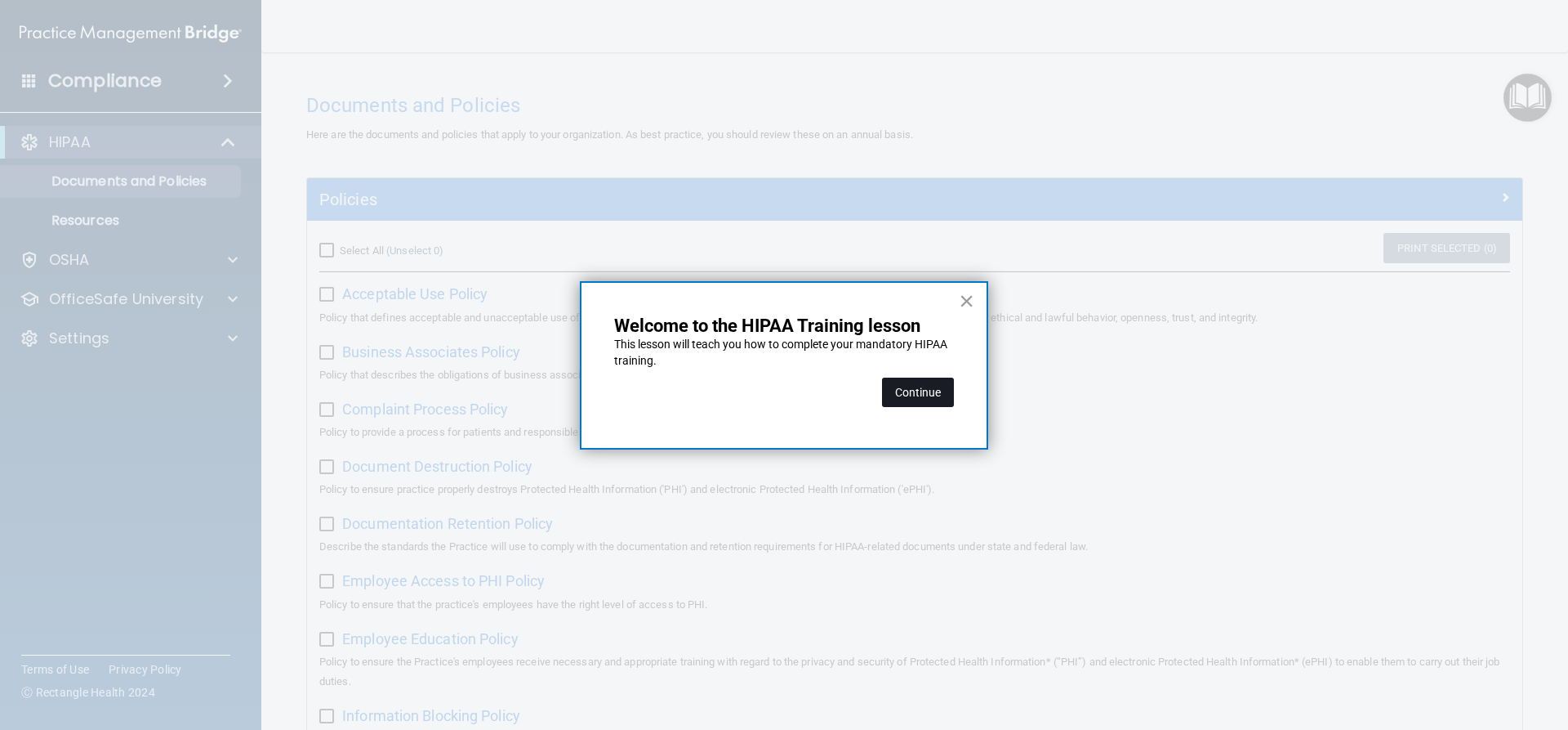
click at [901, 400] on button "Continue" at bounding box center [918, 392] width 71 height 30
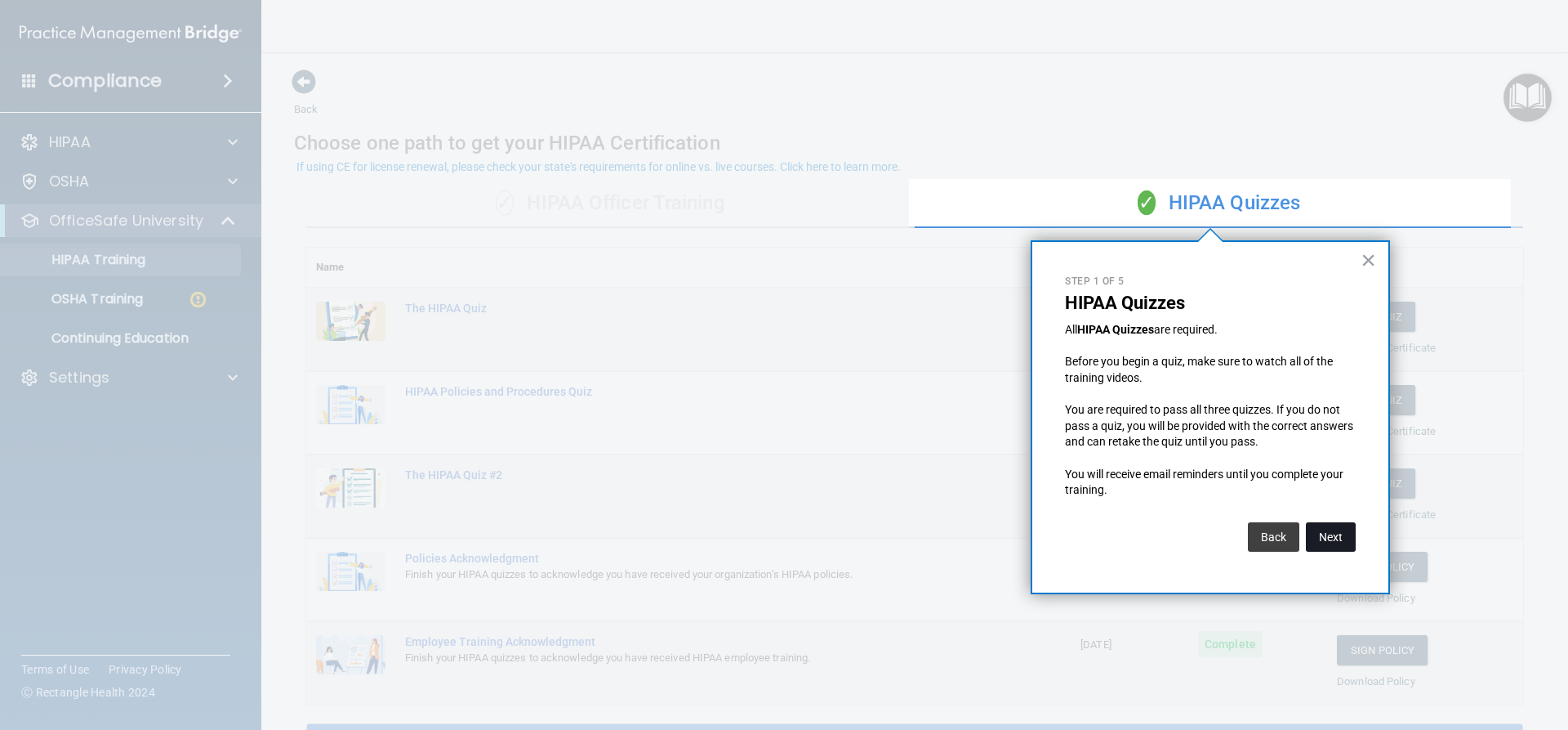
click at [1337, 533] on button "Next" at bounding box center [1330, 537] width 50 height 30
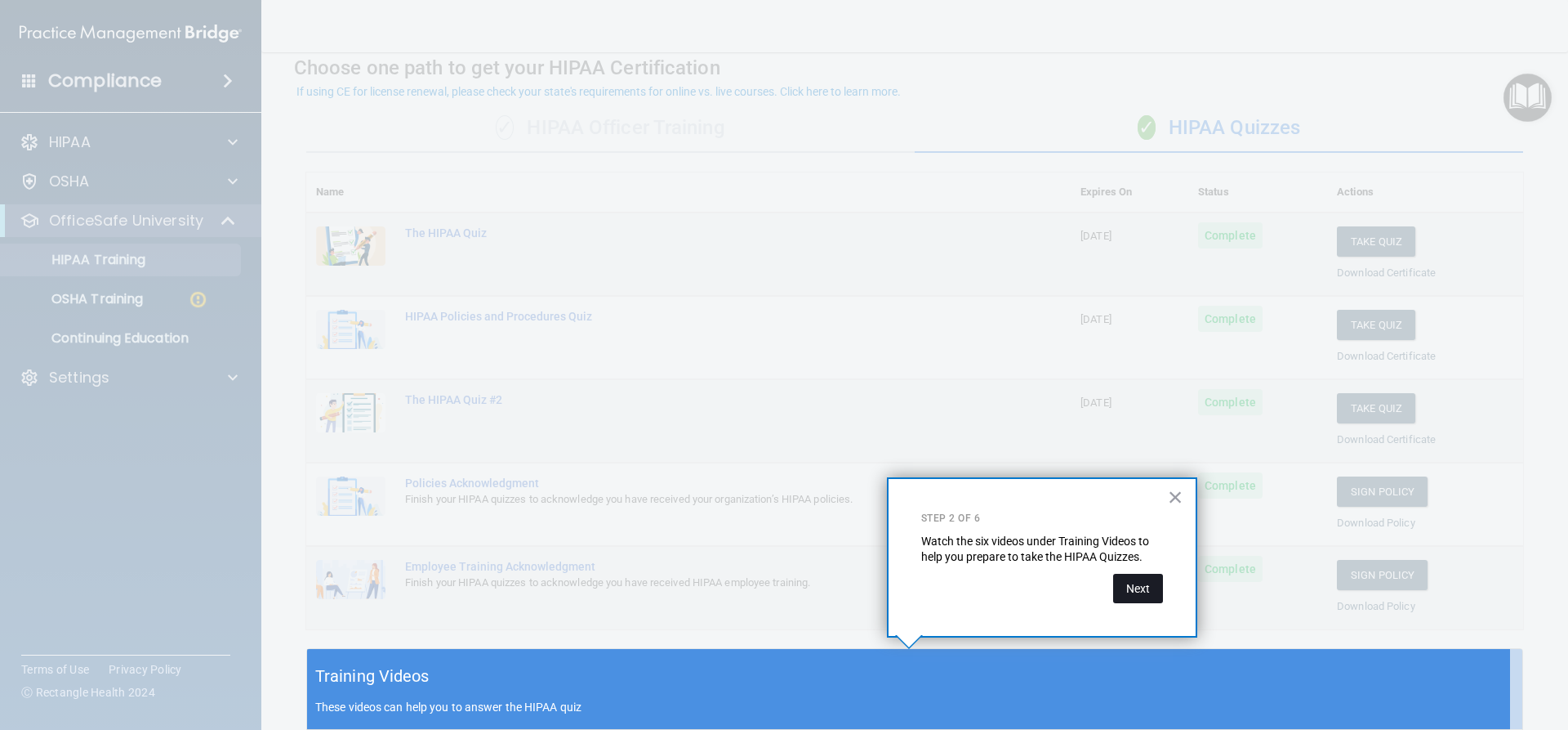
click at [1122, 589] on button "Next" at bounding box center [1137, 589] width 50 height 30
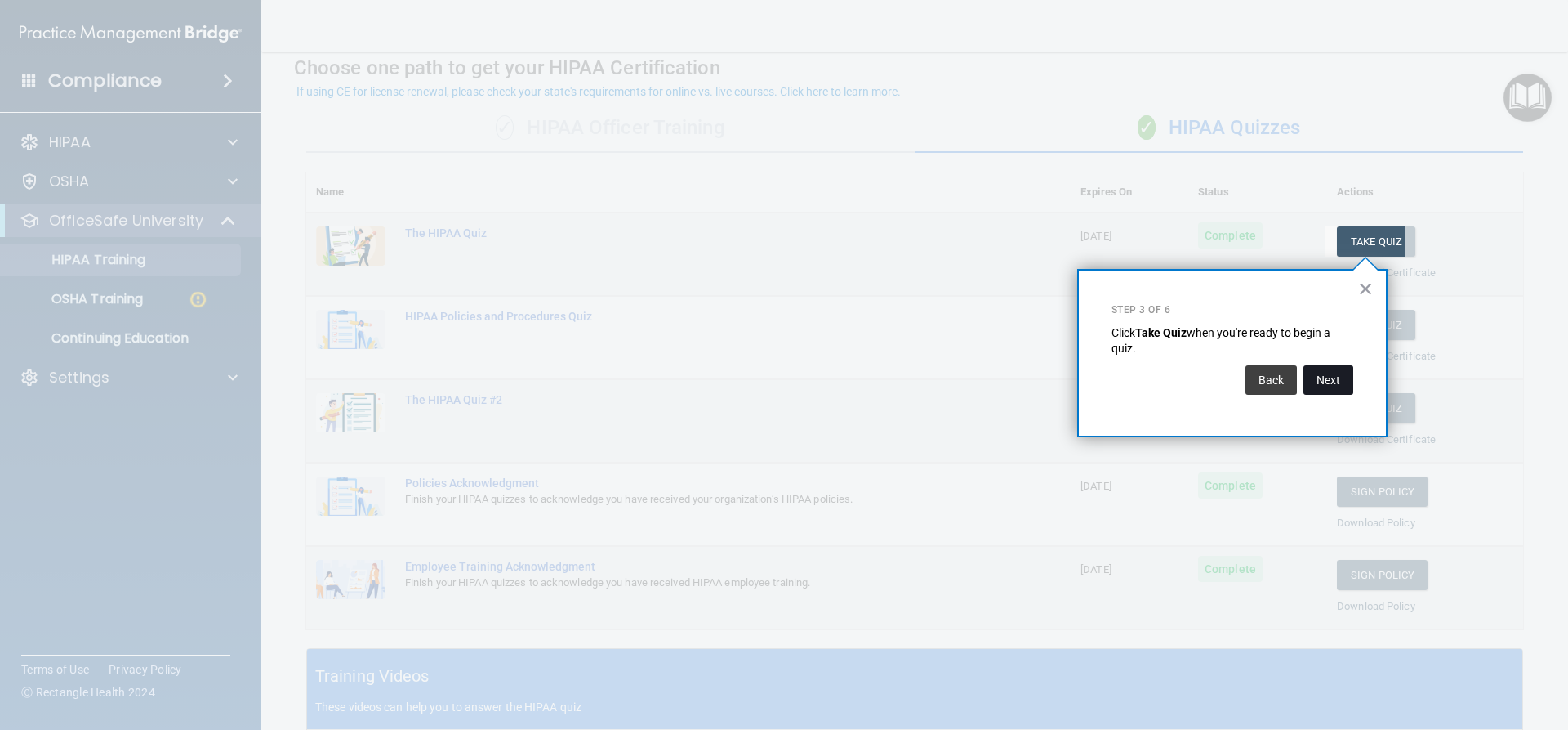
click at [1338, 375] on button "Next" at bounding box center [1327, 380] width 50 height 30
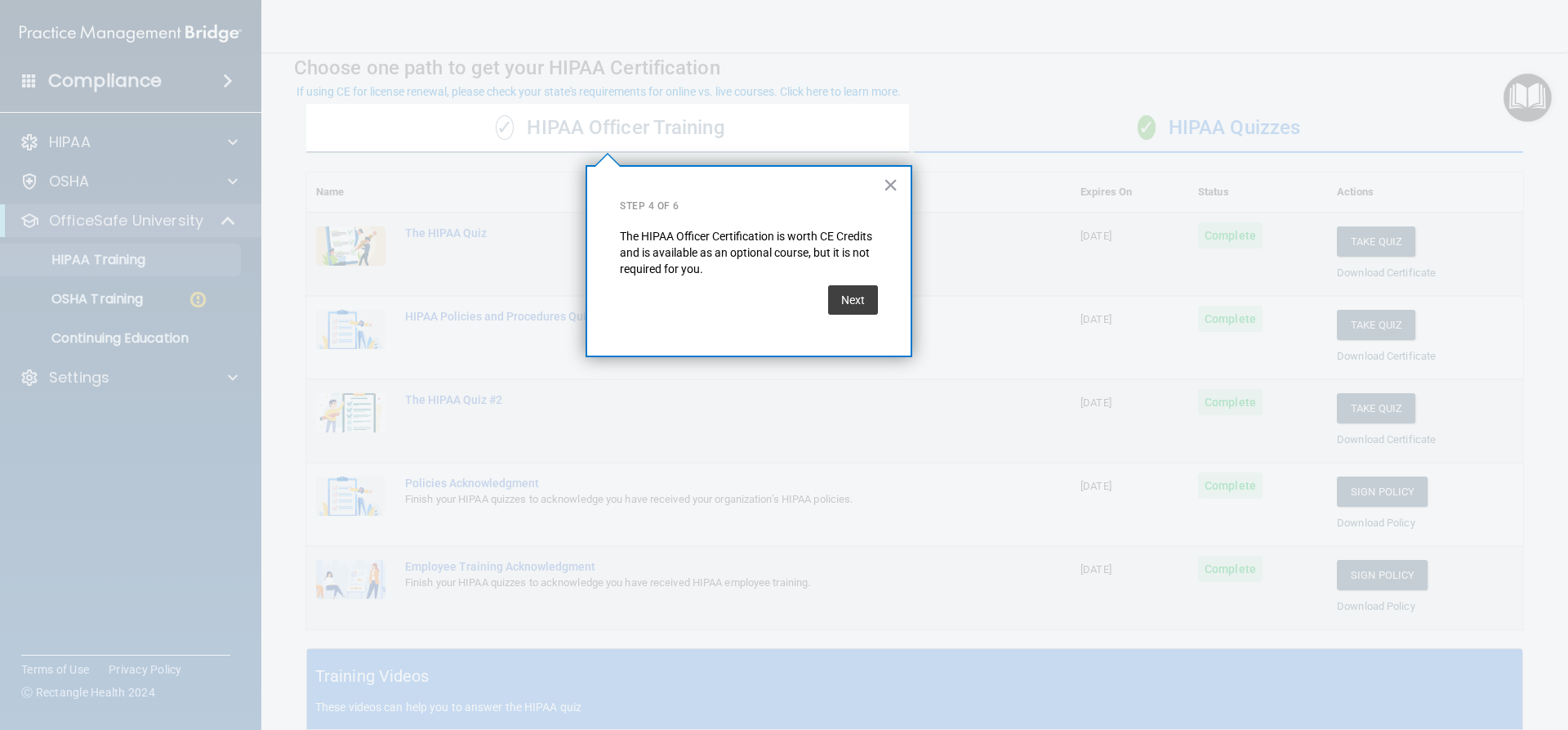
click at [865, 296] on button "Next" at bounding box center [852, 300] width 50 height 30
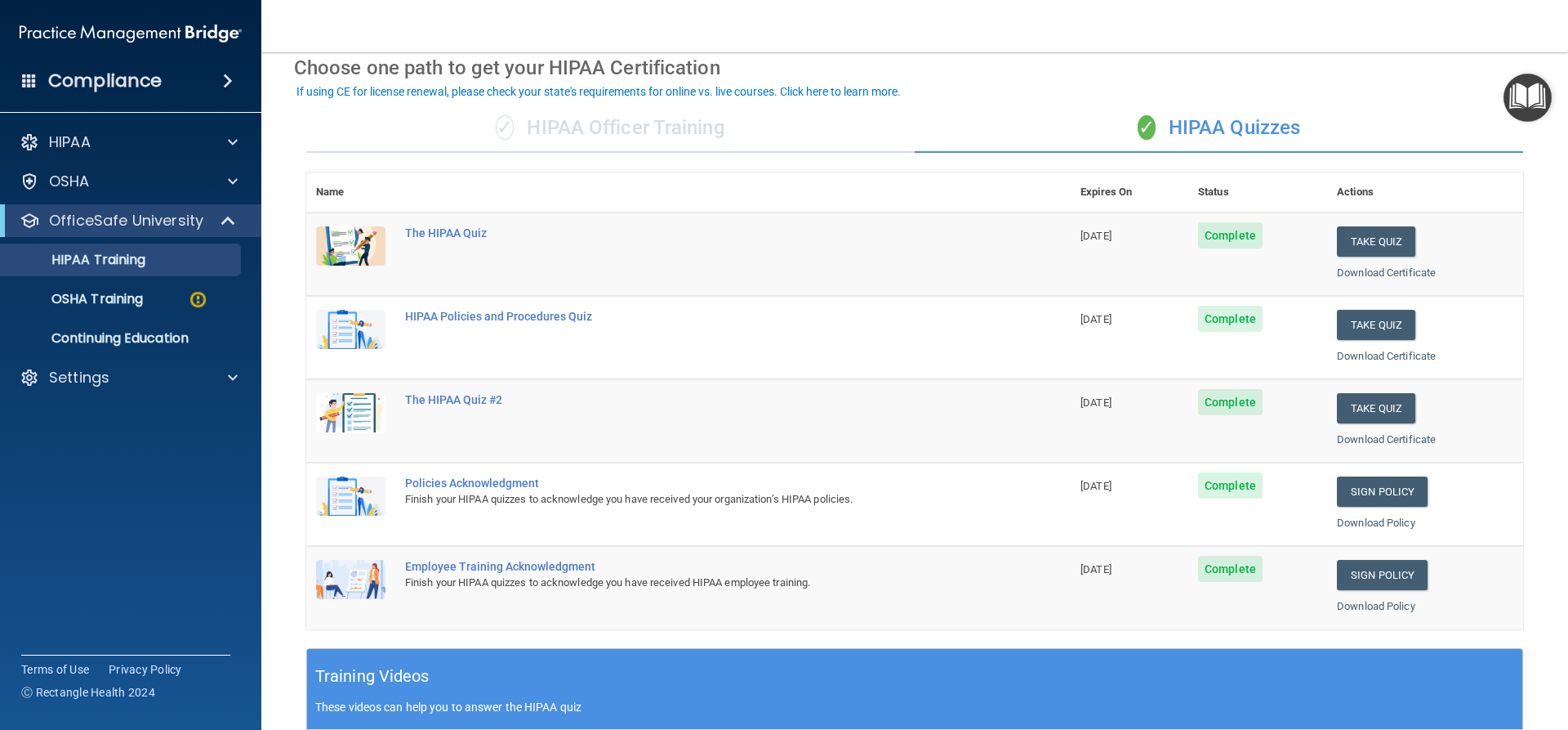
click at [1522, 102] on img "Open Resource Center" at bounding box center [1527, 97] width 48 height 48
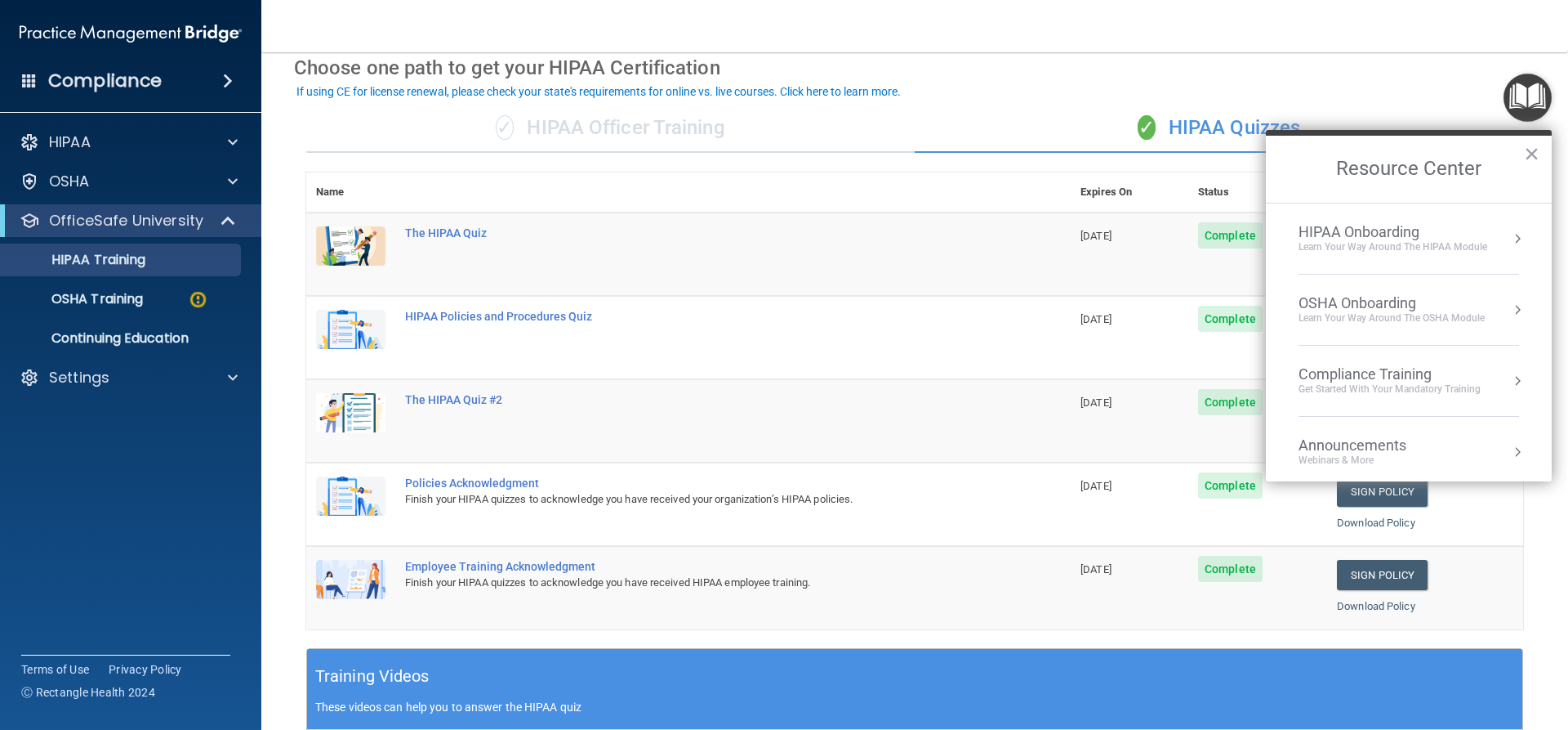
click at [1441, 240] on div "Learn Your Way around the HIPAA module" at bounding box center [1393, 247] width 188 height 14
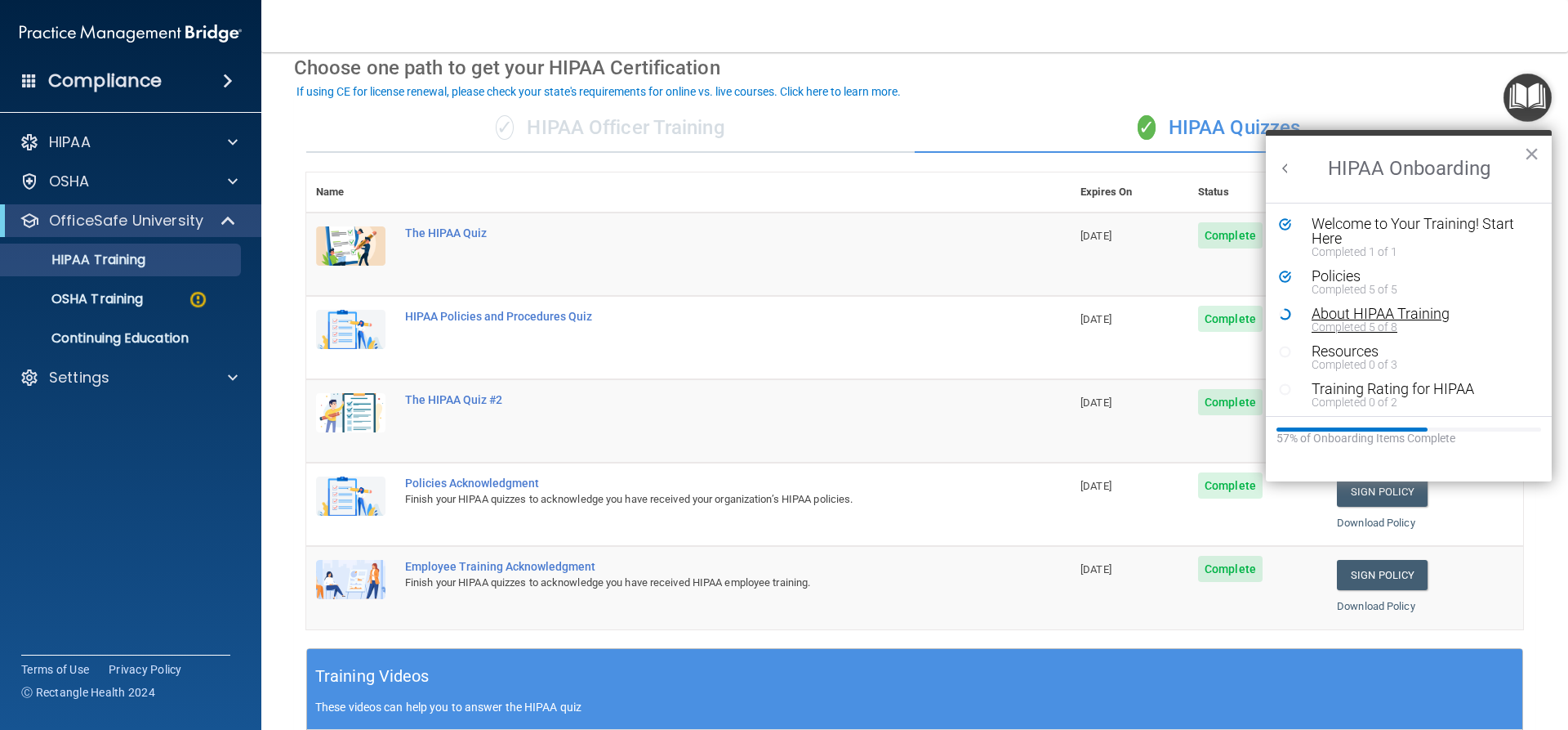
click at [1381, 324] on div "Completed 5 of 8" at bounding box center [1415, 326] width 207 height 11
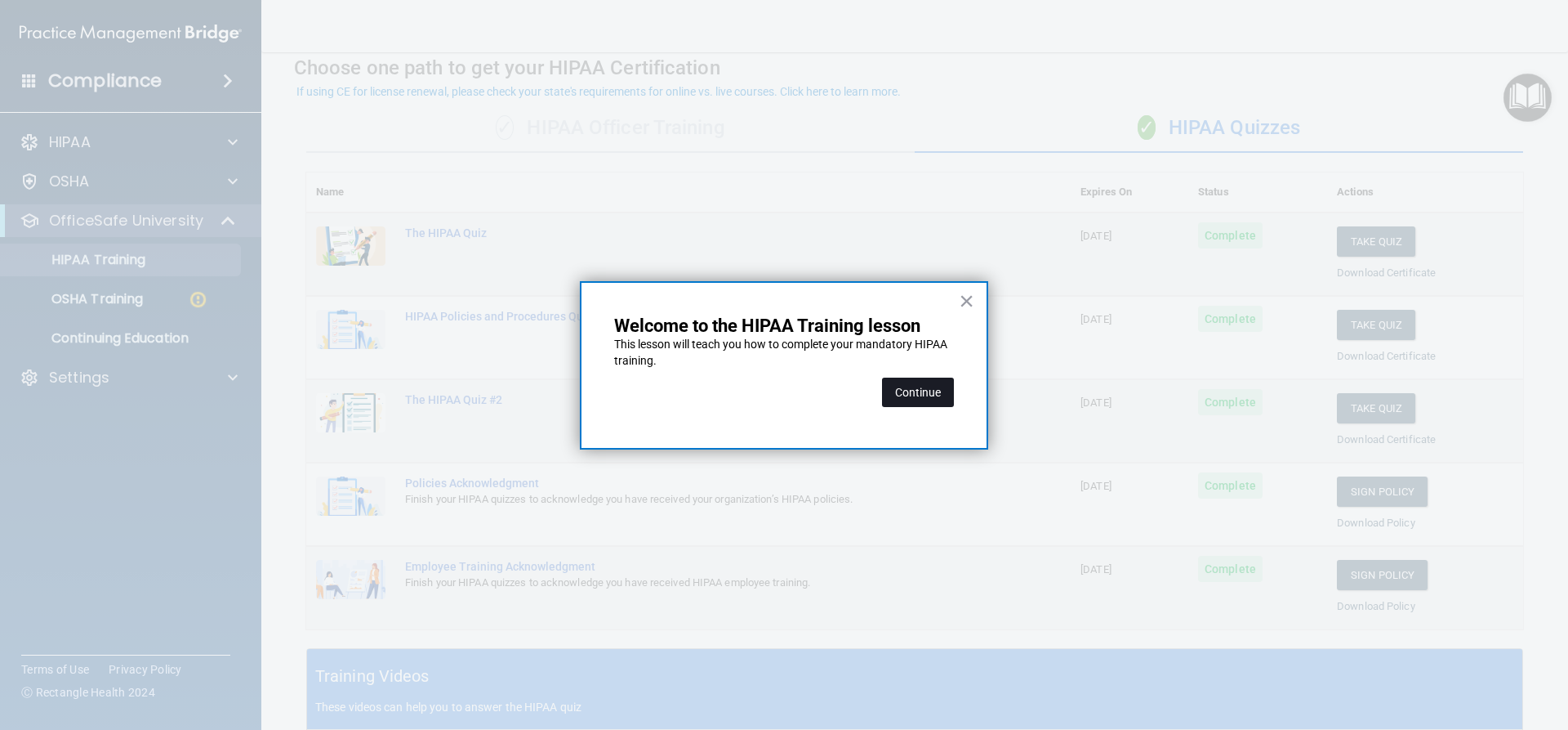
click at [920, 388] on button "Continue" at bounding box center [918, 392] width 71 height 30
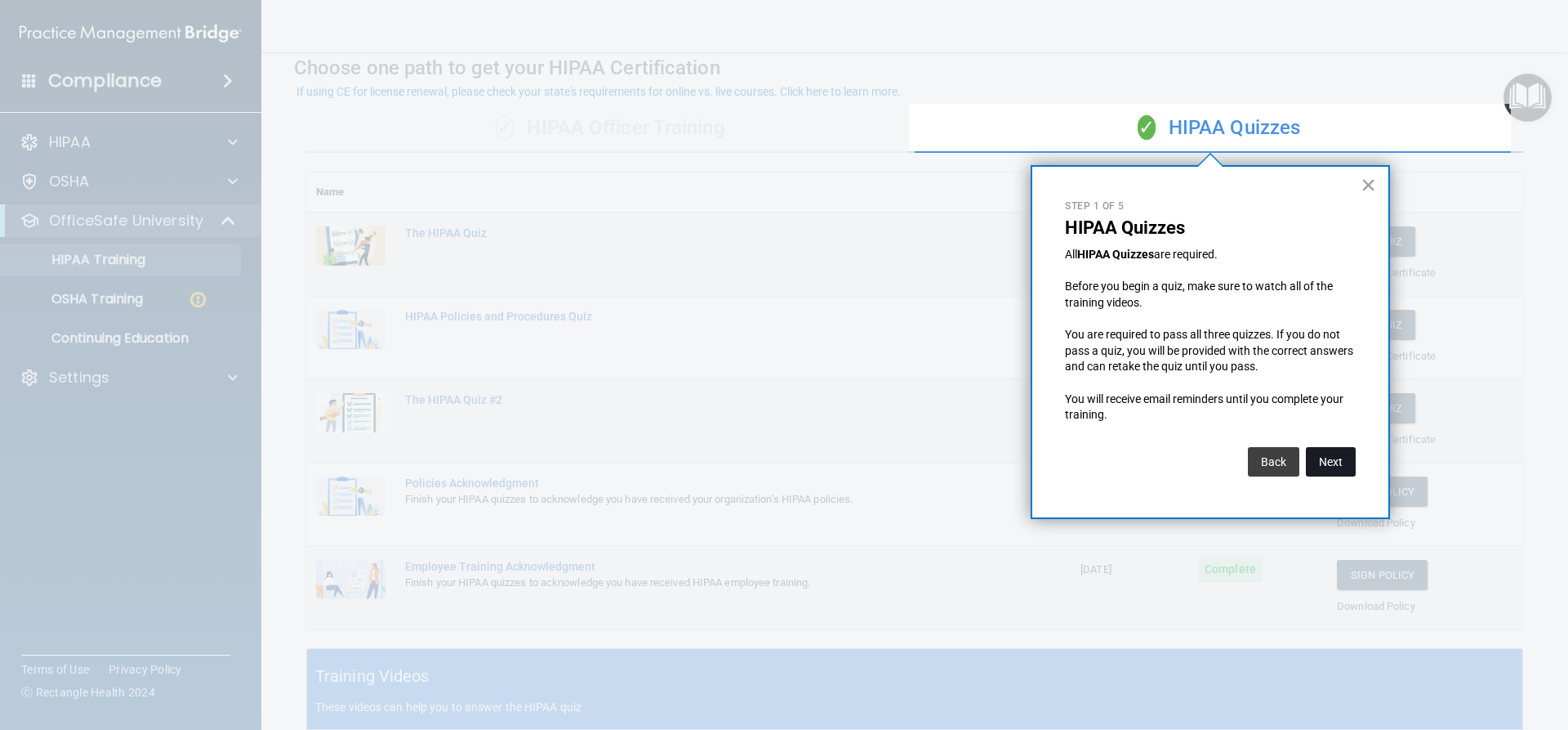
drag, startPoint x: 1271, startPoint y: 456, endPoint x: 1336, endPoint y: 467, distance: 65.9
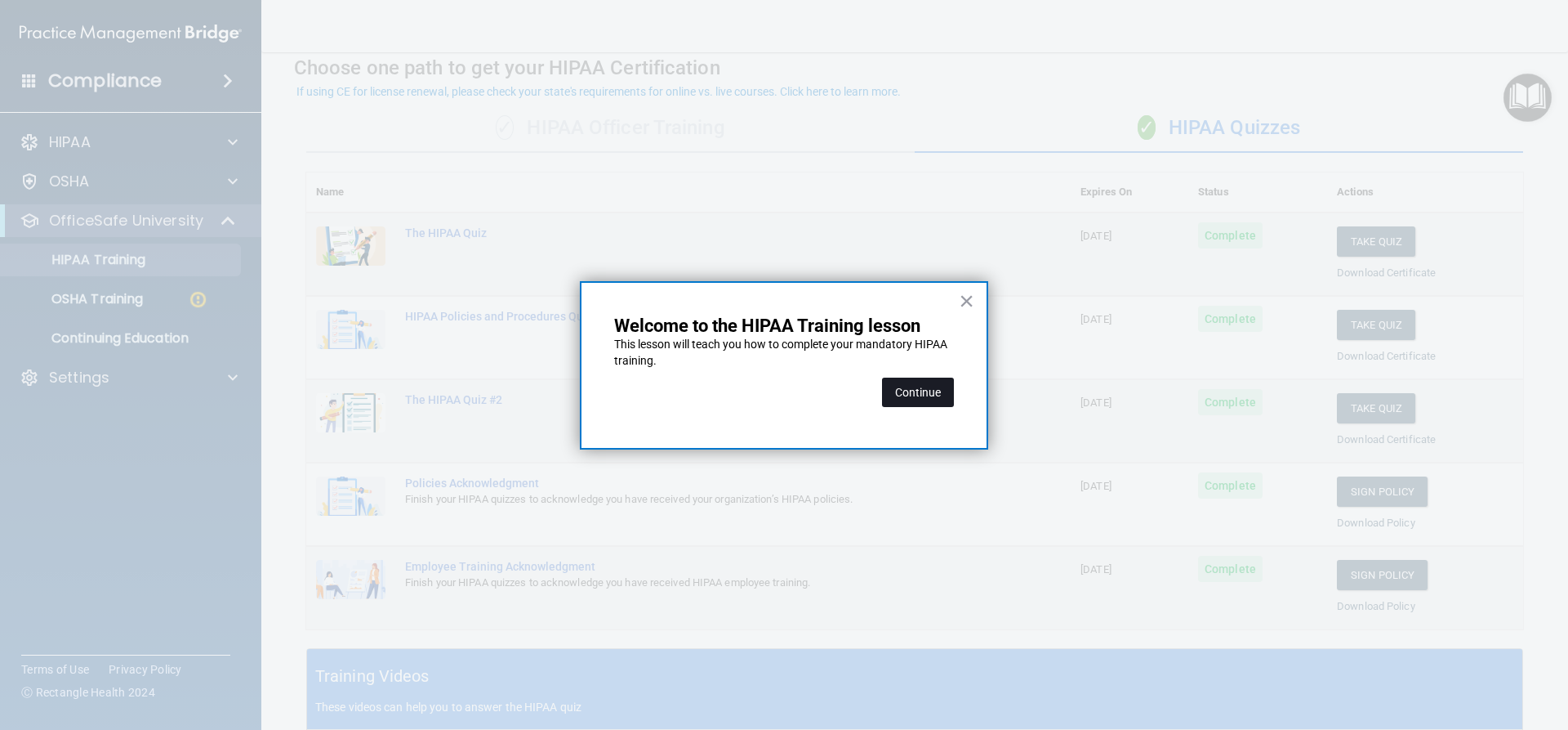
click at [921, 403] on button "Continue" at bounding box center [918, 392] width 71 height 30
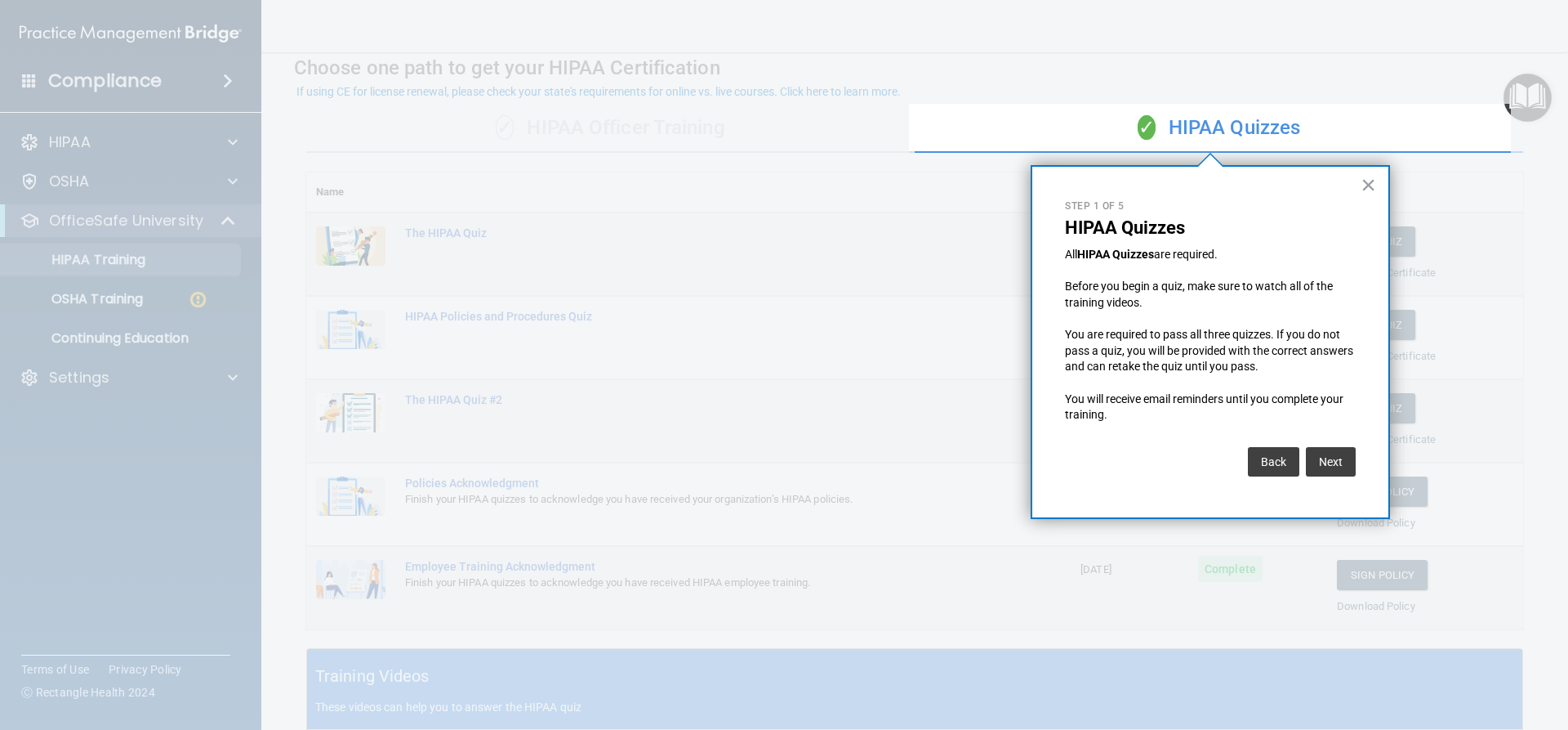
click at [1340, 479] on div "Back Next" at bounding box center [1211, 461] width 291 height 45
click at [1327, 462] on button "Next" at bounding box center [1330, 461] width 50 height 30
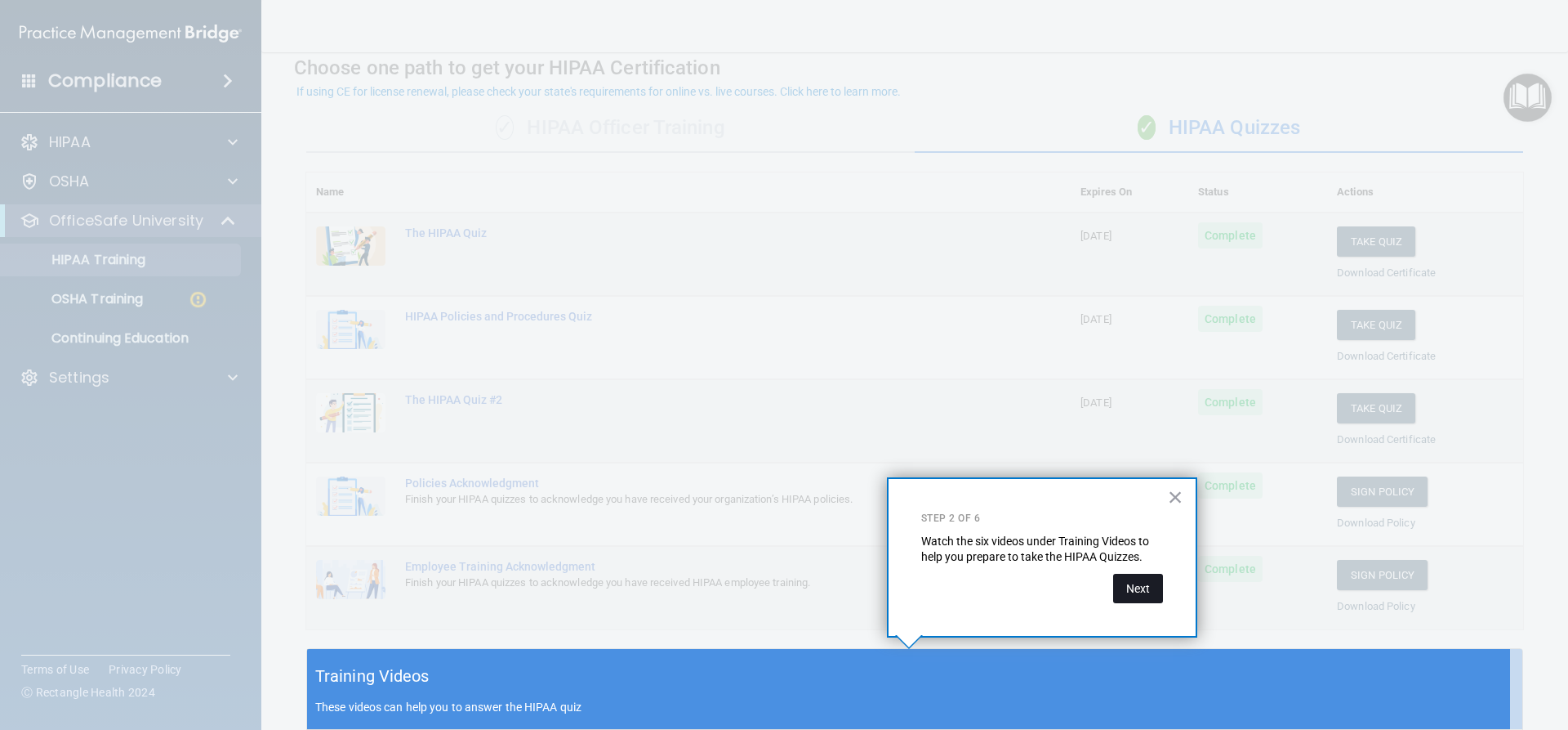
click at [1151, 588] on button "Next" at bounding box center [1137, 589] width 50 height 30
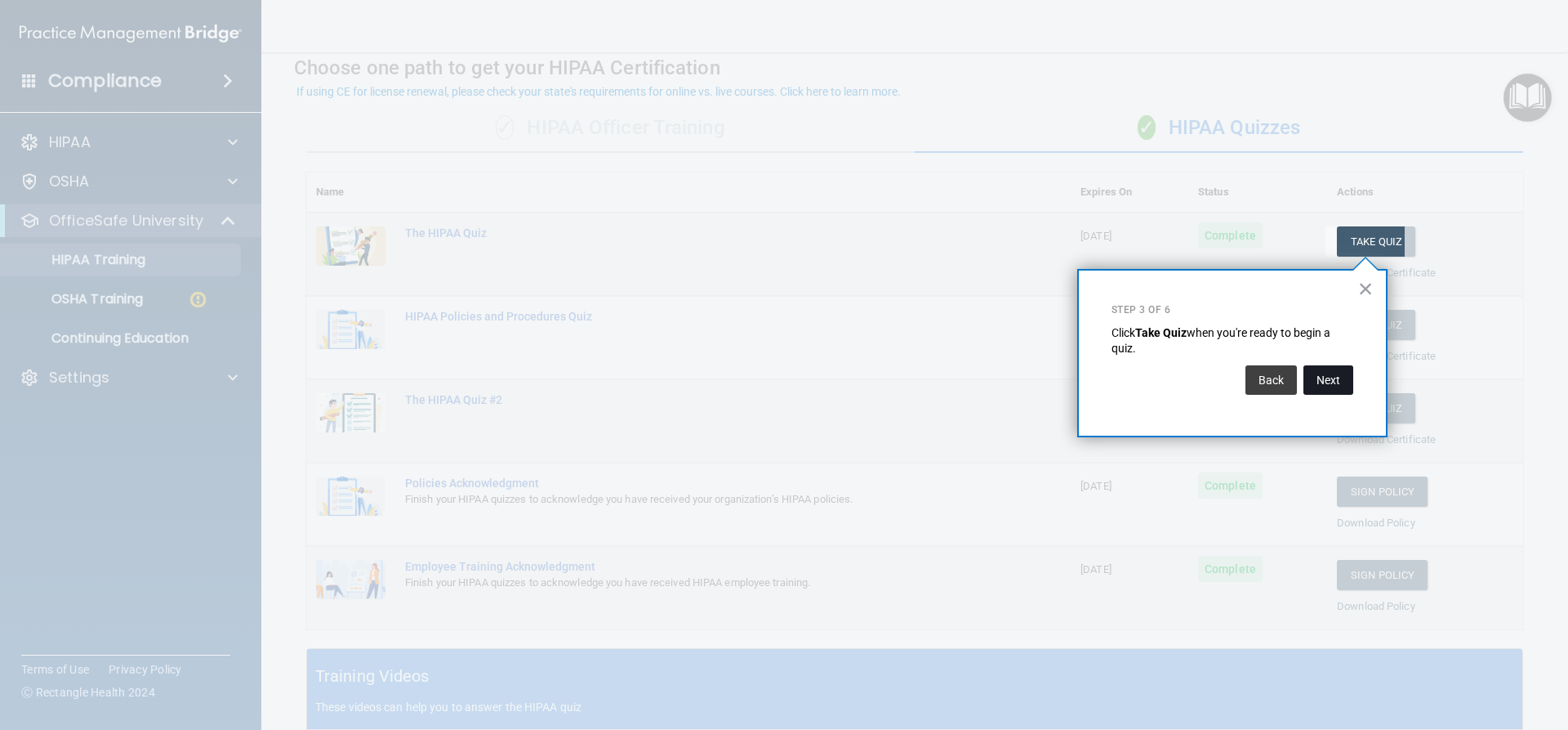
click at [1328, 373] on button "Next" at bounding box center [1327, 380] width 50 height 30
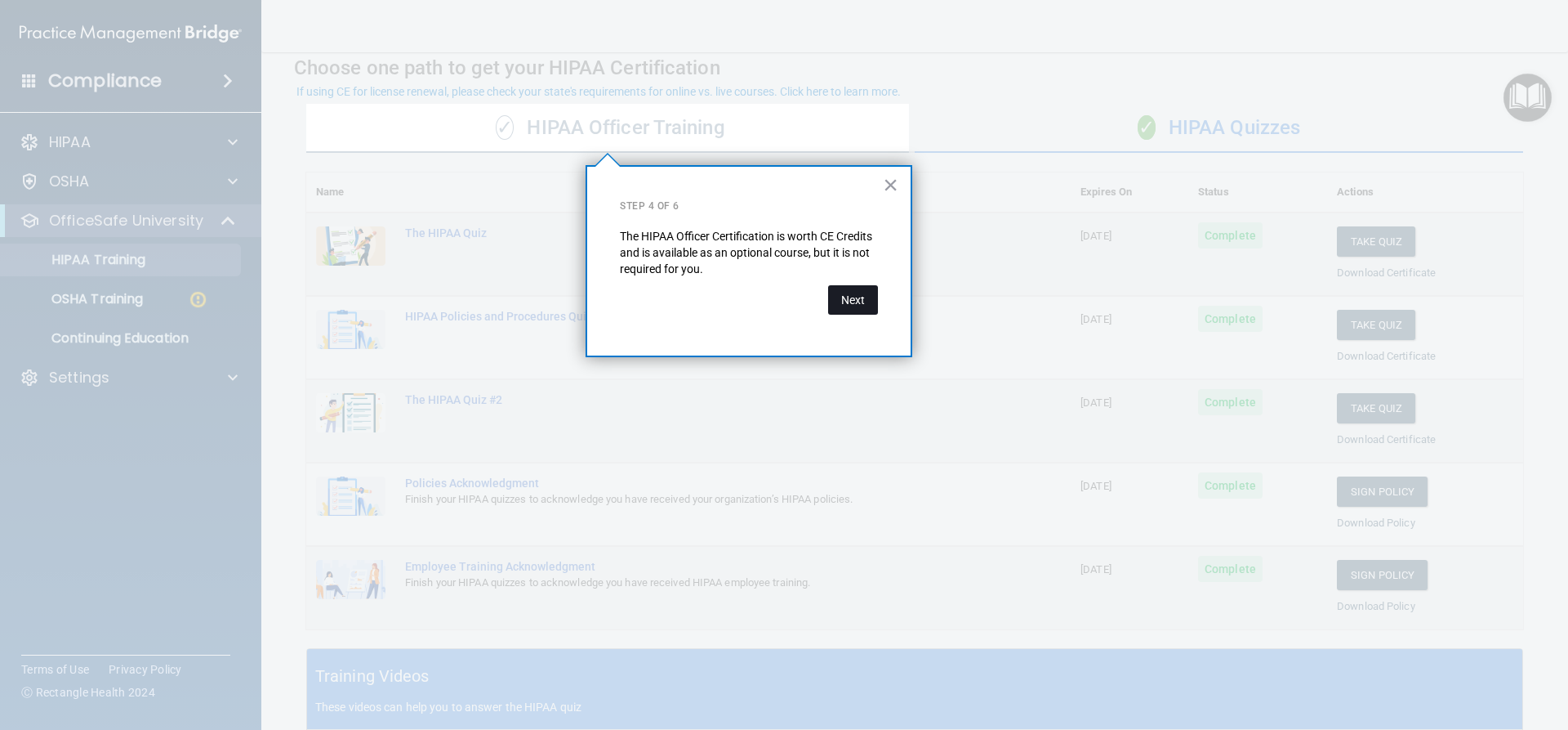
click at [848, 302] on button "Next" at bounding box center [852, 300] width 50 height 30
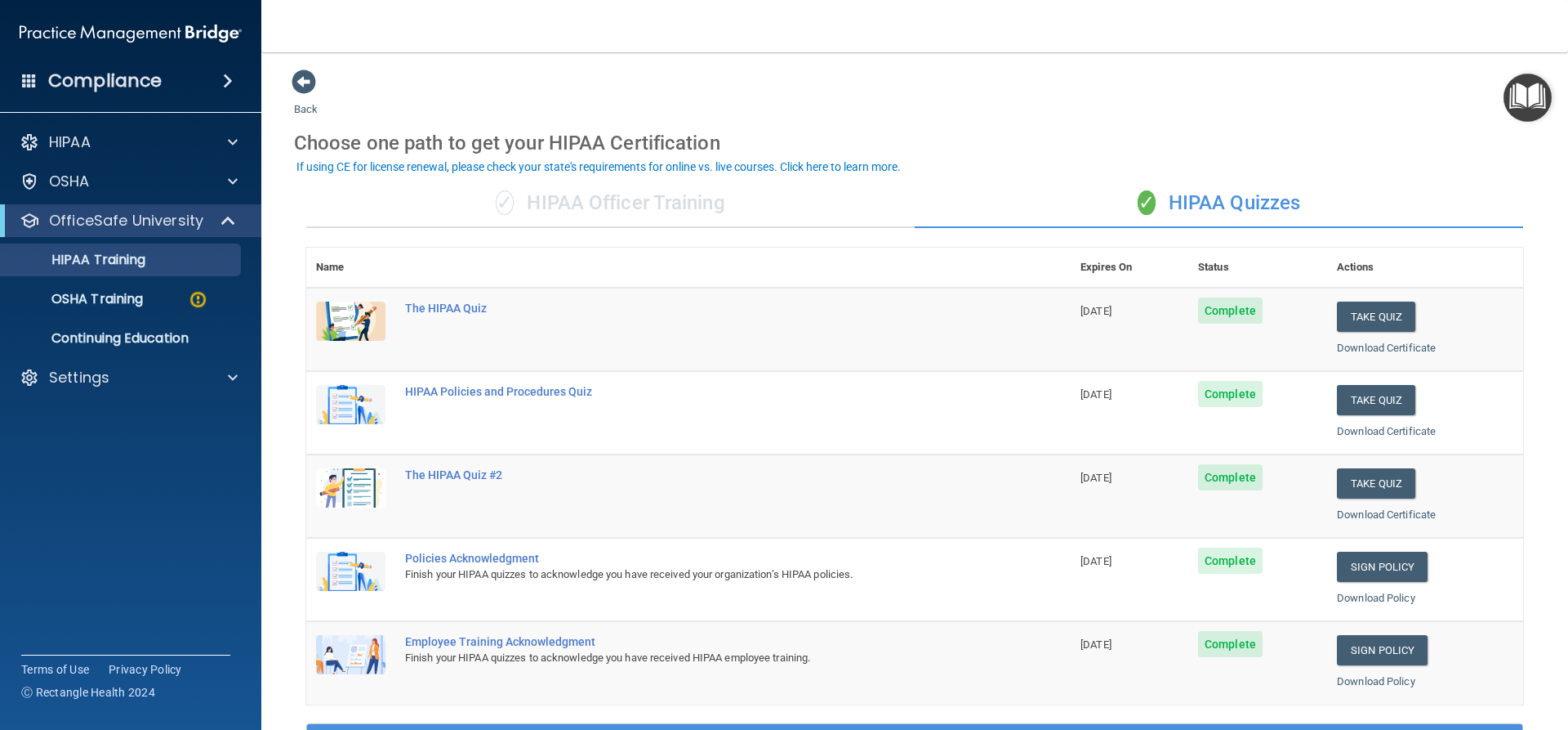
click at [1529, 109] on img "Open Resource Center" at bounding box center [1527, 97] width 48 height 48
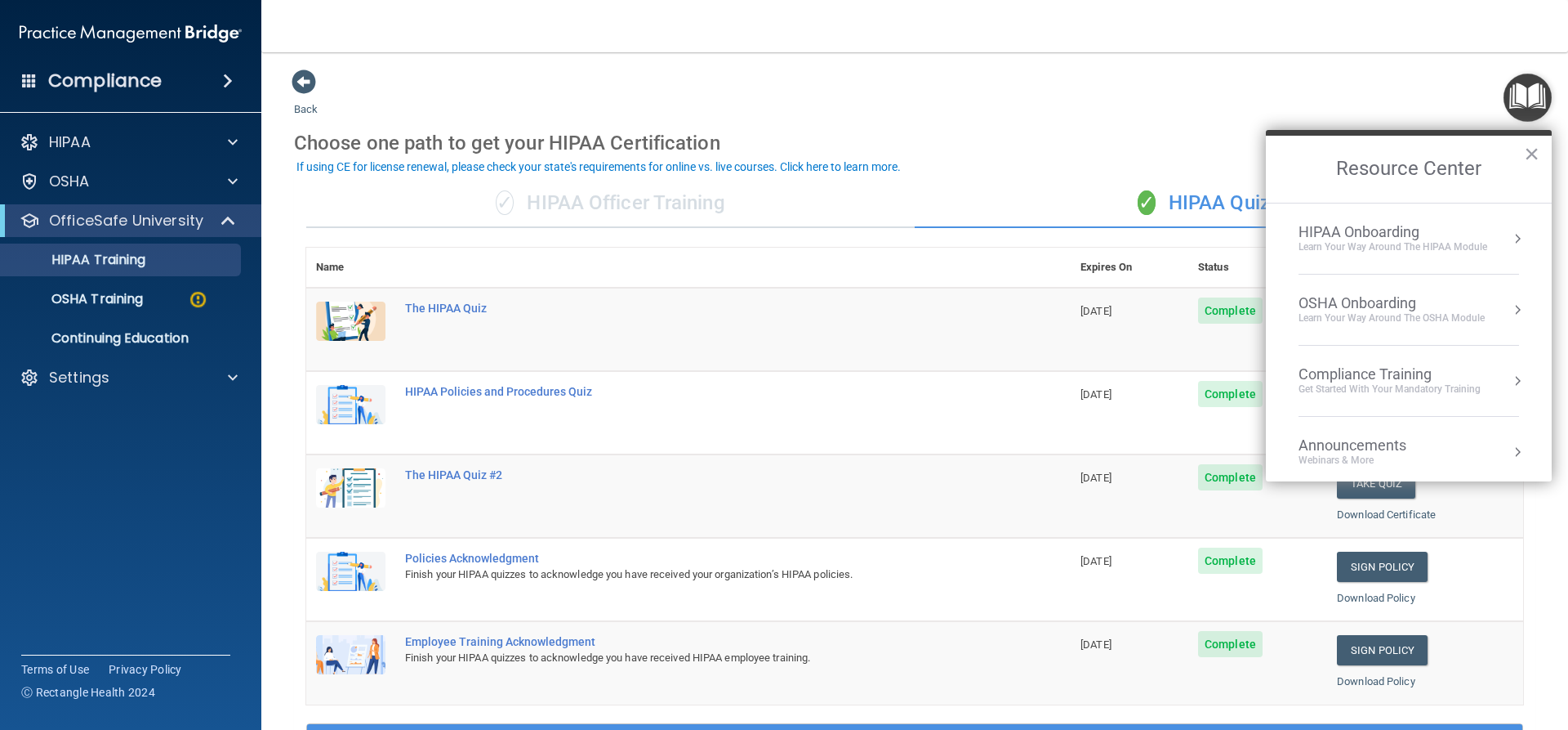
click at [1390, 229] on div "HIPAA Onboarding" at bounding box center [1393, 232] width 188 height 18
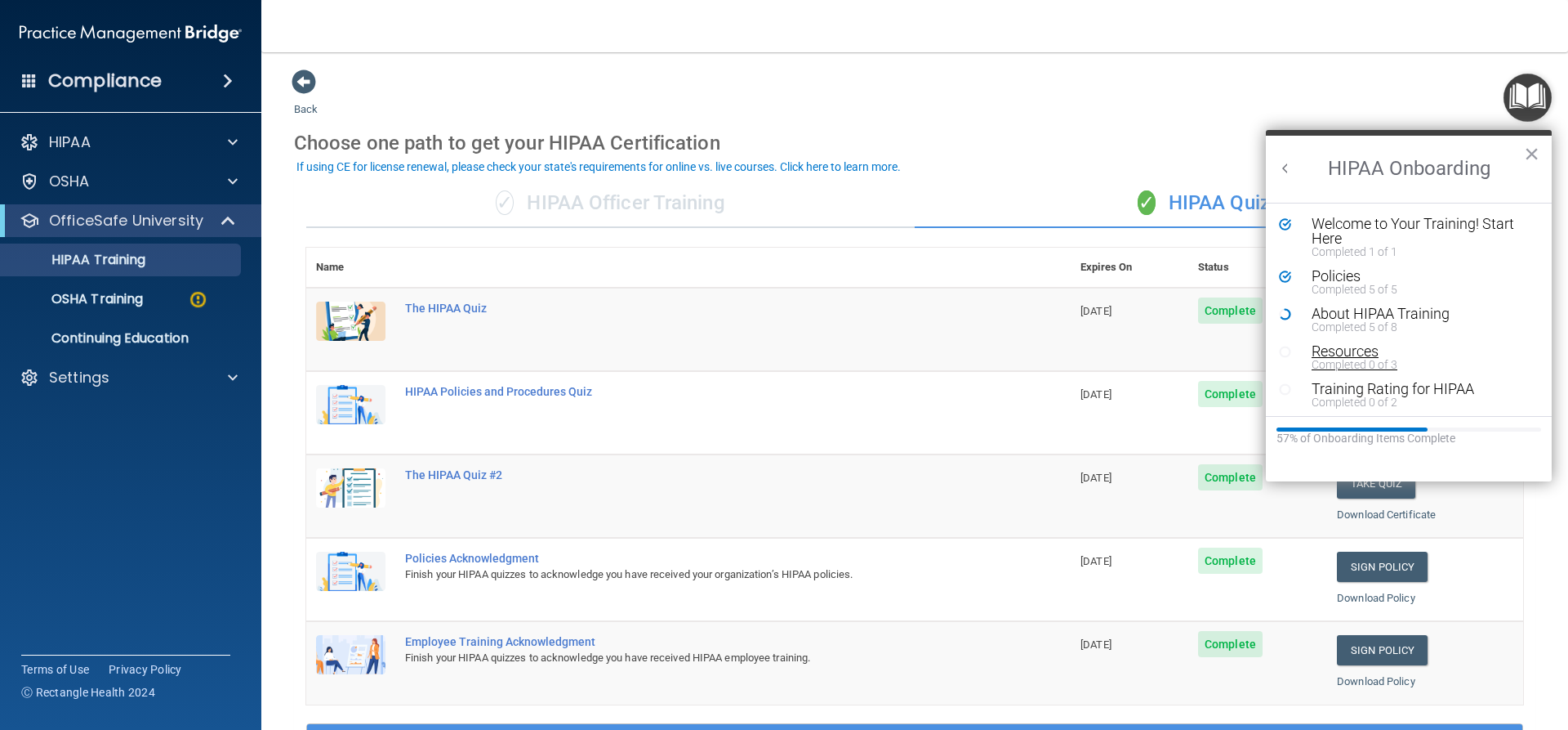
click at [1386, 365] on div "Completed 0 of 3" at bounding box center [1415, 364] width 207 height 11
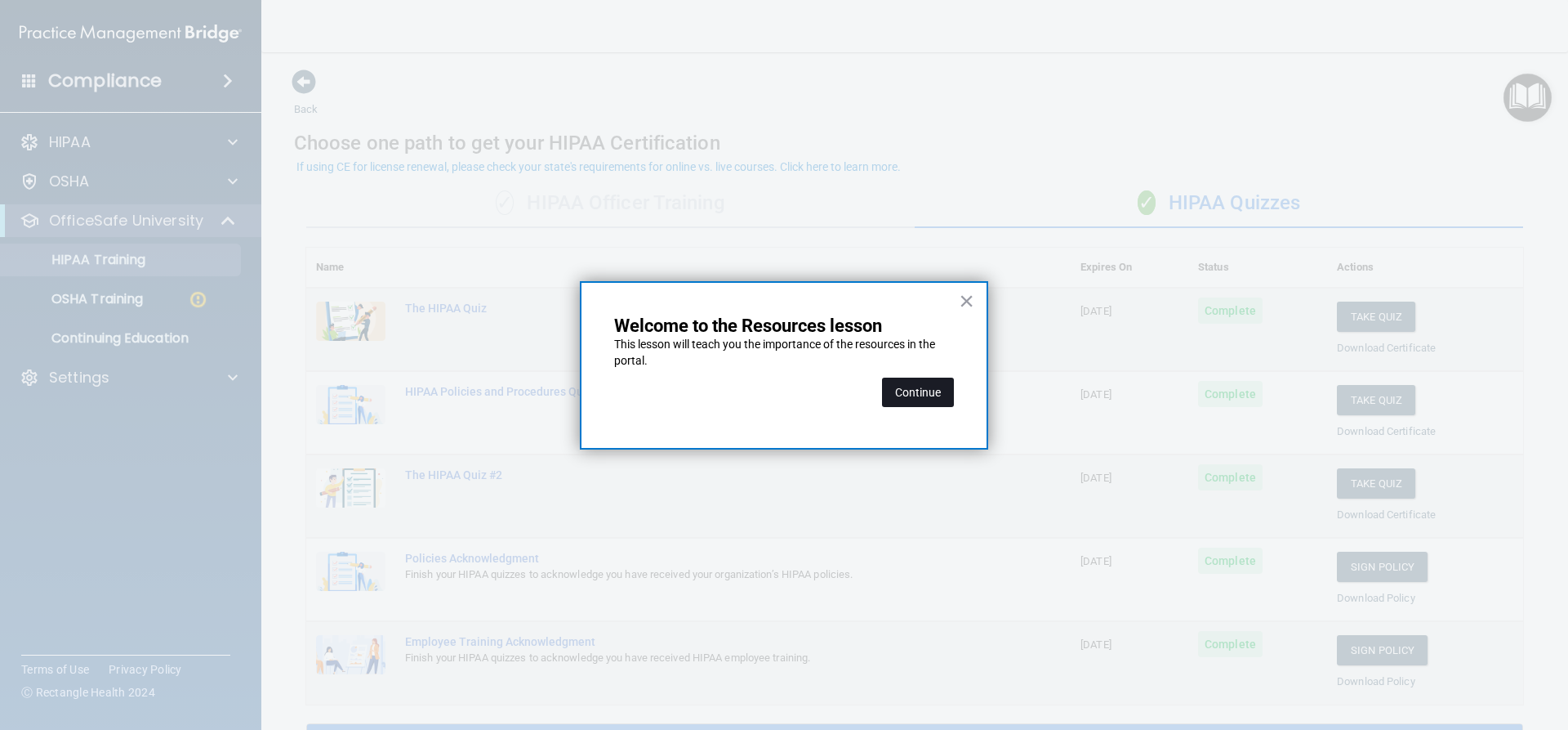
click at [925, 399] on button "Continue" at bounding box center [918, 392] width 71 height 30
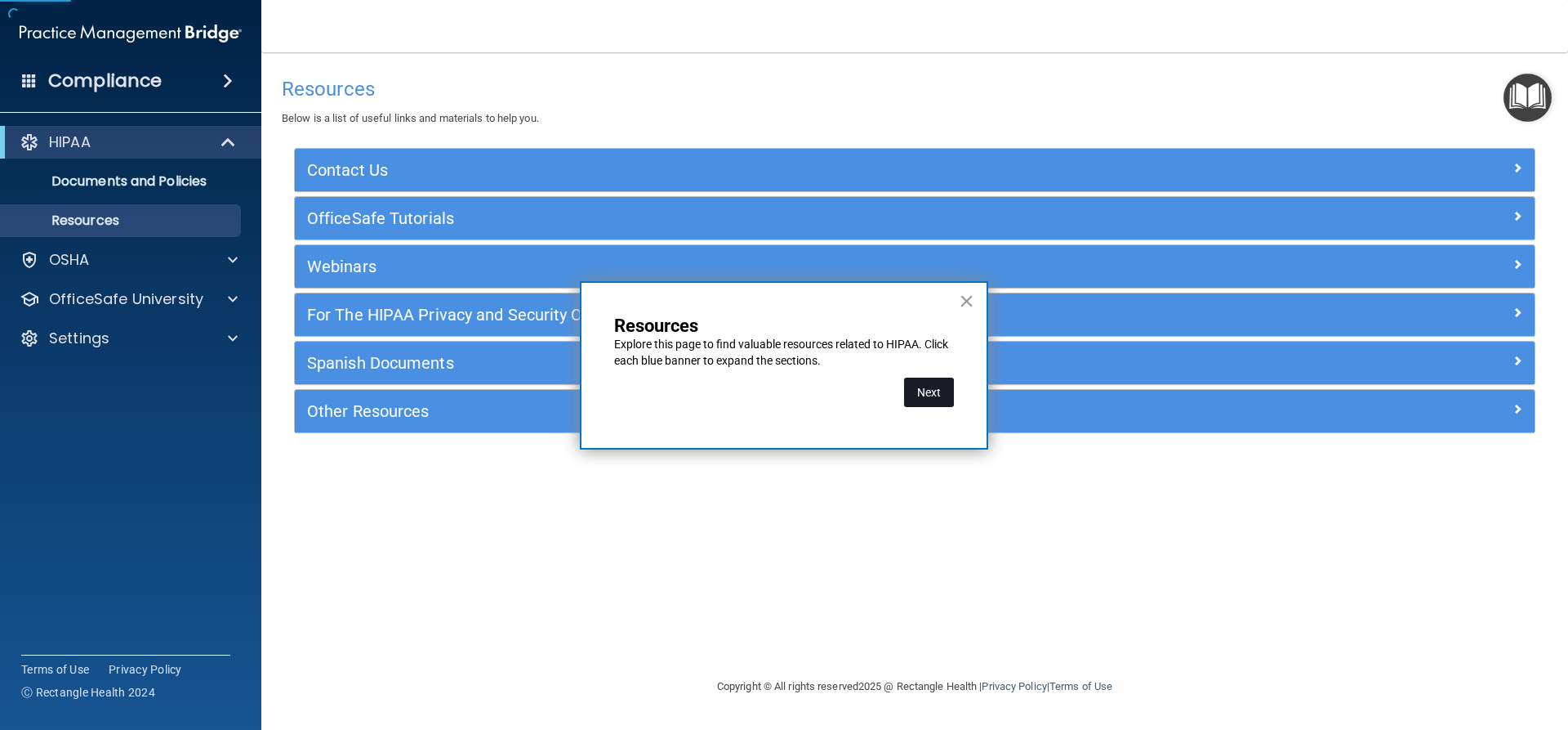
click at [927, 399] on button "Next" at bounding box center [928, 392] width 50 height 30
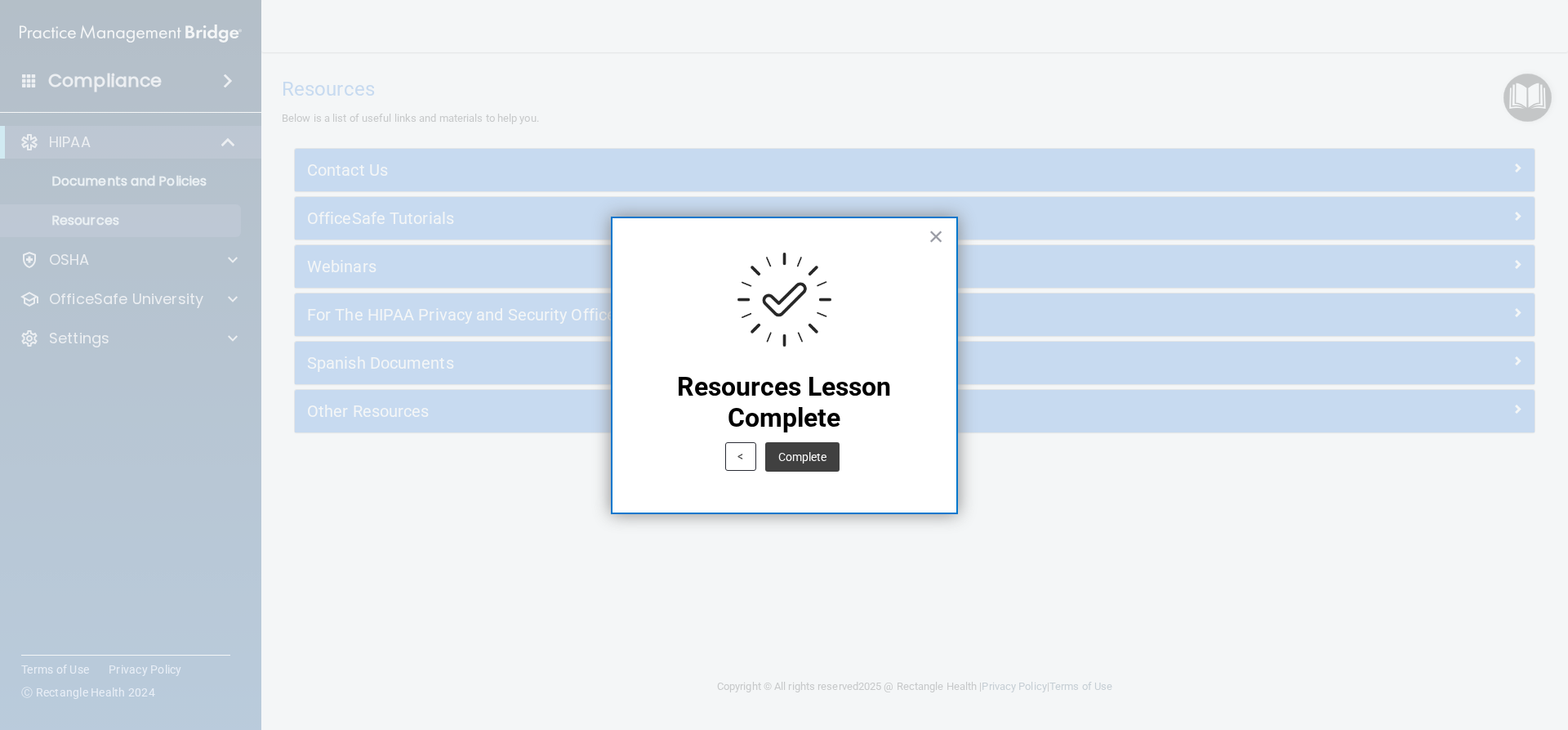
click at [798, 455] on button "Complete" at bounding box center [802, 457] width 74 height 30
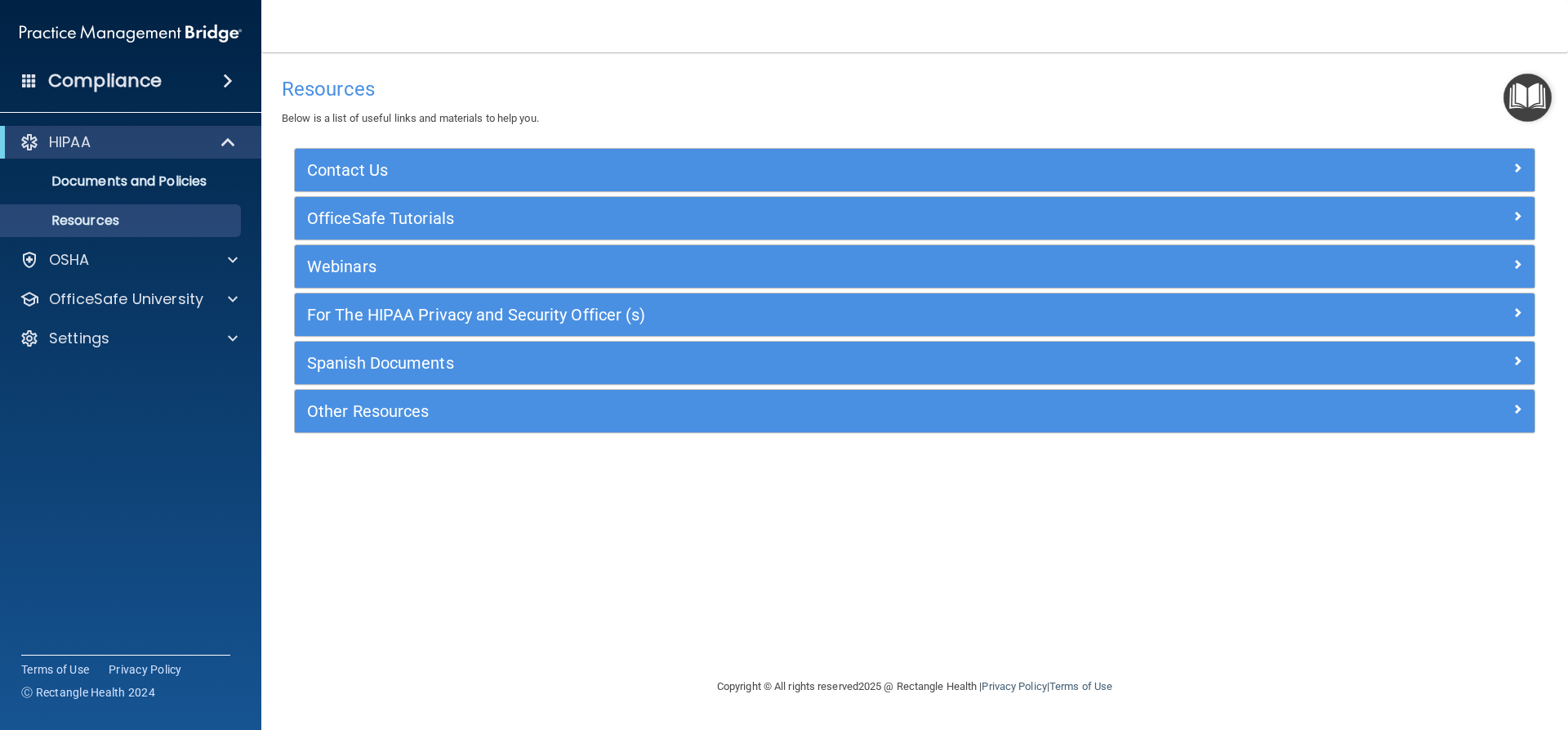
click at [1533, 95] on img "Open Resource Center" at bounding box center [1527, 97] width 48 height 48
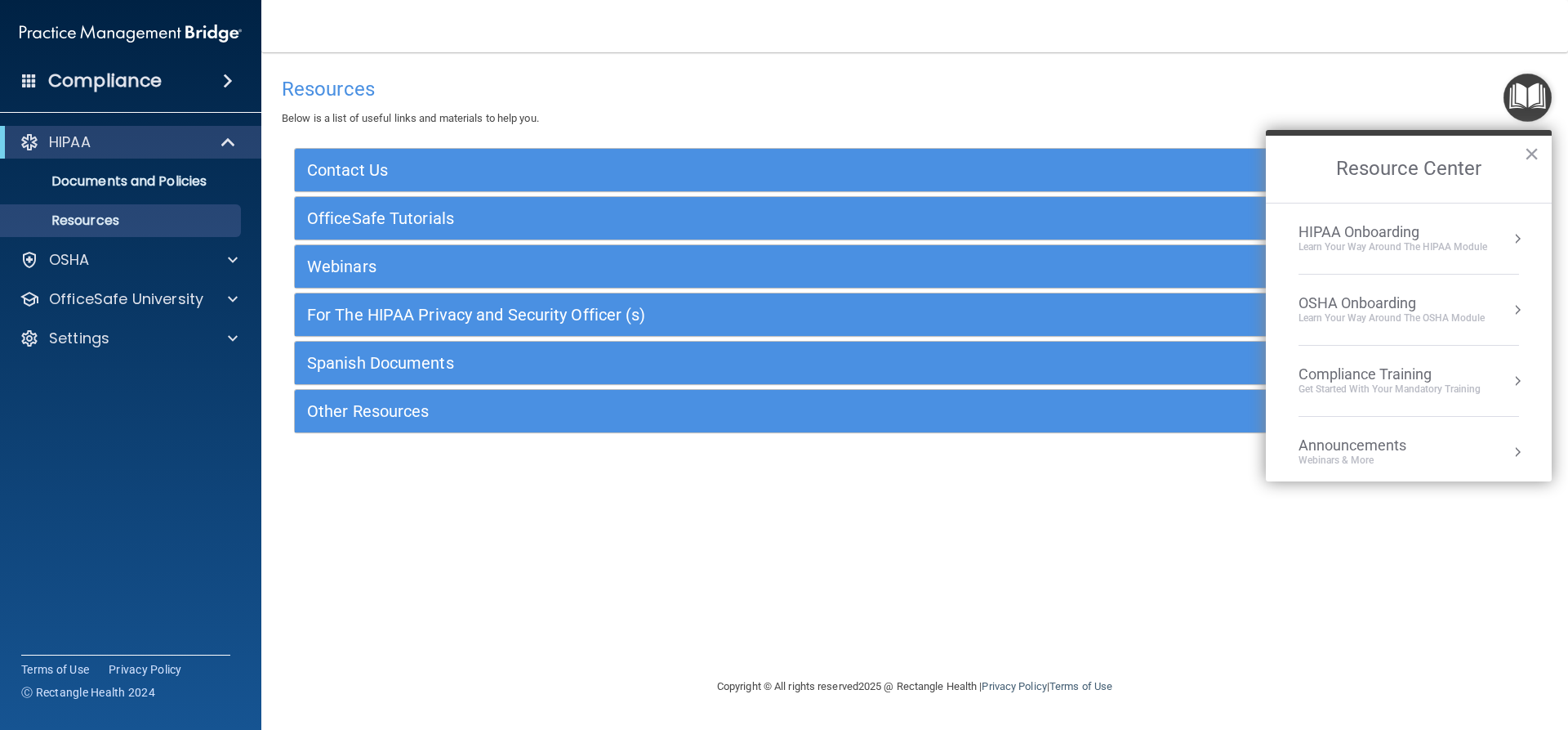
click at [1357, 232] on div "HIPAA Onboarding" at bounding box center [1393, 232] width 188 height 18
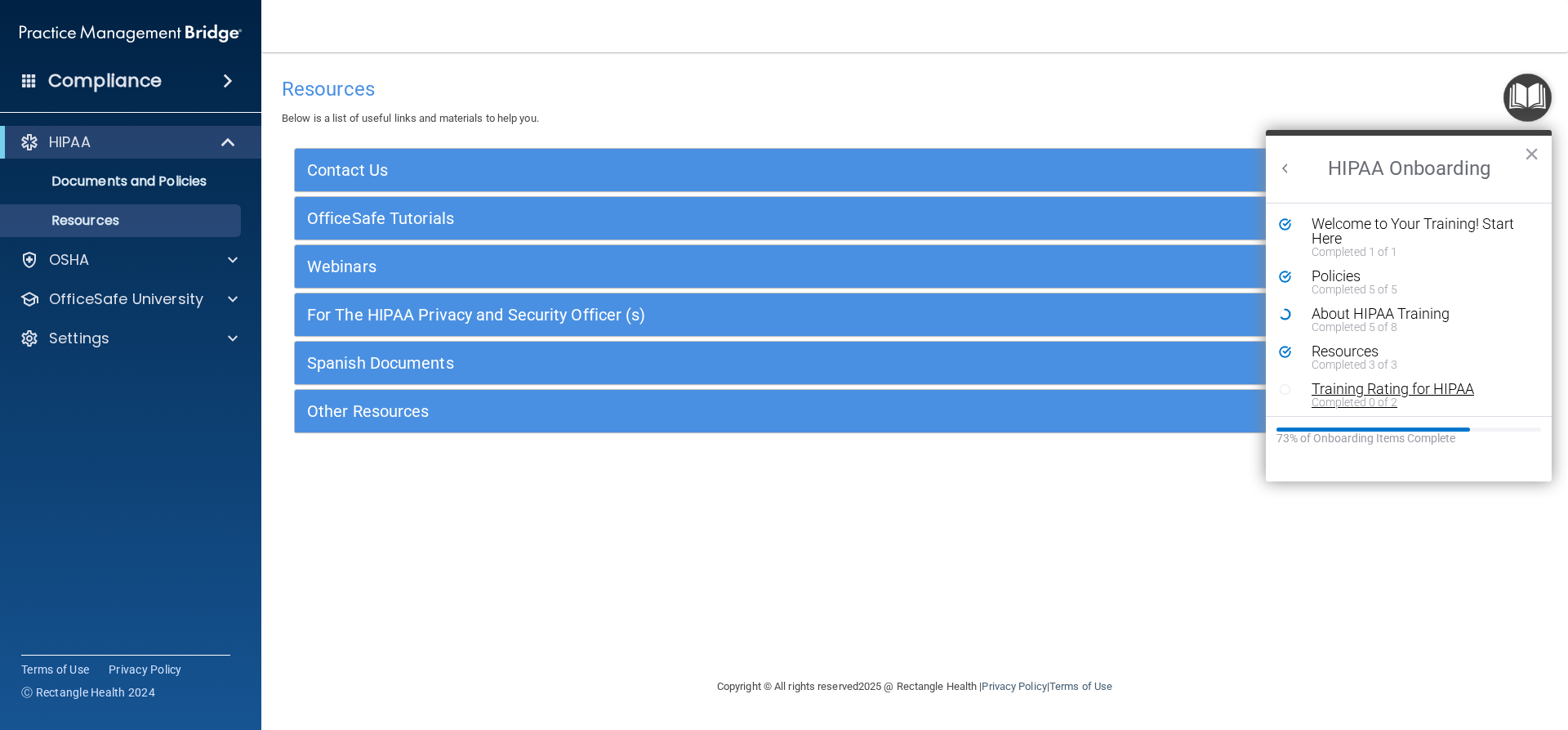
click at [1317, 388] on div "Training Rating for HIPAA" at bounding box center [1415, 389] width 207 height 15
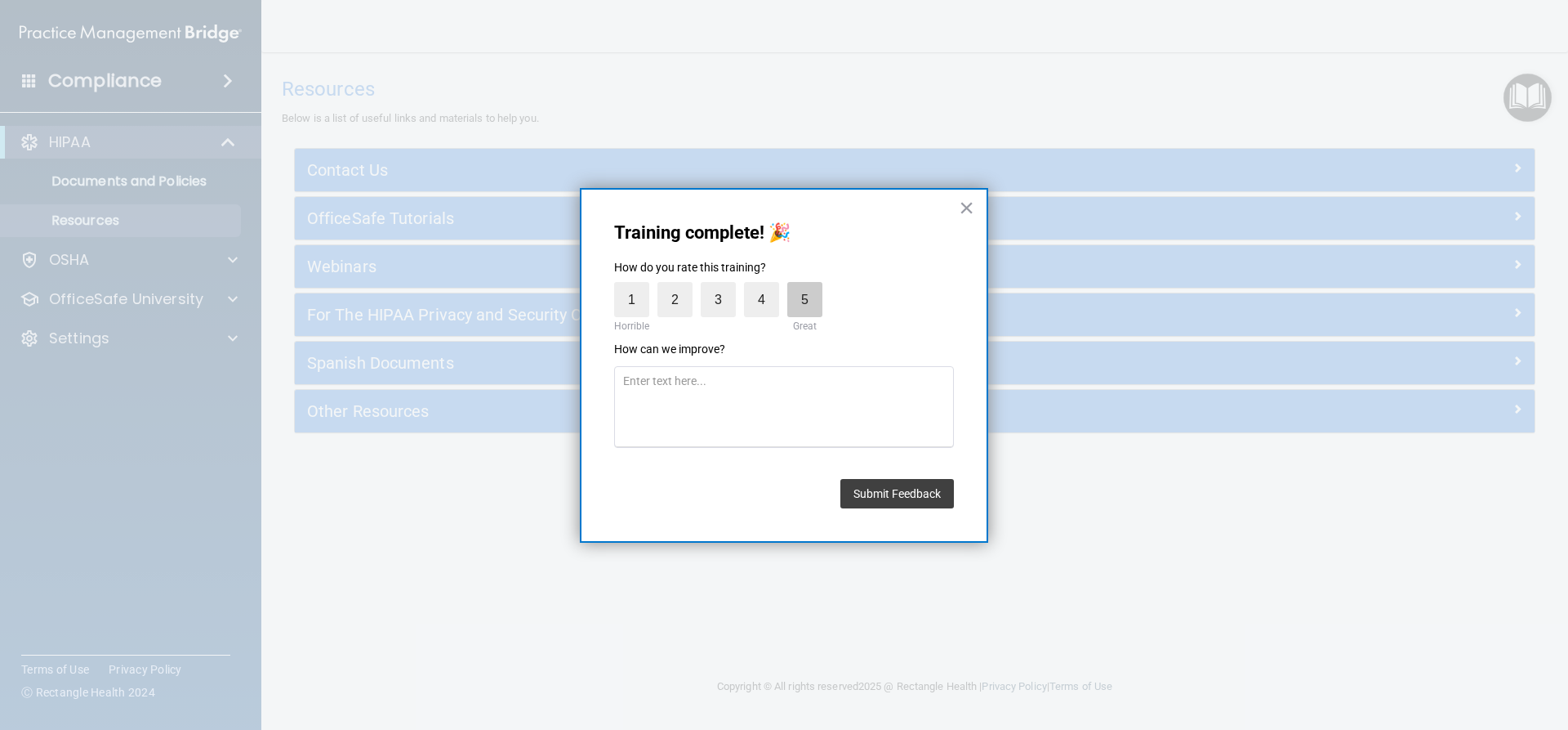
drag, startPoint x: 799, startPoint y: 296, endPoint x: 802, endPoint y: 307, distance: 11.4
click at [801, 296] on label "5" at bounding box center [804, 299] width 35 height 35
click at [767, 286] on input "5" at bounding box center [767, 286] width 0 height 0
click at [886, 497] on button "Submit Feedback" at bounding box center [897, 494] width 113 height 30
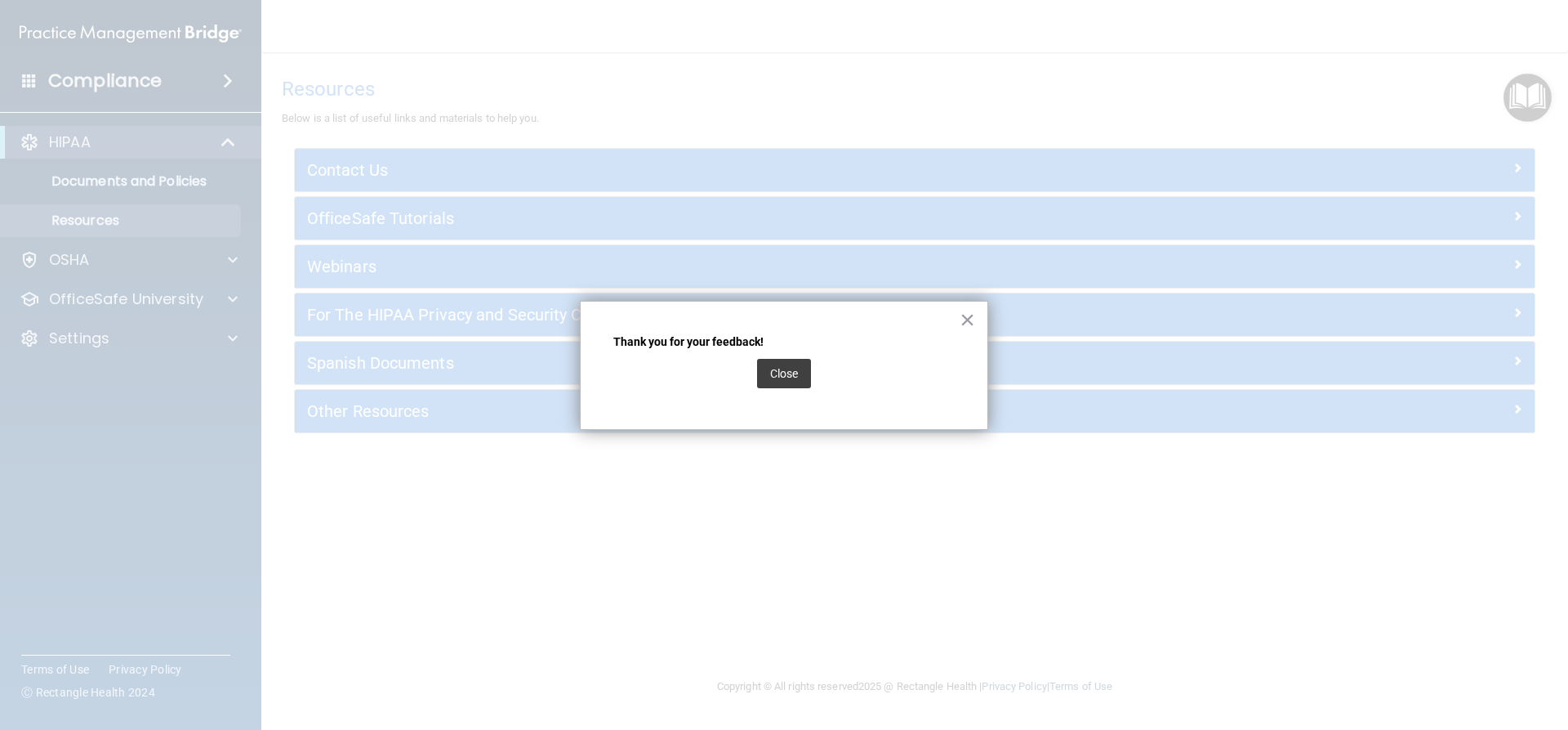
click at [796, 380] on button "Close" at bounding box center [784, 373] width 54 height 30
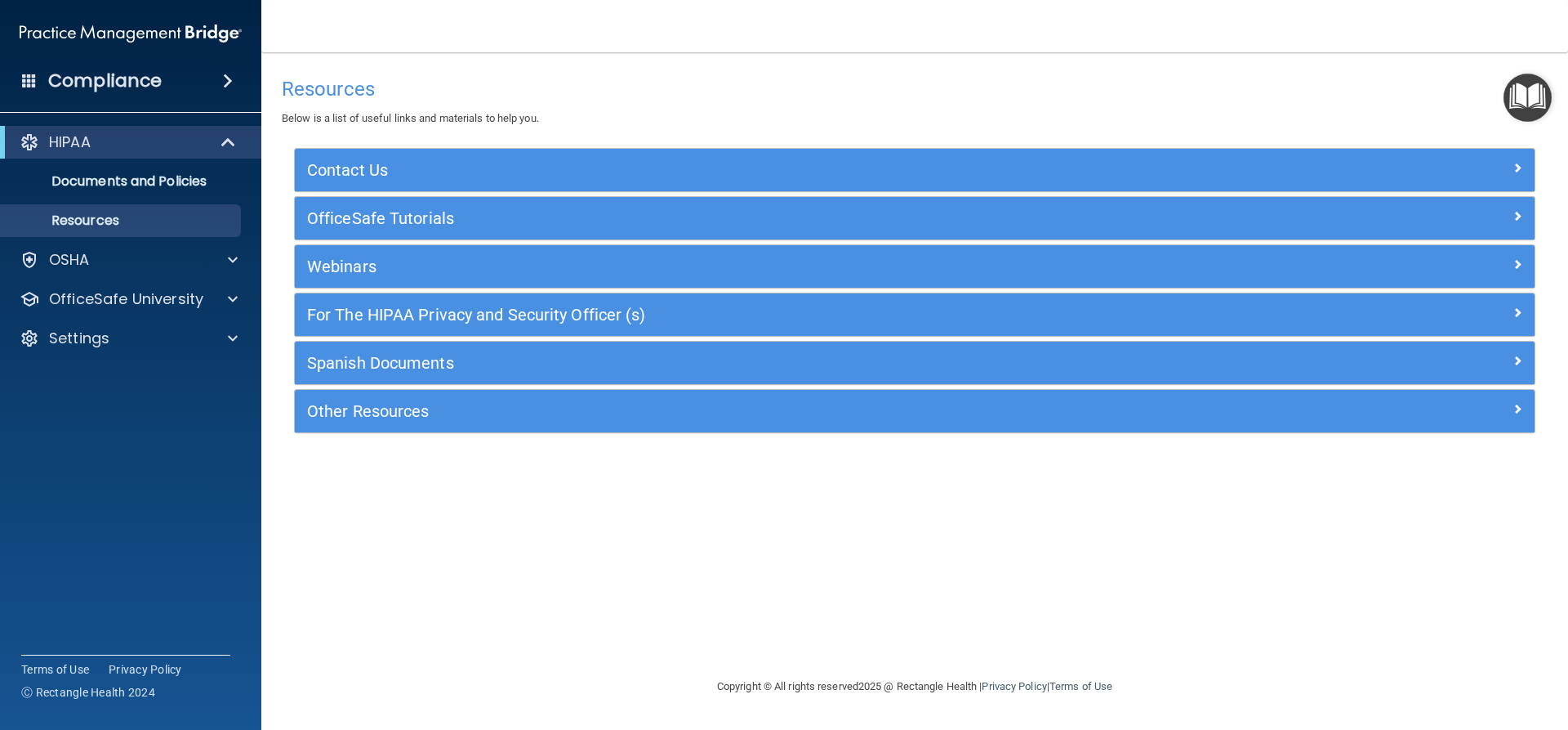
click at [1531, 99] on img "Open Resource Center" at bounding box center [1527, 97] width 48 height 48
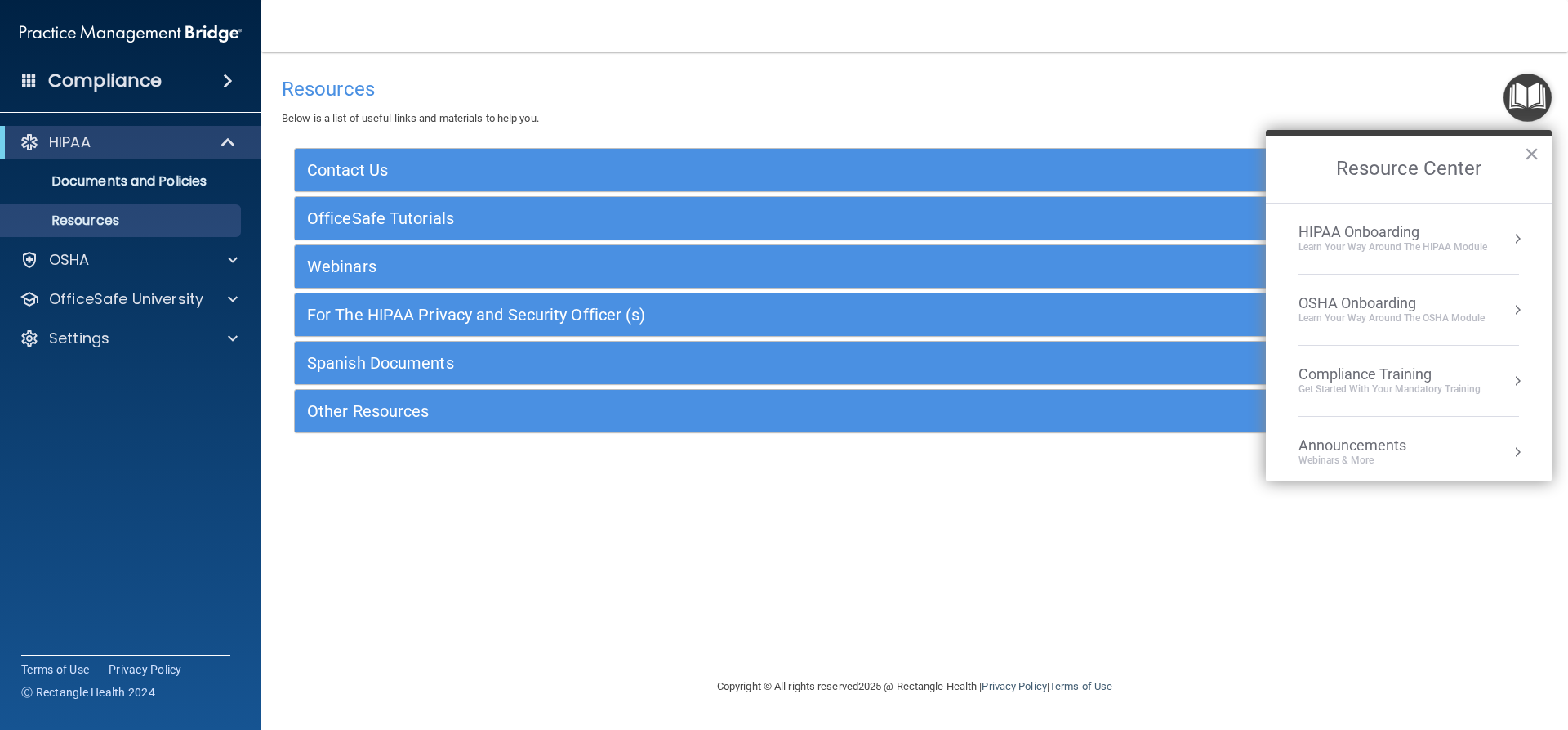
click at [1354, 384] on div "Get Started with your mandatory training" at bounding box center [1389, 389] width 182 height 14
click at [1287, 169] on button "Back to Resource Center Home" at bounding box center [1285, 168] width 17 height 17
click at [1341, 303] on div "OSHA Onboarding" at bounding box center [1392, 303] width 187 height 18
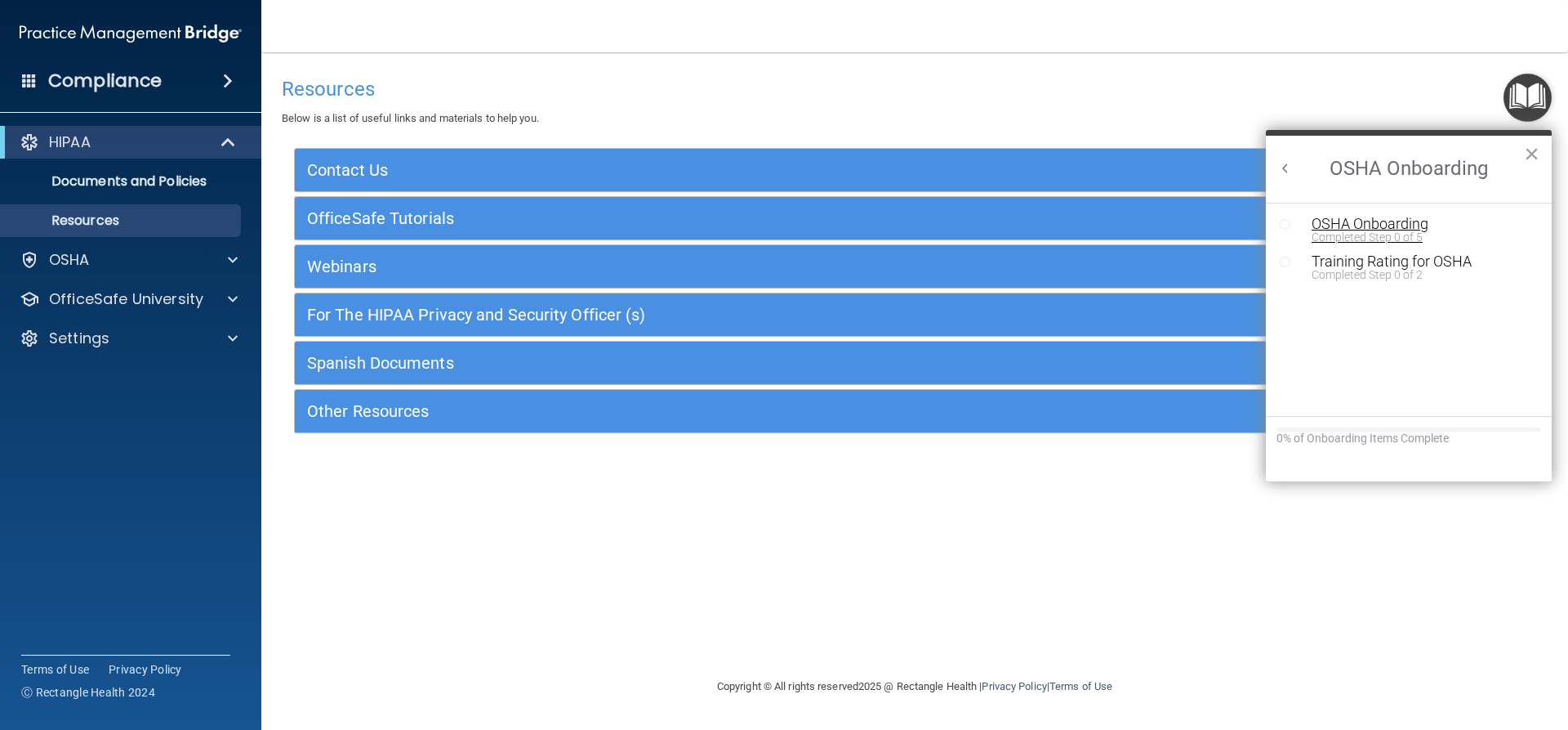
click at [1340, 225] on div "OSHA Onboarding" at bounding box center [1421, 223] width 219 height 15
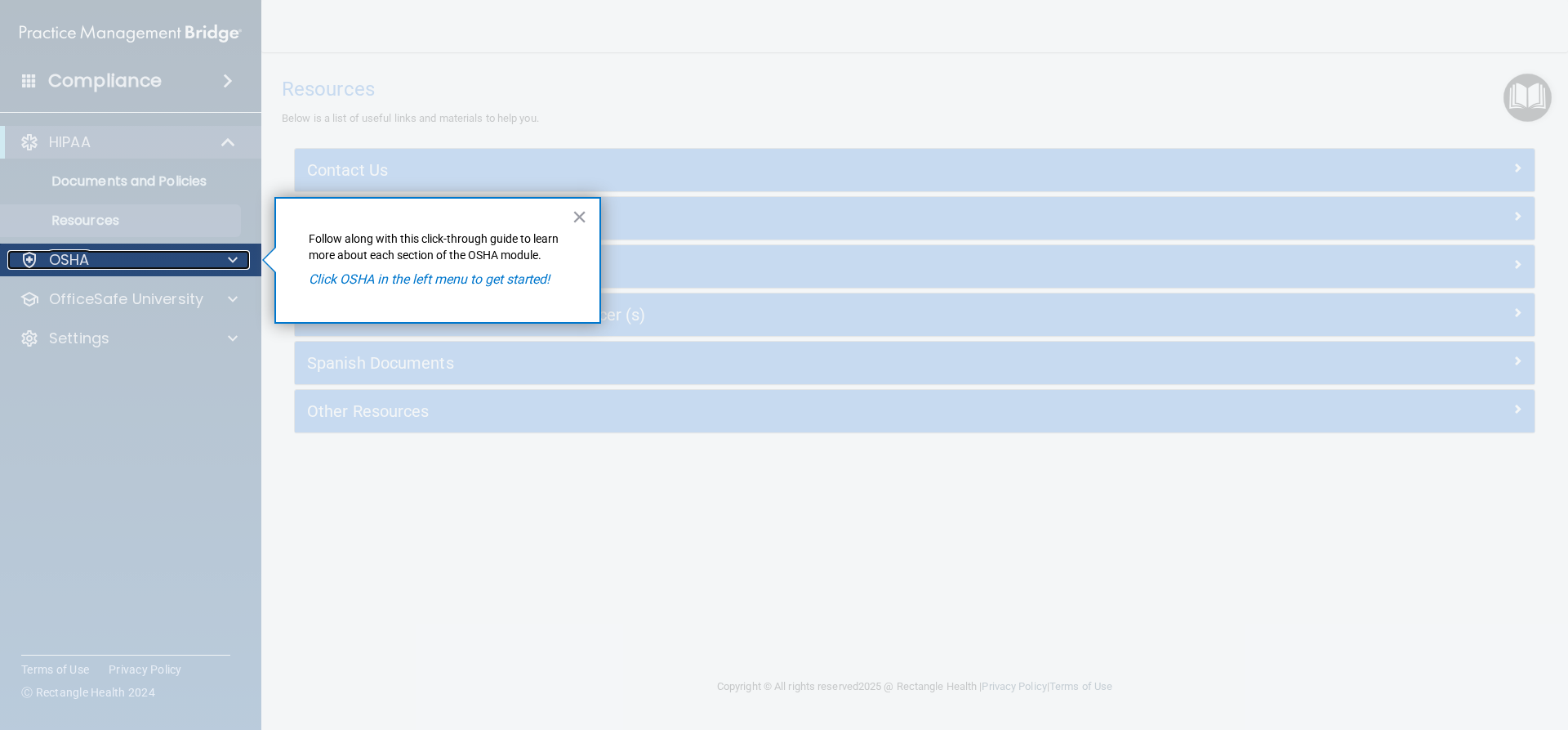
click at [107, 253] on div "OSHA" at bounding box center [108, 260] width 202 height 19
click at [63, 308] on div at bounding box center [131, 503] width 262 height 454
click at [499, 278] on em "Click OSHA in the left menu to get started!" at bounding box center [429, 279] width 241 height 16
click at [343, 276] on em "Click OSHA in the left menu to get started!" at bounding box center [429, 279] width 241 height 16
click at [65, 250] on p "OSHA" at bounding box center [69, 260] width 41 height 19
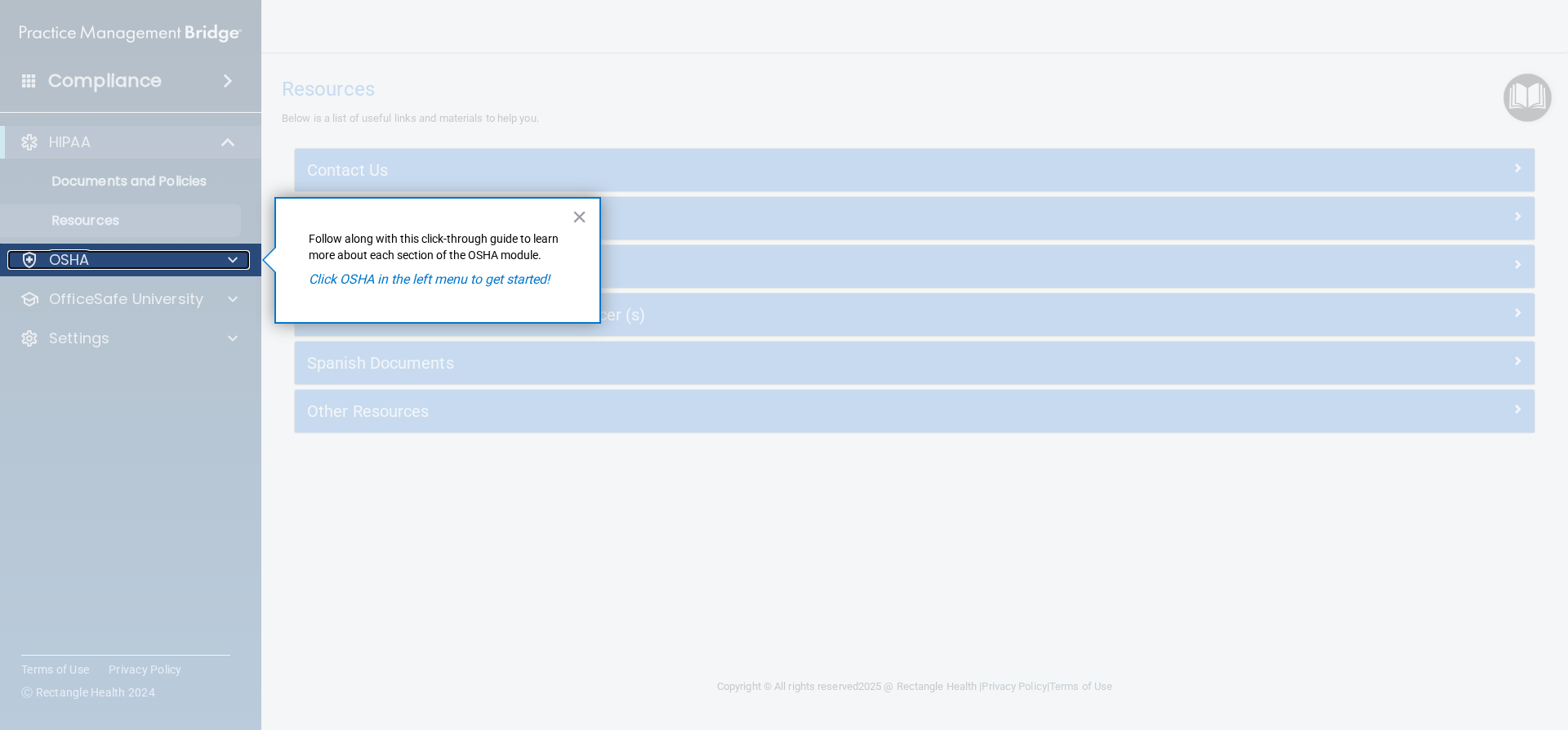
click at [233, 263] on span at bounding box center [232, 260] width 10 height 19
click at [157, 301] on div at bounding box center [131, 503] width 262 height 454
click at [579, 220] on button "×" at bounding box center [580, 216] width 16 height 26
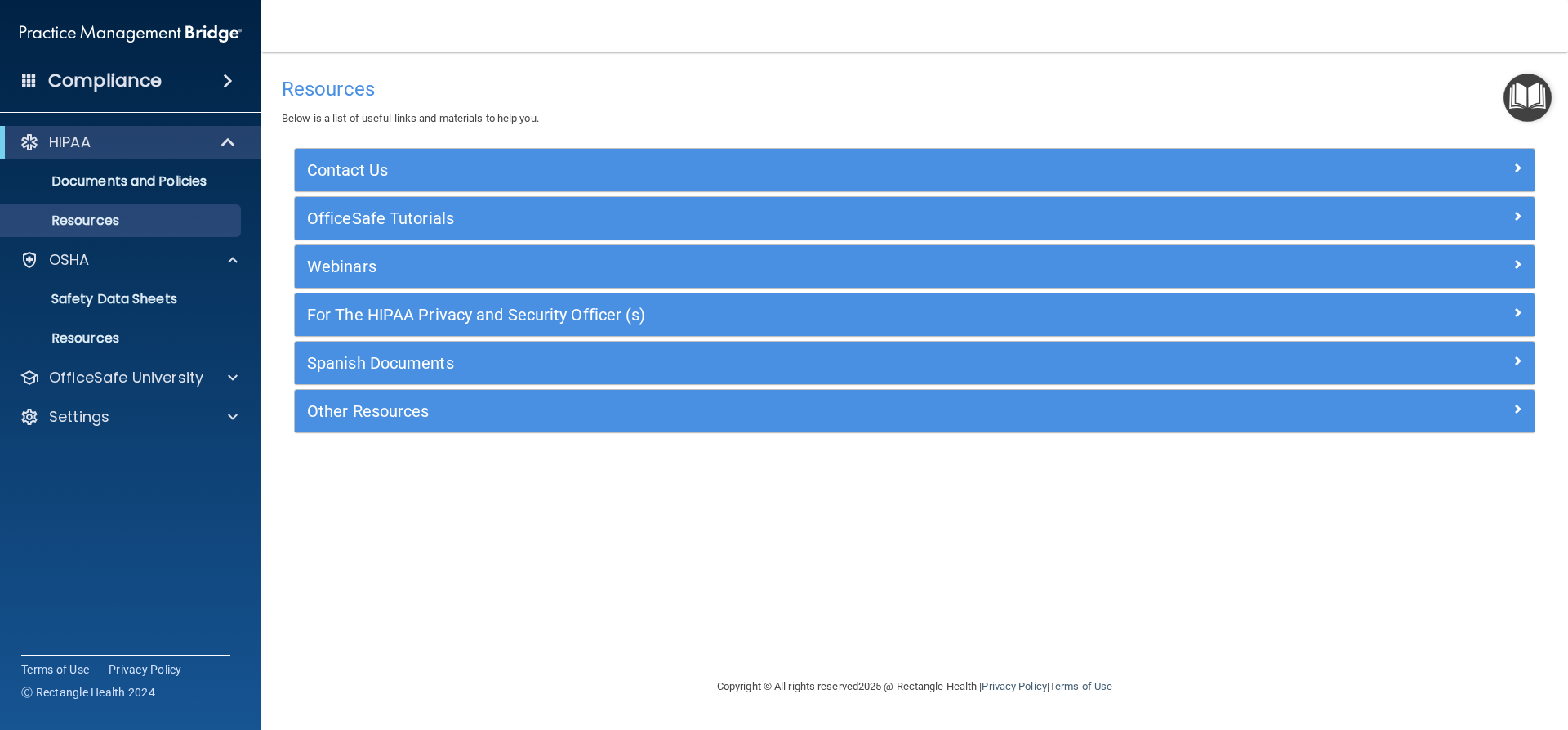
click at [1524, 99] on img "Open Resource Center" at bounding box center [1527, 97] width 48 height 48
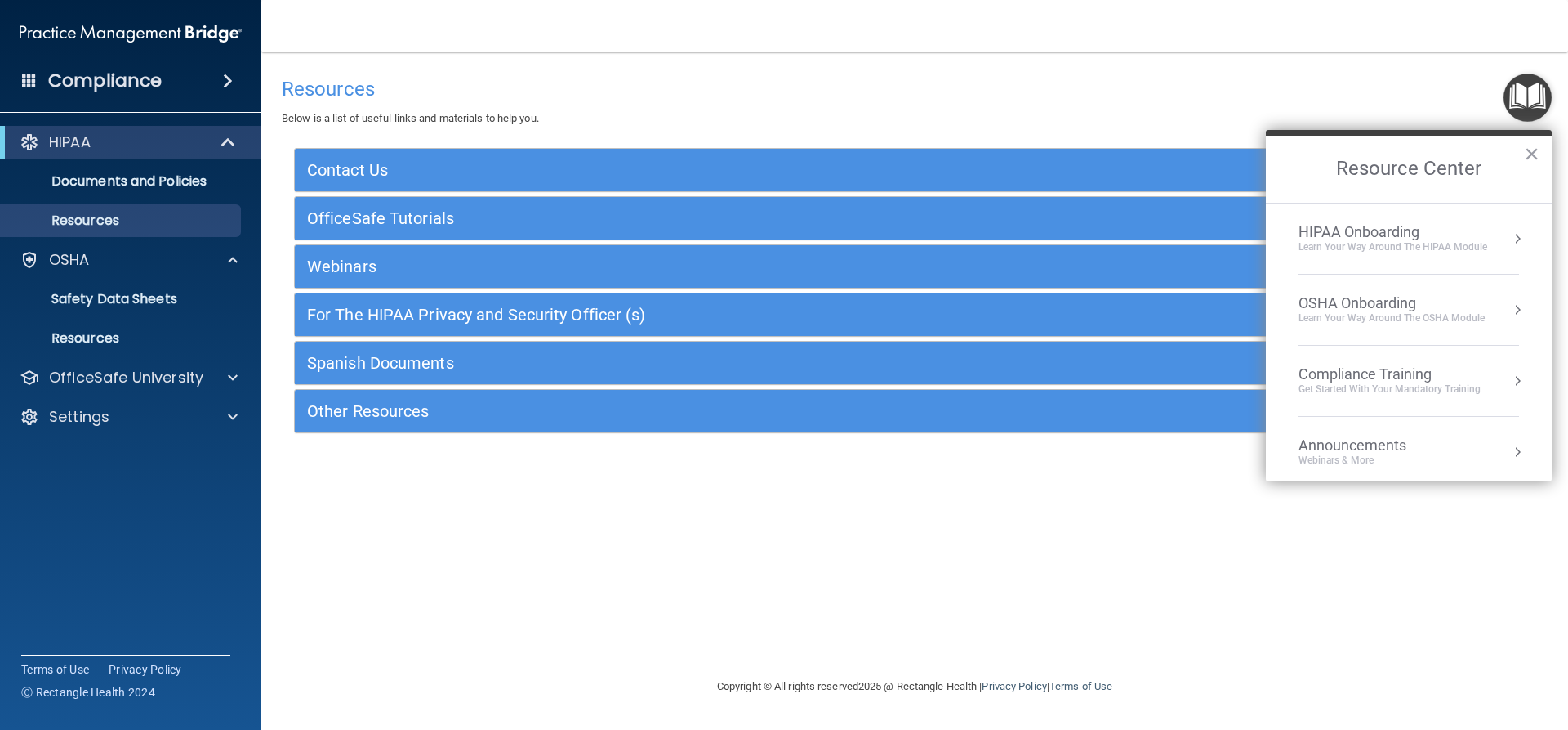
click at [1368, 304] on div "OSHA Onboarding" at bounding box center [1392, 303] width 187 height 18
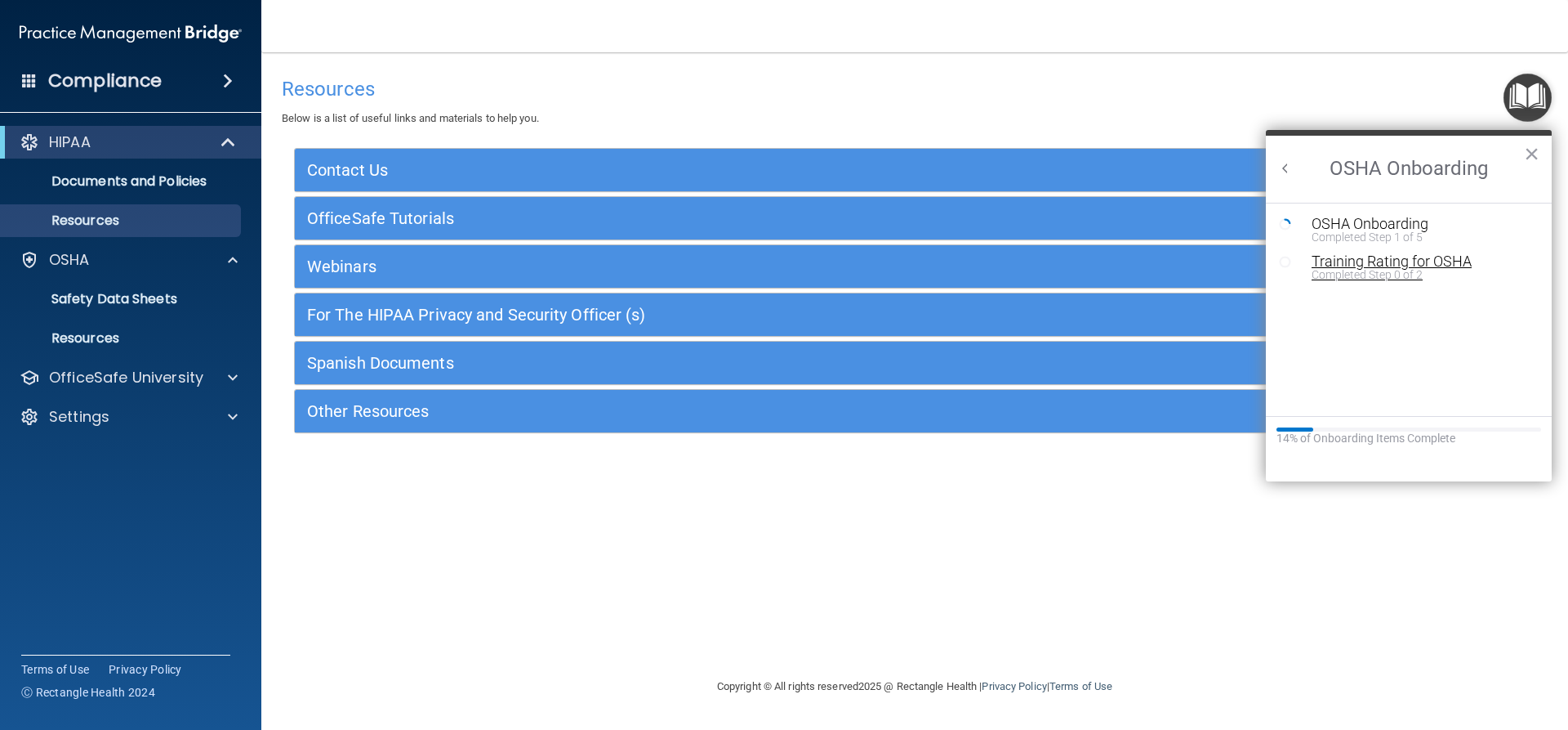
click at [1381, 258] on div "Training Rating for OSHA" at bounding box center [1421, 261] width 219 height 15
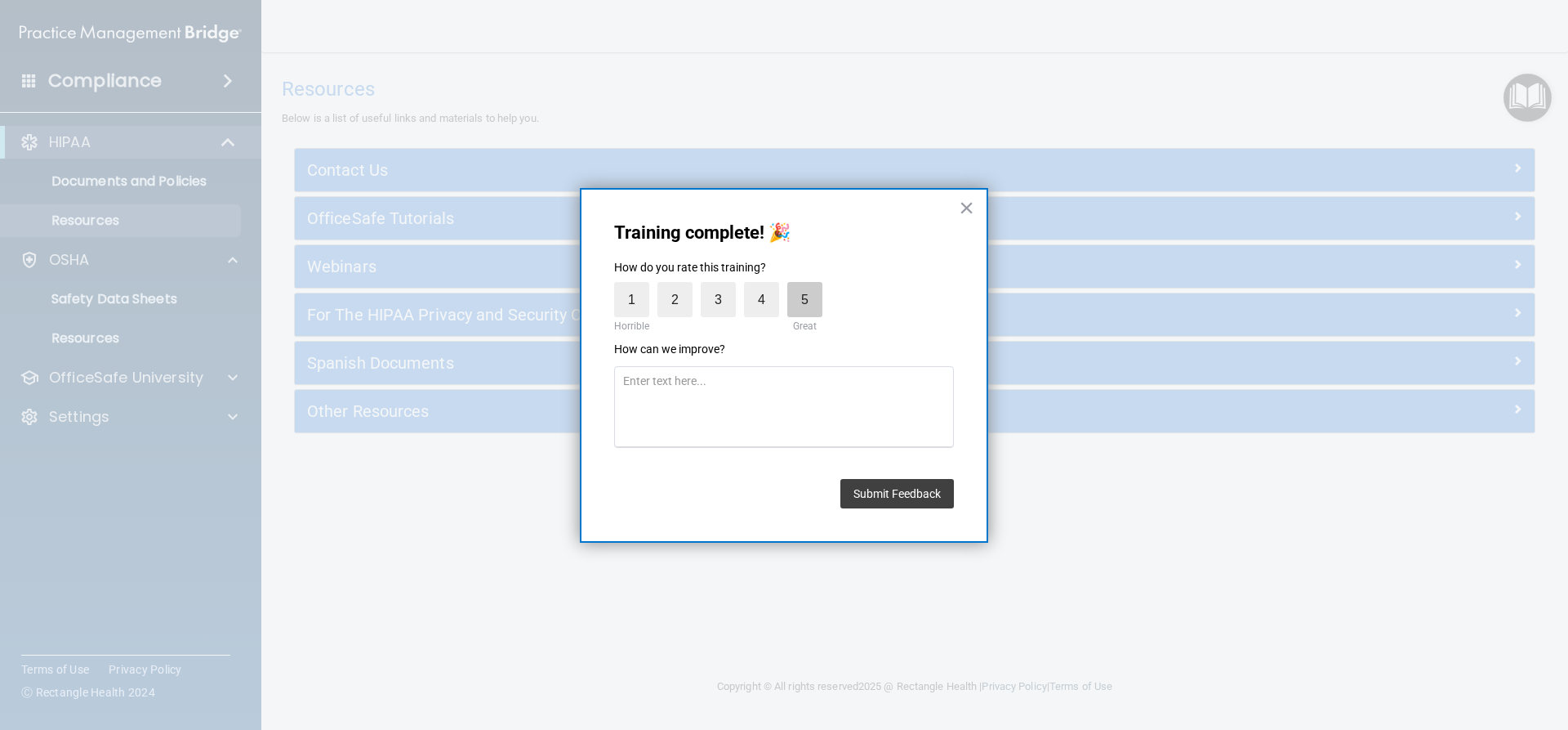
click at [804, 309] on label "5" at bounding box center [804, 299] width 35 height 35
click at [767, 286] on input "5" at bounding box center [767, 286] width 0 height 0
click at [921, 486] on button "Submit Feedback" at bounding box center [897, 494] width 113 height 30
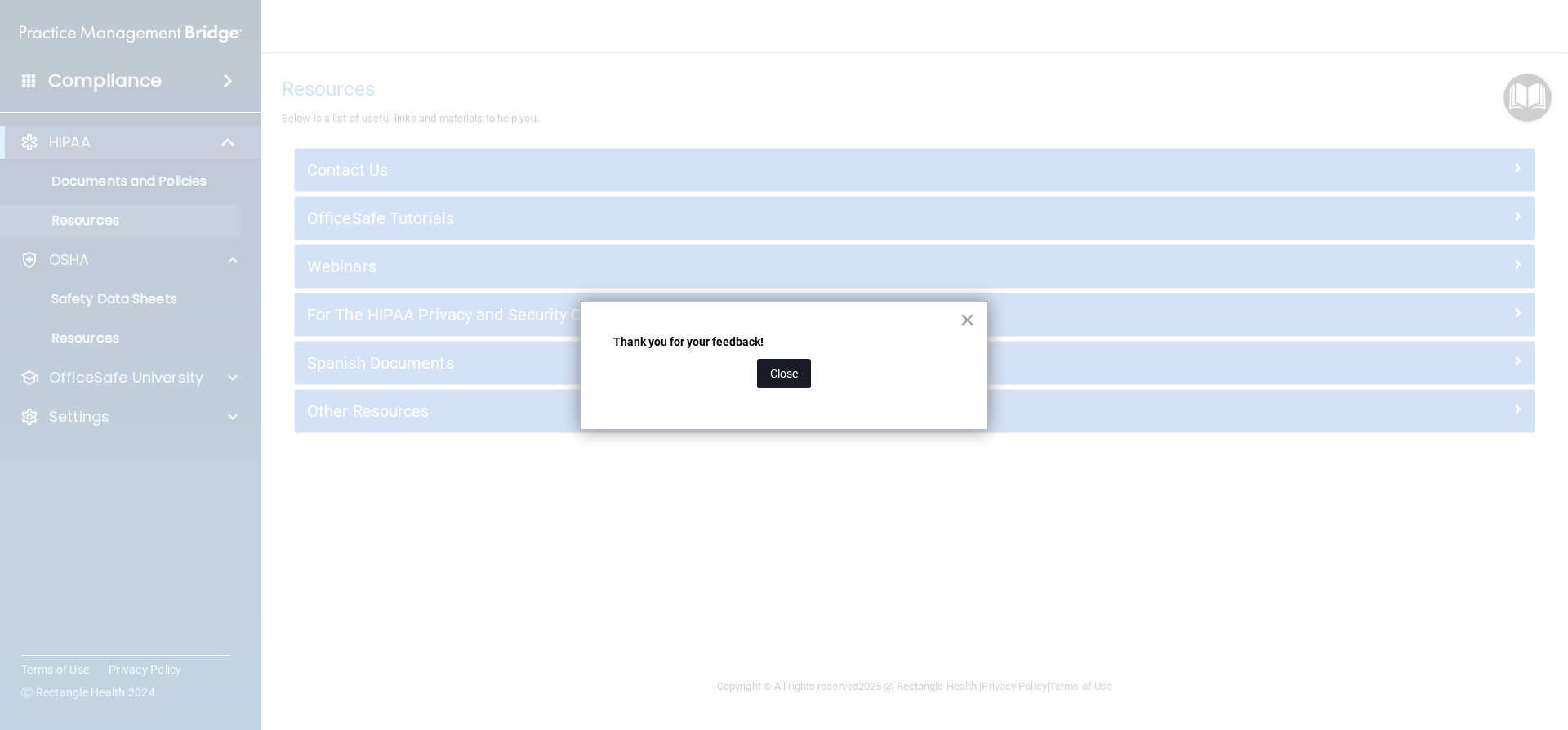
click at [796, 374] on button "Close" at bounding box center [784, 373] width 54 height 30
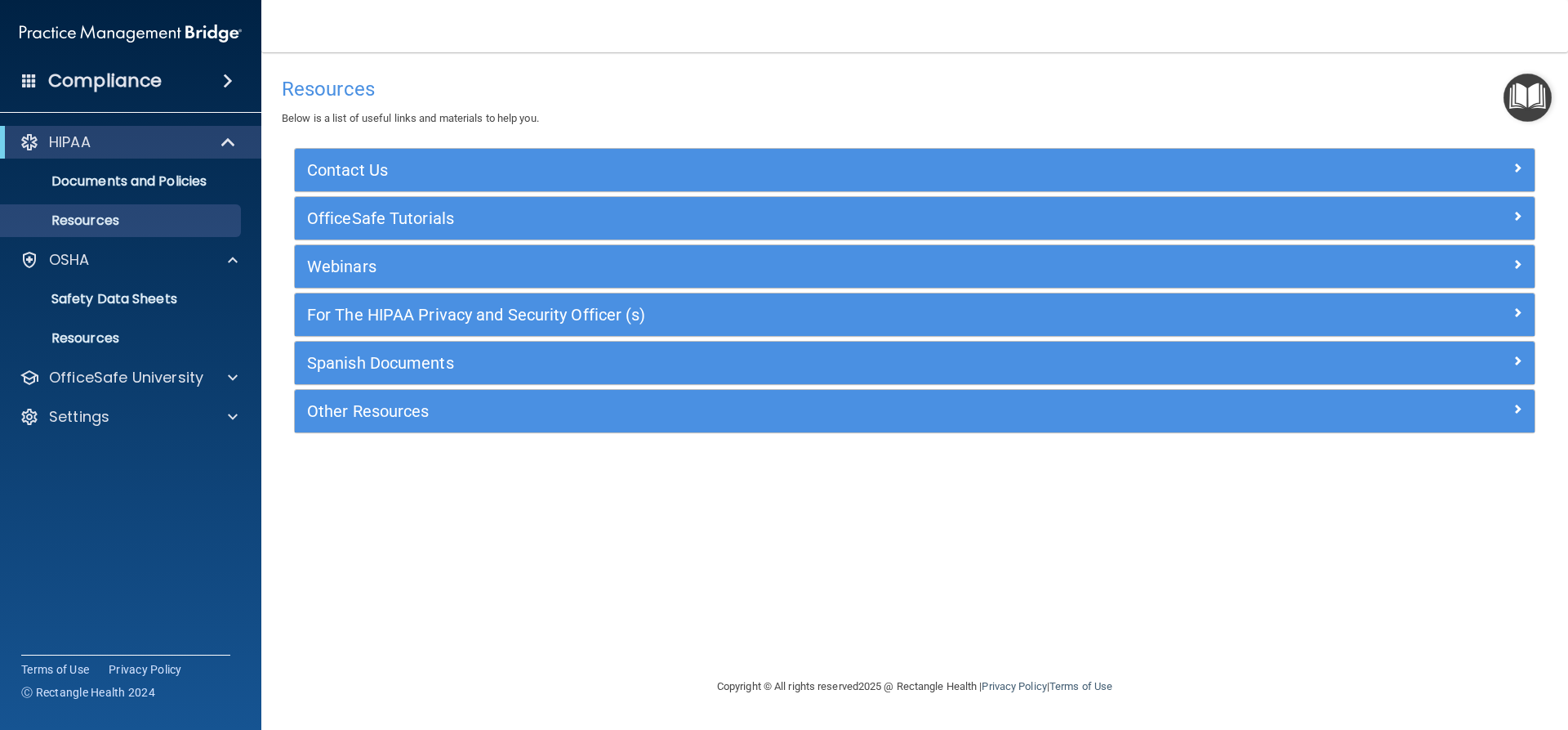
click at [1524, 100] on img "Open Resource Center" at bounding box center [1527, 97] width 48 height 48
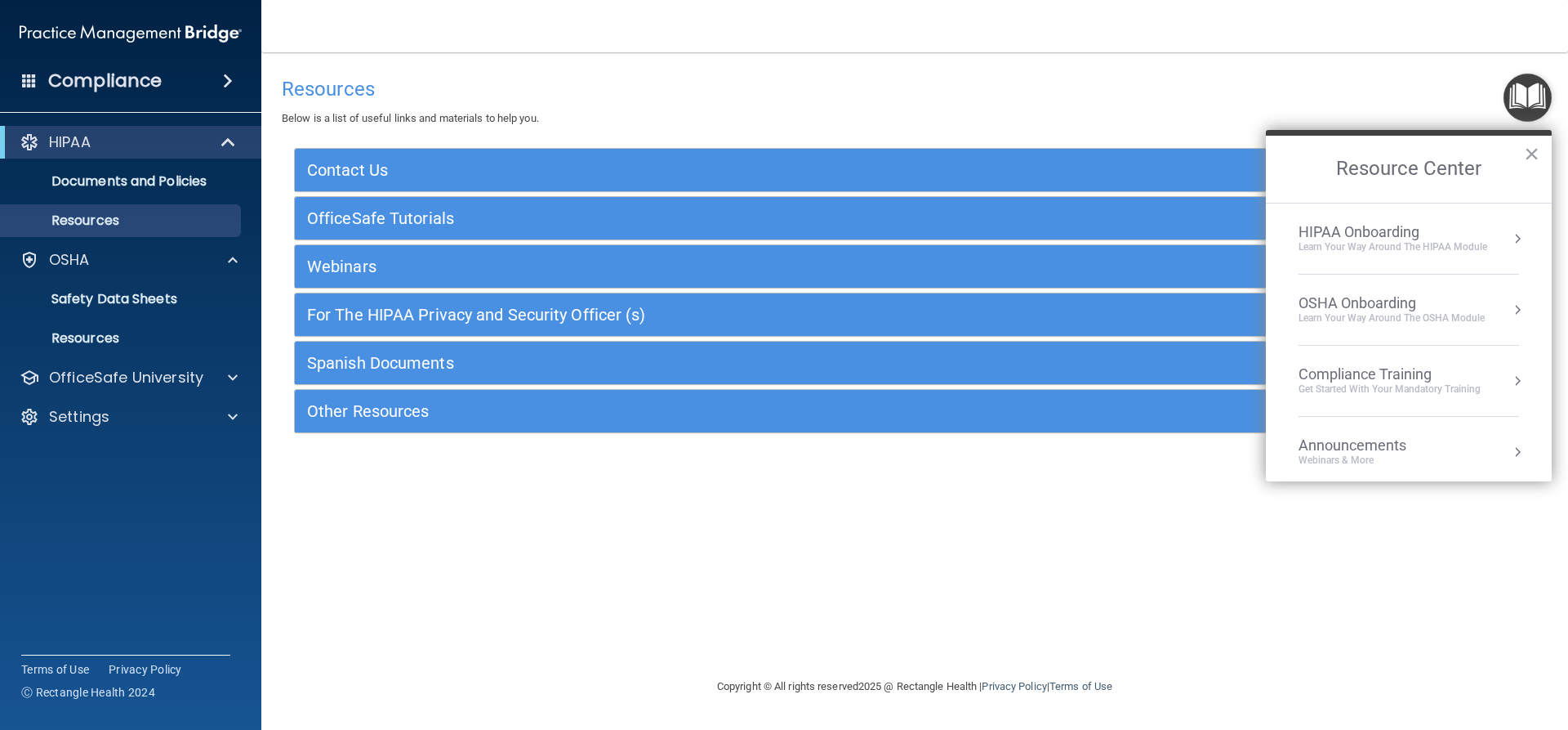
click at [1390, 305] on div "OSHA Onboarding" at bounding box center [1392, 303] width 187 height 18
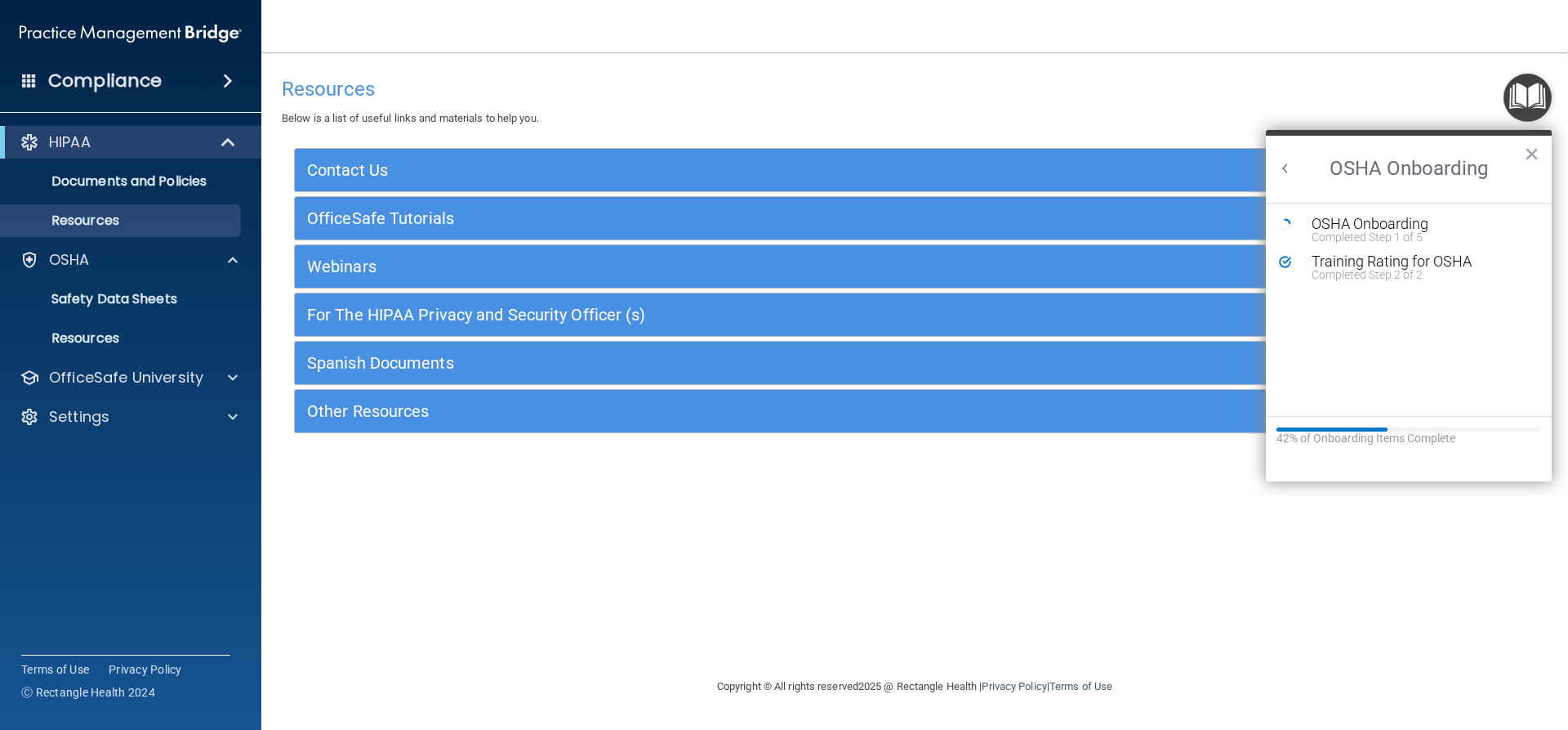
click at [1380, 170] on h2 "OSHA Onboarding" at bounding box center [1408, 169] width 286 height 67
click at [1284, 167] on button "Back to Resource Center Home" at bounding box center [1285, 168] width 17 height 17
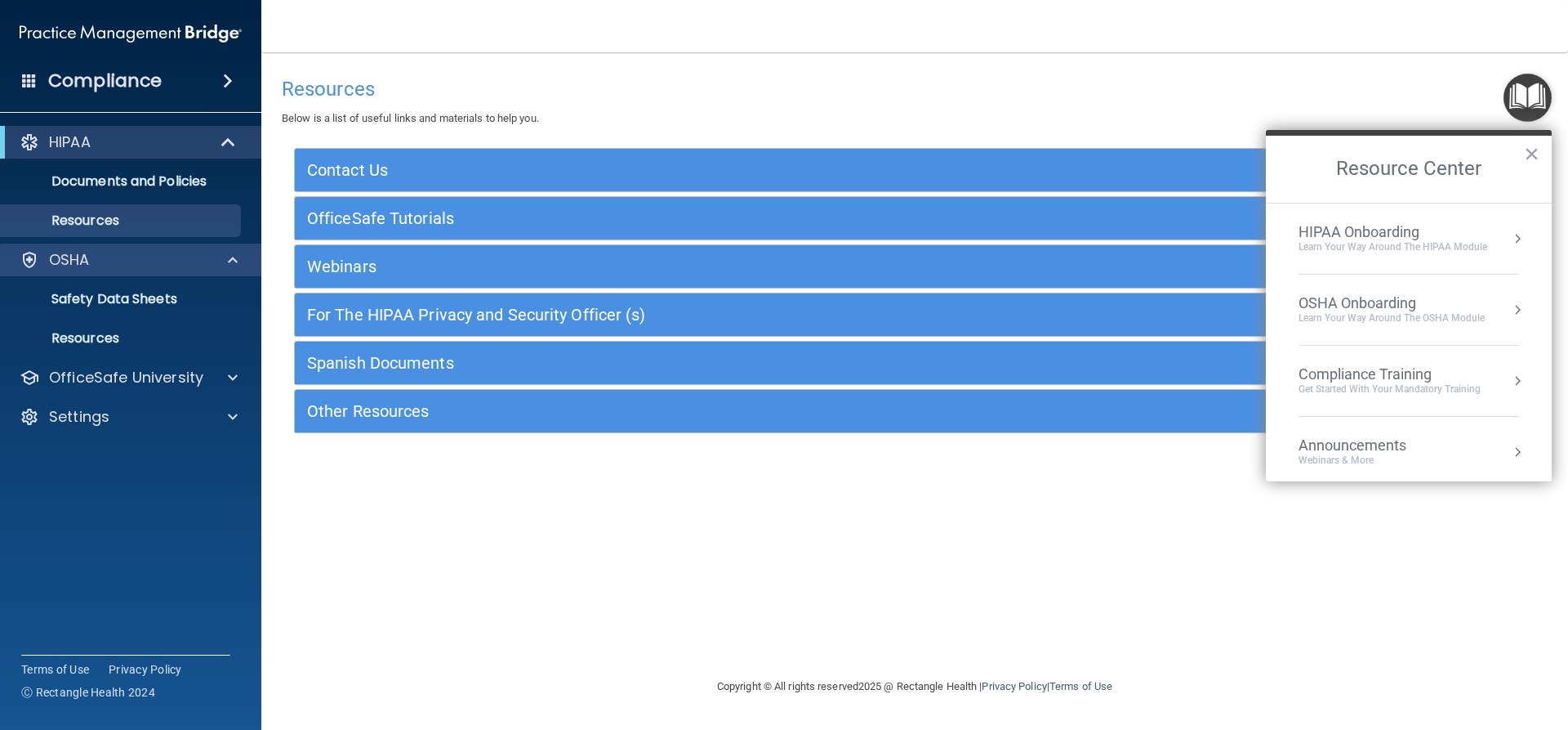
click at [126, 245] on div "OSHA" at bounding box center [131, 259] width 262 height 32
click at [239, 269] on div "OSHA" at bounding box center [131, 259] width 262 height 32
click at [132, 293] on p "Safety Data Sheets" at bounding box center [122, 299] width 223 height 17
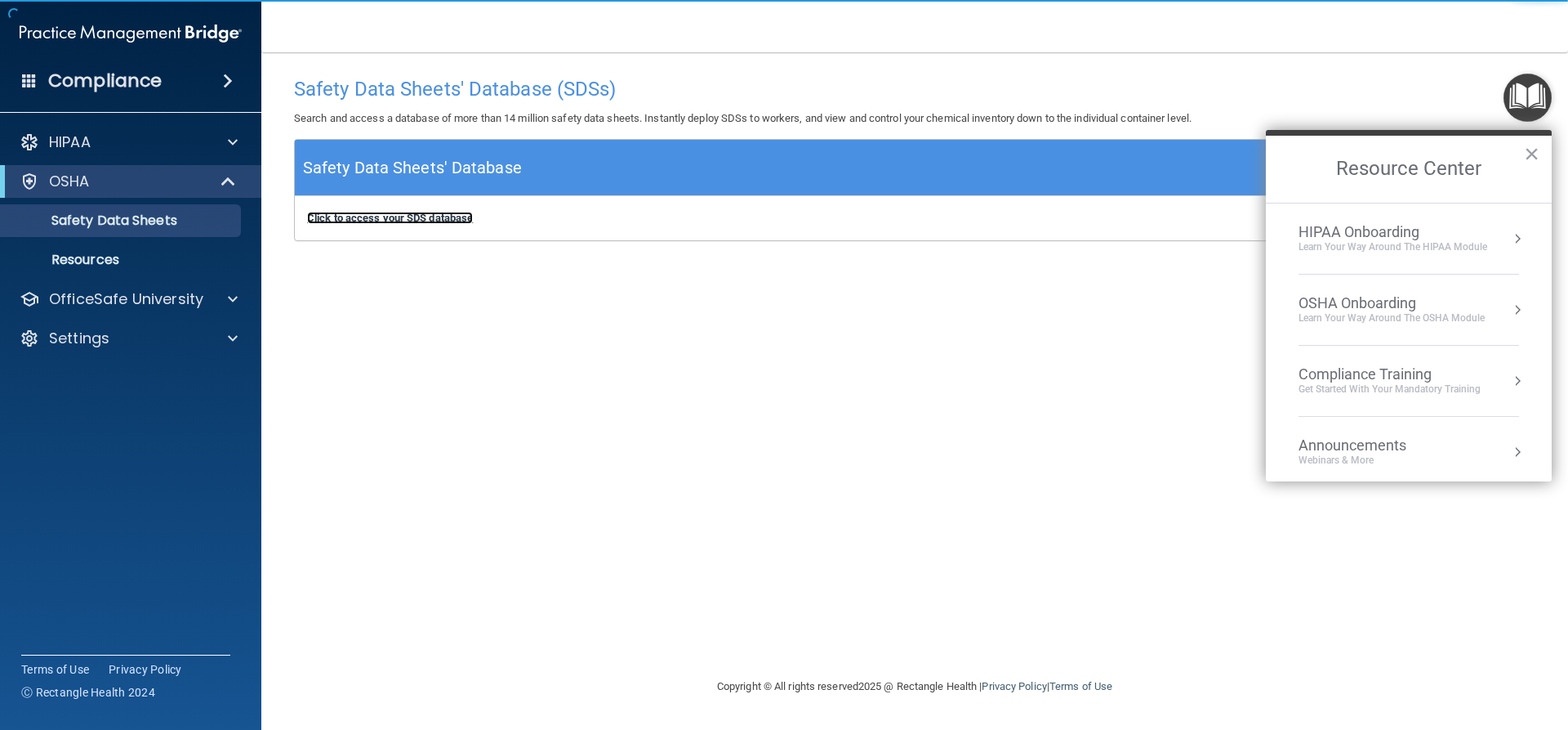
click at [411, 216] on b "Click to access your SDS database" at bounding box center [390, 218] width 166 height 12
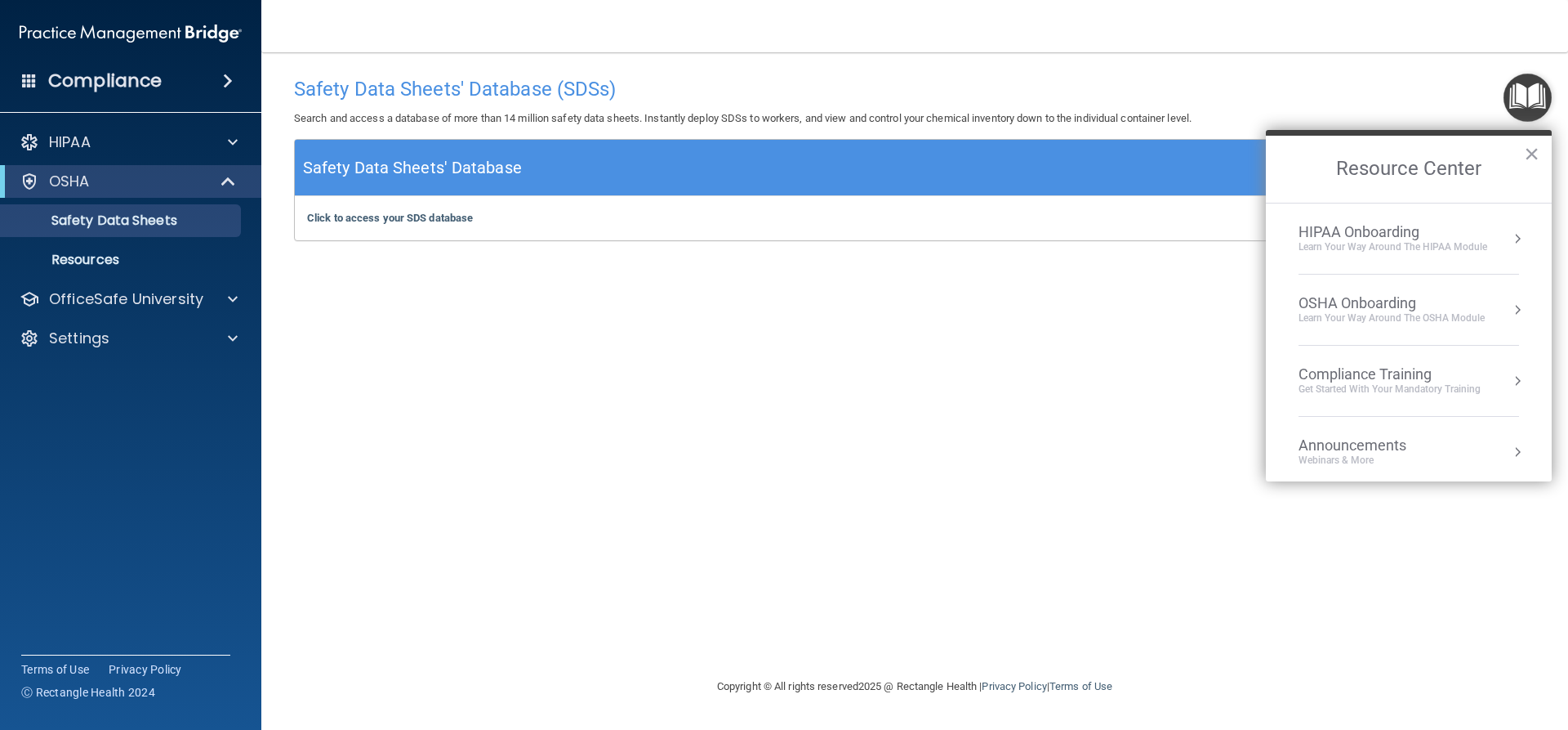
click at [149, 171] on div "OSHA" at bounding box center [131, 181] width 261 height 32
click at [221, 137] on div at bounding box center [230, 142] width 41 height 19
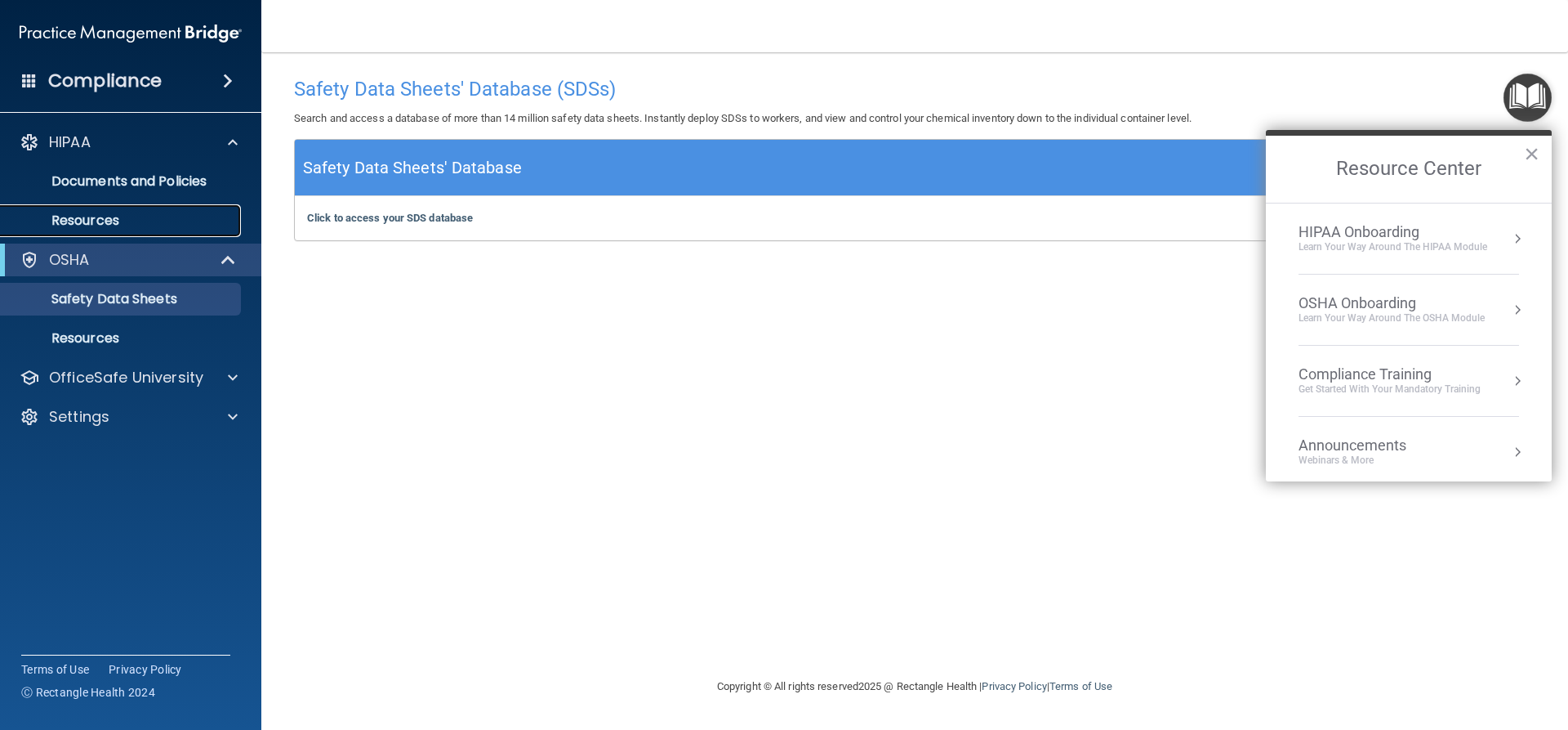
click at [79, 220] on p "Resources" at bounding box center [122, 221] width 223 height 17
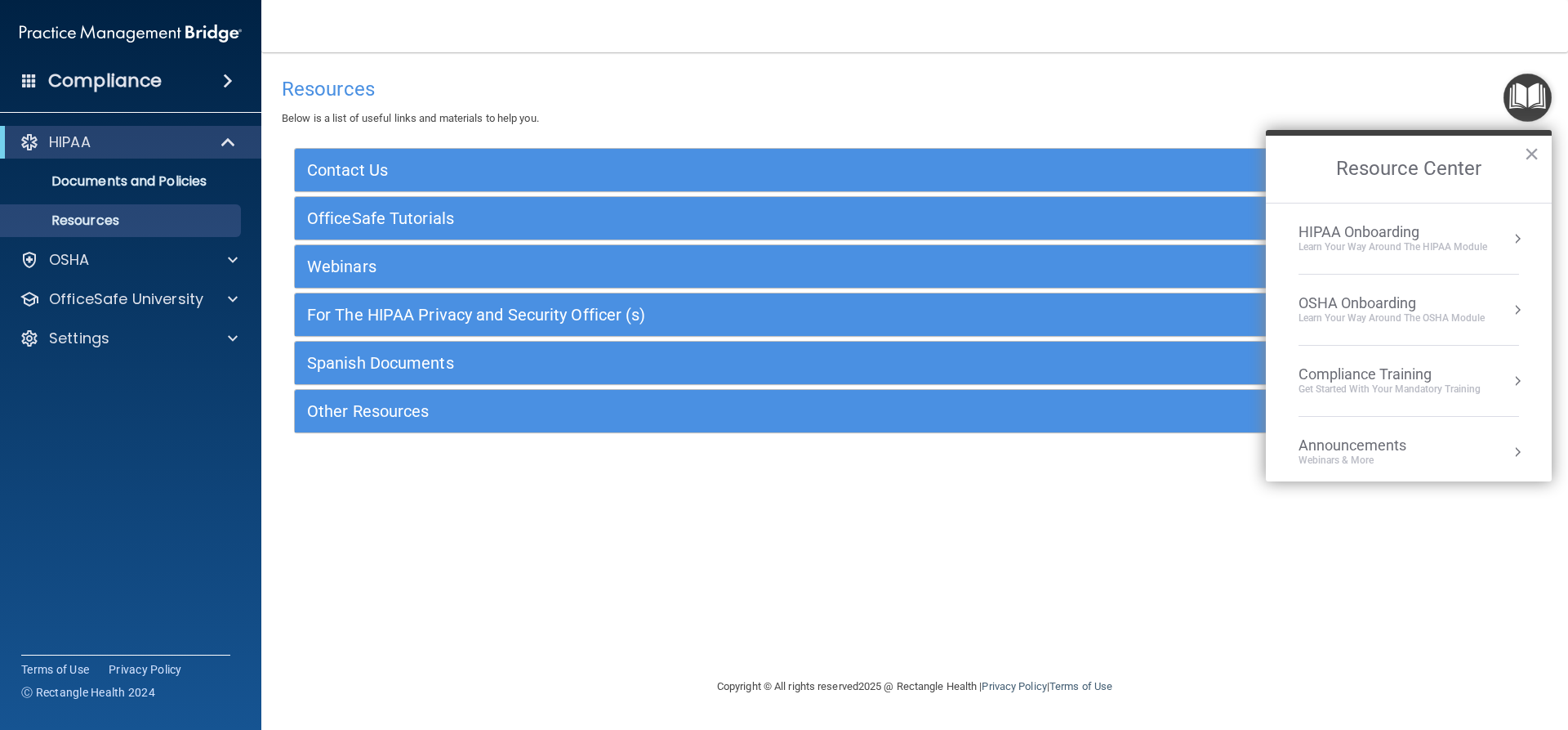
click at [1339, 306] on div "OSHA Onboarding" at bounding box center [1392, 303] width 187 height 18
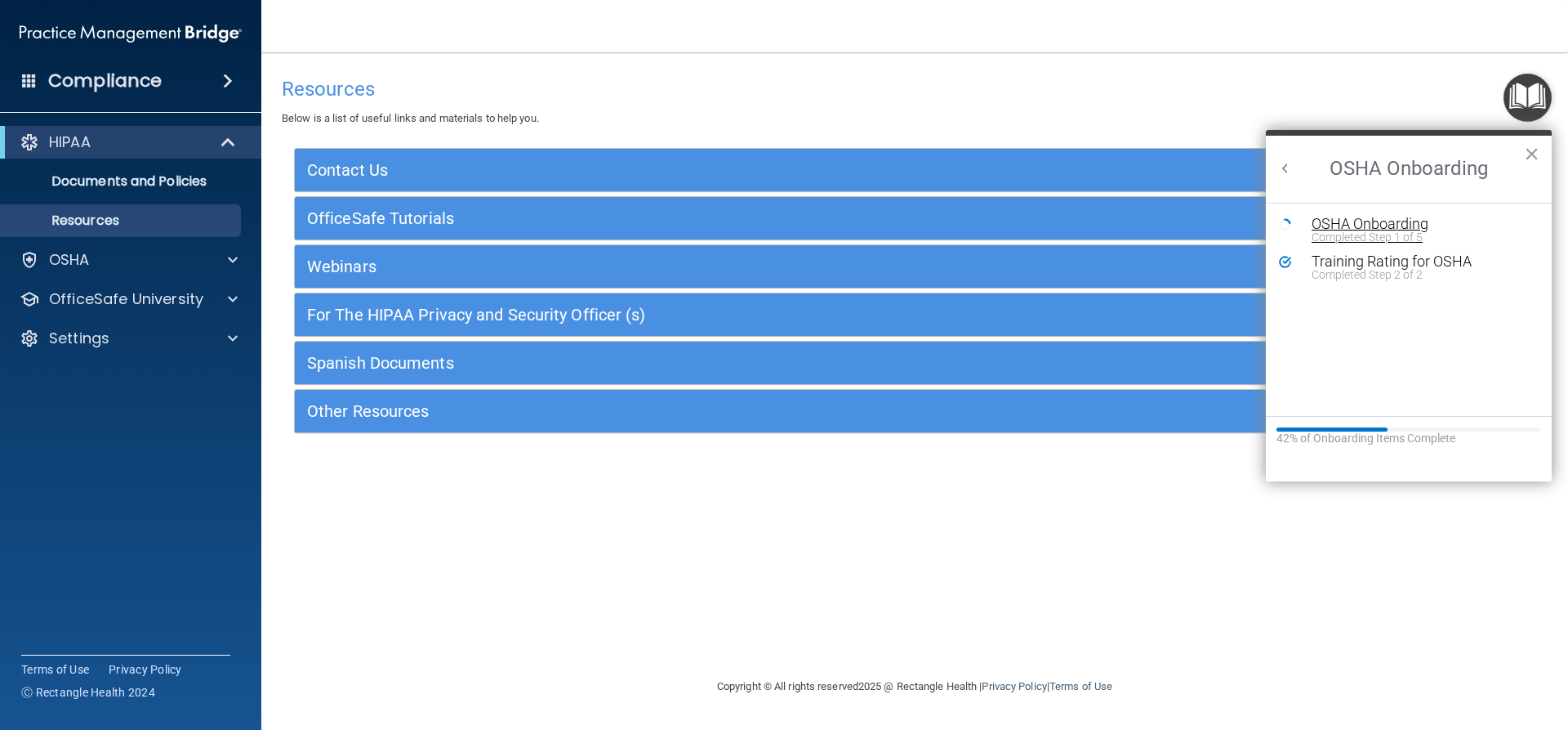
click at [1360, 231] on div "Completed Step 1 of 5" at bounding box center [1421, 236] width 219 height 11
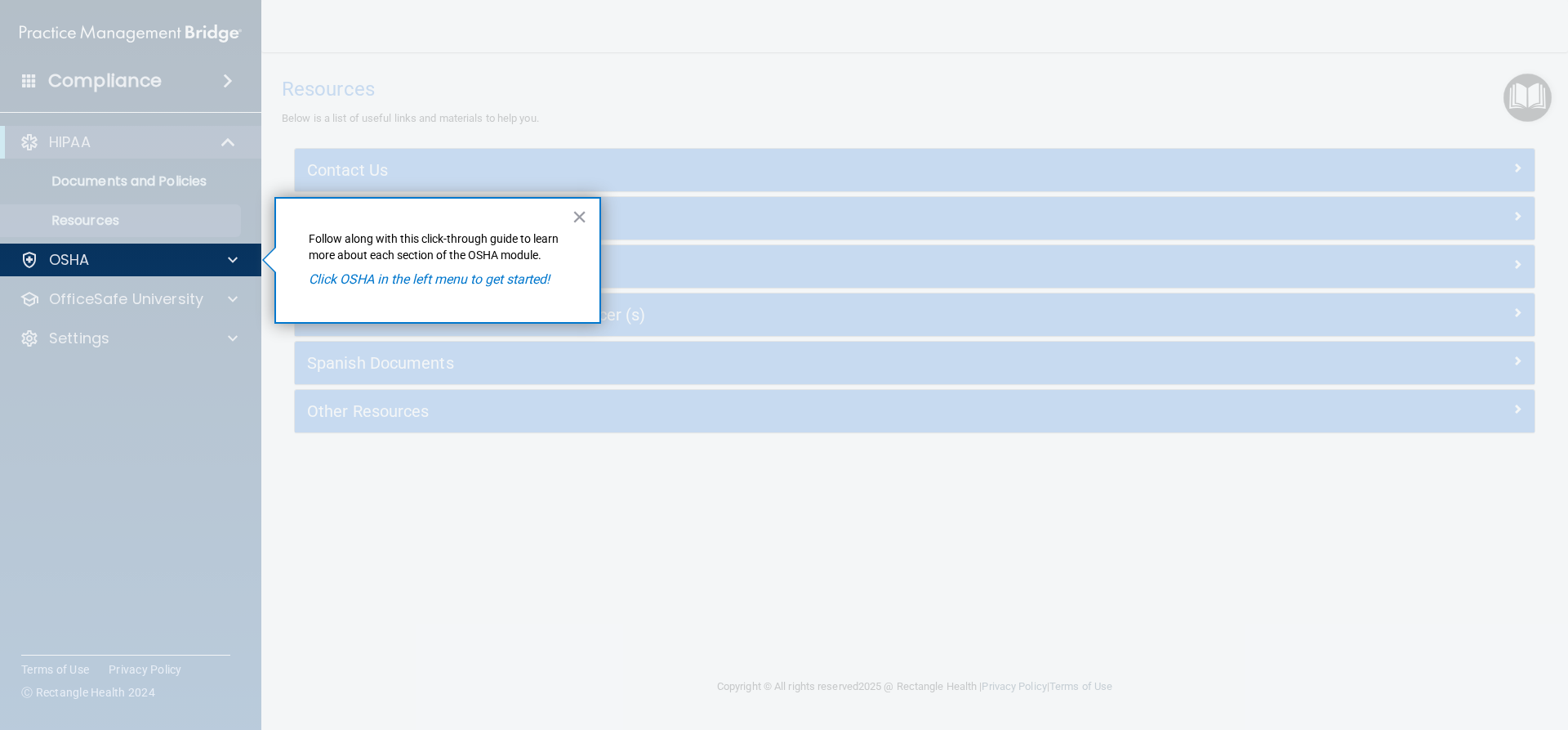
click at [397, 279] on em "Click OSHA in the left menu to get started!" at bounding box center [429, 279] width 241 height 16
click at [576, 206] on button "×" at bounding box center [580, 216] width 16 height 26
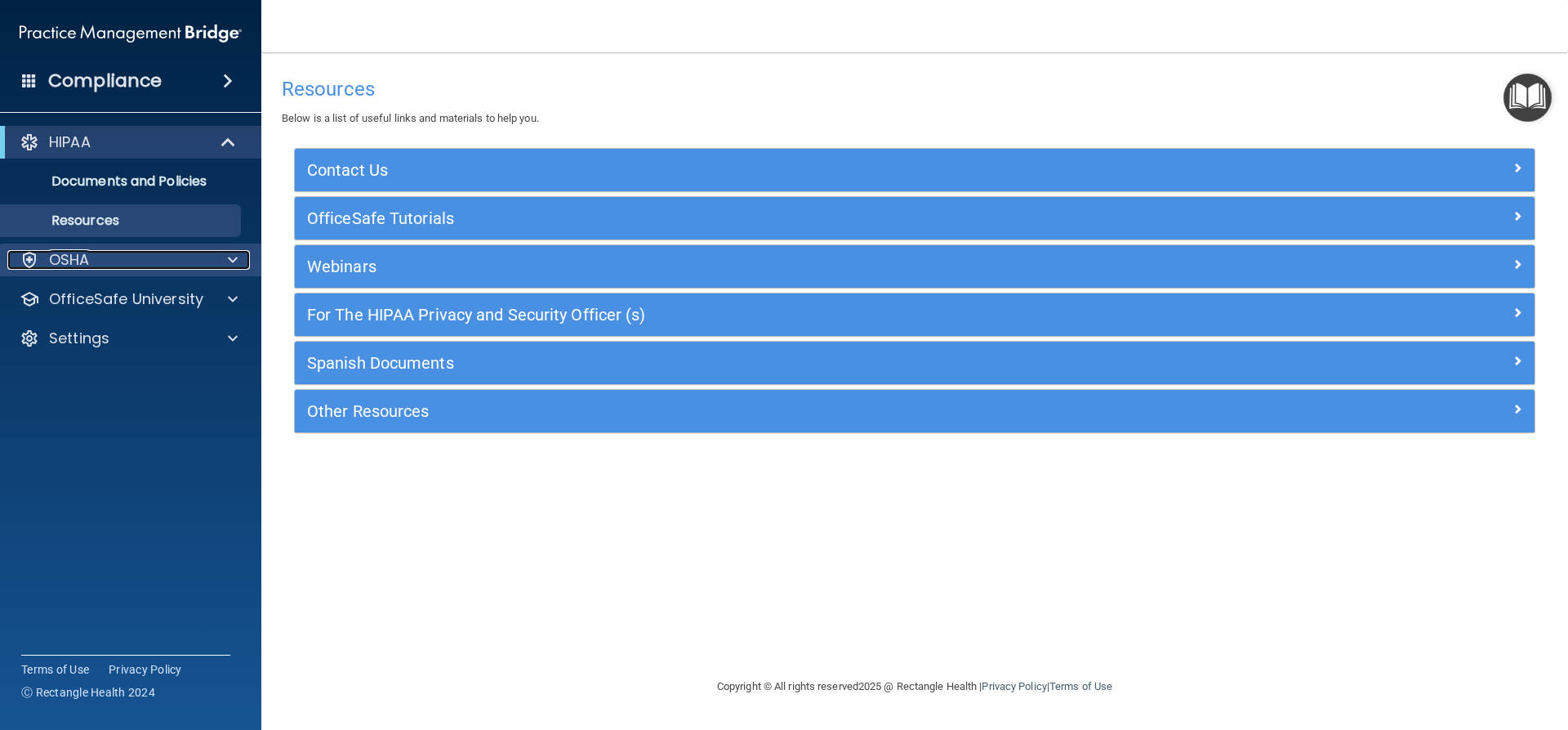
click at [244, 257] on div at bounding box center [230, 260] width 41 height 19
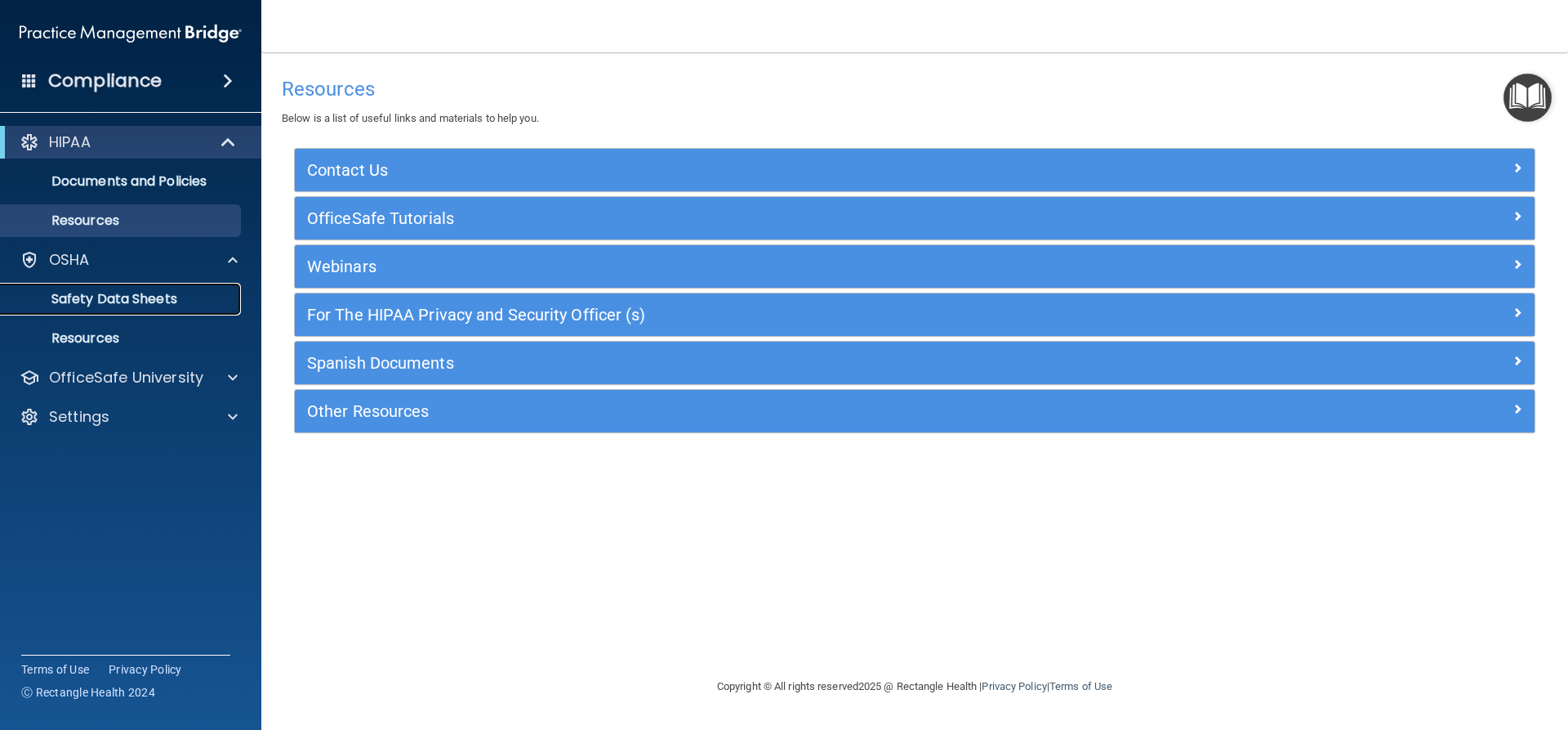
click at [164, 289] on link "Safety Data Sheets" at bounding box center [112, 298] width 257 height 32
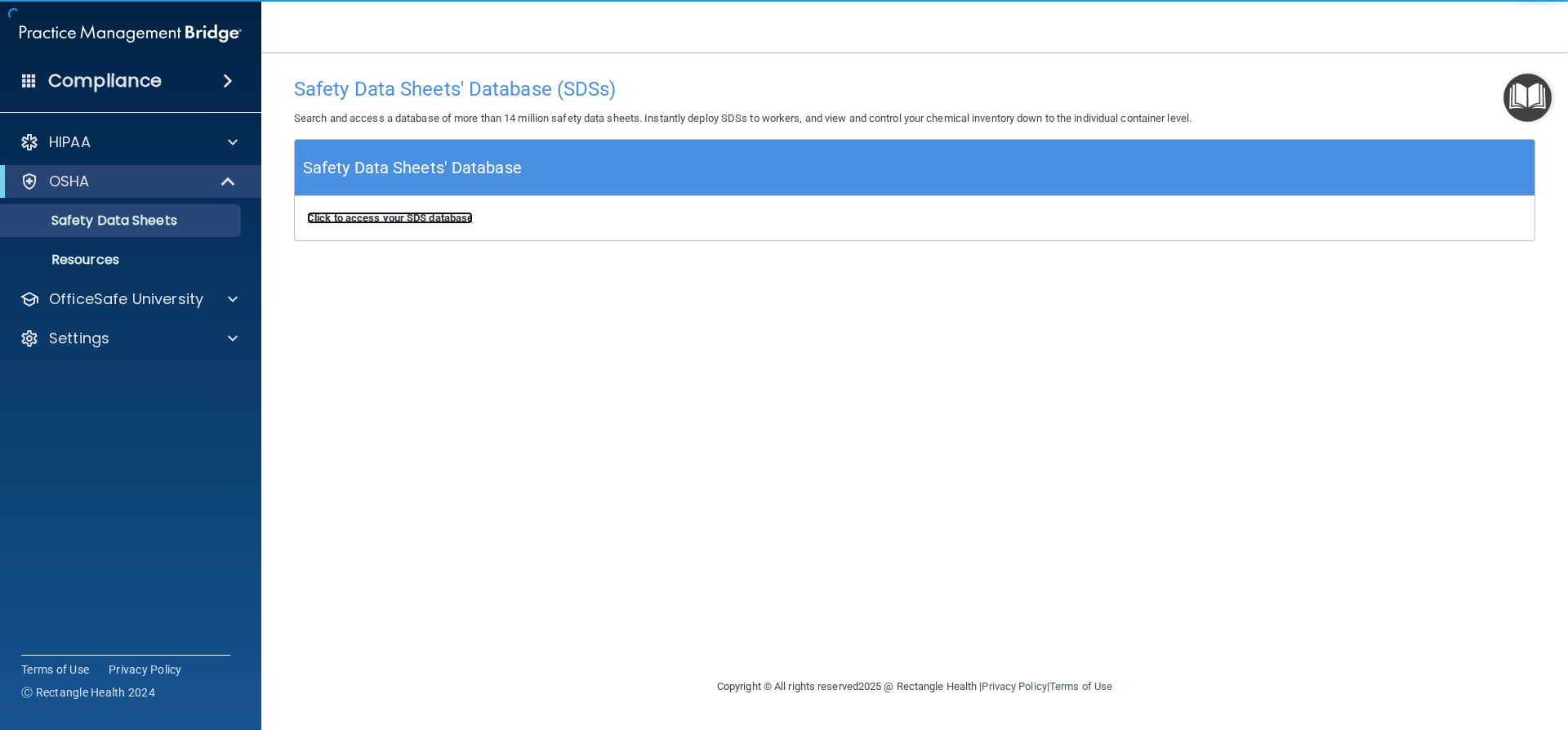
click at [362, 212] on b "Click to access your SDS database" at bounding box center [390, 218] width 166 height 12
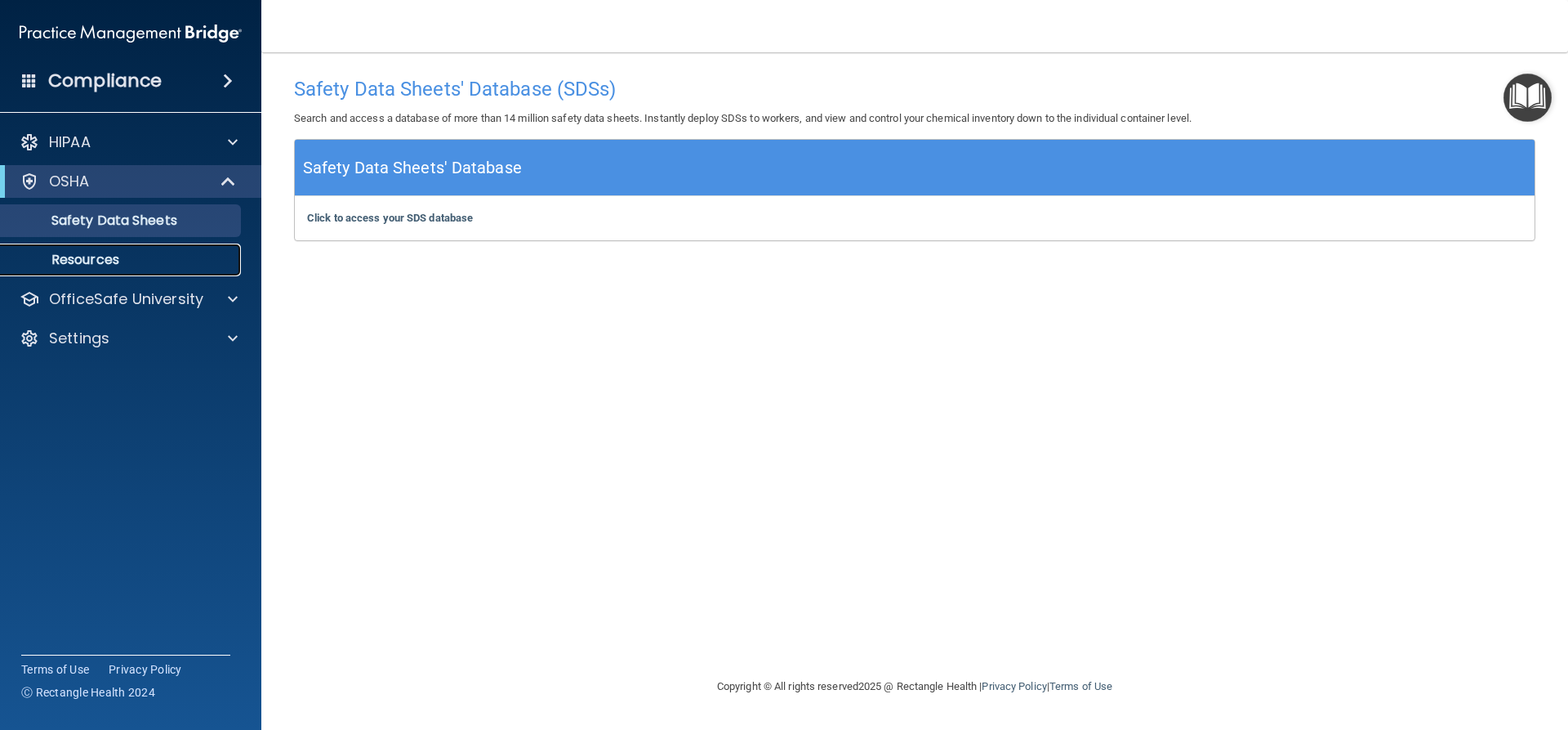
click at [104, 252] on p "Resources" at bounding box center [122, 260] width 223 height 17
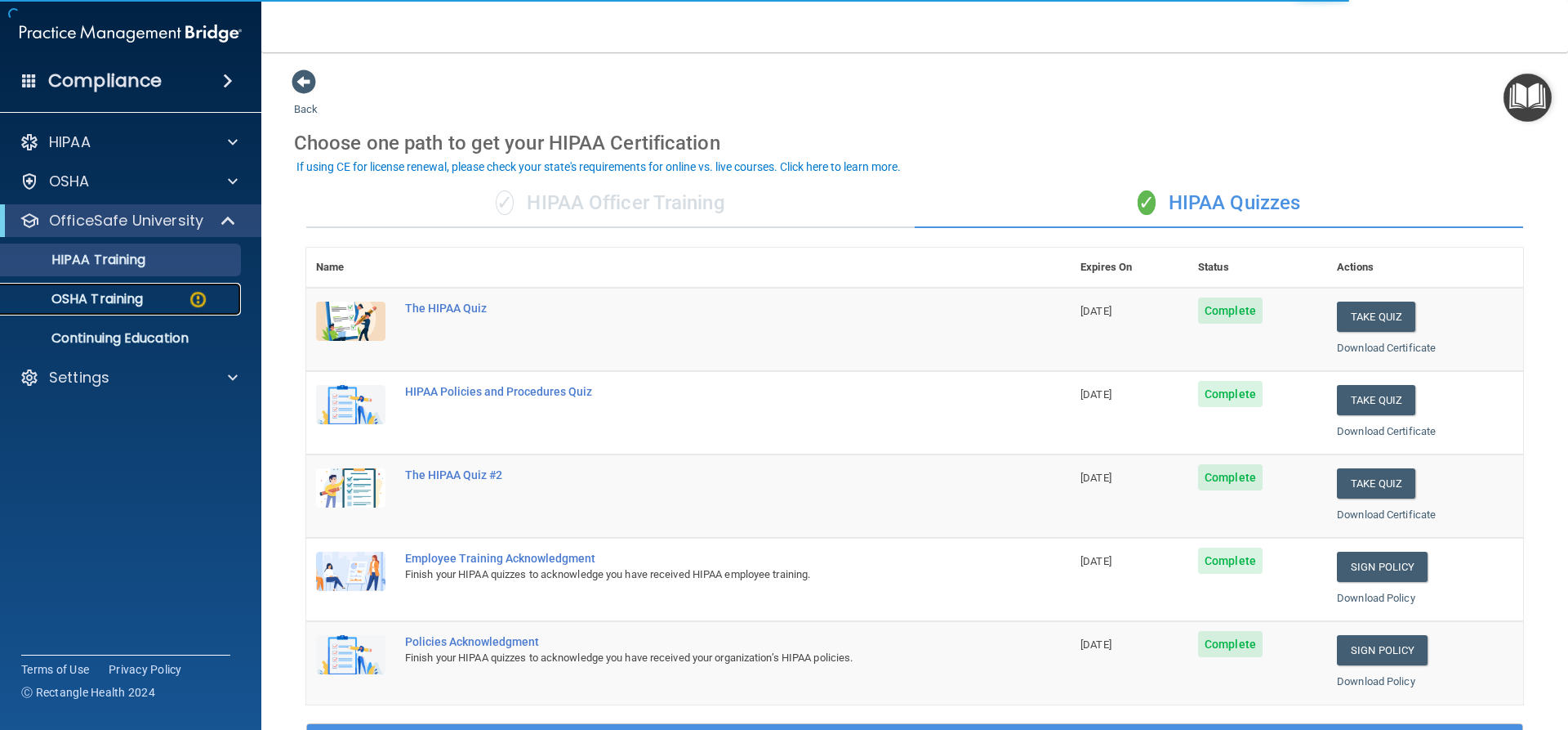
click at [92, 304] on p "OSHA Training" at bounding box center [77, 299] width 132 height 17
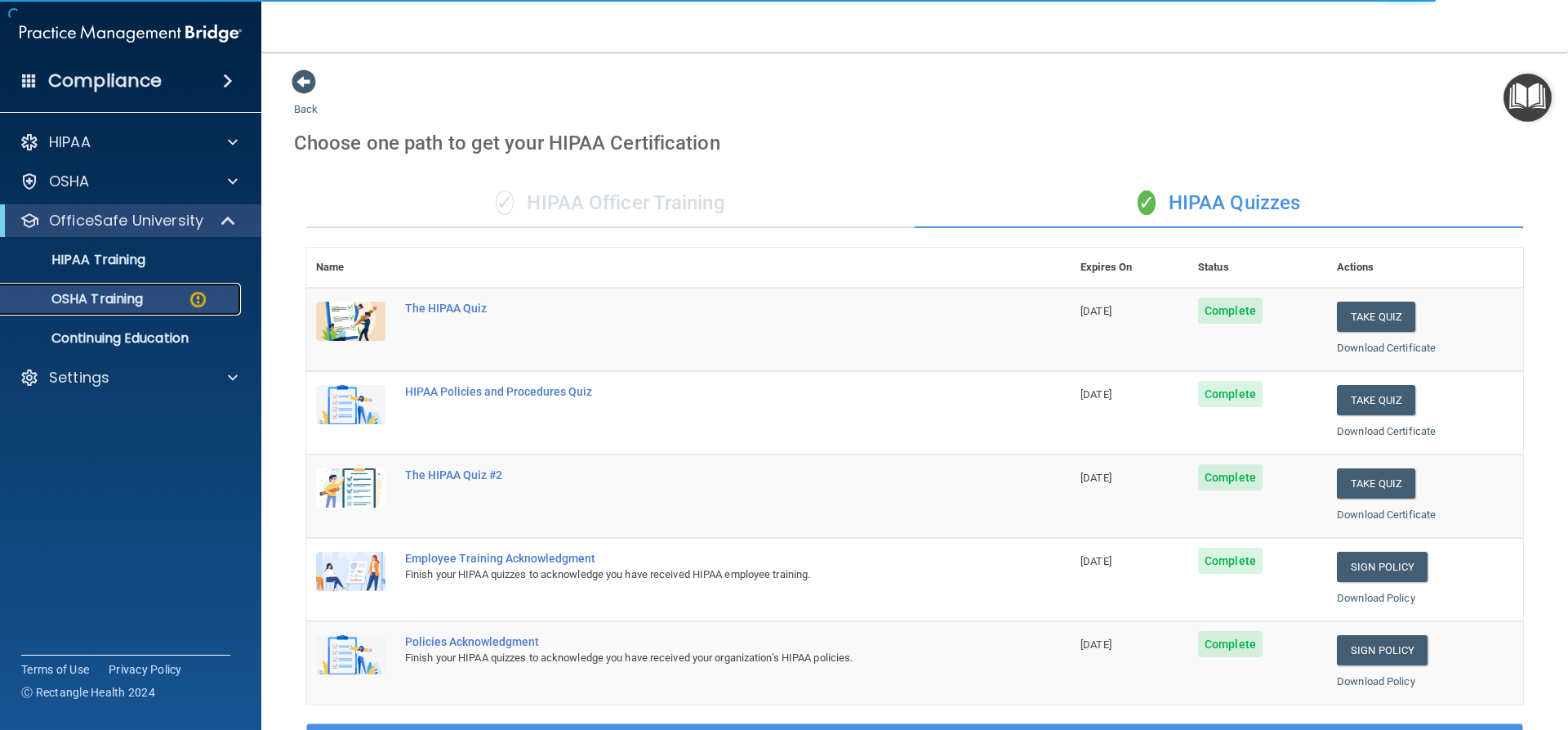
click at [85, 293] on p "OSHA Training" at bounding box center [77, 299] width 132 height 17
click at [194, 305] on img at bounding box center [197, 299] width 20 height 20
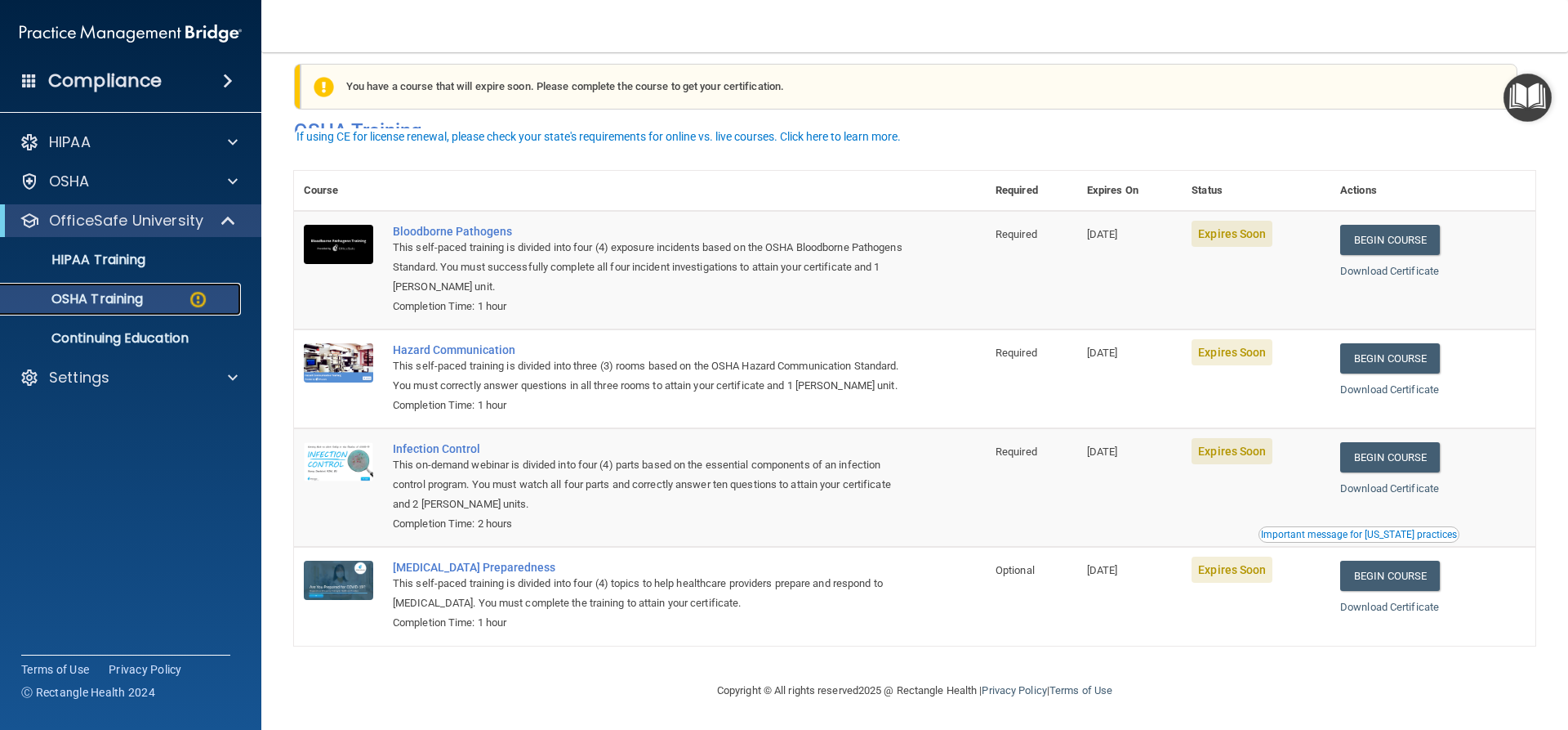
scroll to position [42, 0]
click at [328, 229] on img at bounding box center [339, 244] width 70 height 39
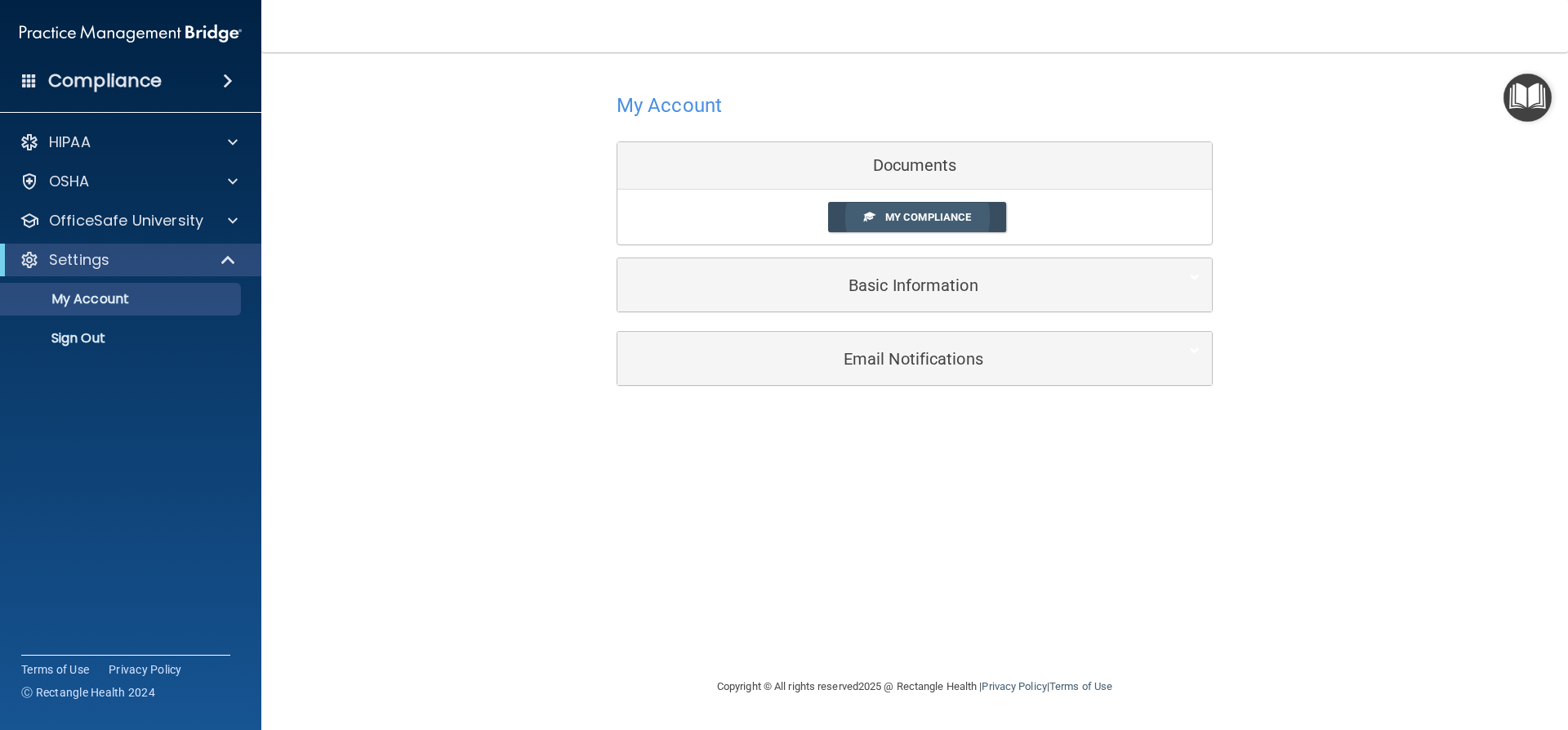
click at [961, 203] on link "My Compliance" at bounding box center [917, 216] width 179 height 31
click at [920, 215] on span "My Compliance" at bounding box center [928, 217] width 85 height 12
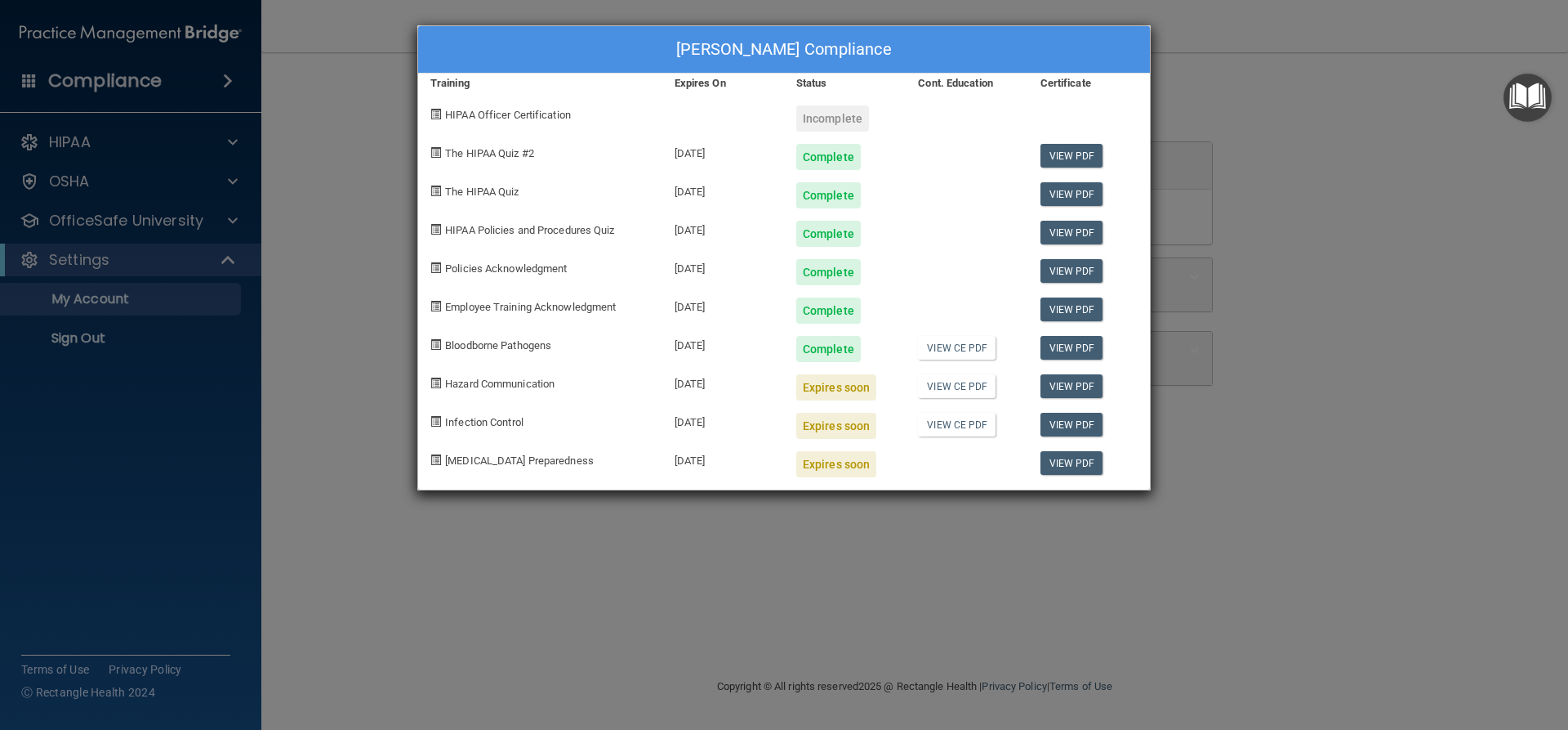
click at [438, 382] on span at bounding box center [436, 383] width 10 height 10
click at [502, 390] on div "Hazard Communication" at bounding box center [540, 381] width 244 height 38
click at [433, 379] on span at bounding box center [436, 383] width 10 height 10
click at [441, 385] on span at bounding box center [436, 383] width 10 height 10
click at [1530, 93] on img "Open Resource Center" at bounding box center [1527, 97] width 48 height 48
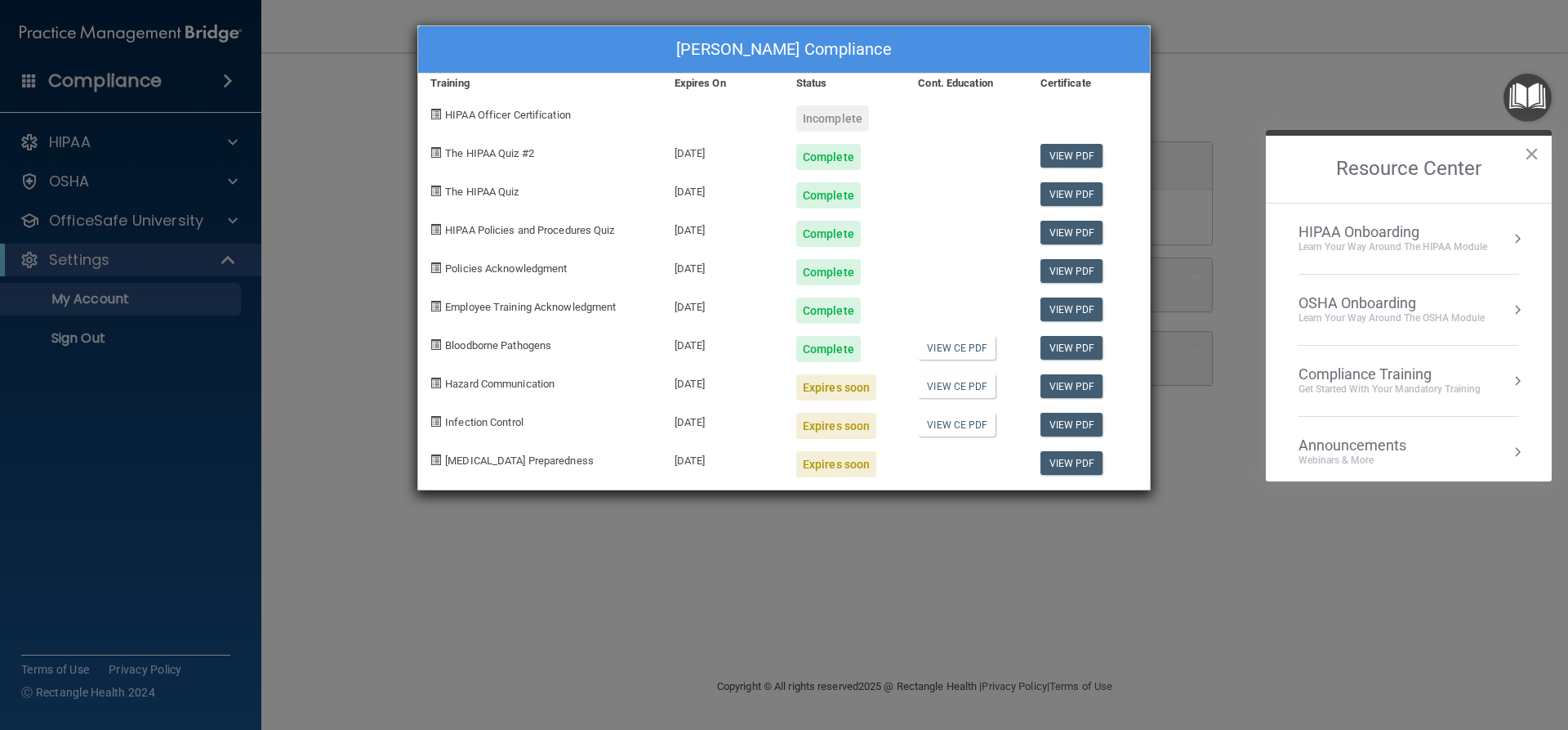
click at [1325, 371] on div "Compliance Training" at bounding box center [1389, 374] width 182 height 18
click at [1355, 236] on div "HIPAA Training for Members" at bounding box center [1369, 230] width 182 height 15
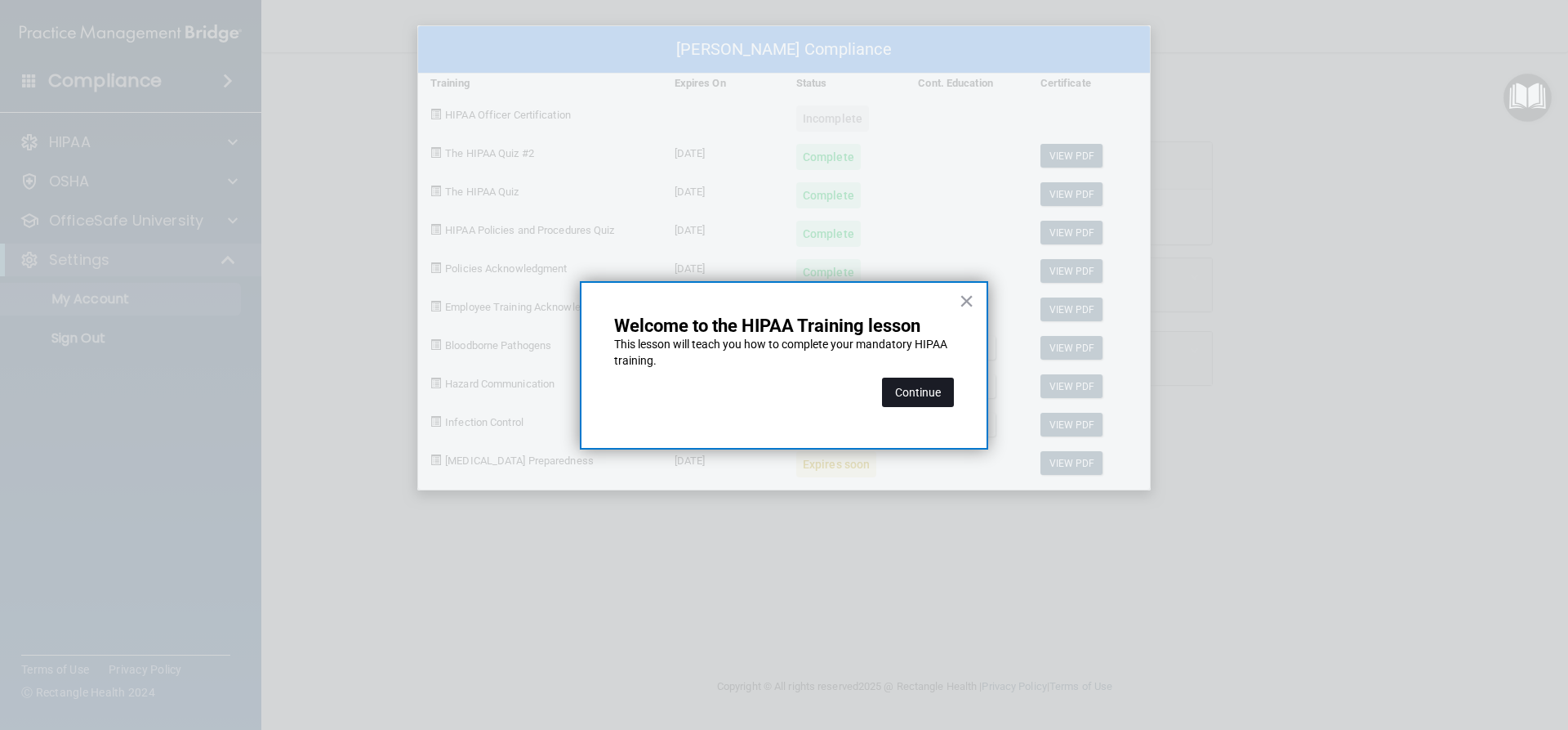
click at [919, 393] on button "Continue" at bounding box center [918, 392] width 71 height 30
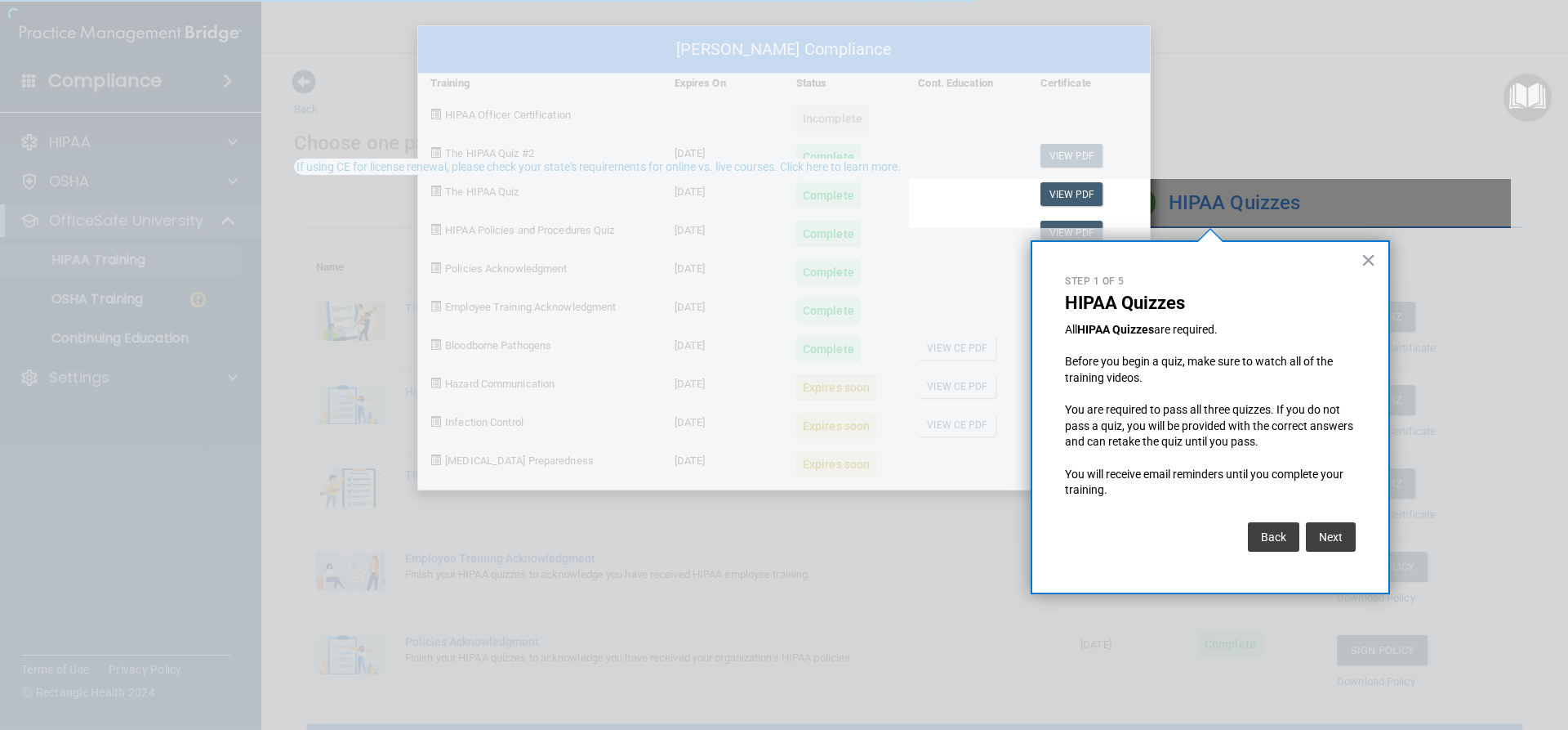
click at [105, 297] on div at bounding box center [454, 365] width 909 height 730
click at [1375, 260] on div "× Step 1 of 5 HIPAA Quizzes All HIPAA Quizzes are required. Before you begin a …" at bounding box center [1210, 417] width 359 height 354
click at [1370, 259] on button "×" at bounding box center [1368, 260] width 16 height 26
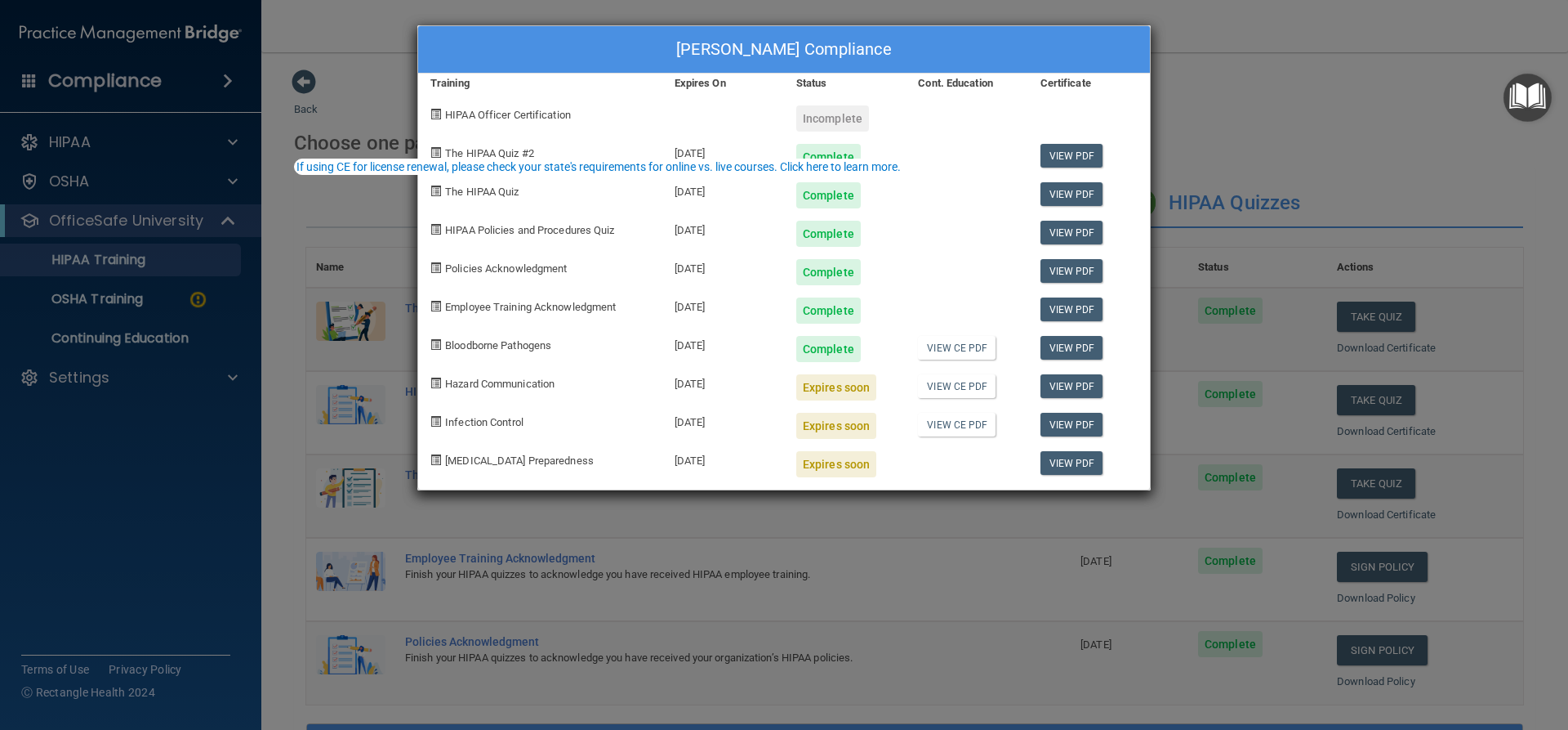
click at [128, 290] on div "Jackie Perez's Compliance Training Expires On Status Cont. Education Certificat…" at bounding box center [784, 365] width 1568 height 730
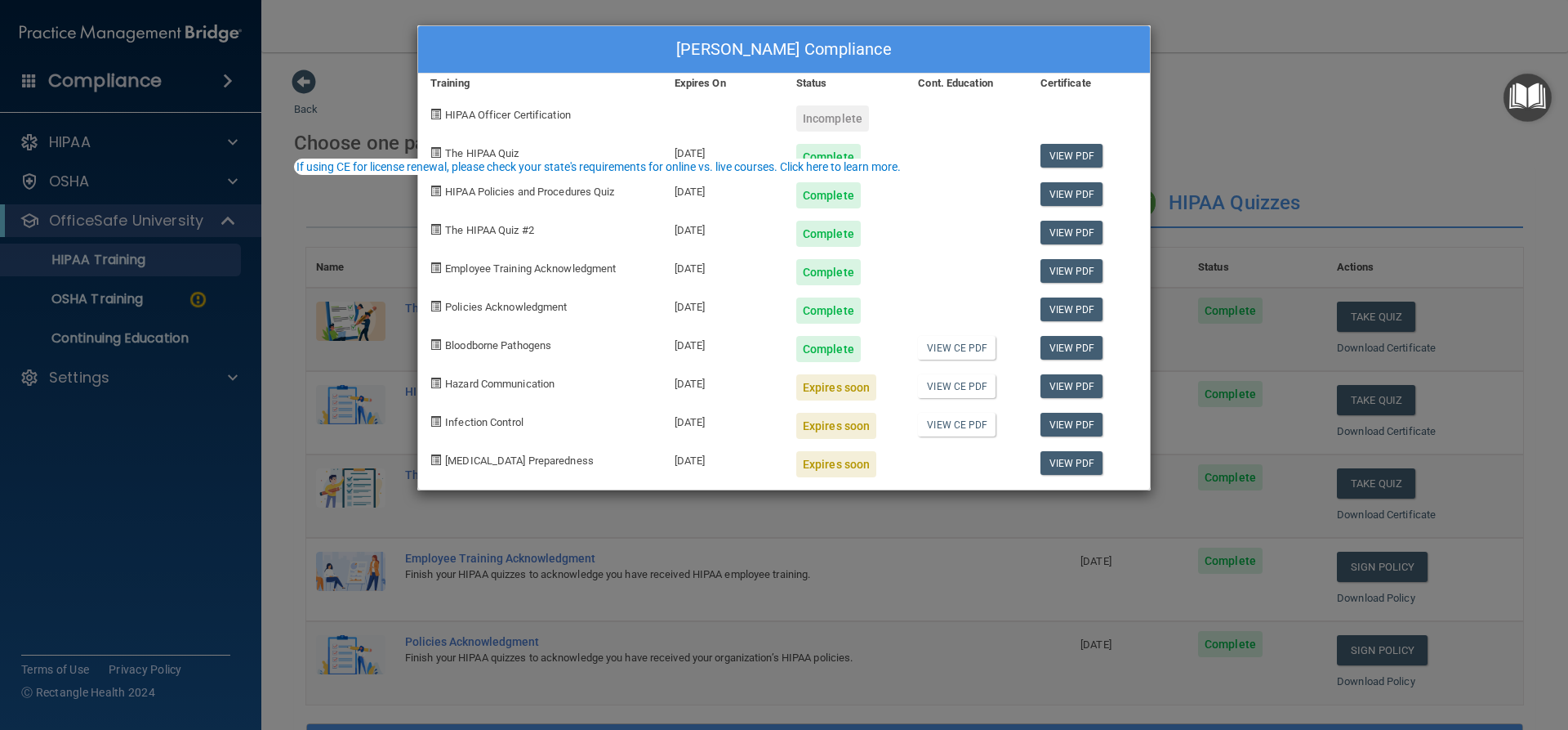
click at [464, 392] on div "Hazard Communication" at bounding box center [540, 381] width 244 height 38
click at [456, 379] on span "Hazard Communication" at bounding box center [500, 384] width 110 height 12
click at [1062, 389] on link "View PDF" at bounding box center [1072, 385] width 63 height 24
click at [438, 348] on span at bounding box center [436, 345] width 10 height 10
drag, startPoint x: 692, startPoint y: 38, endPoint x: 549, endPoint y: 17, distance: 144.5
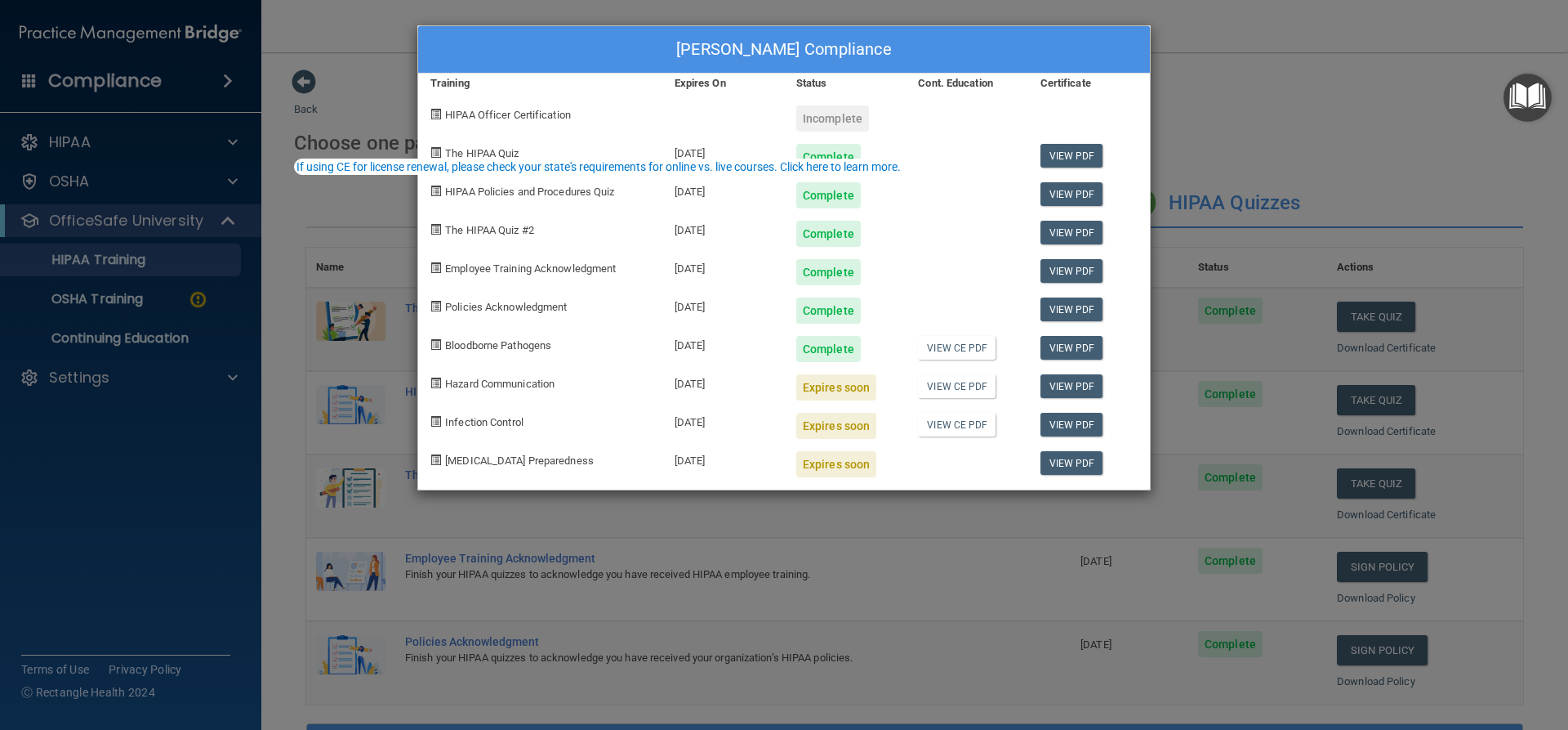
click at [692, 38] on div "Jackie Perez's Compliance" at bounding box center [784, 50] width 731 height 47
click at [510, 5] on div "Jackie Perez's Compliance Training Expires On Status Cont. Education Certificat…" at bounding box center [784, 365] width 1568 height 730
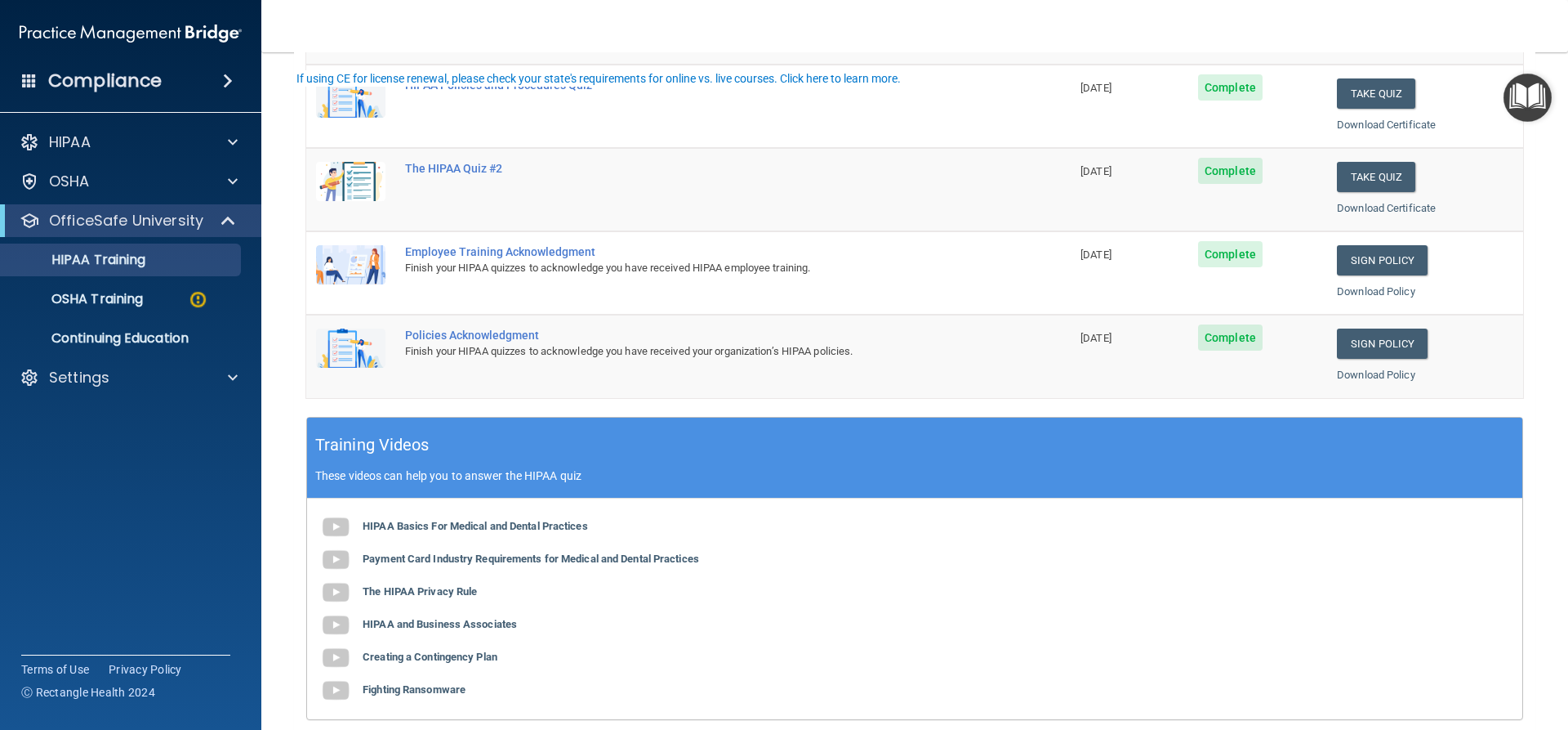
scroll to position [408, 0]
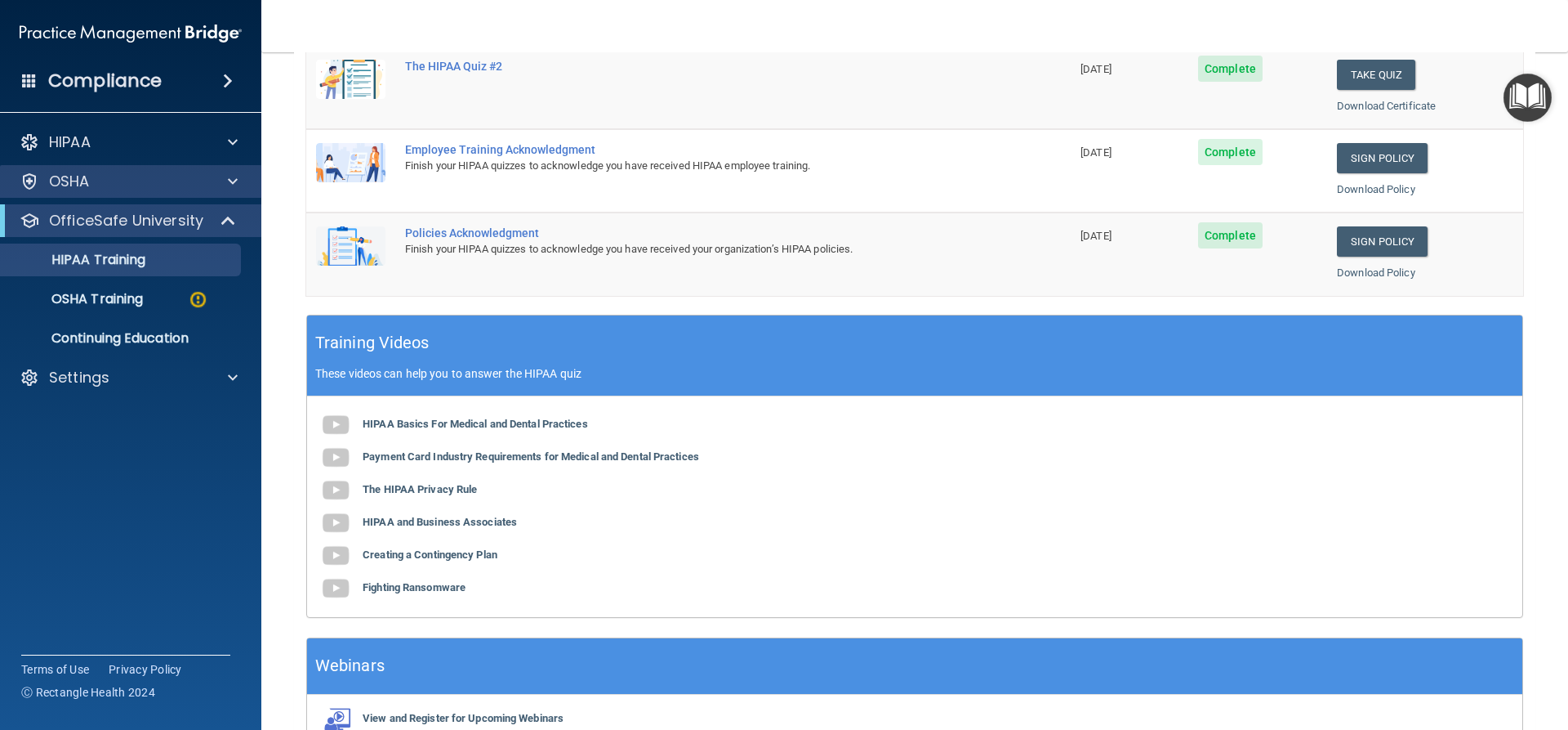
click at [92, 192] on div "OSHA" at bounding box center [131, 181] width 262 height 32
click at [97, 293] on p "OSHA Training" at bounding box center [77, 299] width 132 height 17
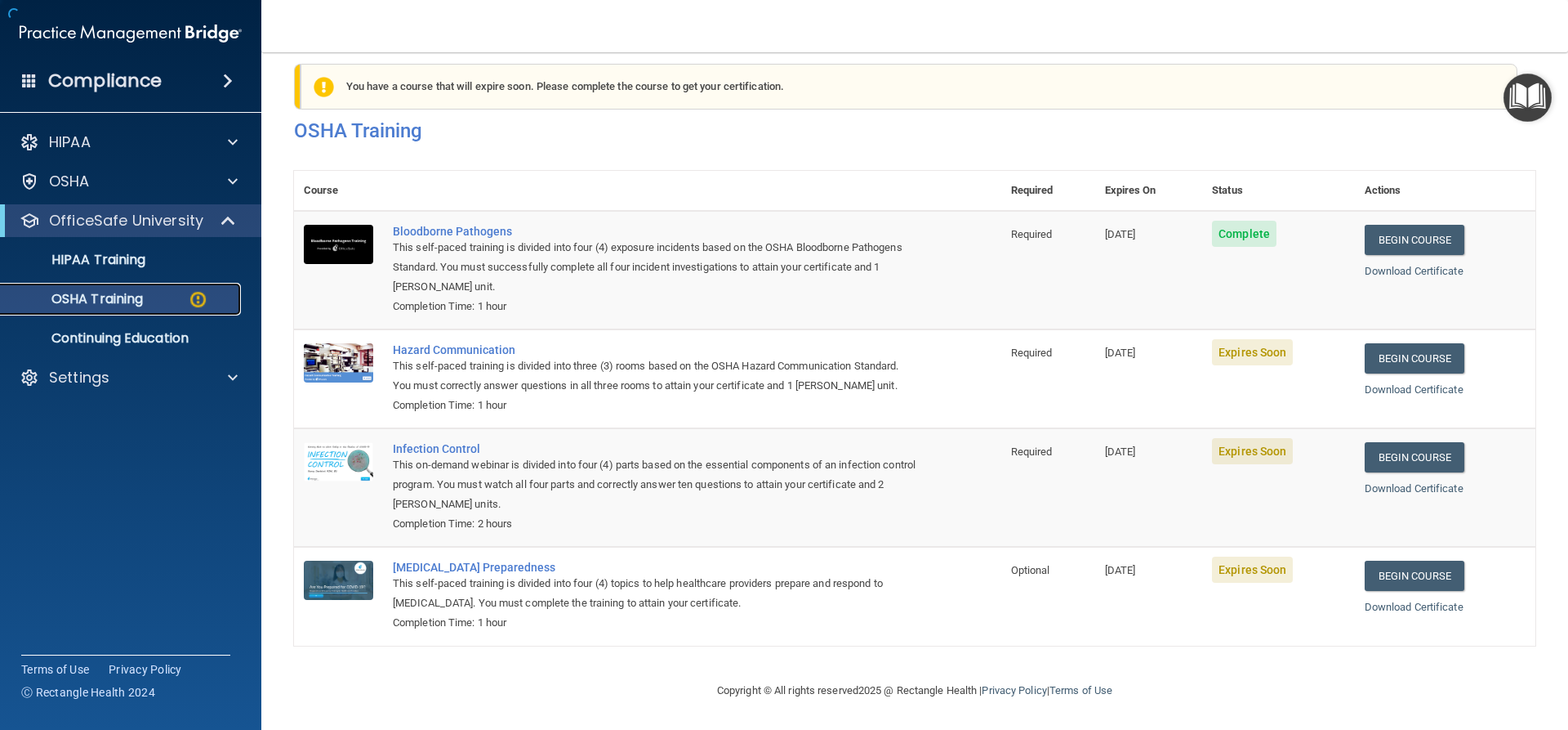
scroll to position [42, 0]
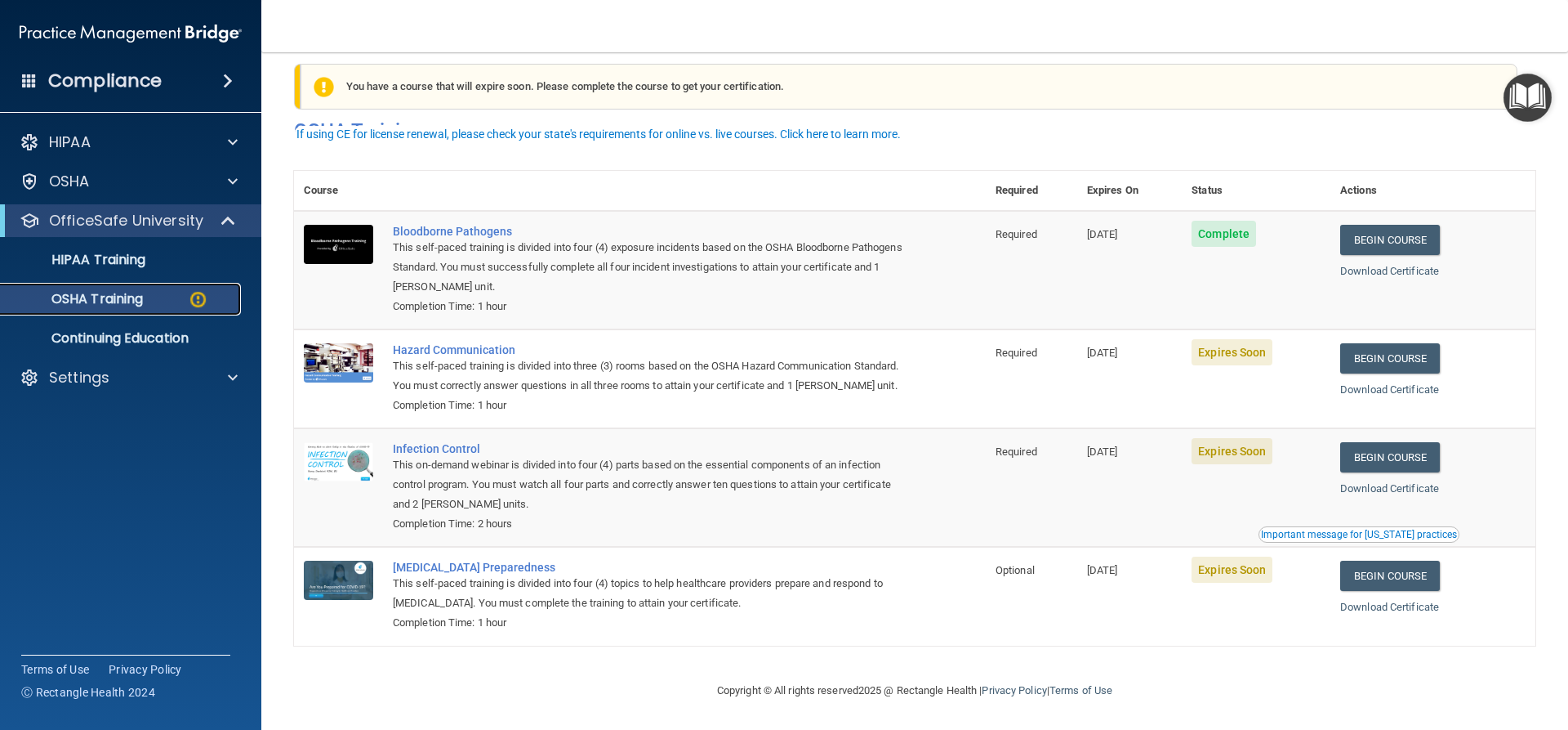
click at [130, 305] on p "OSHA Training" at bounding box center [77, 299] width 132 height 17
click at [198, 304] on img at bounding box center [197, 299] width 20 height 20
click at [156, 333] on p "Continuing Education" at bounding box center [122, 338] width 223 height 17
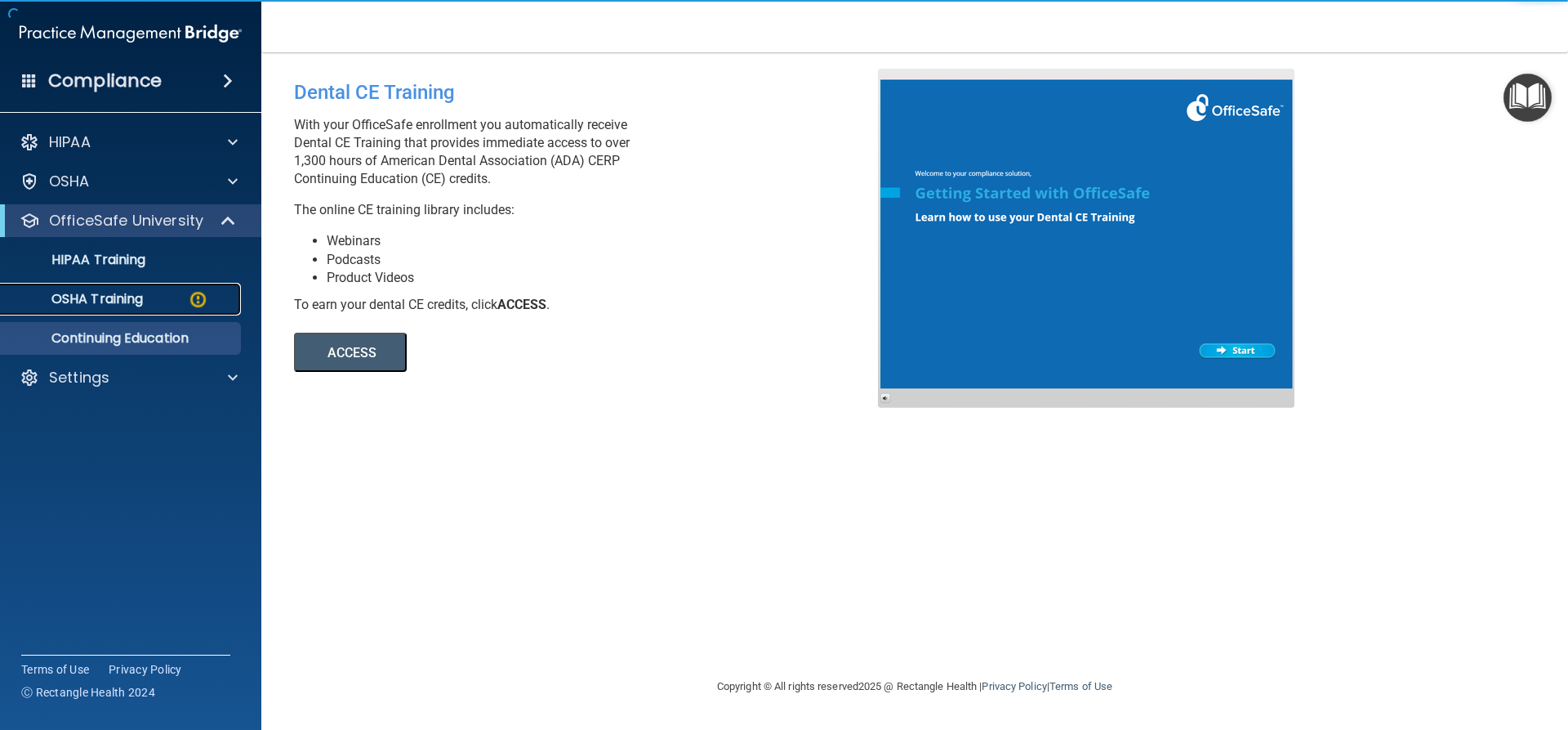
click at [147, 301] on div "OSHA Training" at bounding box center [122, 299] width 223 height 17
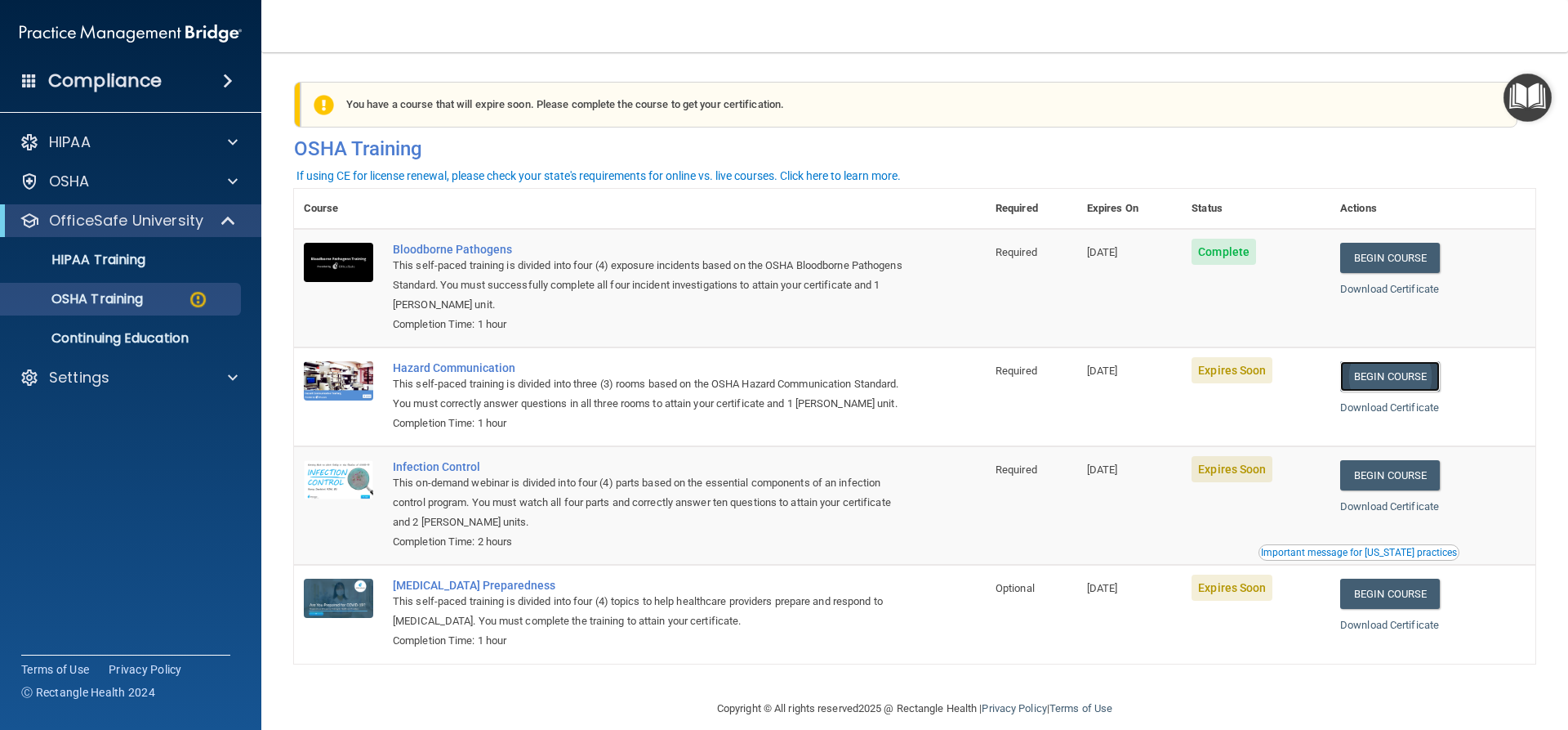
click at [1390, 369] on link "Begin Course" at bounding box center [1389, 376] width 99 height 31
click at [1406, 258] on link "Begin Course" at bounding box center [1389, 257] width 99 height 31
click at [1376, 376] on link "Begin Course" at bounding box center [1389, 376] width 99 height 31
click at [471, 397] on div "This self-paced training is divided into three (3) rooms based on the OSHA Haza…" at bounding box center [648, 393] width 511 height 39
click at [348, 388] on img at bounding box center [339, 380] width 70 height 39
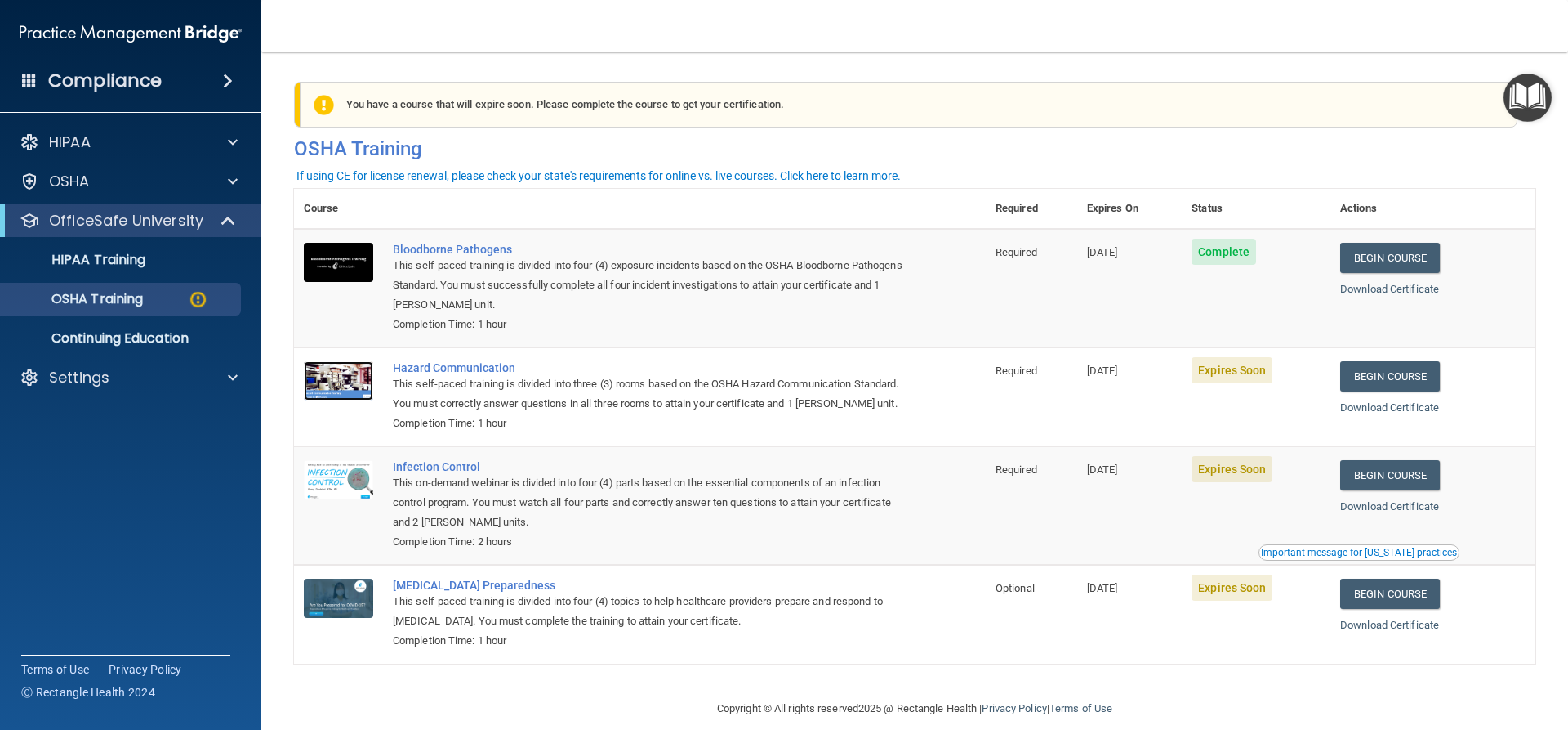
click at [325, 398] on img at bounding box center [339, 380] width 70 height 39
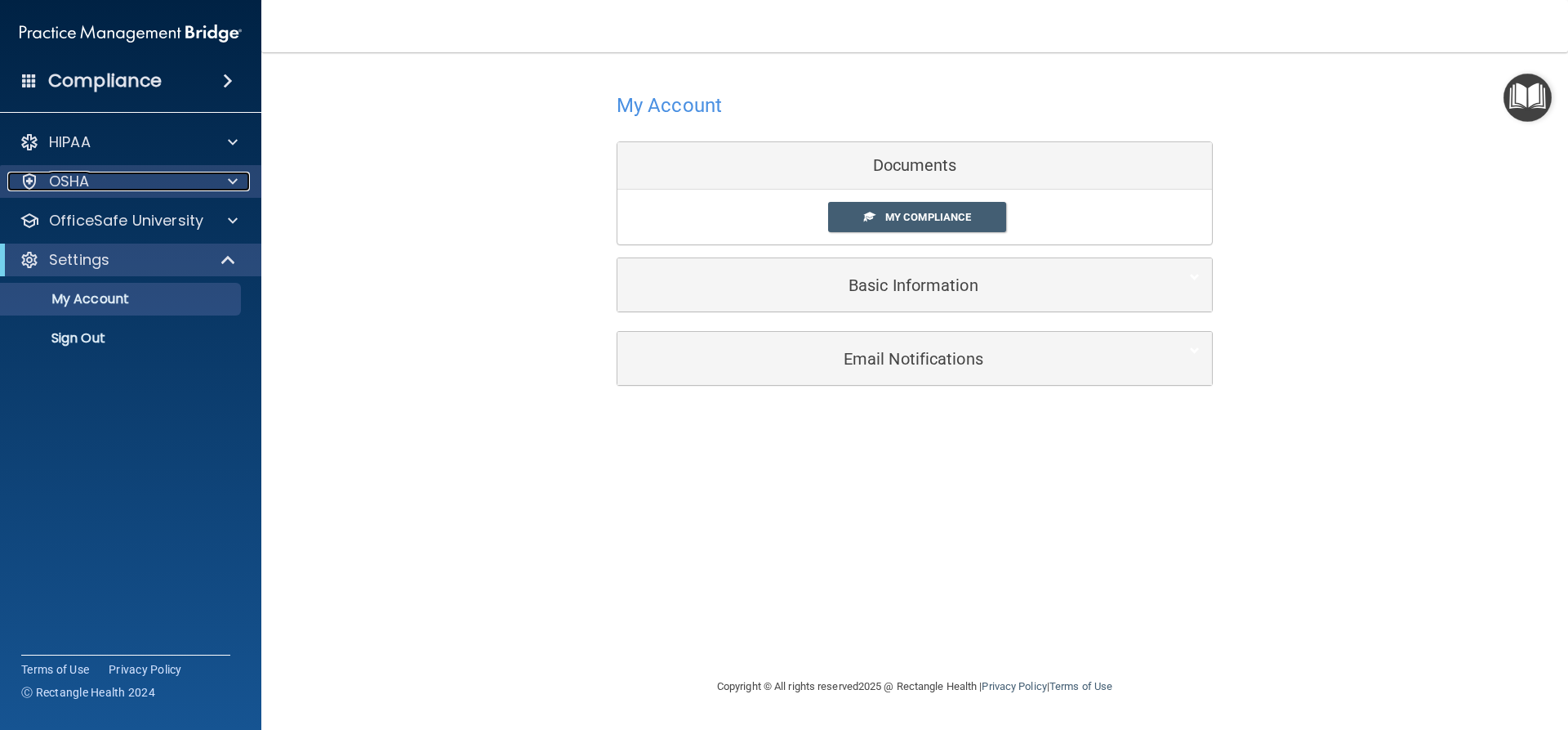
click at [193, 181] on div "OSHA" at bounding box center [108, 181] width 202 height 19
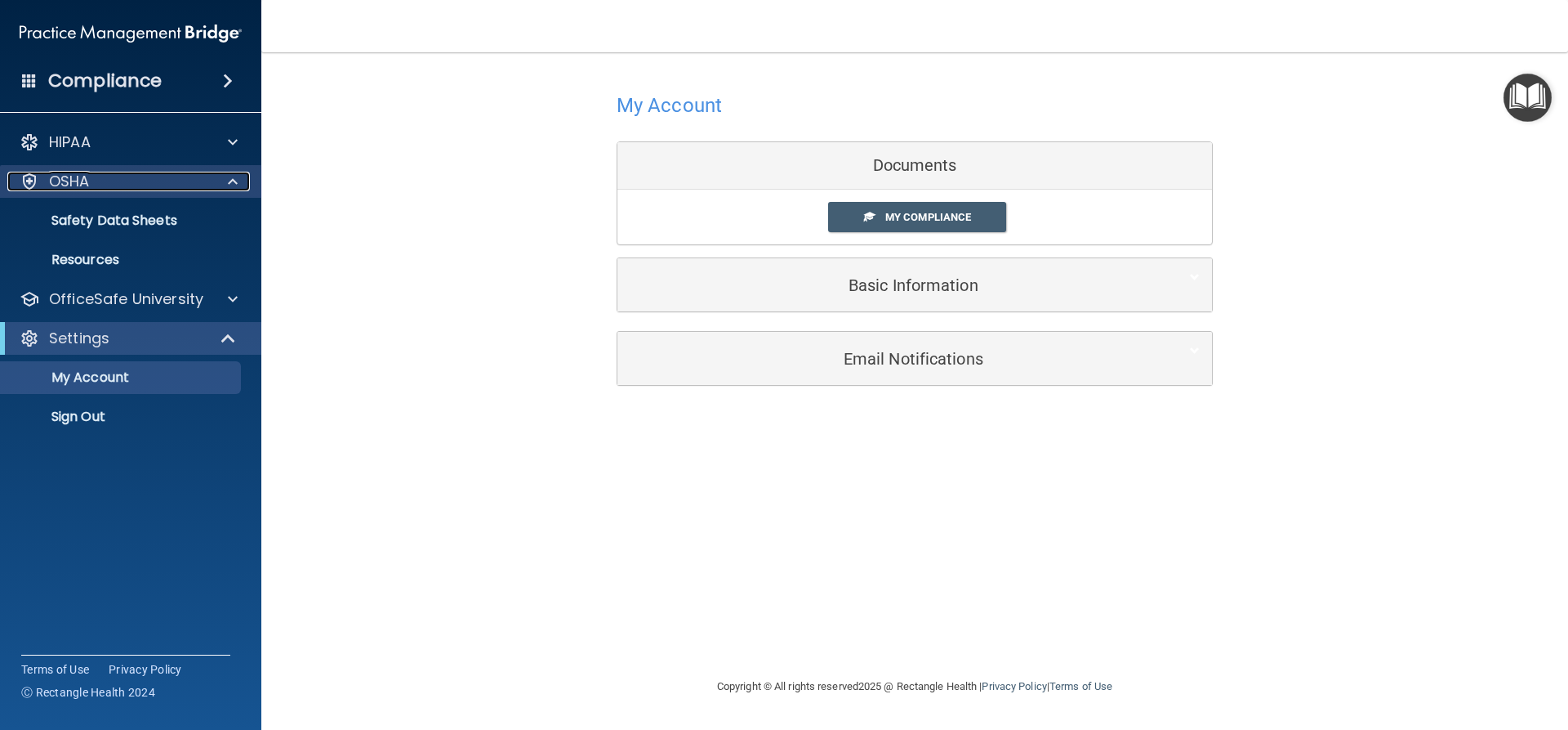
click at [232, 177] on span at bounding box center [232, 181] width 10 height 19
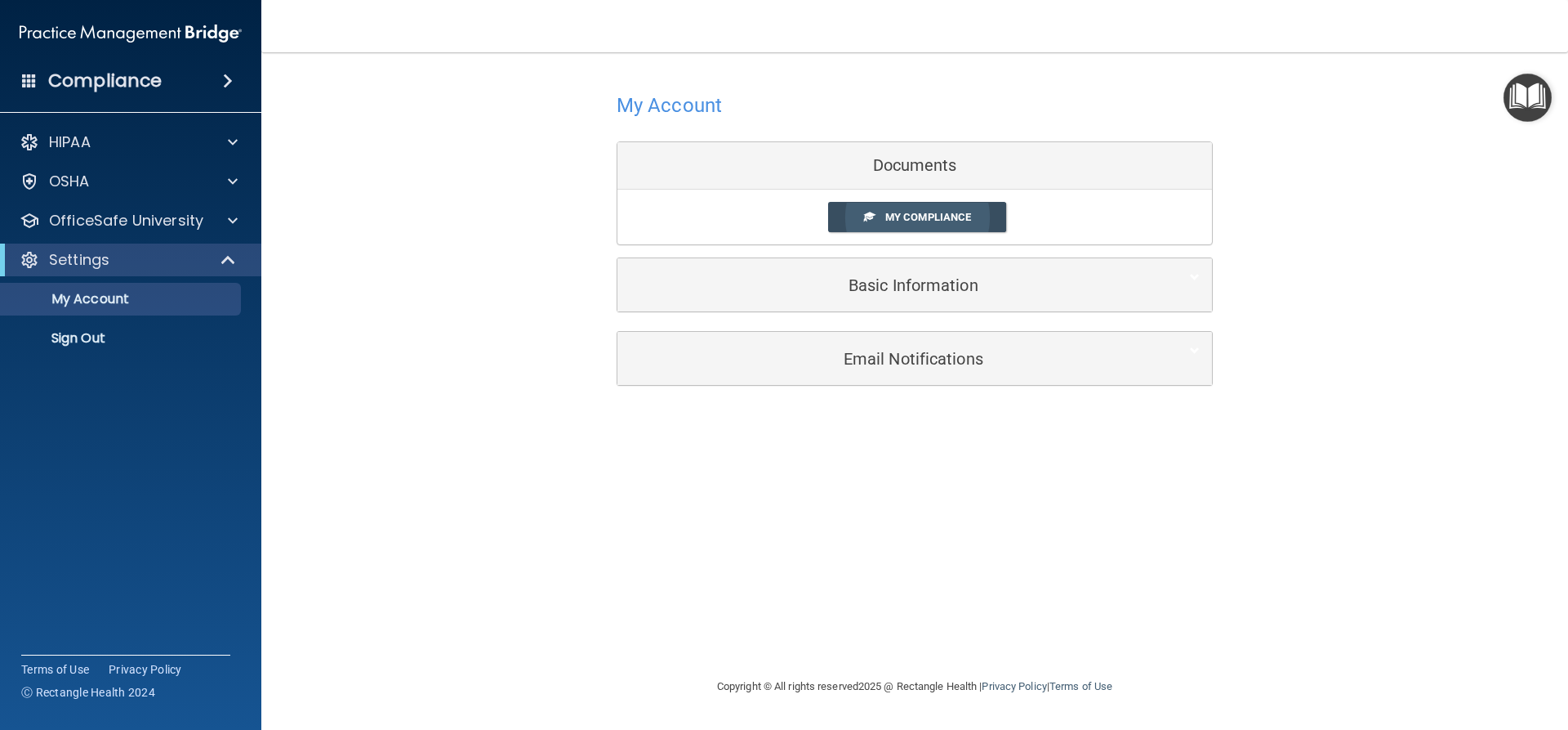
click at [921, 221] on span "My Compliance" at bounding box center [928, 217] width 85 height 12
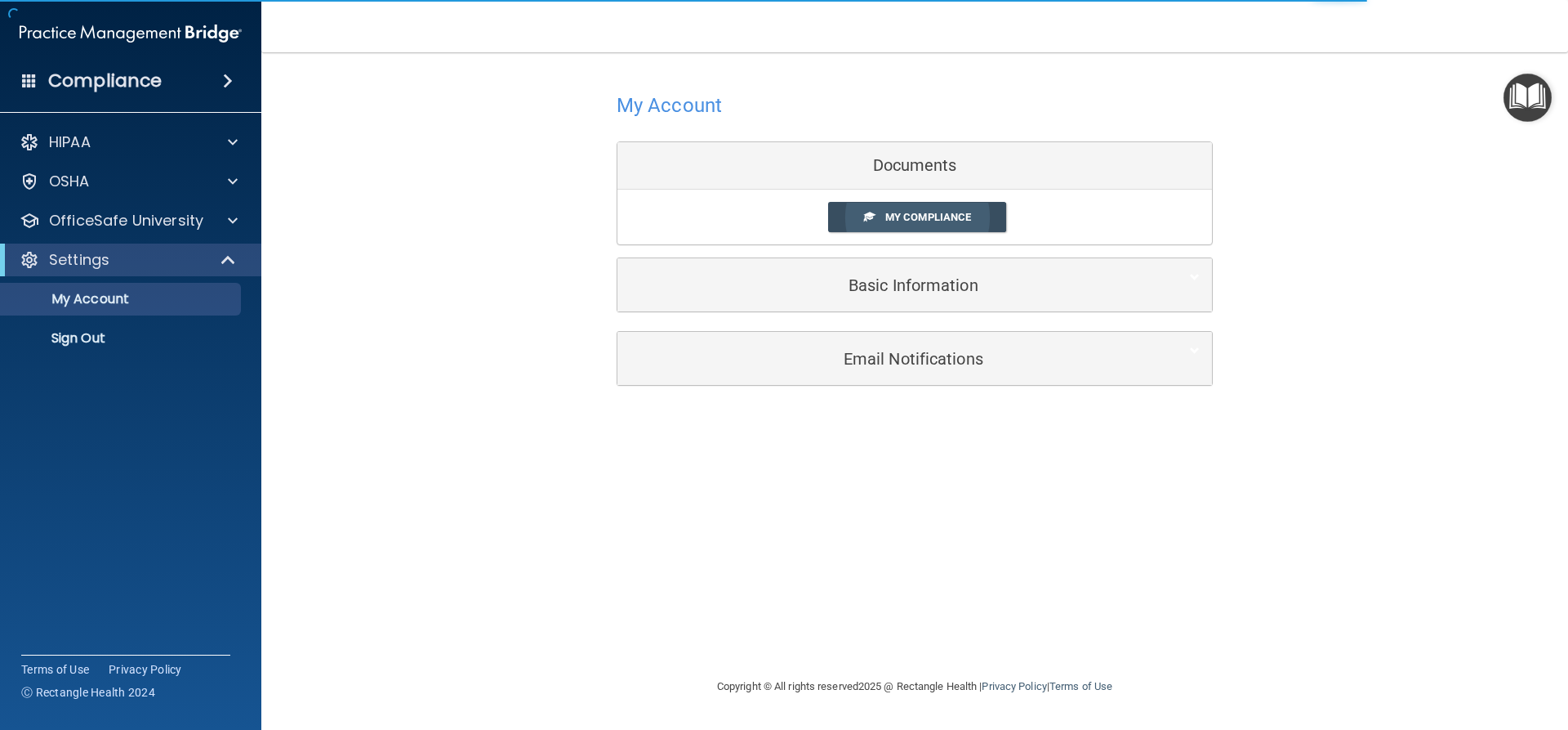
click at [917, 220] on span "My Compliance" at bounding box center [928, 217] width 85 height 12
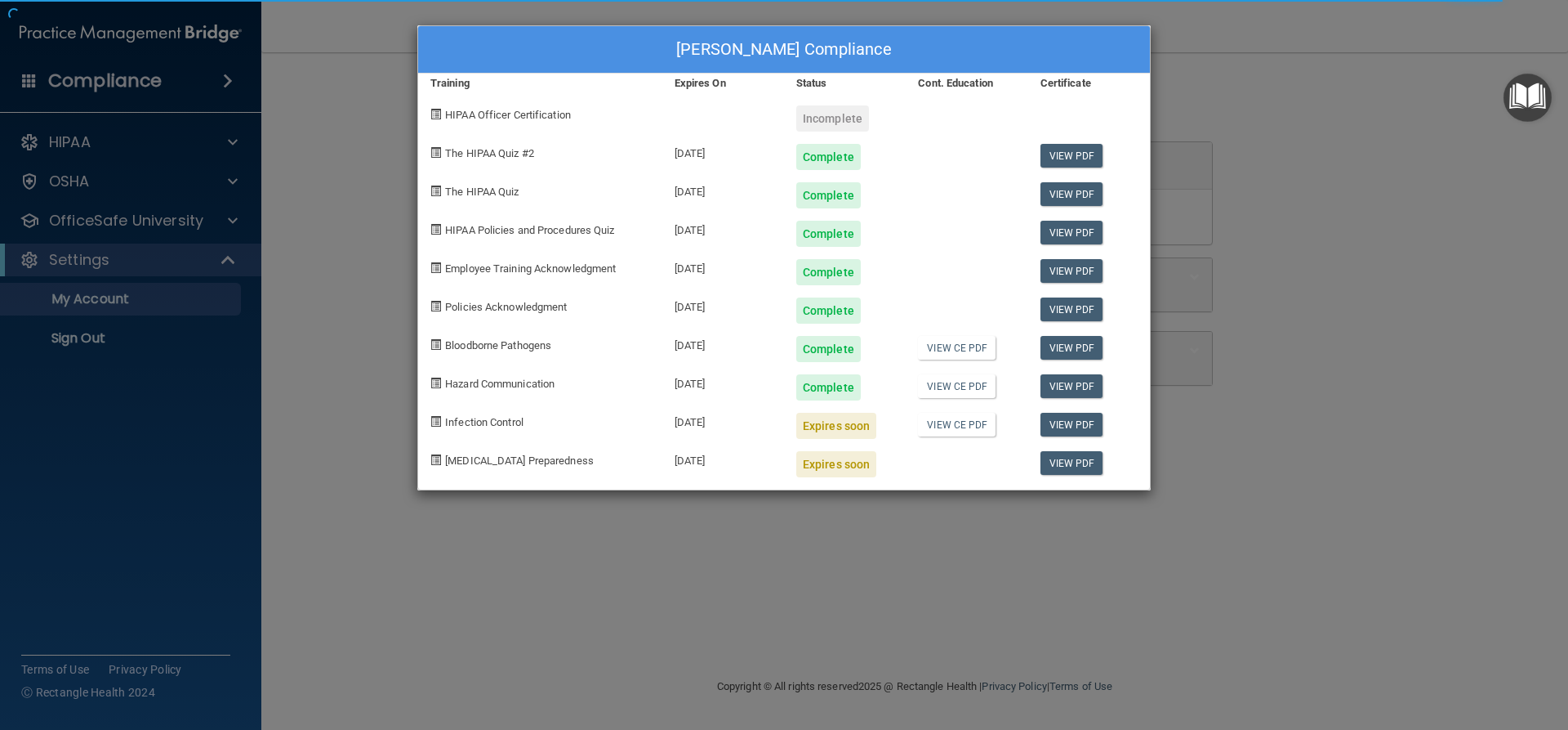
click at [511, 379] on span "Hazard Communication" at bounding box center [500, 384] width 110 height 12
click at [473, 425] on span "Infection Control" at bounding box center [485, 422] width 78 height 12
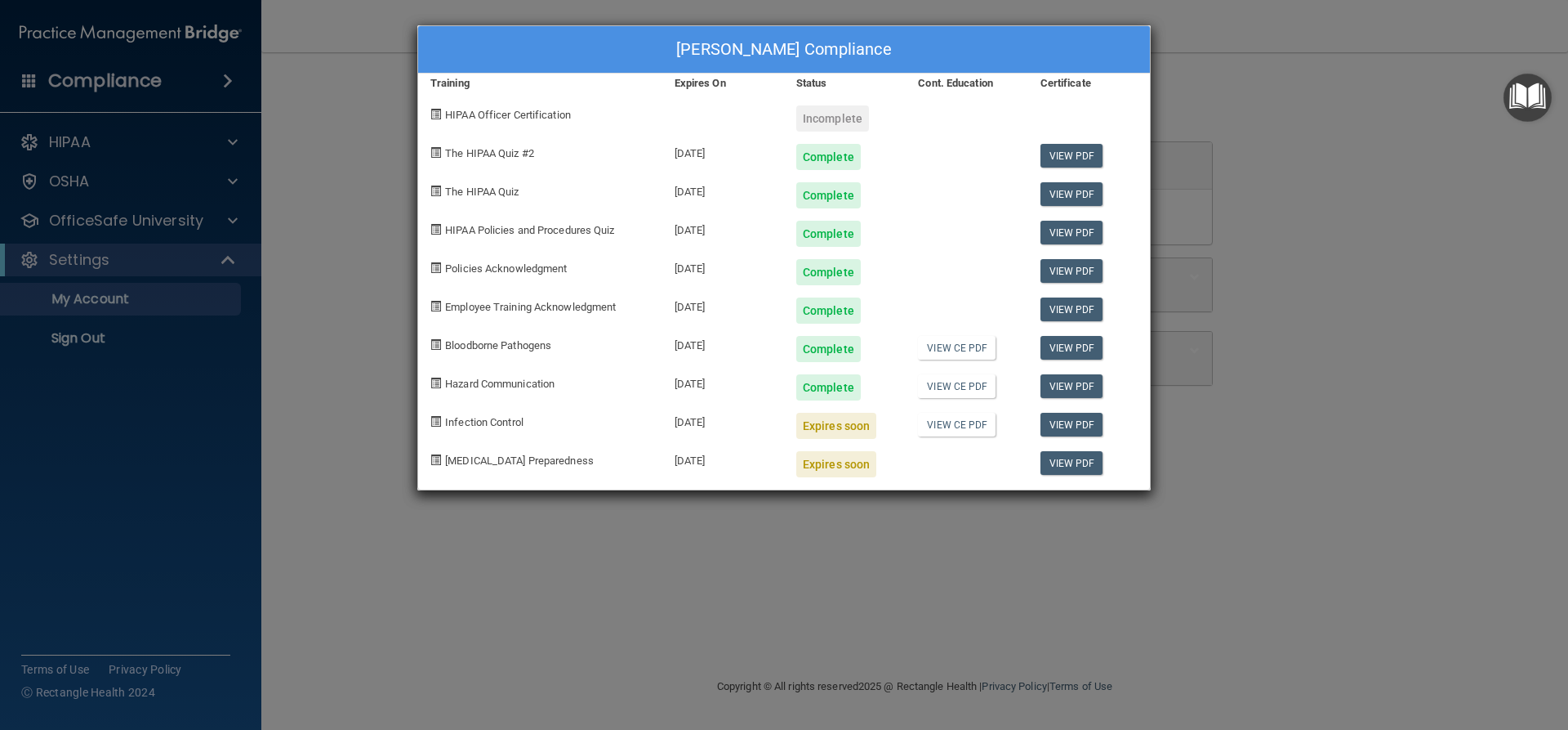
drag, startPoint x: 476, startPoint y: 79, endPoint x: 459, endPoint y: 64, distance: 22.7
click at [478, 80] on div "Training" at bounding box center [540, 83] width 244 height 19
click at [261, 16] on div "[PERSON_NAME] Compliance Training Expires On Status Cont. Education Certificate…" at bounding box center [784, 365] width 1568 height 730
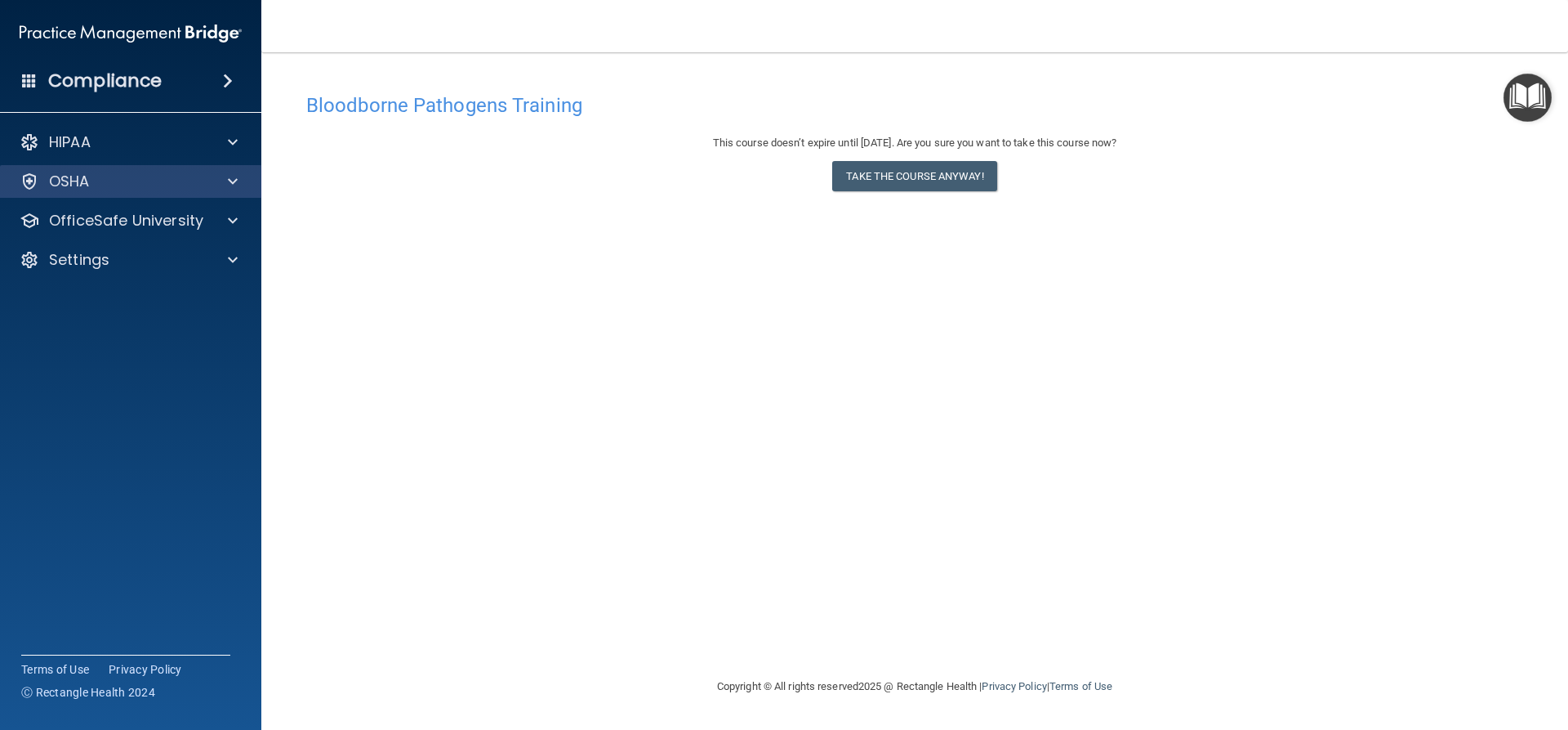
click at [119, 165] on div "OSHA" at bounding box center [131, 181] width 262 height 32
click at [960, 177] on button "Take the course anyway!" at bounding box center [914, 176] width 164 height 31
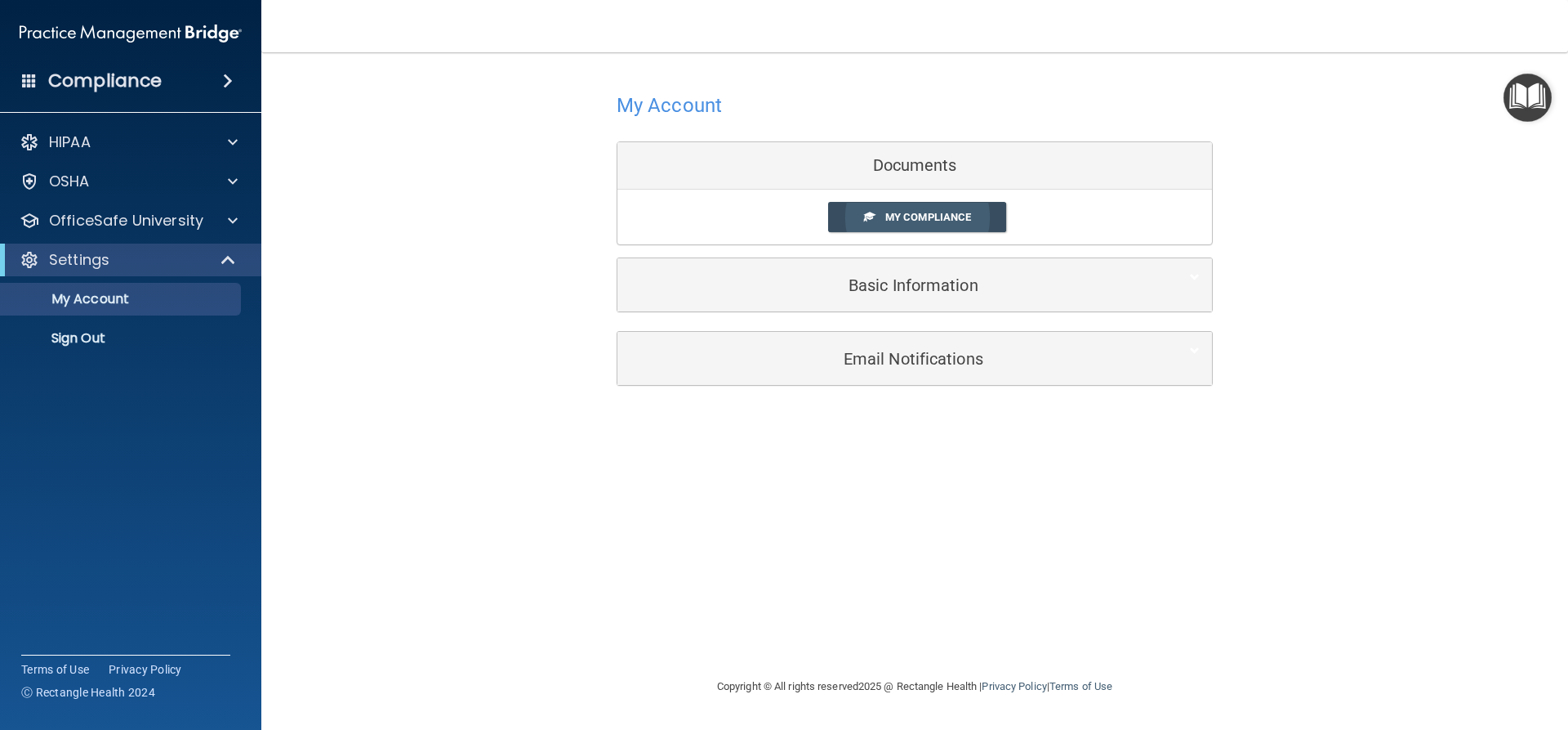
click at [938, 217] on span "My Compliance" at bounding box center [928, 217] width 85 height 12
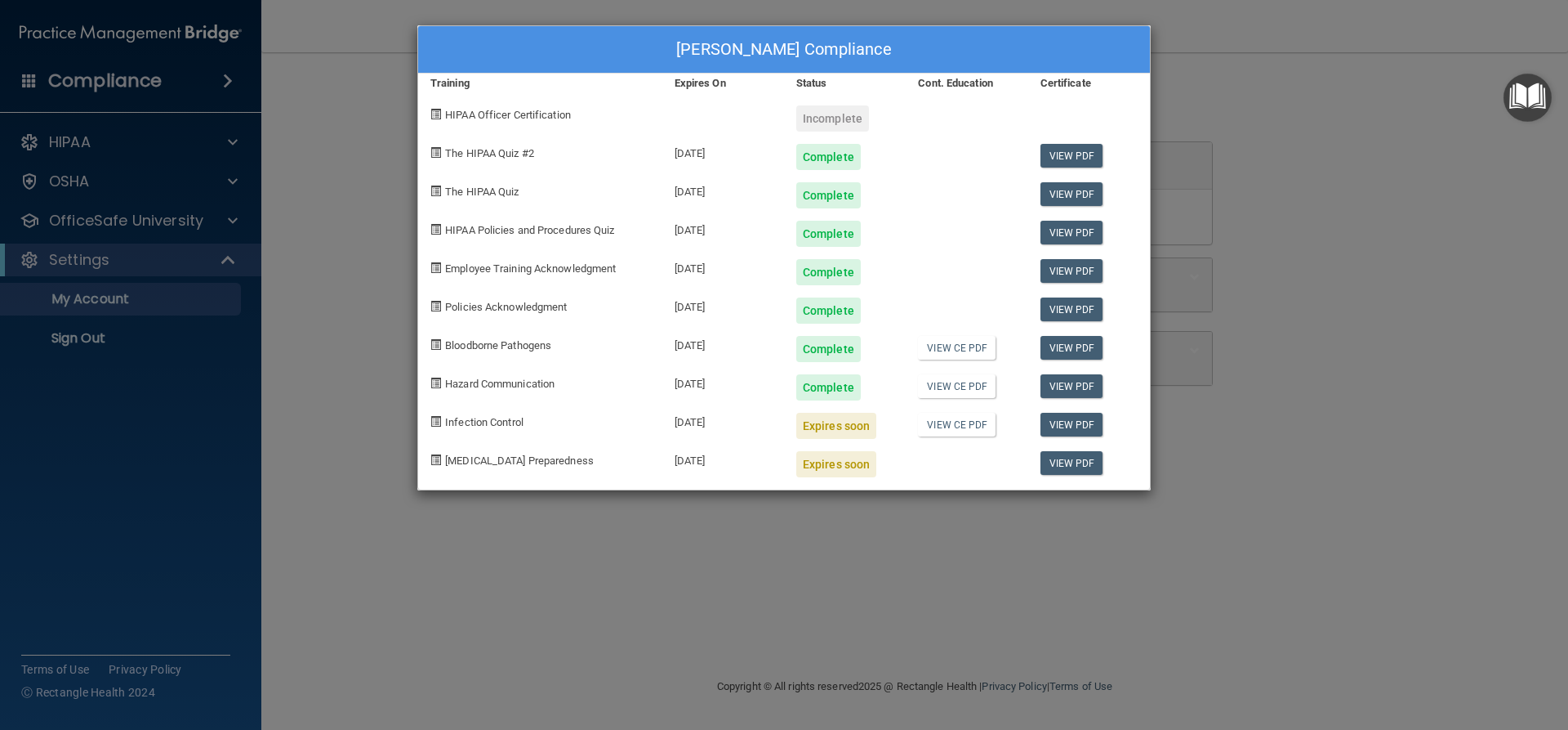
click at [1485, 95] on div "[PERSON_NAME] Compliance Training Expires On Status Cont. Education Certificate…" at bounding box center [784, 365] width 1568 height 730
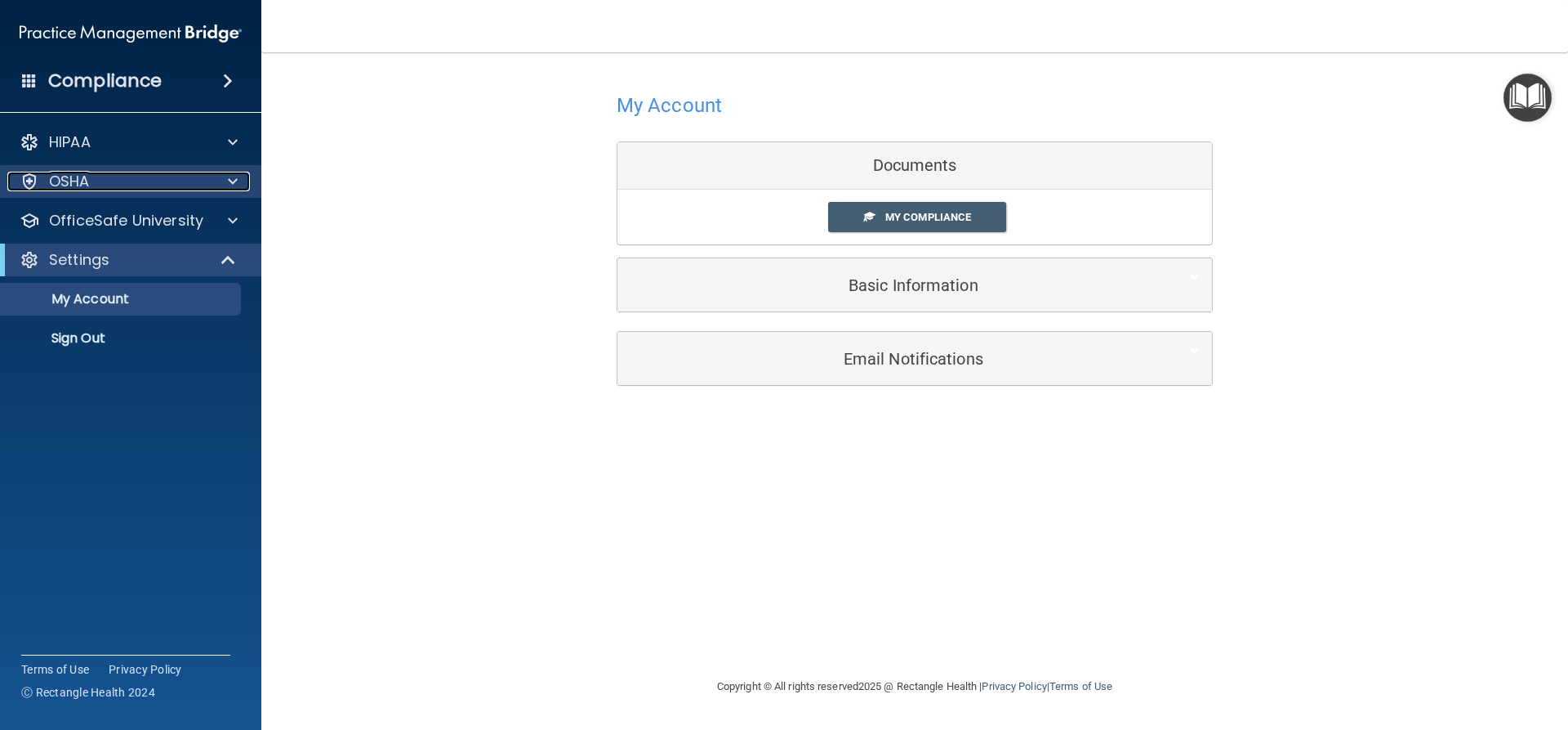
click at [116, 179] on div "OSHA" at bounding box center [108, 181] width 202 height 19
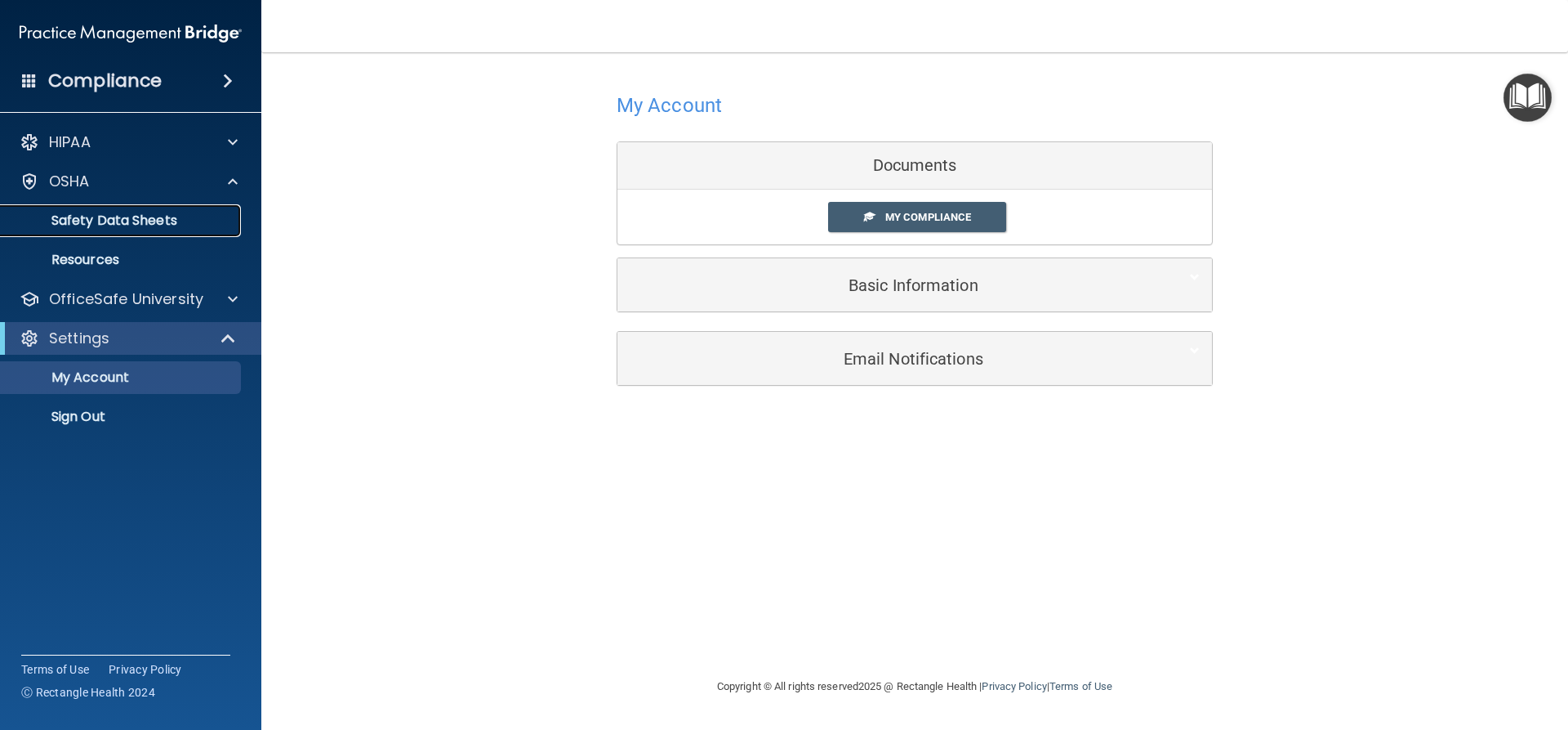
click at [97, 215] on p "Safety Data Sheets" at bounding box center [122, 221] width 223 height 17
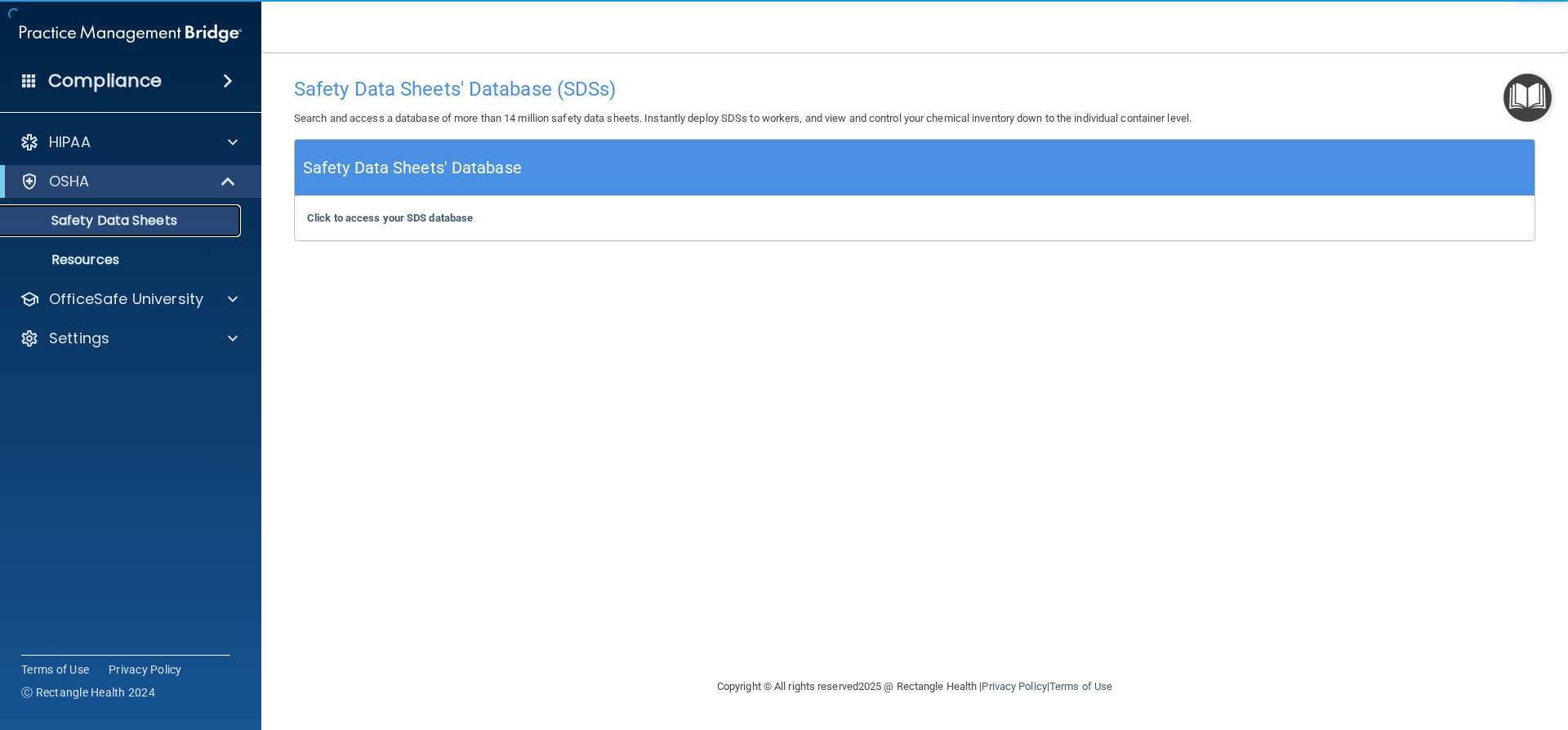
click at [97, 215] on p "Safety Data Sheets" at bounding box center [122, 221] width 223 height 17
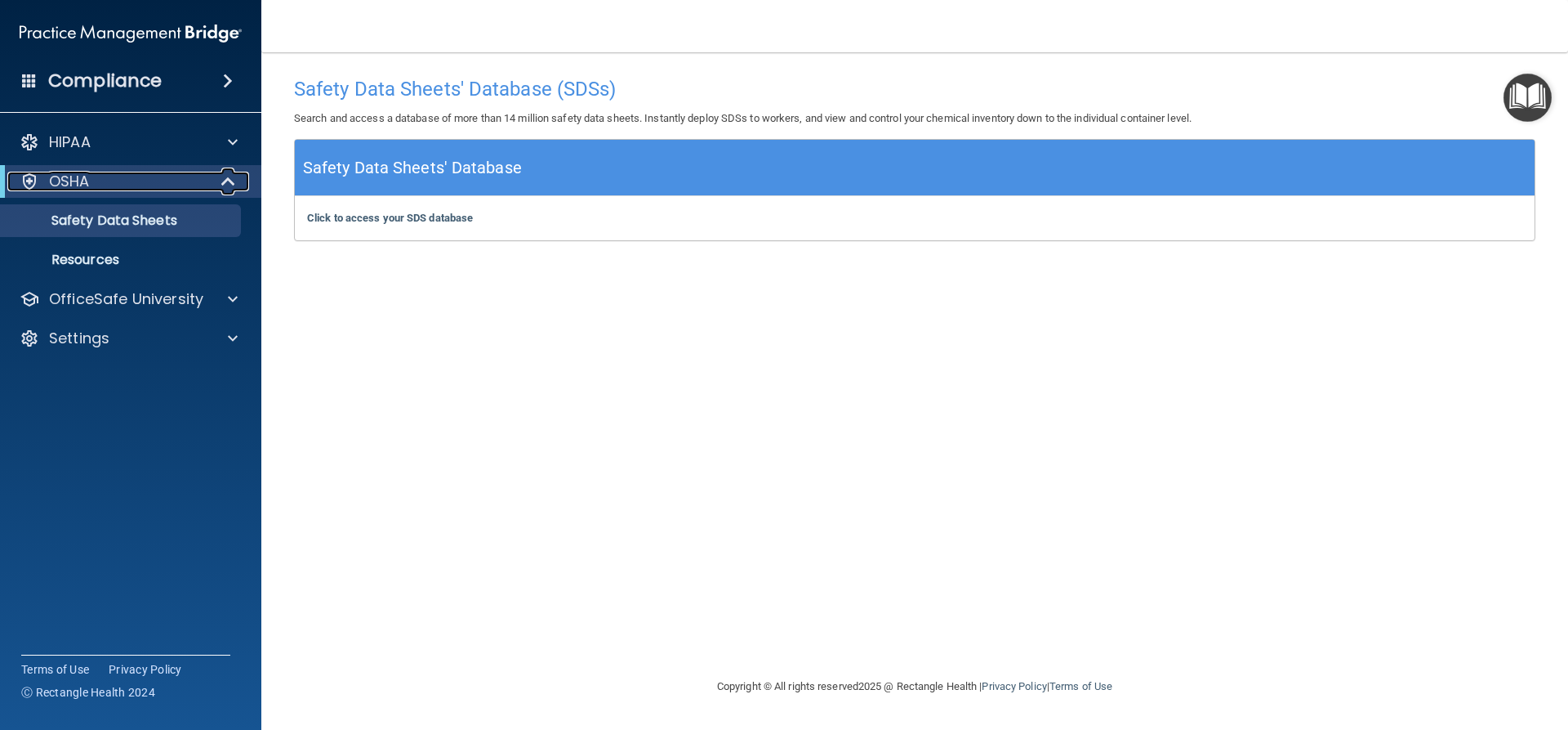
click at [101, 188] on div "OSHA" at bounding box center [107, 181] width 201 height 19
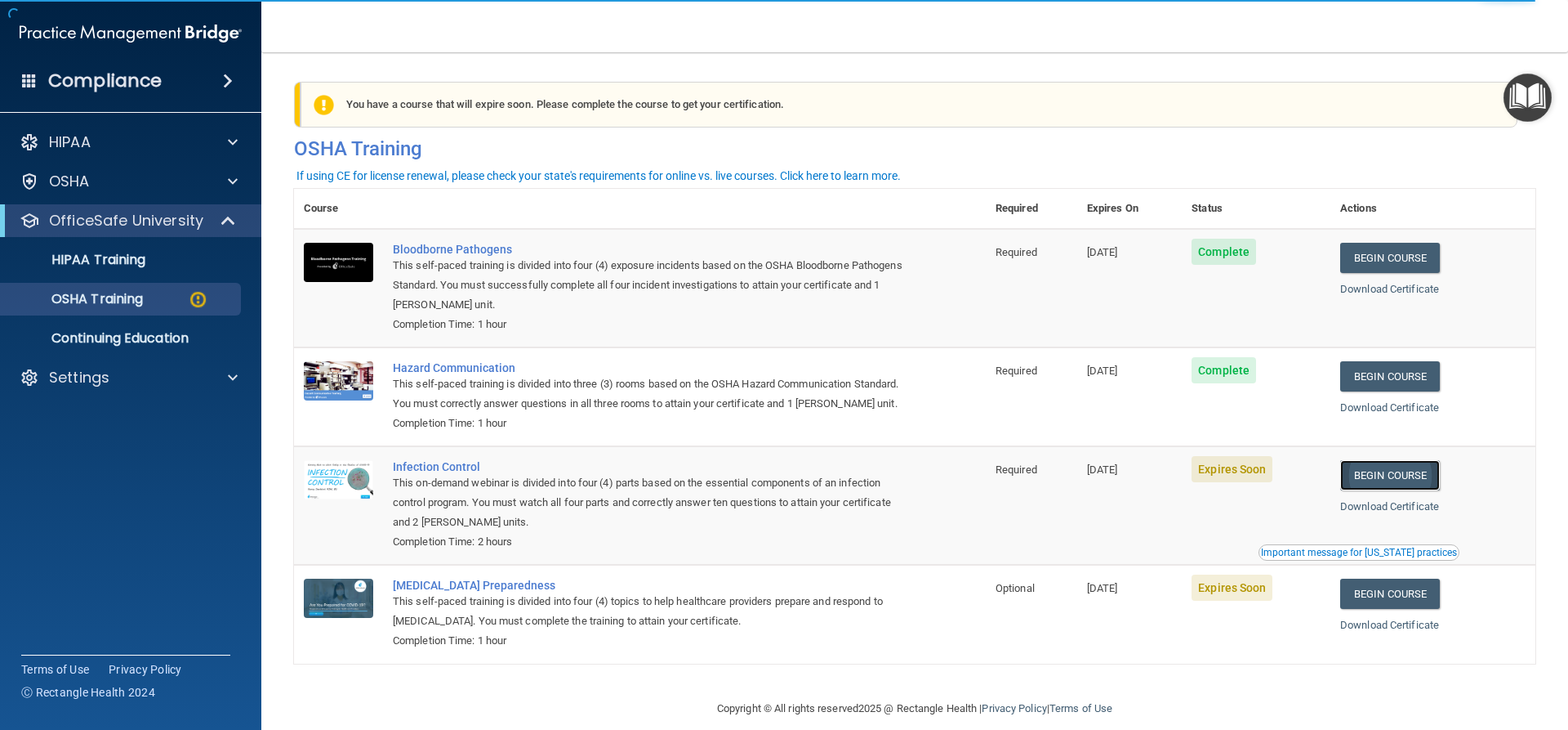
click at [1376, 490] on link "Begin Course" at bounding box center [1389, 474] width 99 height 31
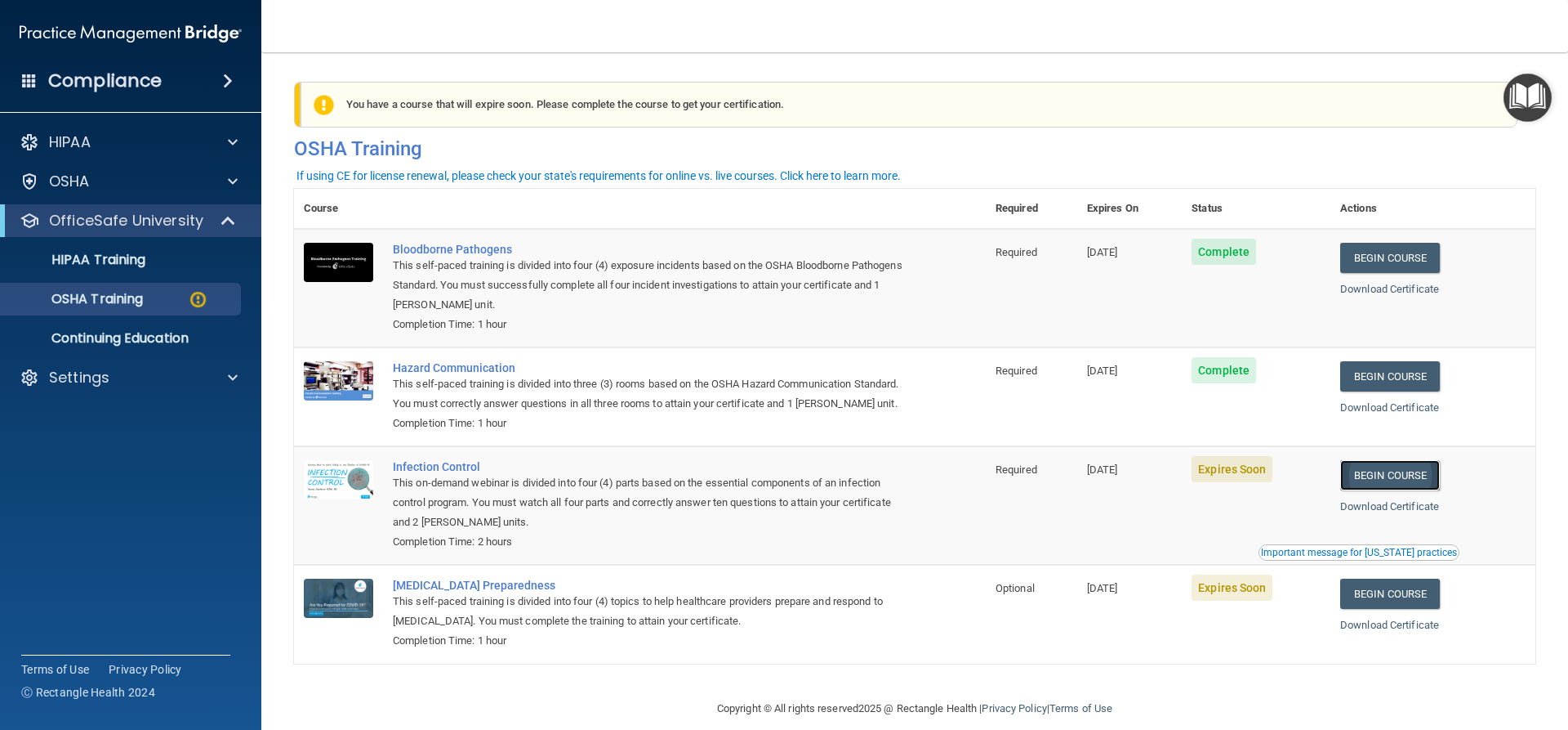
click at [1382, 490] on link "Begin Course" at bounding box center [1389, 474] width 99 height 31
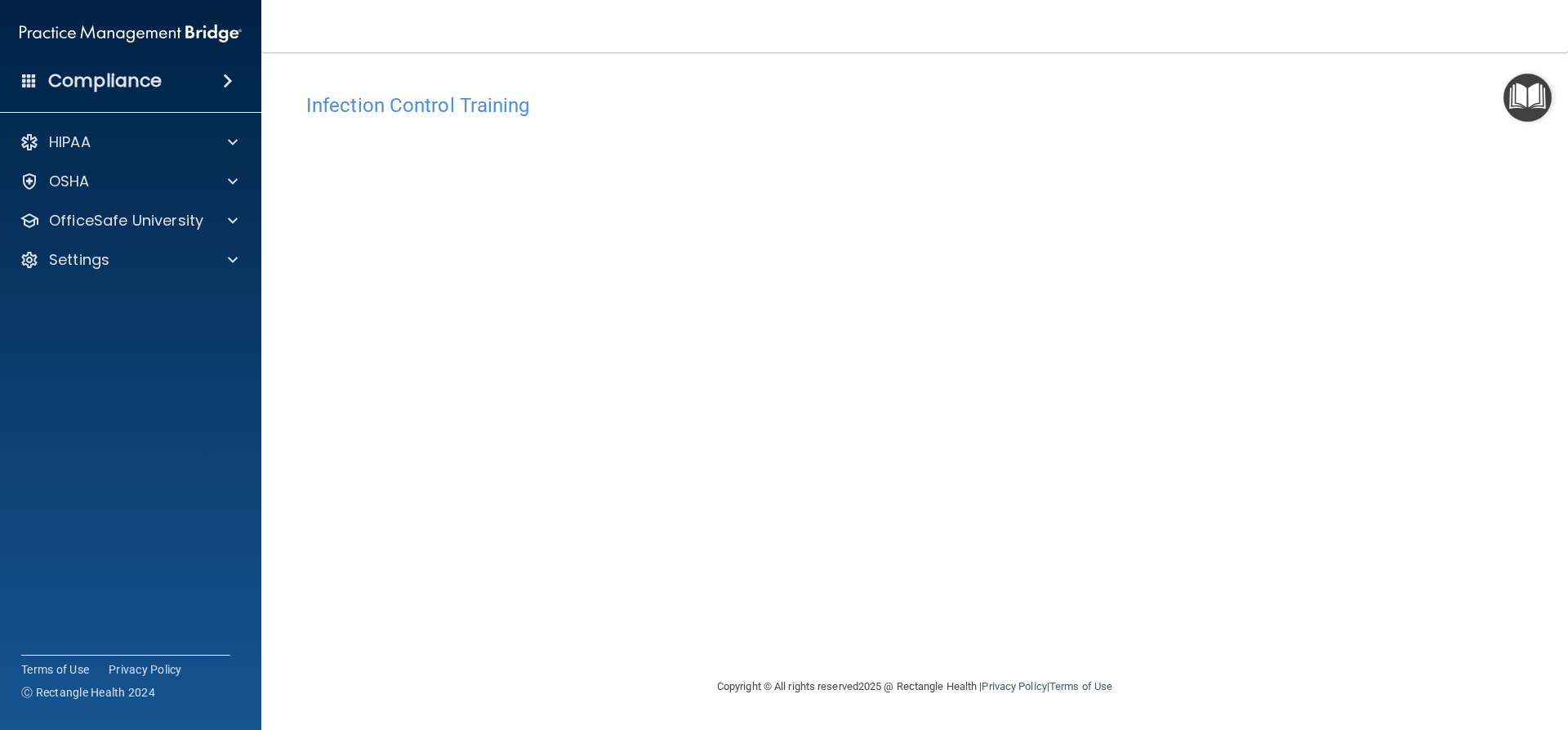
drag, startPoint x: 1447, startPoint y: 339, endPoint x: 1433, endPoint y: 328, distance: 17.8
click at [1443, 337] on div "Infection Control Training This course doesn’t expire until [DATE]. Are you sur…" at bounding box center [914, 380] width 1241 height 591
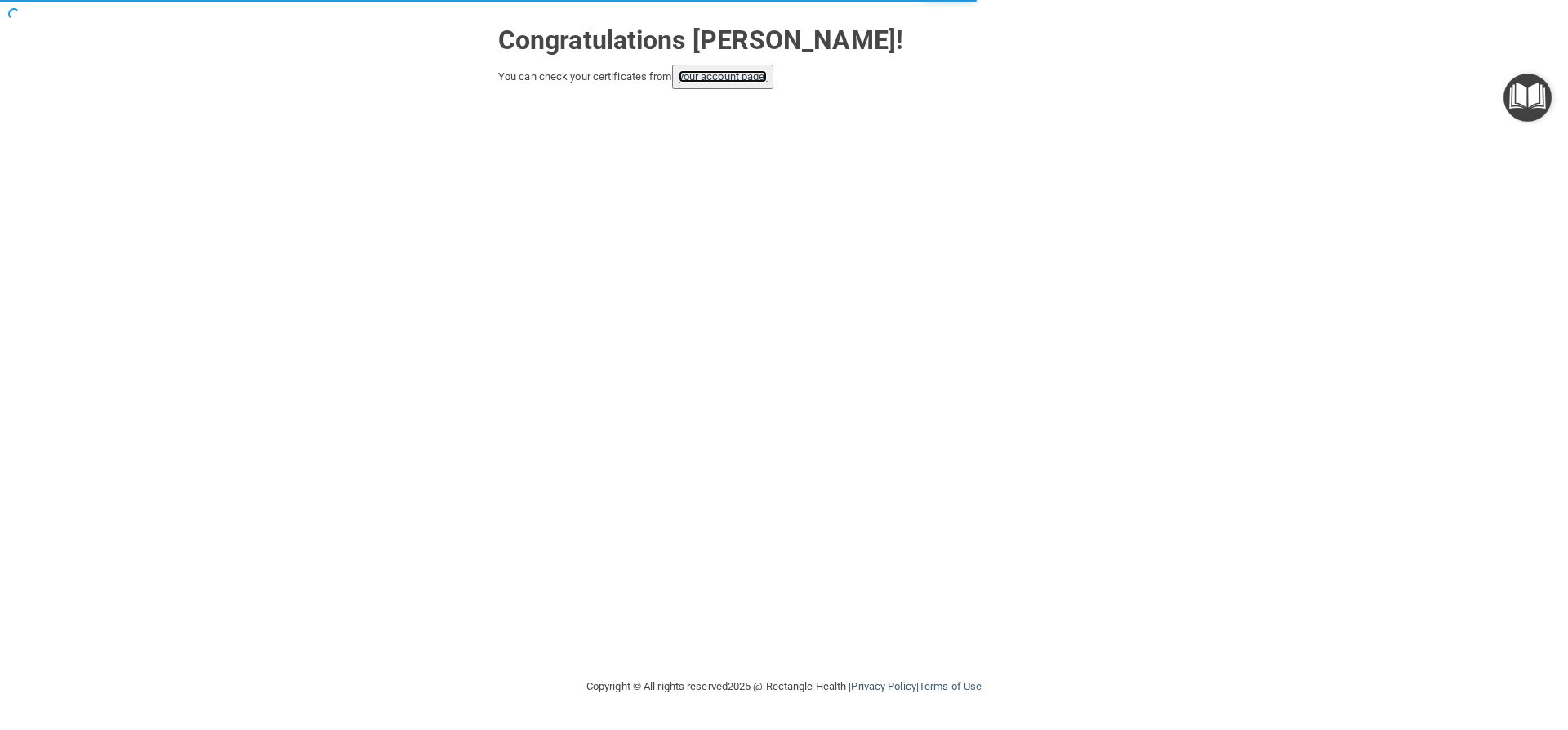
click at [730, 72] on link "your account page!" at bounding box center [723, 77] width 89 height 12
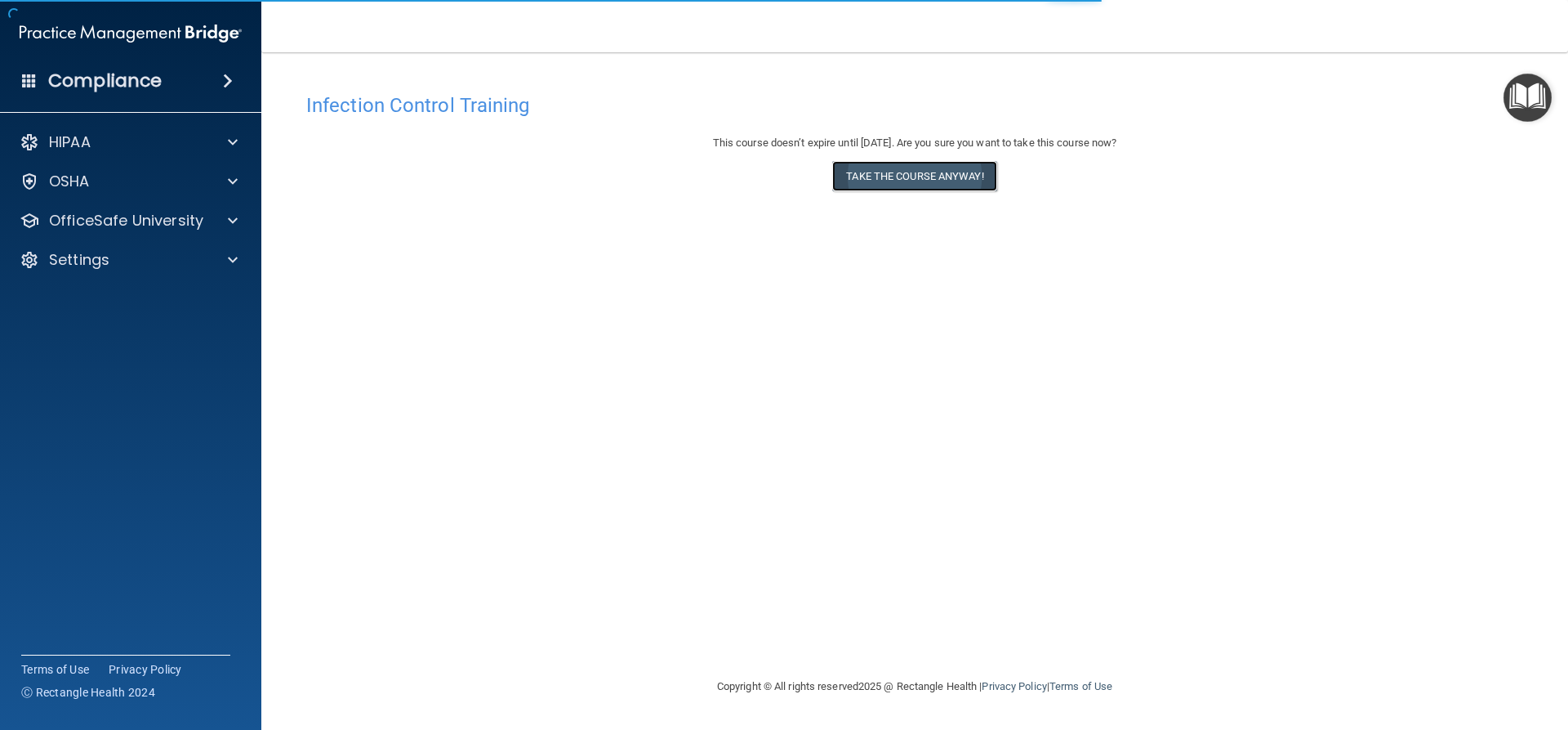
click at [898, 169] on button "Take the course anyway!" at bounding box center [914, 176] width 164 height 31
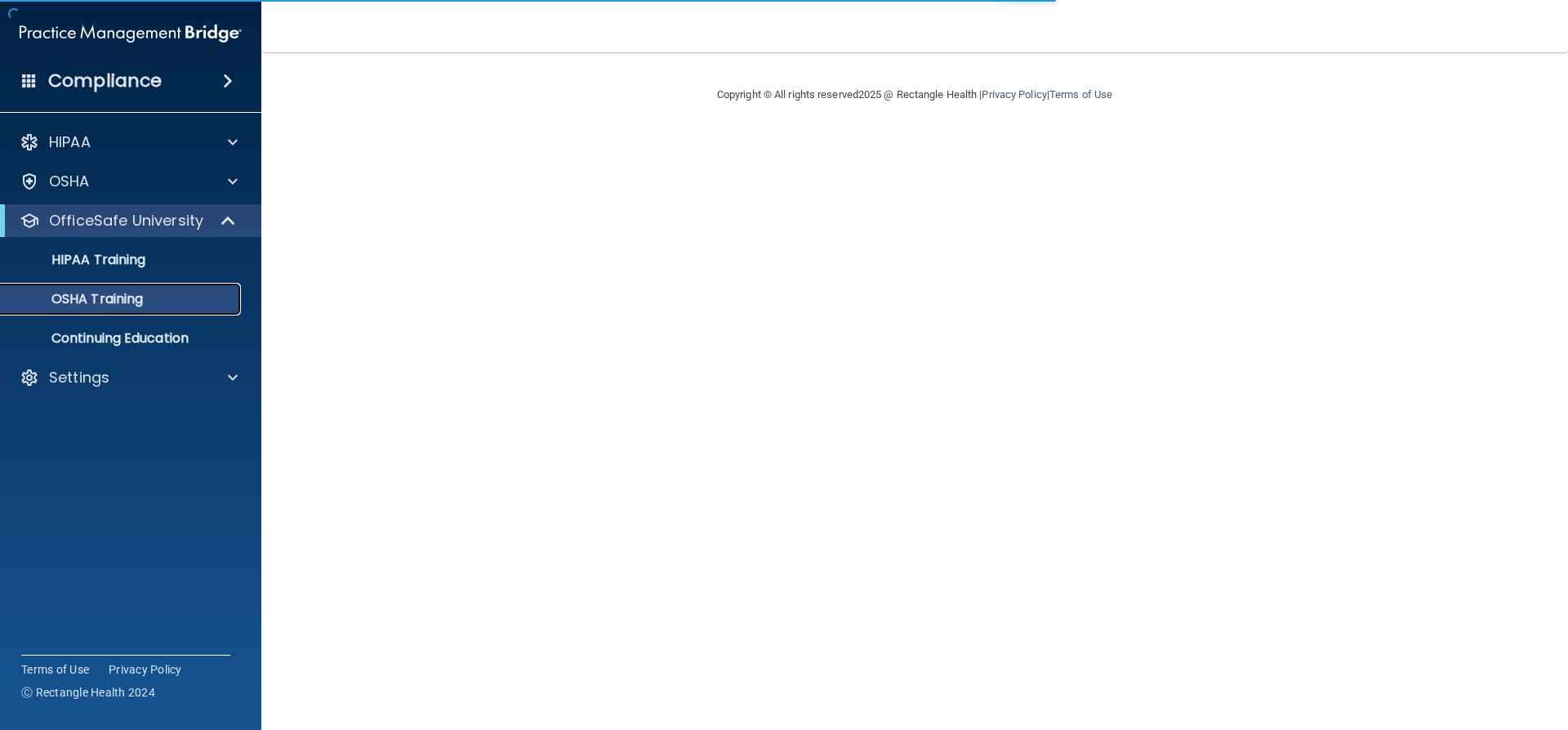
click at [116, 300] on p "OSHA Training" at bounding box center [77, 299] width 132 height 17
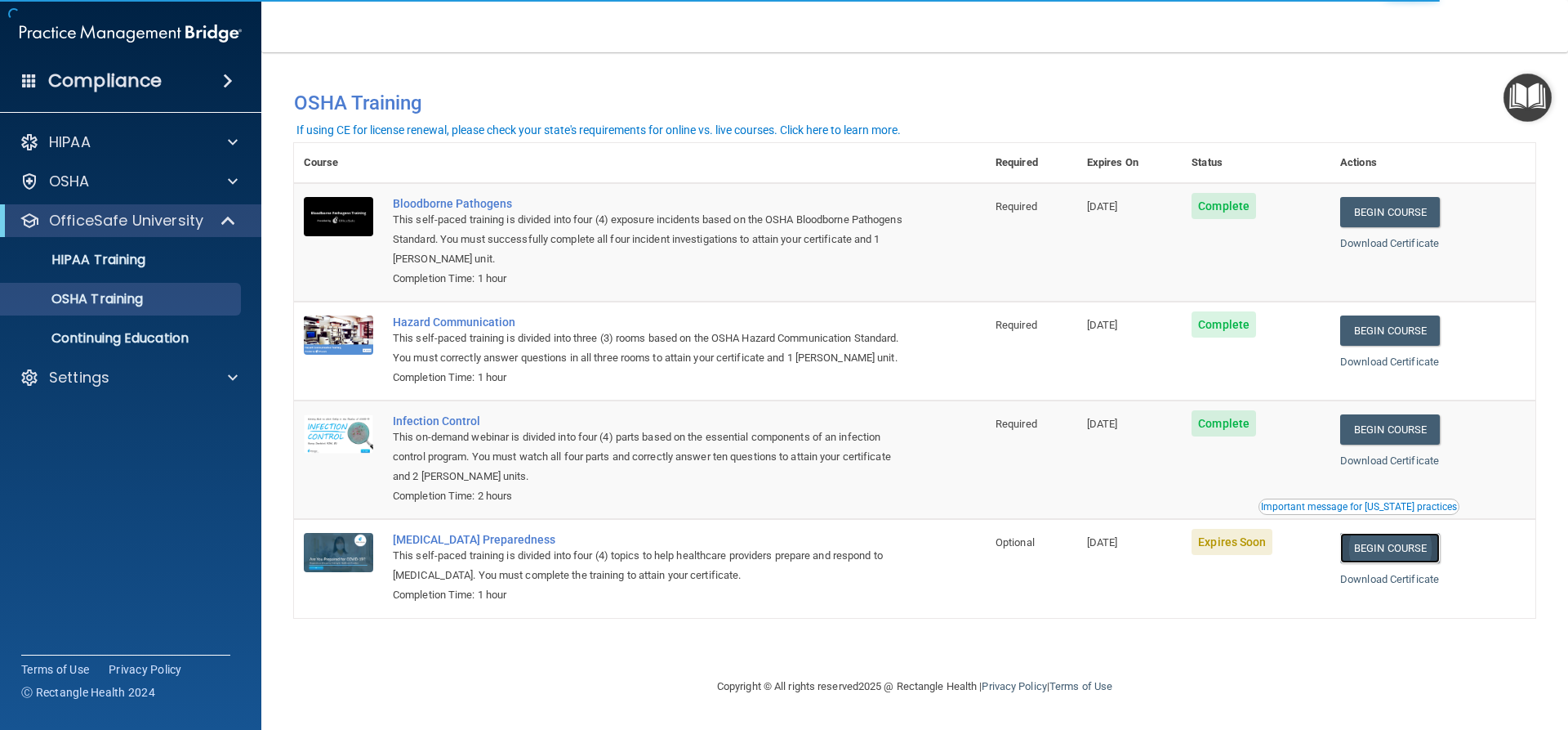
click at [1393, 563] on link "Begin Course" at bounding box center [1389, 548] width 99 height 31
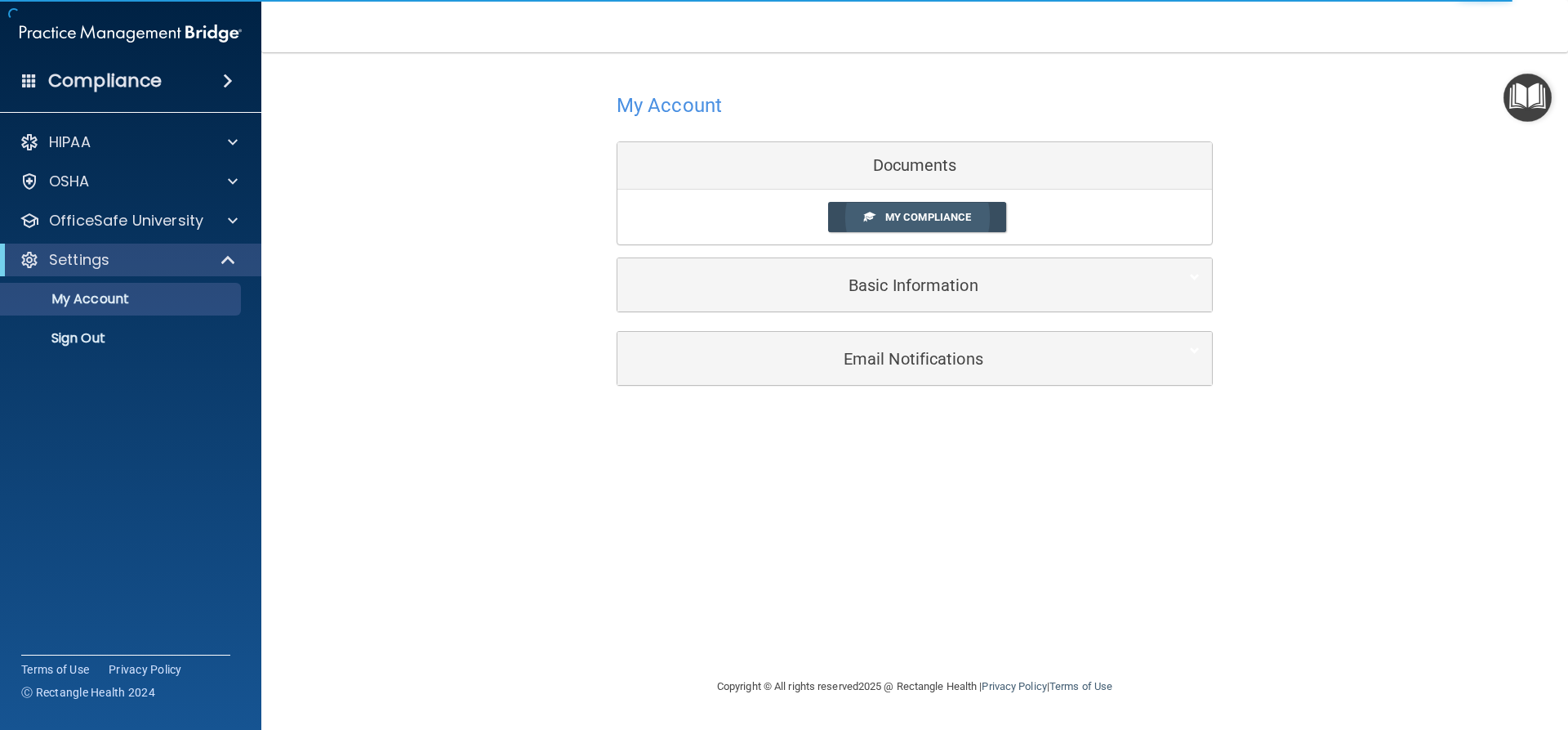
click at [933, 215] on span "My Compliance" at bounding box center [928, 217] width 85 height 12
click at [106, 296] on p "My Account" at bounding box center [122, 299] width 223 height 17
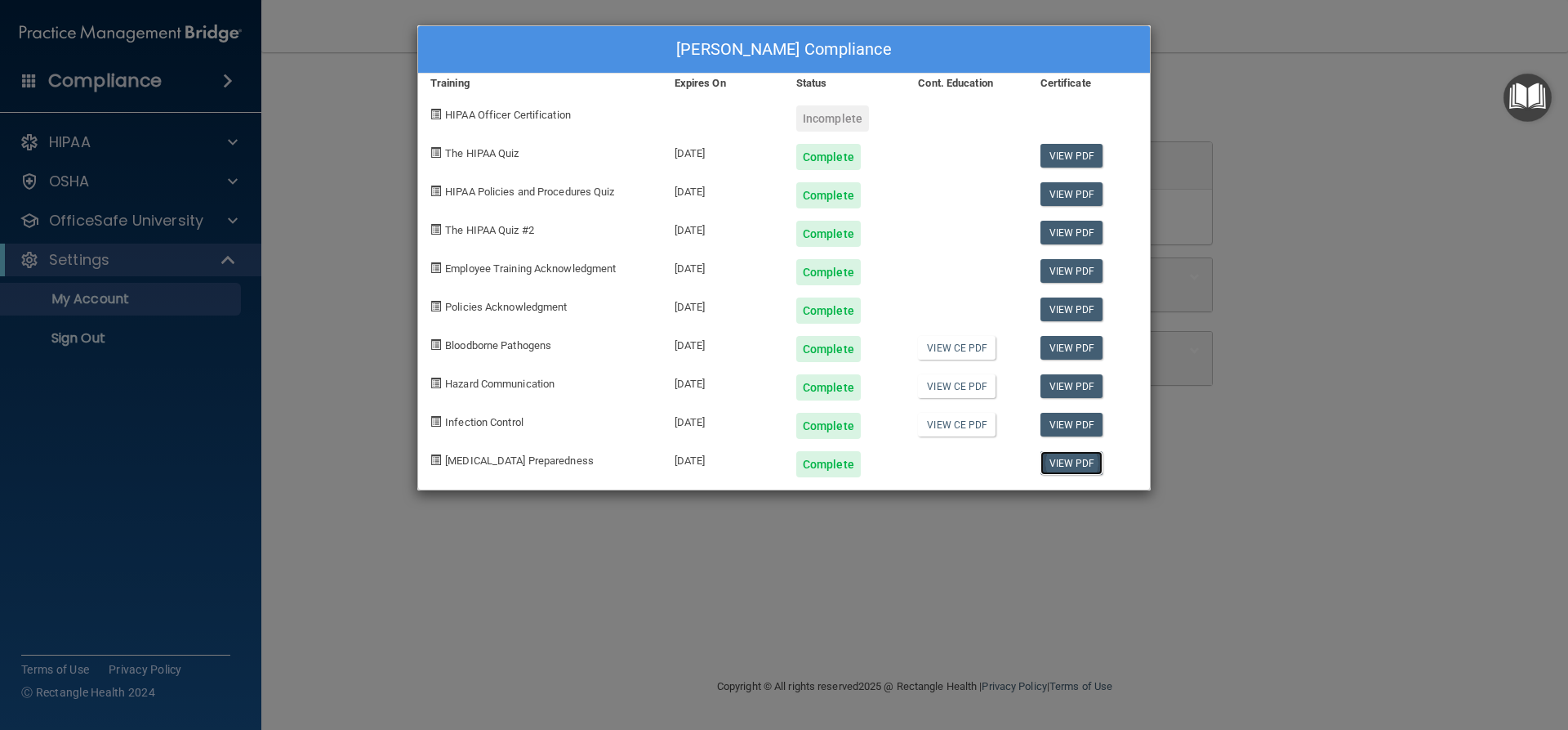
click at [1078, 461] on link "View PDF" at bounding box center [1072, 462] width 63 height 24
click at [828, 121] on div "Incomplete" at bounding box center [832, 119] width 72 height 26
click at [461, 119] on span "HIPAA Officer Certification" at bounding box center [508, 115] width 126 height 12
click at [431, 113] on span at bounding box center [436, 114] width 10 height 10
click at [437, 114] on span at bounding box center [436, 114] width 10 height 10
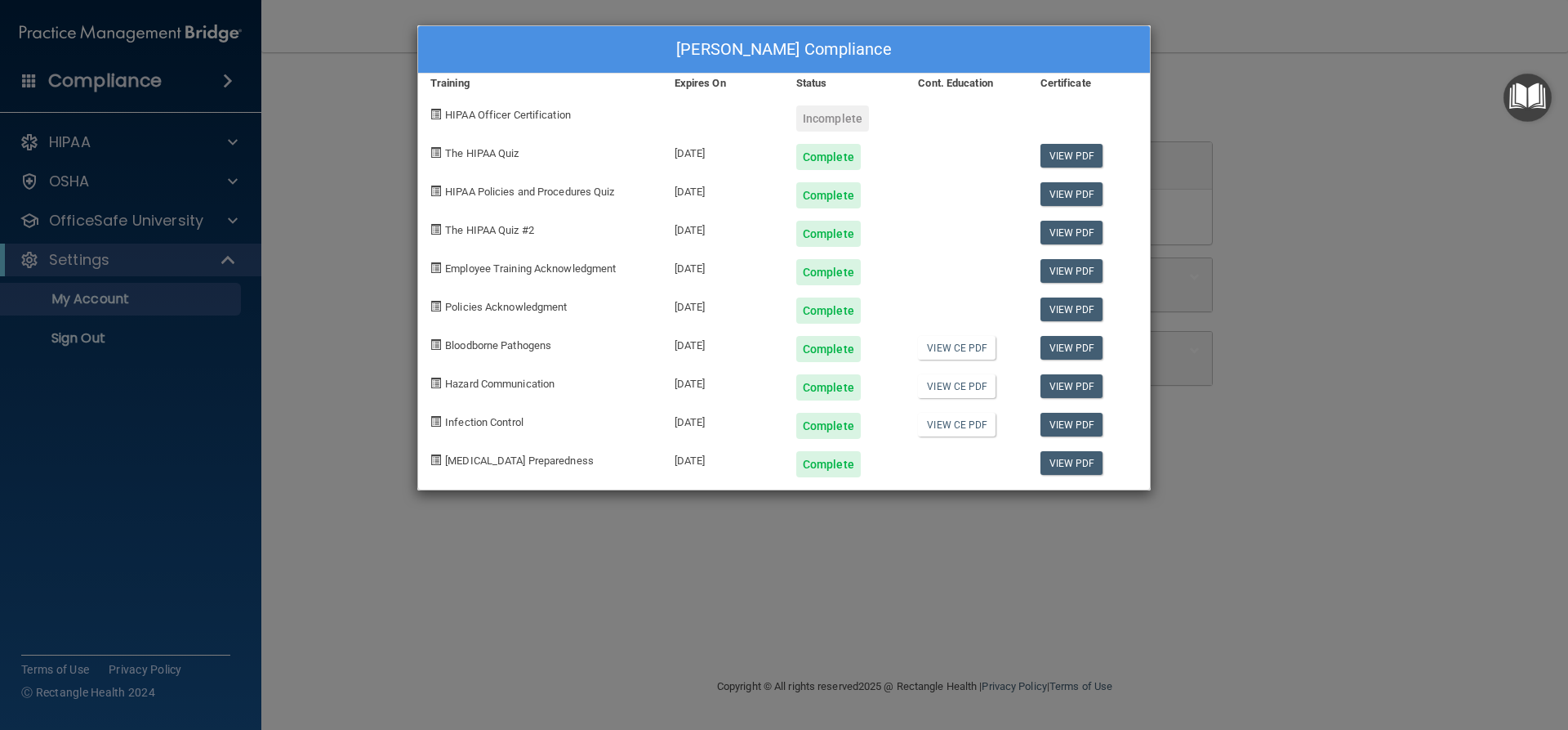
click at [824, 121] on div "Incomplete" at bounding box center [832, 119] width 72 height 26
